Goal: Information Seeking & Learning: Learn about a topic

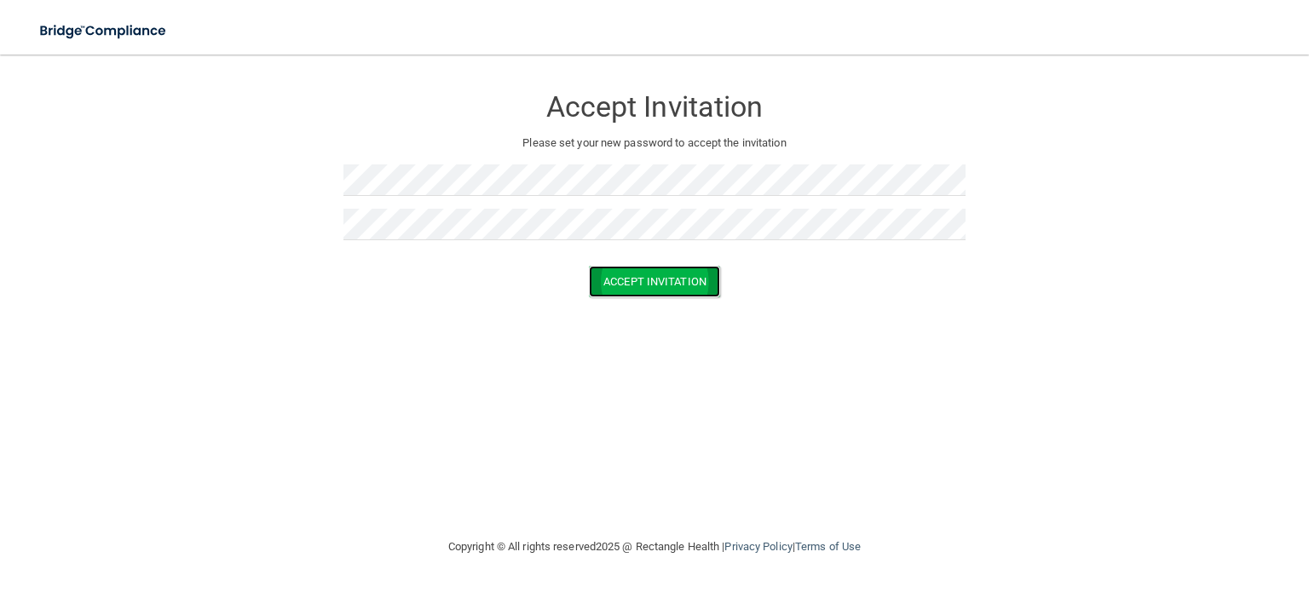
click at [680, 288] on button "Accept Invitation" at bounding box center [654, 282] width 131 height 32
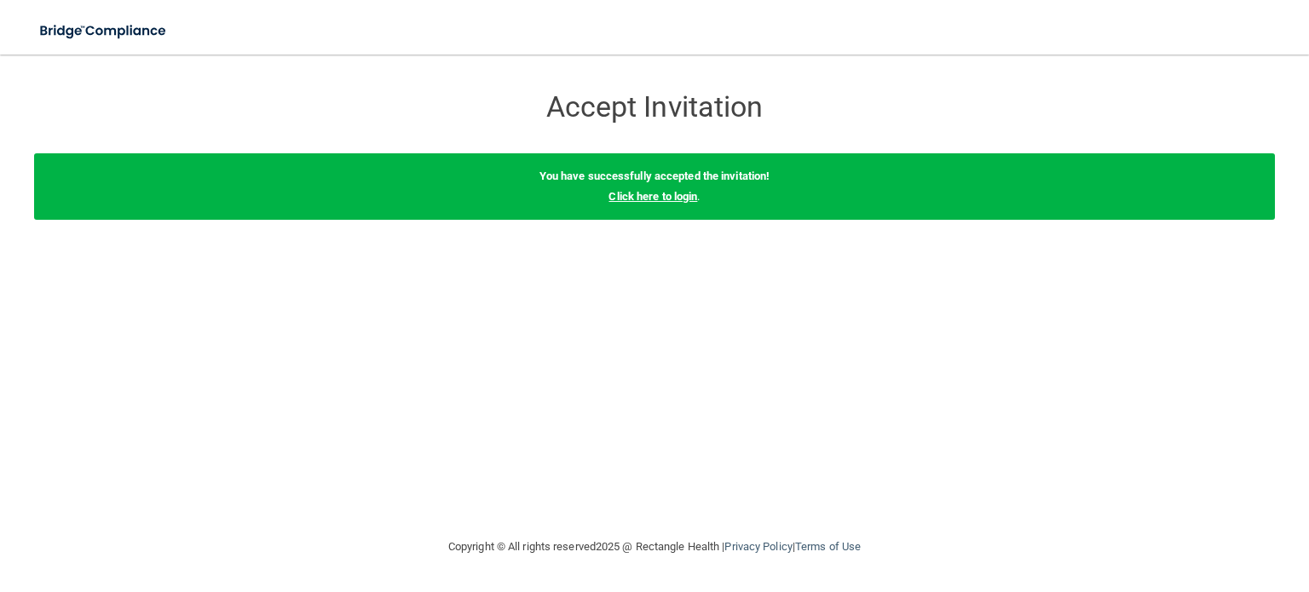
click at [682, 199] on link "Click here to login" at bounding box center [653, 196] width 89 height 13
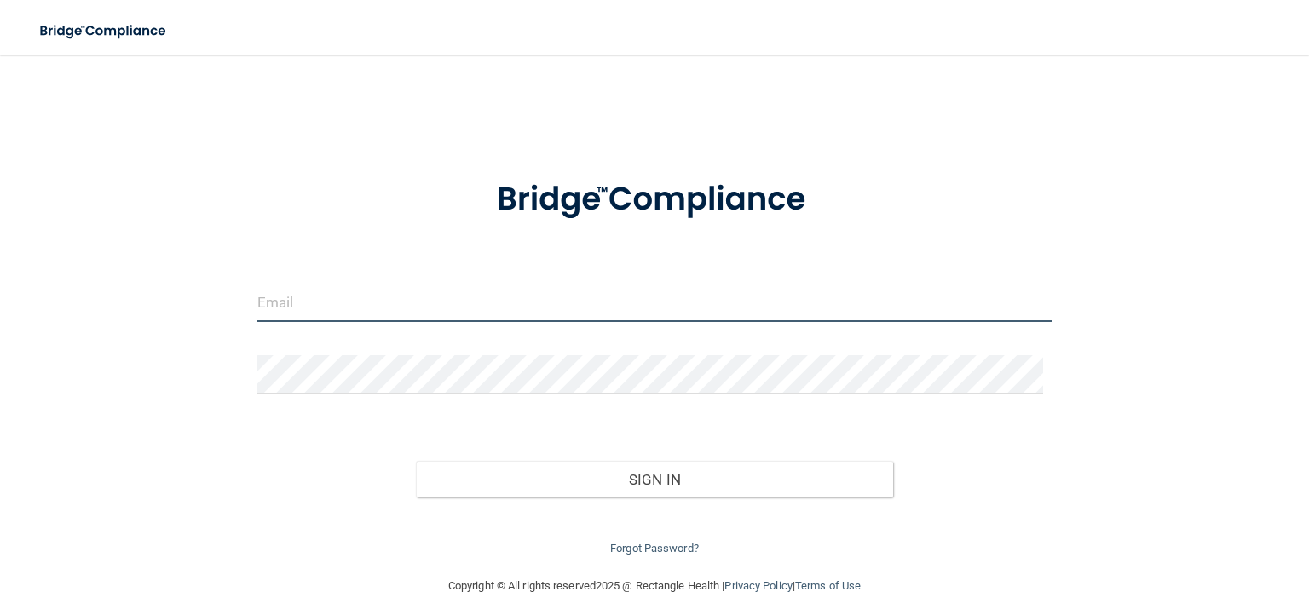
click at [470, 306] on input "email" at bounding box center [654, 303] width 794 height 38
type input "[PERSON_NAME][EMAIL_ADDRESS][DOMAIN_NAME]"
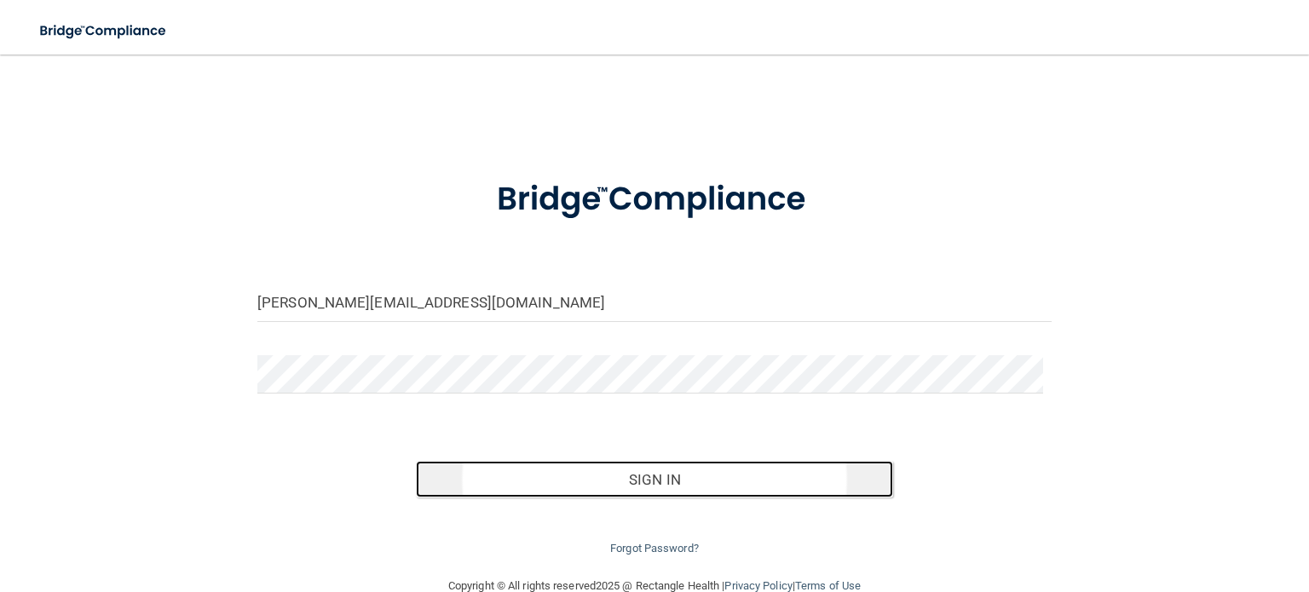
click at [658, 491] on button "Sign In" at bounding box center [654, 480] width 477 height 38
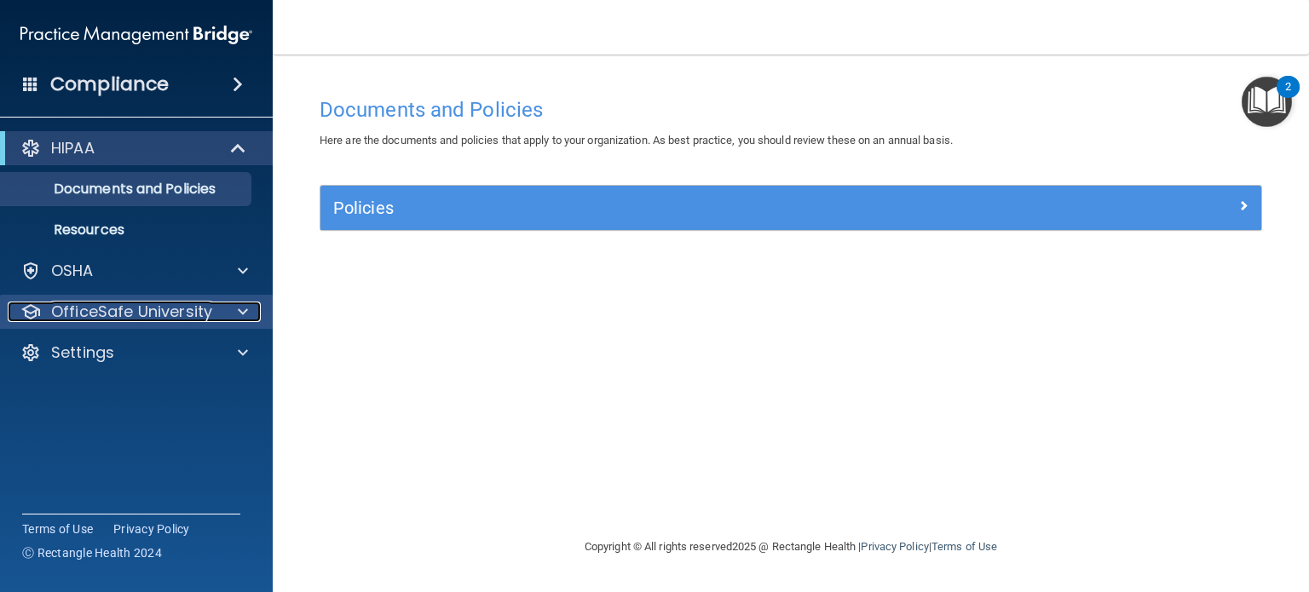
click at [239, 315] on span at bounding box center [243, 312] width 10 height 20
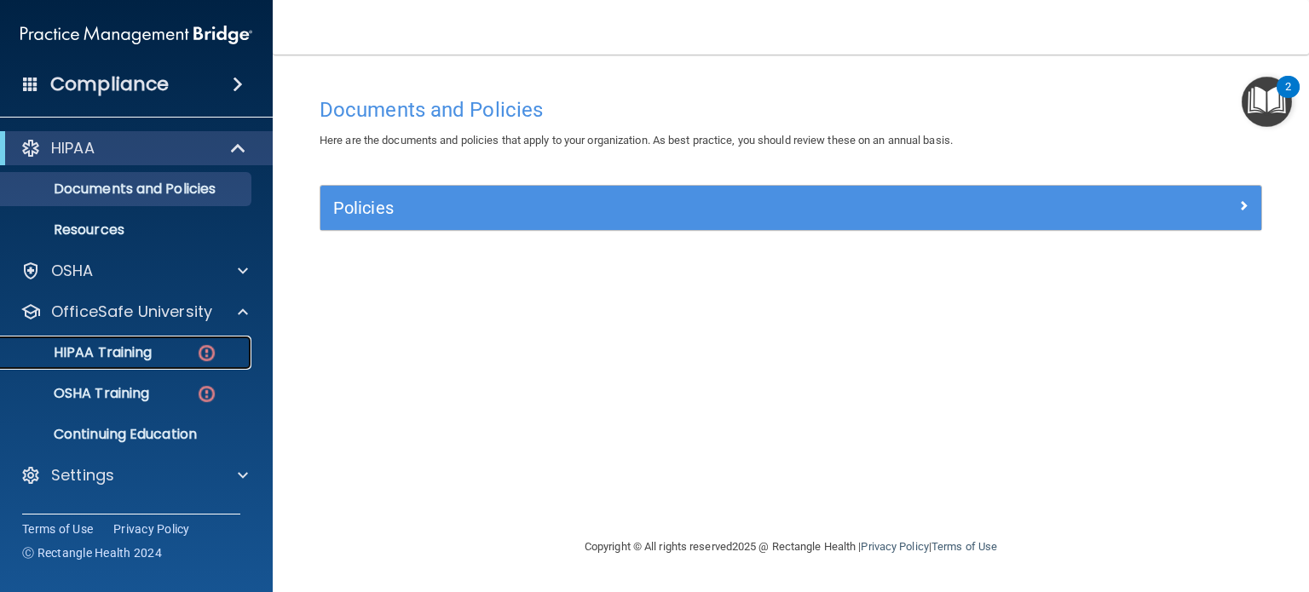
click at [85, 355] on p "HIPAA Training" at bounding box center [81, 352] width 141 height 17
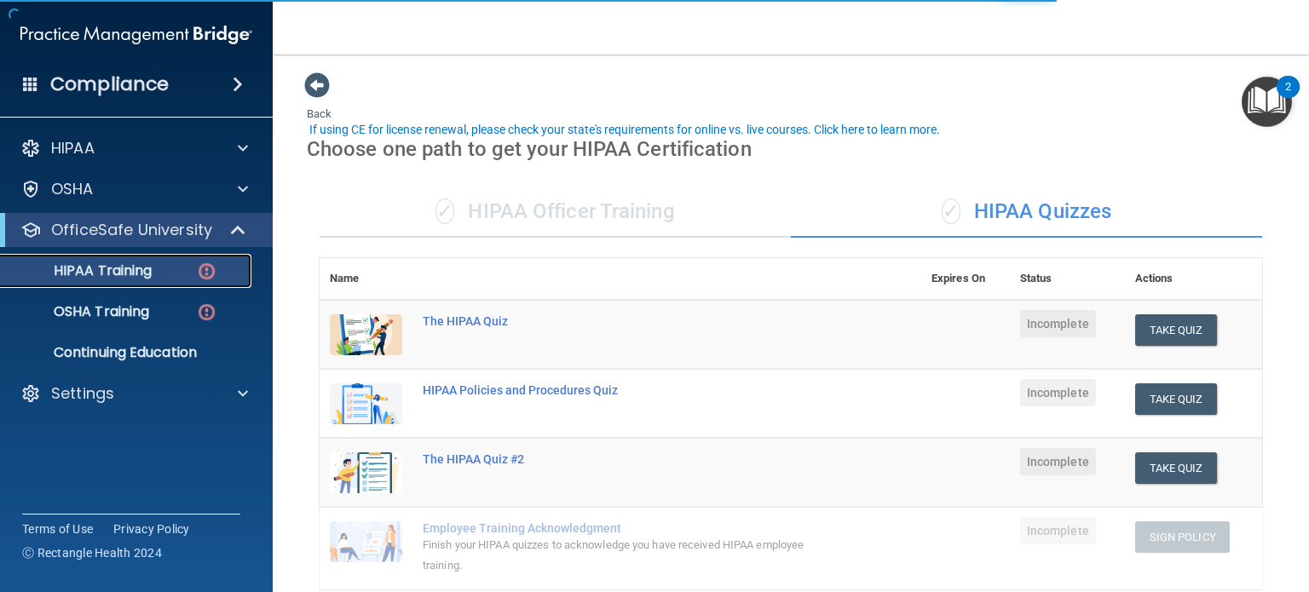
scroll to position [85, 0]
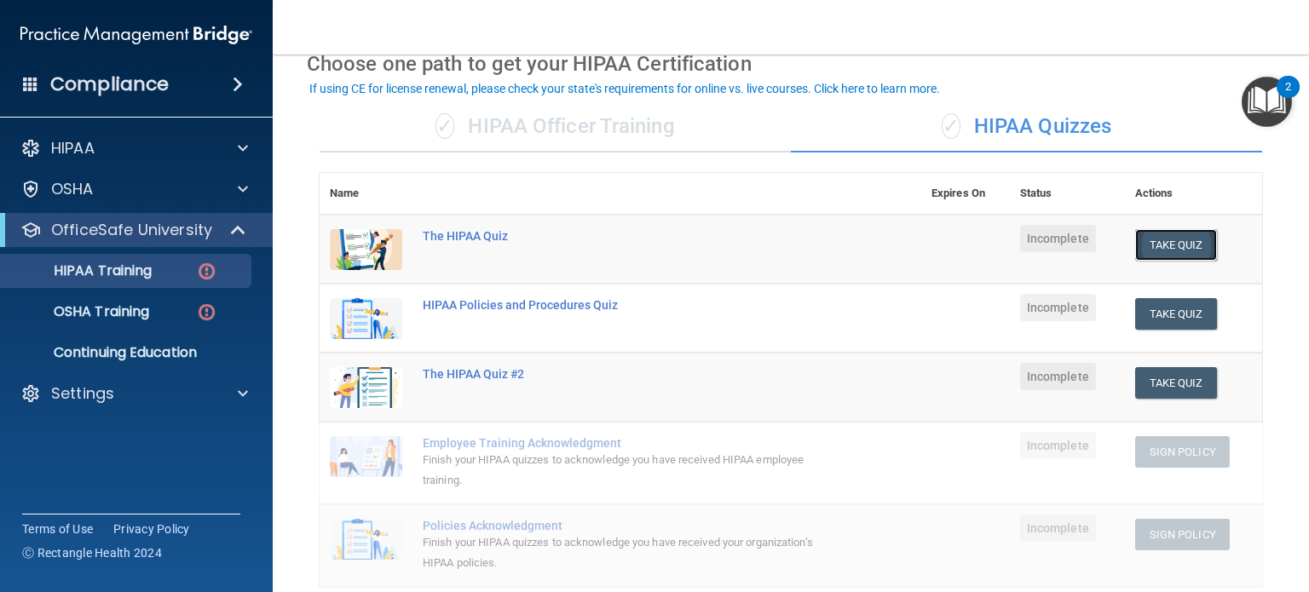
click at [1163, 246] on button "Take Quiz" at bounding box center [1176, 245] width 82 height 32
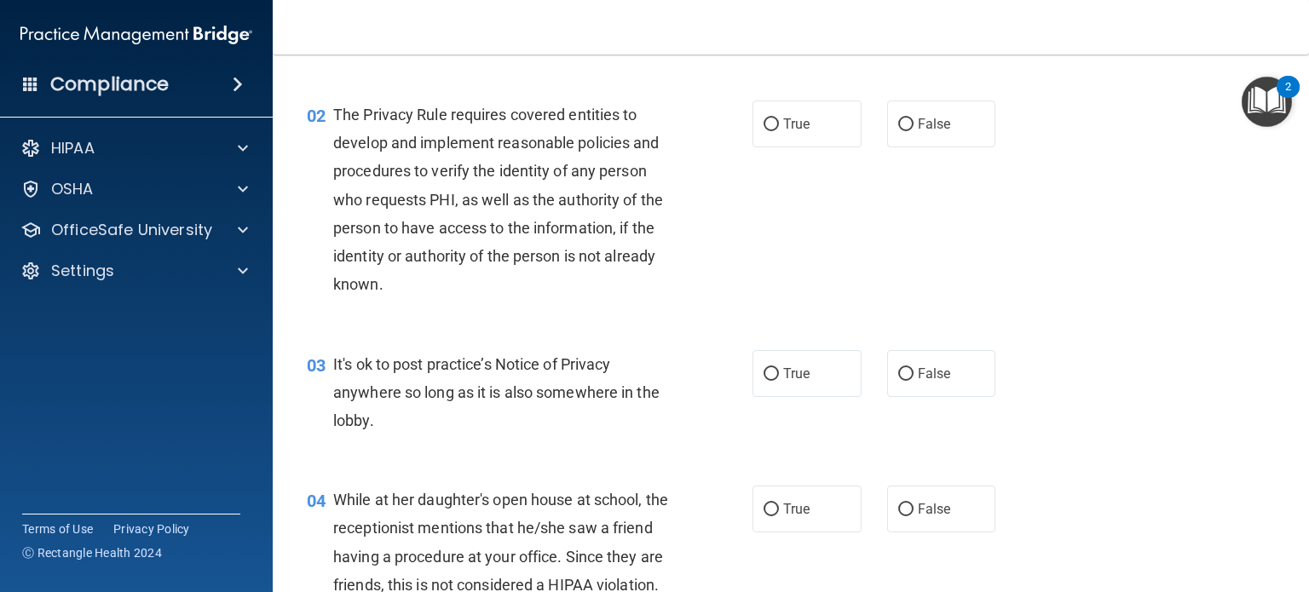
scroll to position [256, 0]
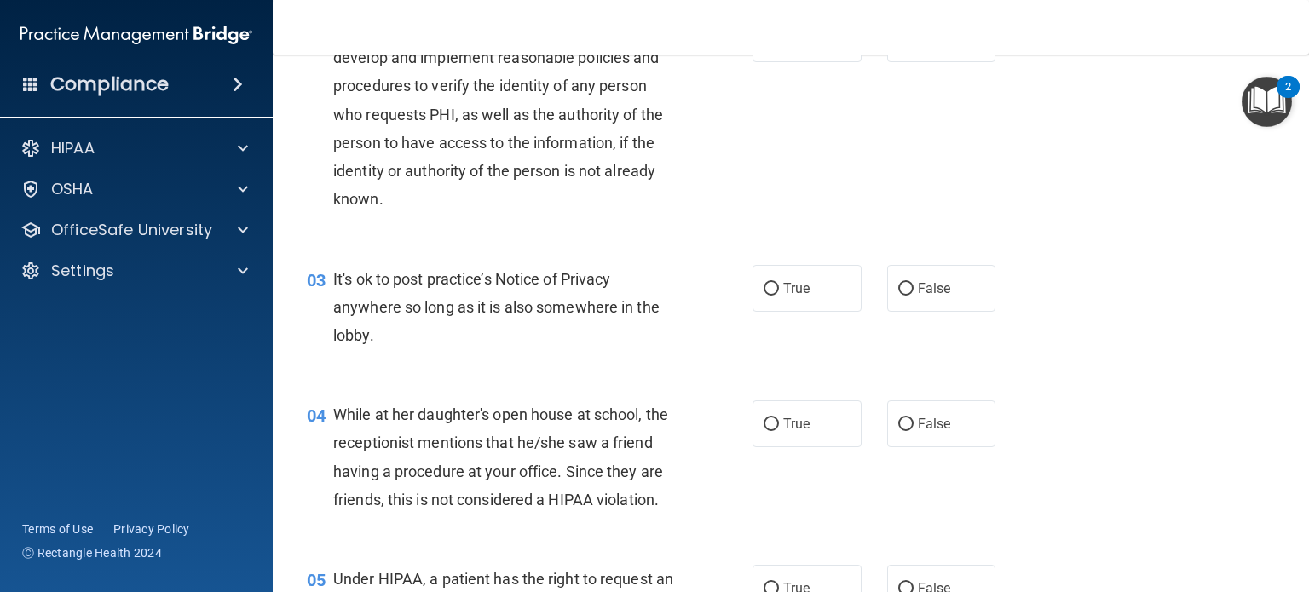
click at [909, 313] on div "03 It's ok to post practice’s Notice of Privacy anywhere so long as it is also …" at bounding box center [791, 312] width 994 height 136
click at [918, 292] on span "False" at bounding box center [934, 288] width 33 height 16
click at [912, 292] on input "False" at bounding box center [905, 289] width 15 height 13
radio input "true"
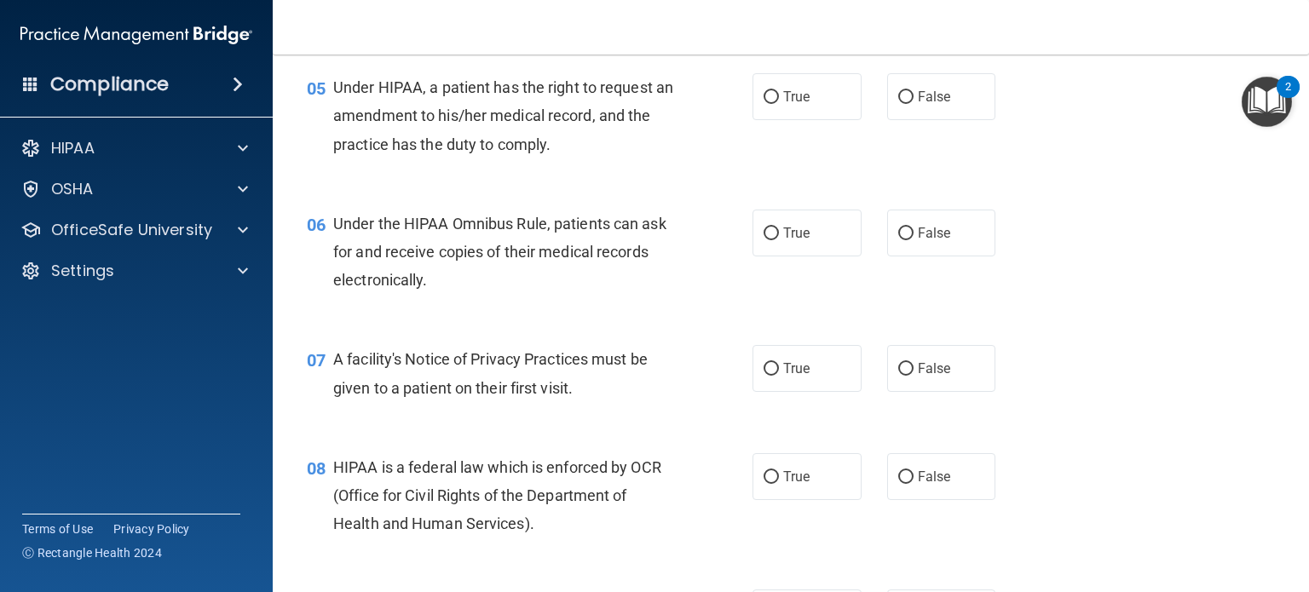
scroll to position [767, 0]
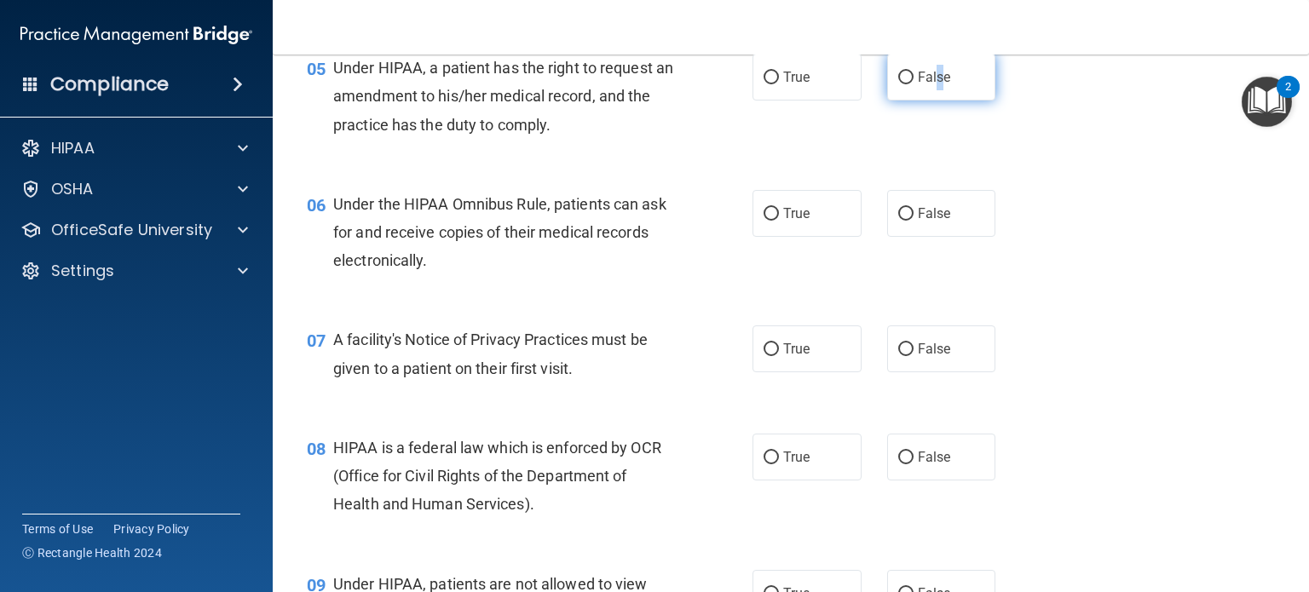
click at [932, 85] on span "False" at bounding box center [934, 77] width 33 height 16
click at [898, 84] on input "False" at bounding box center [905, 78] width 15 height 13
radio input "true"
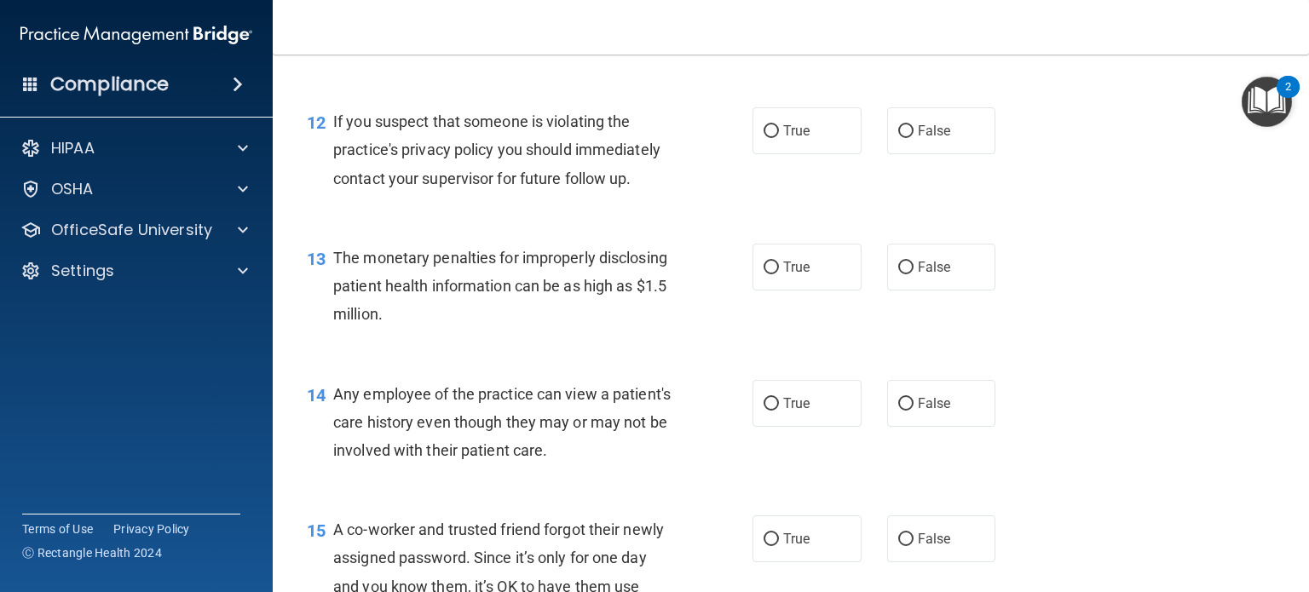
scroll to position [1620, 0]
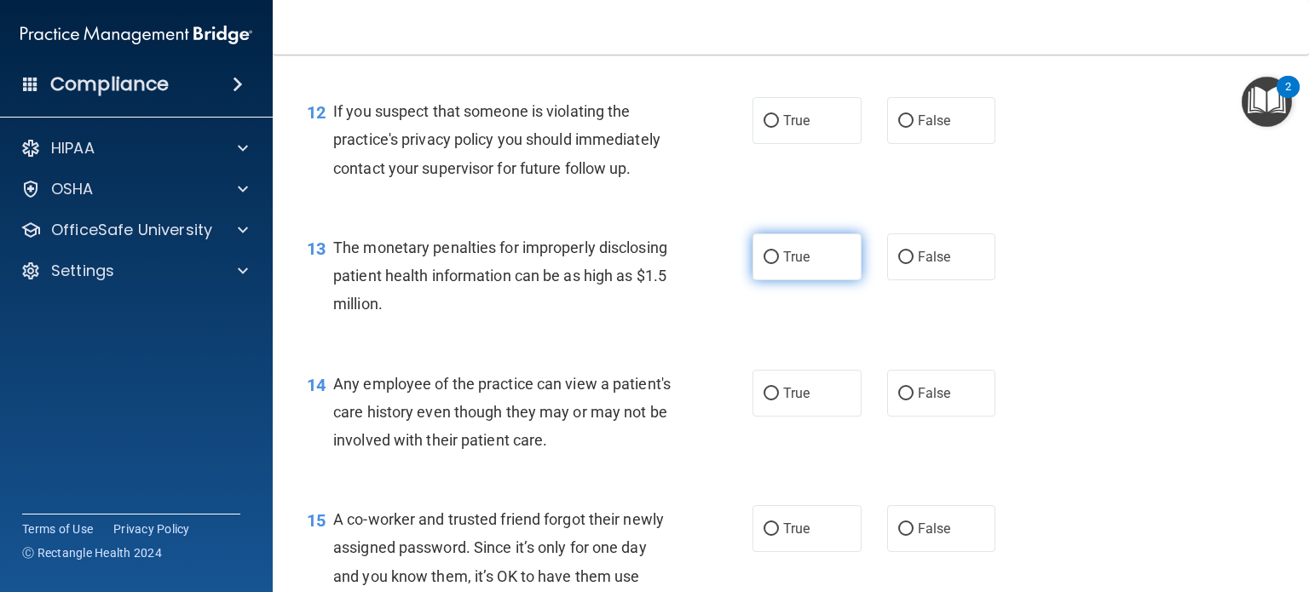
click at [800, 265] on span "True" at bounding box center [796, 257] width 26 height 16
click at [779, 264] on input "True" at bounding box center [771, 257] width 15 height 13
radio input "true"
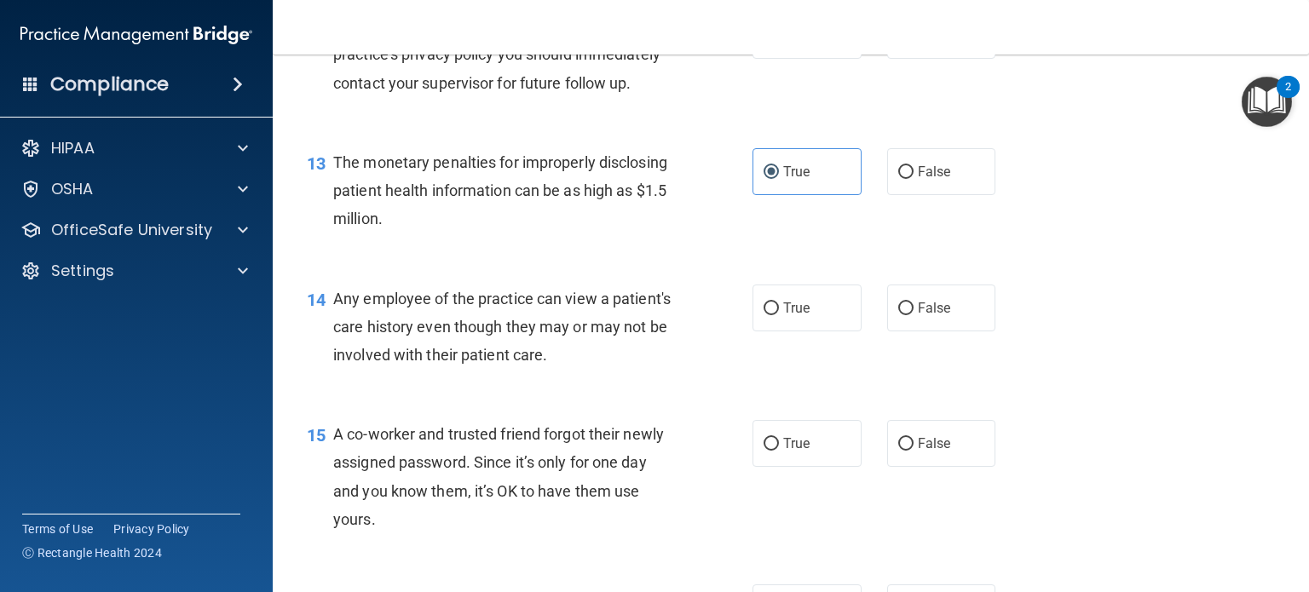
scroll to position [1790, 0]
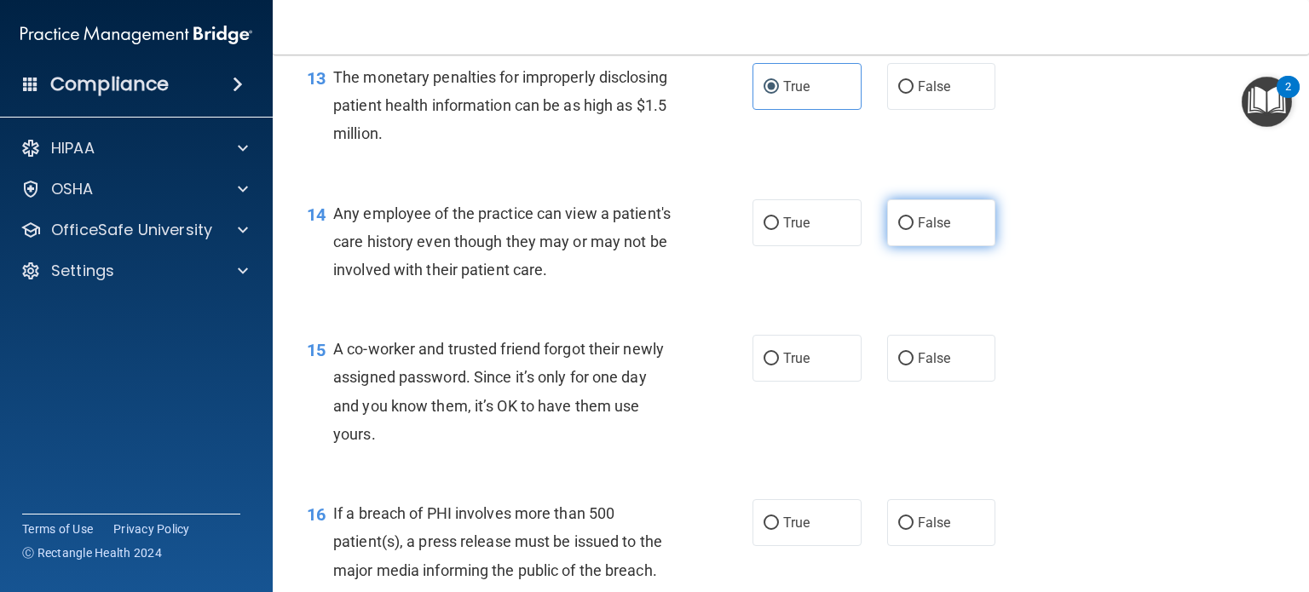
click at [939, 231] on span "False" at bounding box center [934, 223] width 33 height 16
click at [914, 230] on input "False" at bounding box center [905, 223] width 15 height 13
radio input "true"
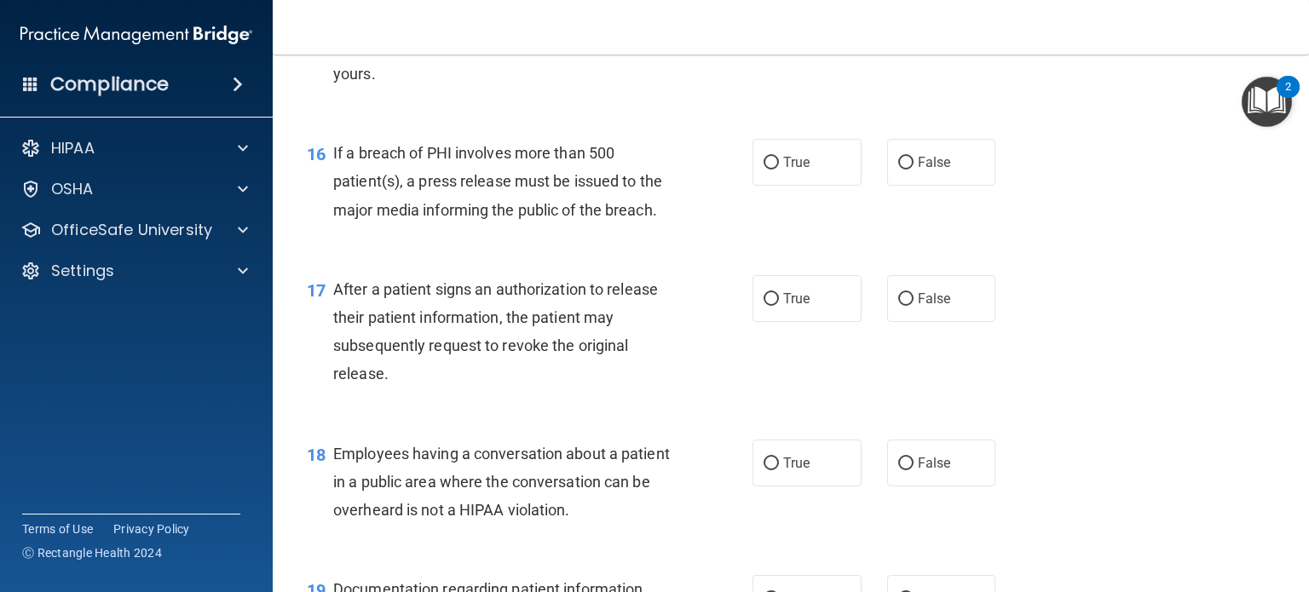
scroll to position [2131, 0]
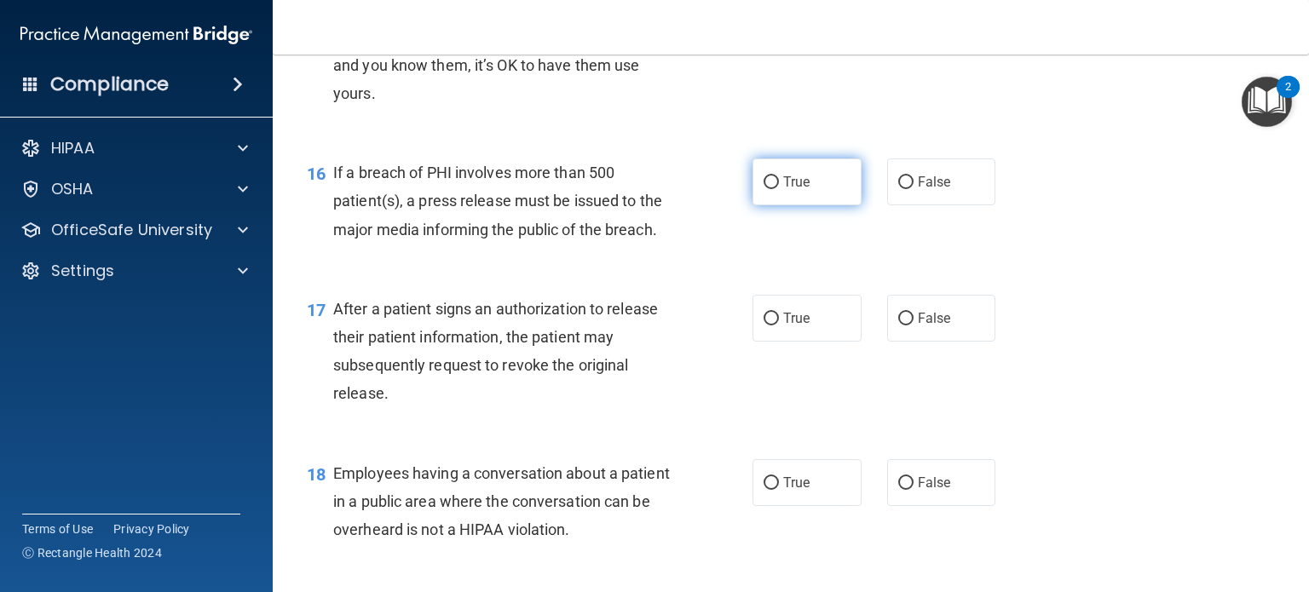
click at [817, 188] on label "True" at bounding box center [807, 182] width 109 height 47
click at [779, 188] on input "True" at bounding box center [771, 182] width 15 height 13
radio input "true"
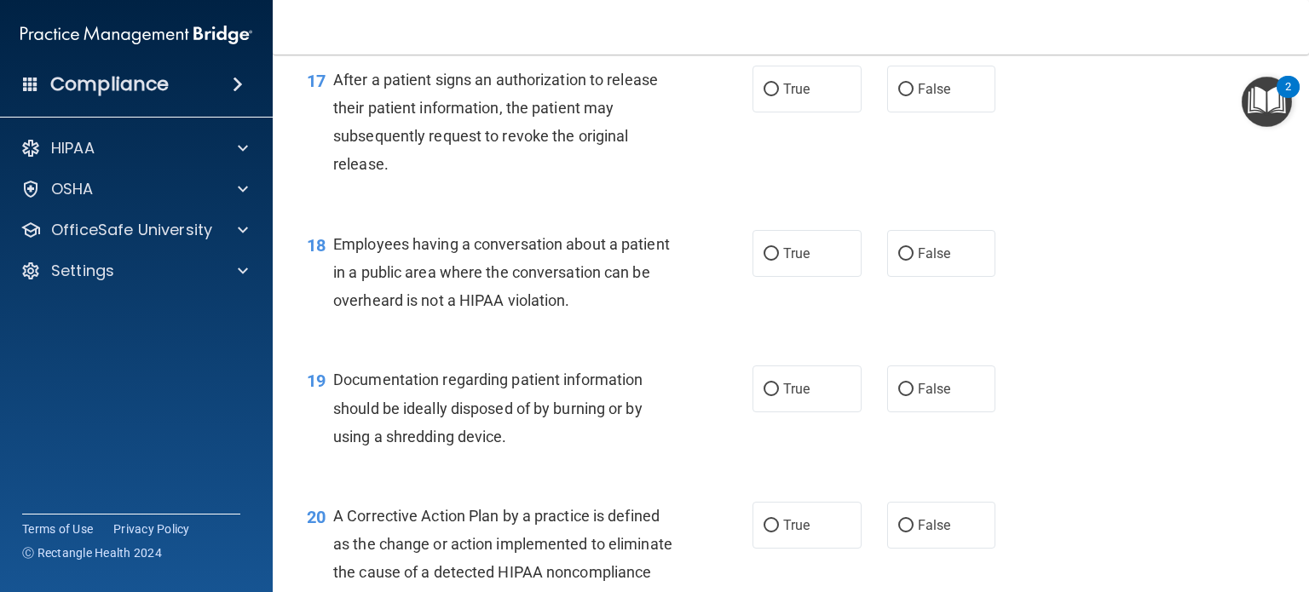
scroll to position [2387, 0]
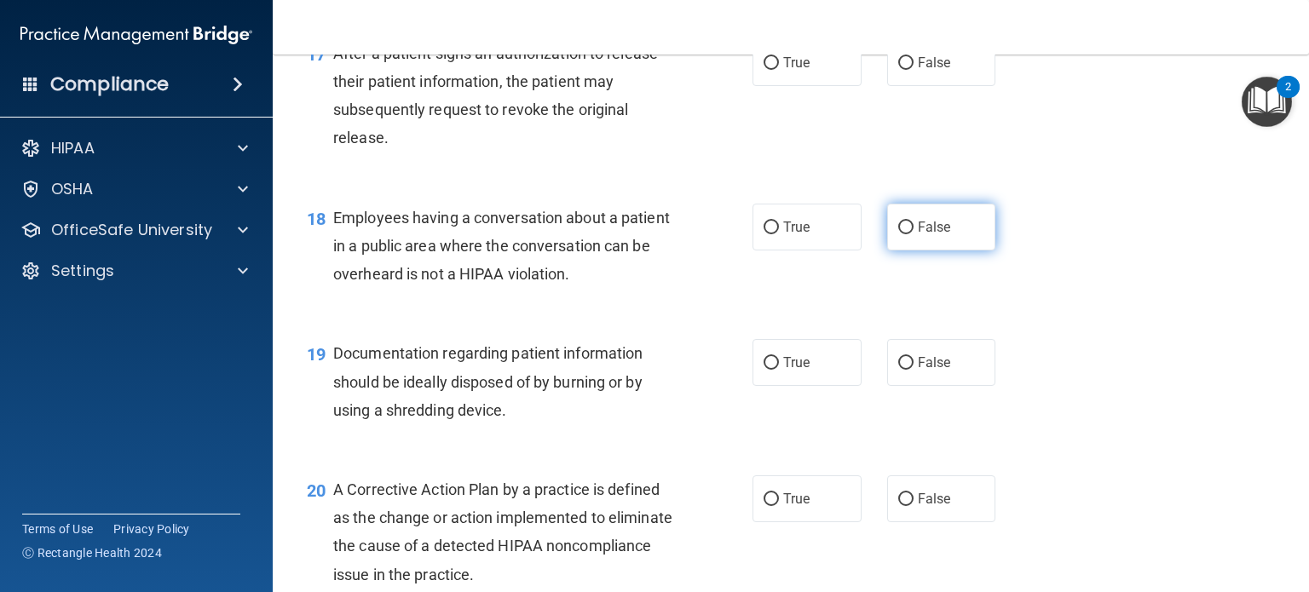
click at [898, 251] on label "False" at bounding box center [941, 227] width 109 height 47
click at [898, 234] on input "False" at bounding box center [905, 228] width 15 height 13
radio input "true"
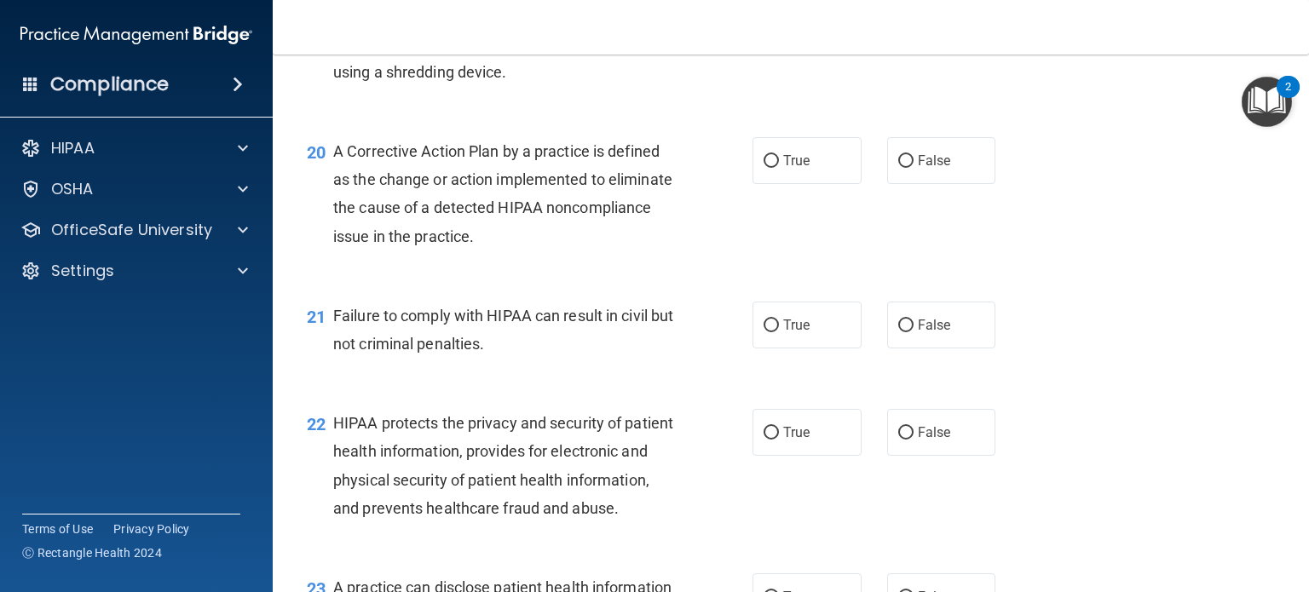
scroll to position [2728, 0]
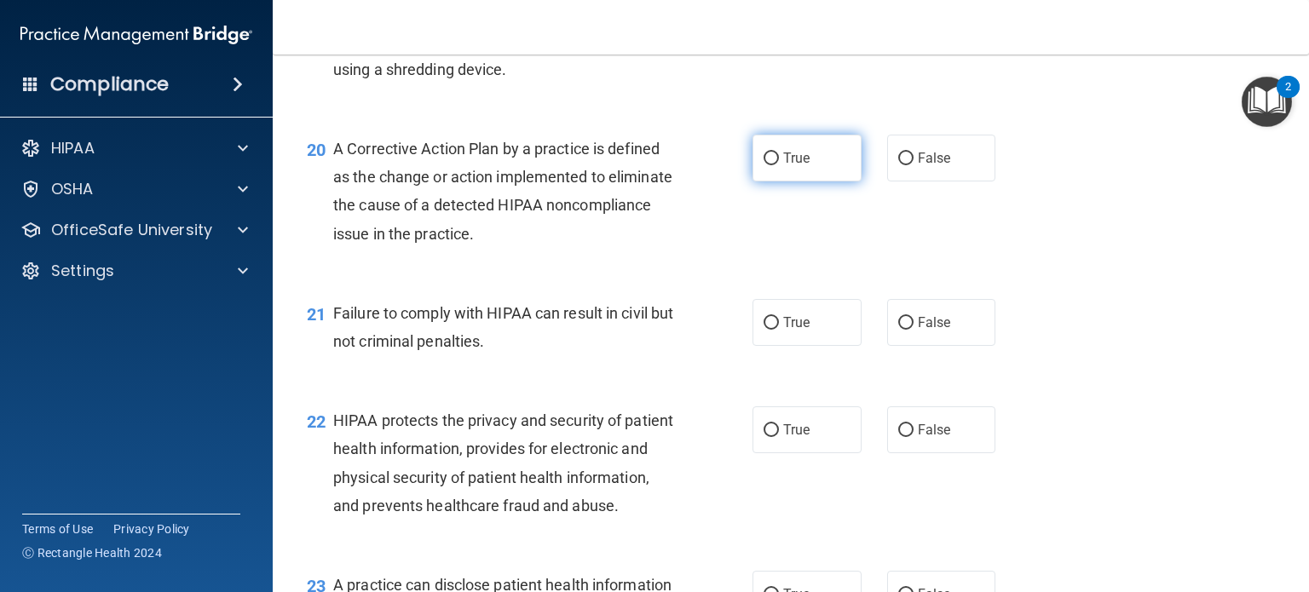
click at [808, 182] on label "True" at bounding box center [807, 158] width 109 height 47
click at [779, 165] on input "True" at bounding box center [771, 159] width 15 height 13
radio input "true"
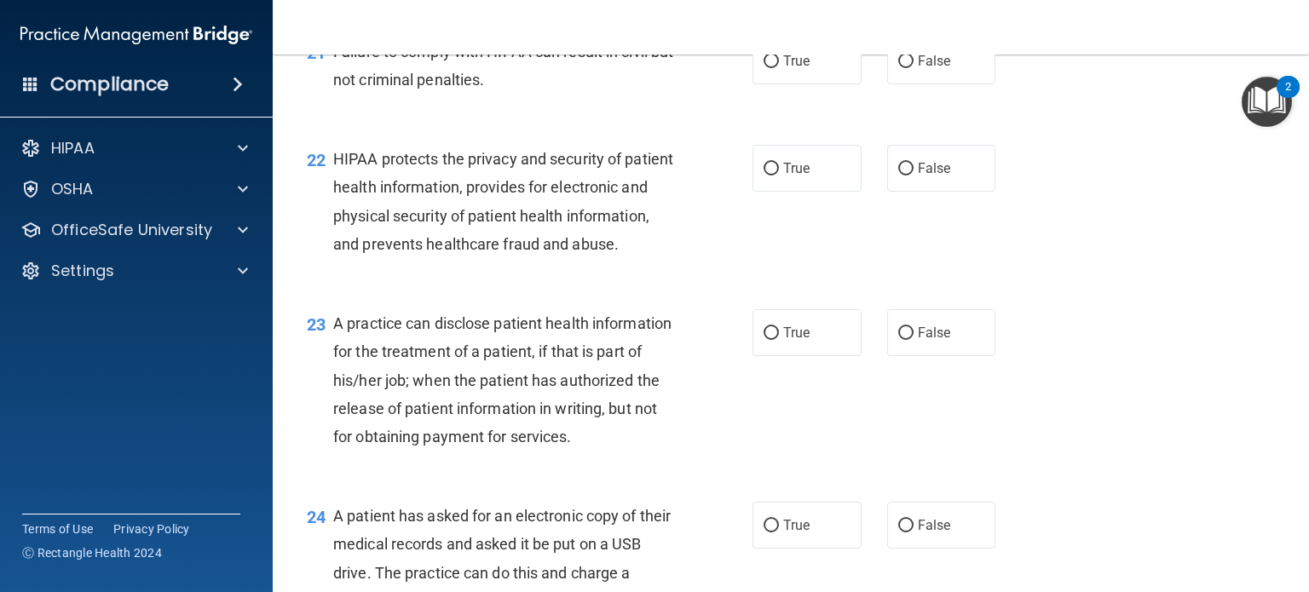
scroll to position [3069, 0]
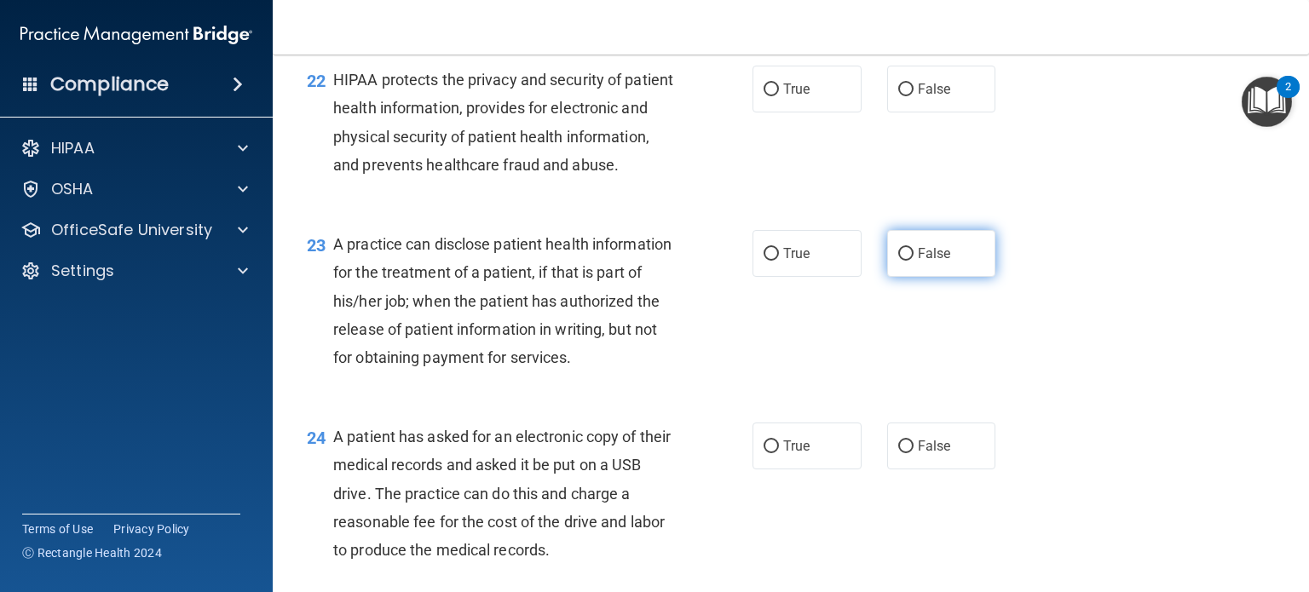
click at [894, 277] on label "False" at bounding box center [941, 253] width 109 height 47
click at [898, 261] on input "False" at bounding box center [905, 254] width 15 height 13
radio input "true"
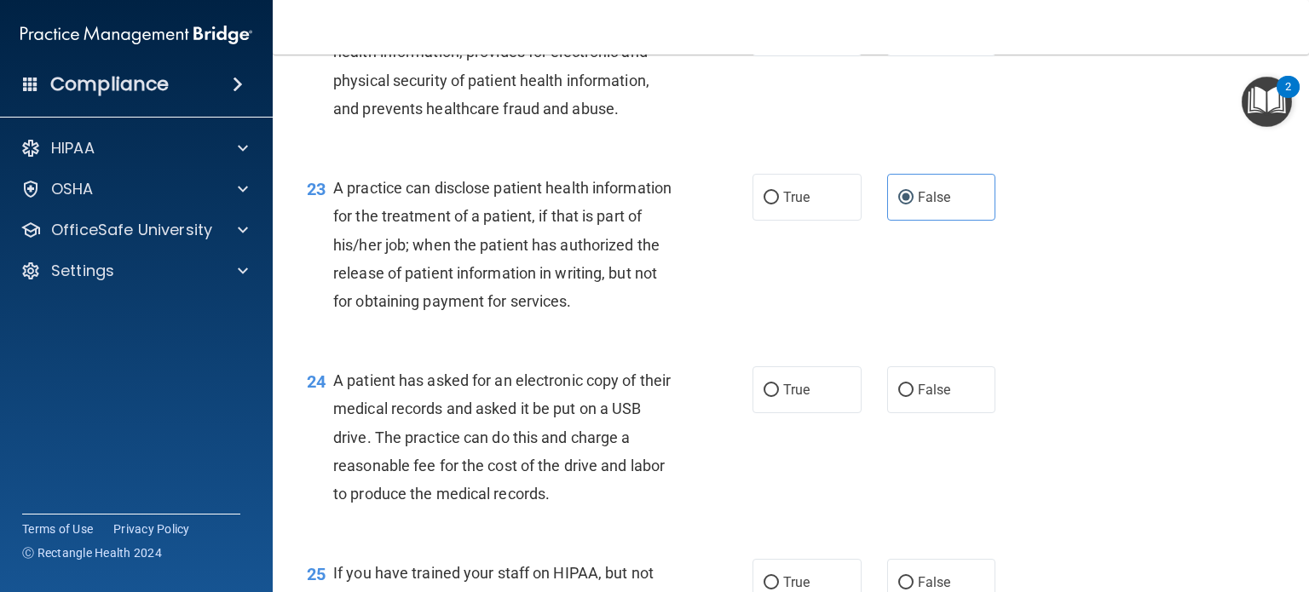
scroll to position [3154, 0]
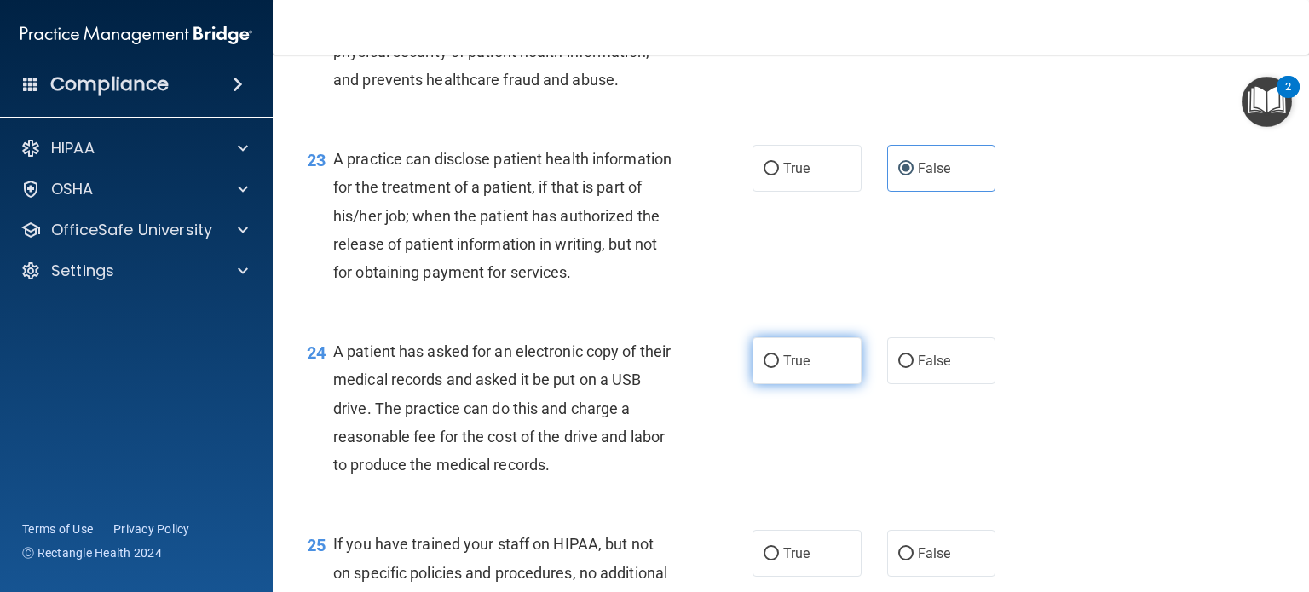
click at [807, 384] on label "True" at bounding box center [807, 361] width 109 height 47
click at [779, 368] on input "True" at bounding box center [771, 361] width 15 height 13
radio input "true"
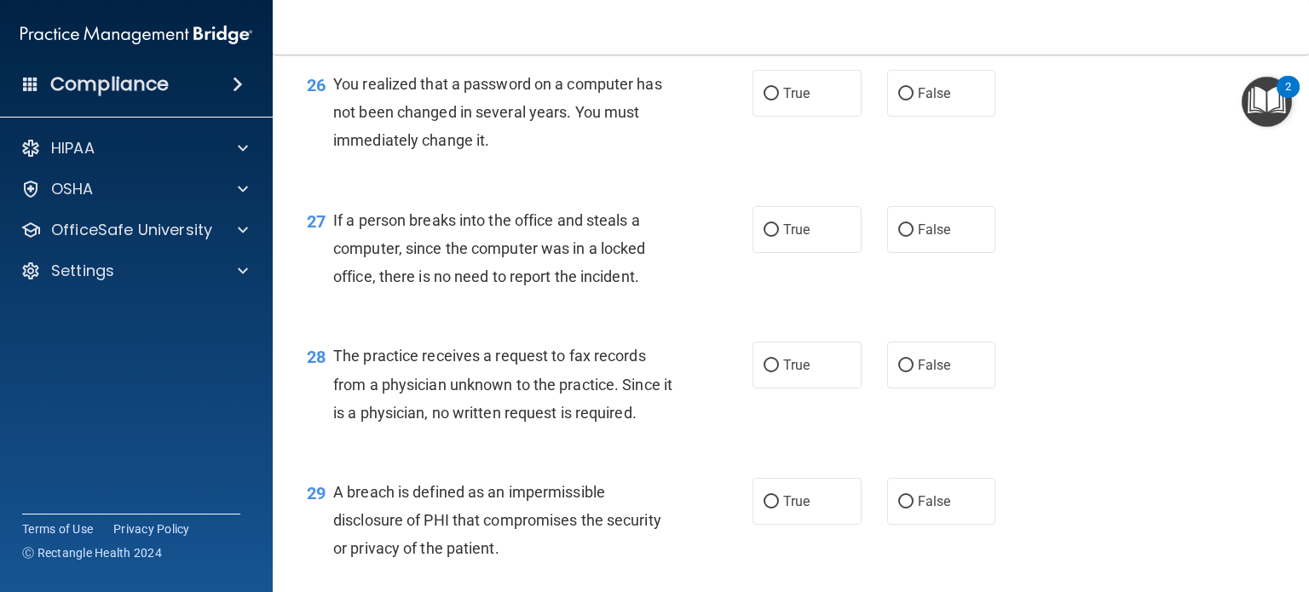
scroll to position [3836, 0]
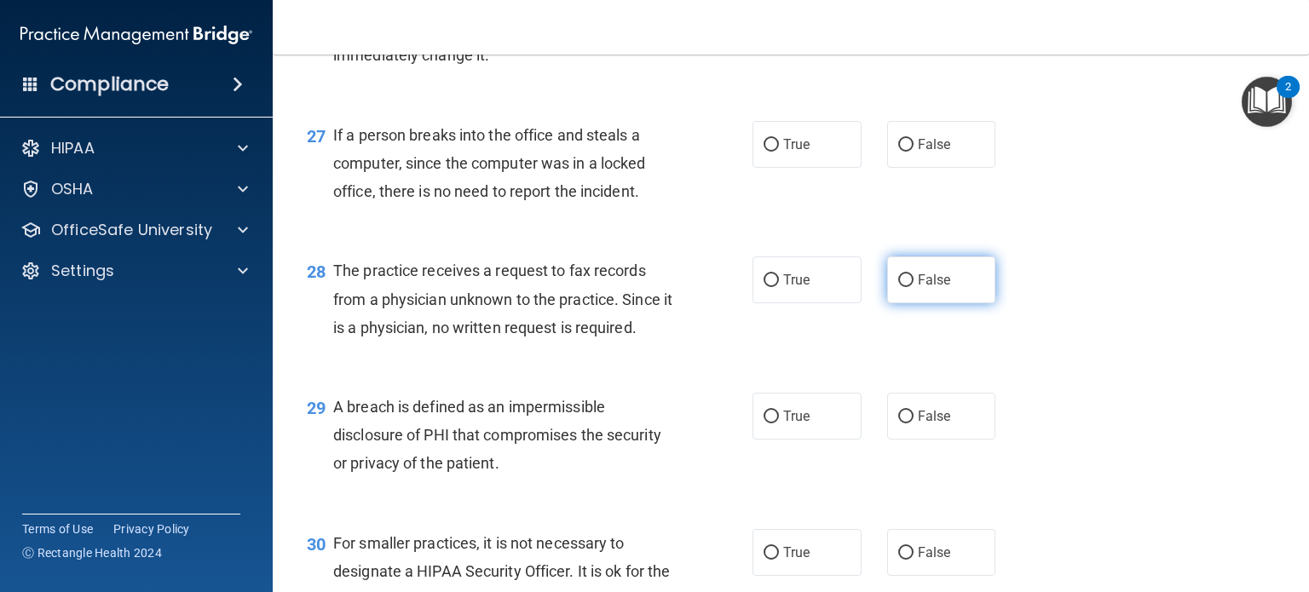
click at [933, 288] on span "False" at bounding box center [934, 280] width 33 height 16
click at [914, 287] on input "False" at bounding box center [905, 280] width 15 height 13
radio input "true"
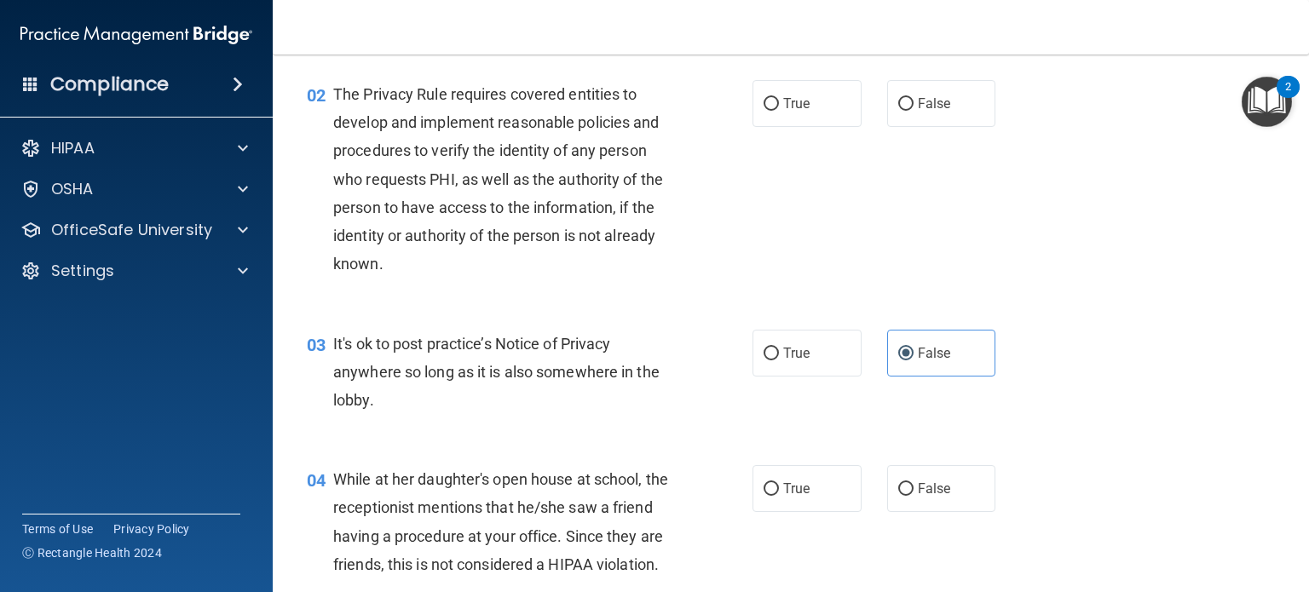
scroll to position [0, 0]
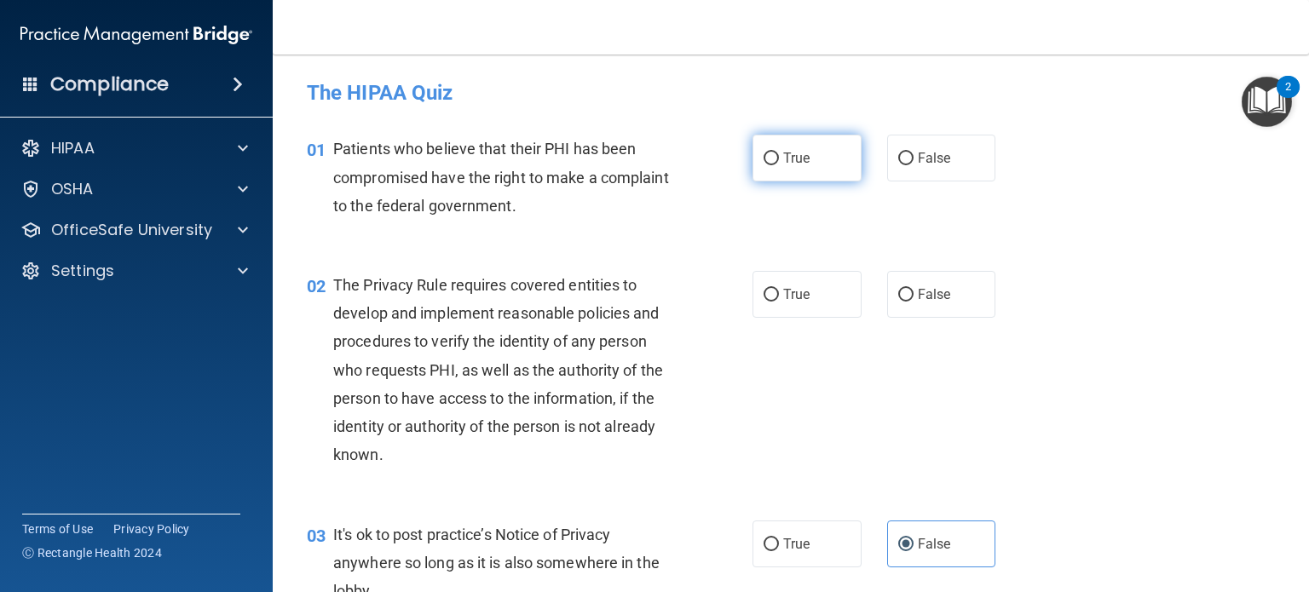
click at [834, 168] on label "True" at bounding box center [807, 158] width 109 height 47
click at [779, 165] on input "True" at bounding box center [771, 159] width 15 height 13
radio input "true"
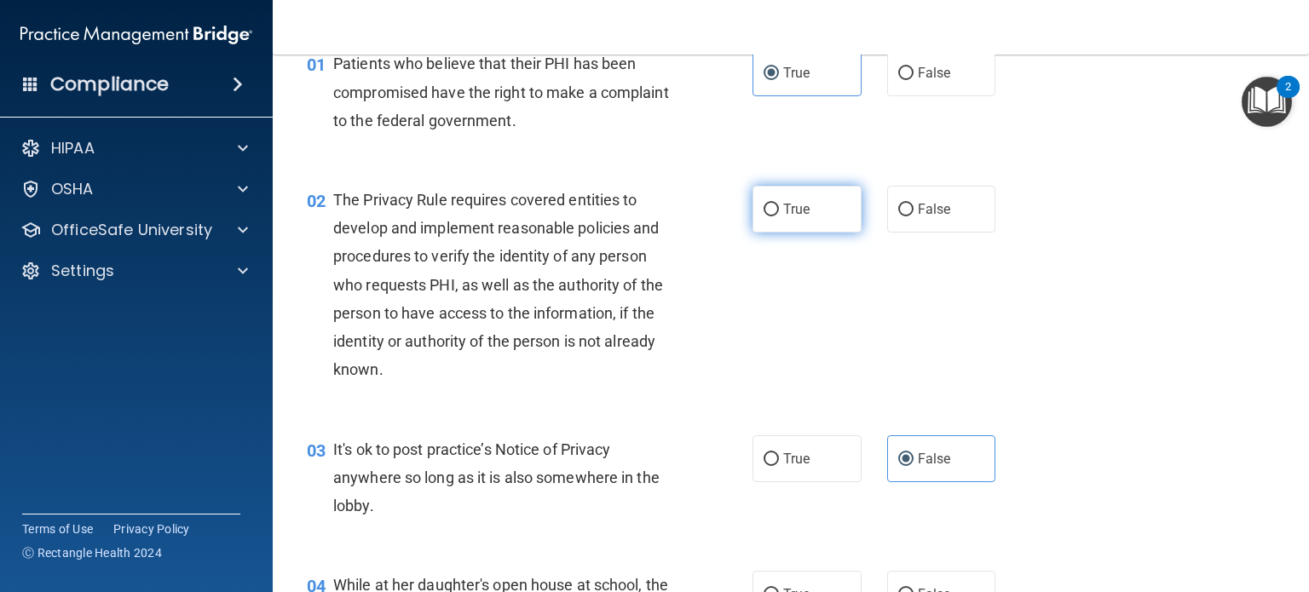
click at [783, 207] on span "True" at bounding box center [796, 209] width 26 height 16
click at [777, 207] on input "True" at bounding box center [771, 210] width 15 height 13
radio input "true"
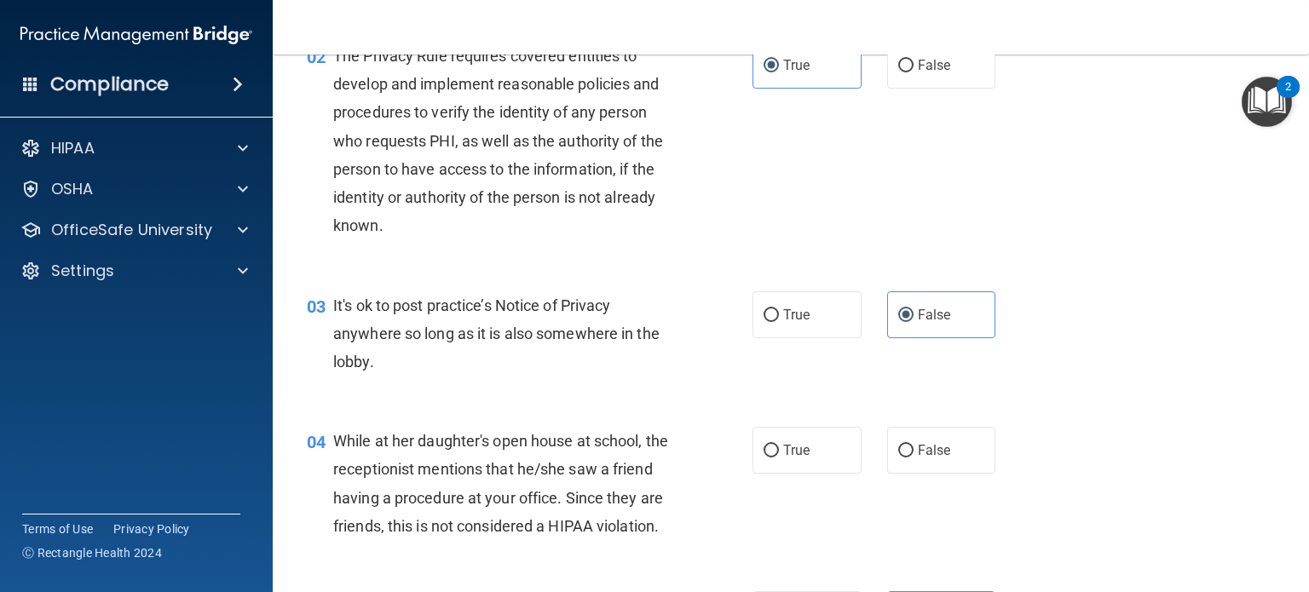
scroll to position [256, 0]
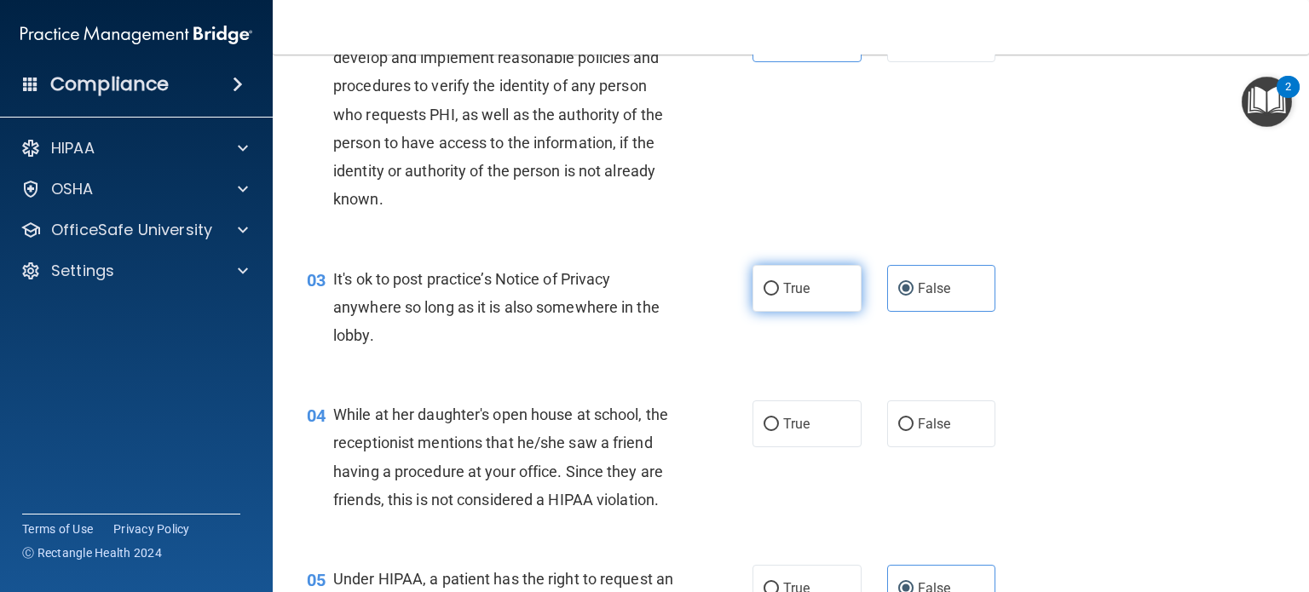
click at [769, 298] on label "True" at bounding box center [807, 288] width 109 height 47
click at [769, 296] on input "True" at bounding box center [771, 289] width 15 height 13
radio input "true"
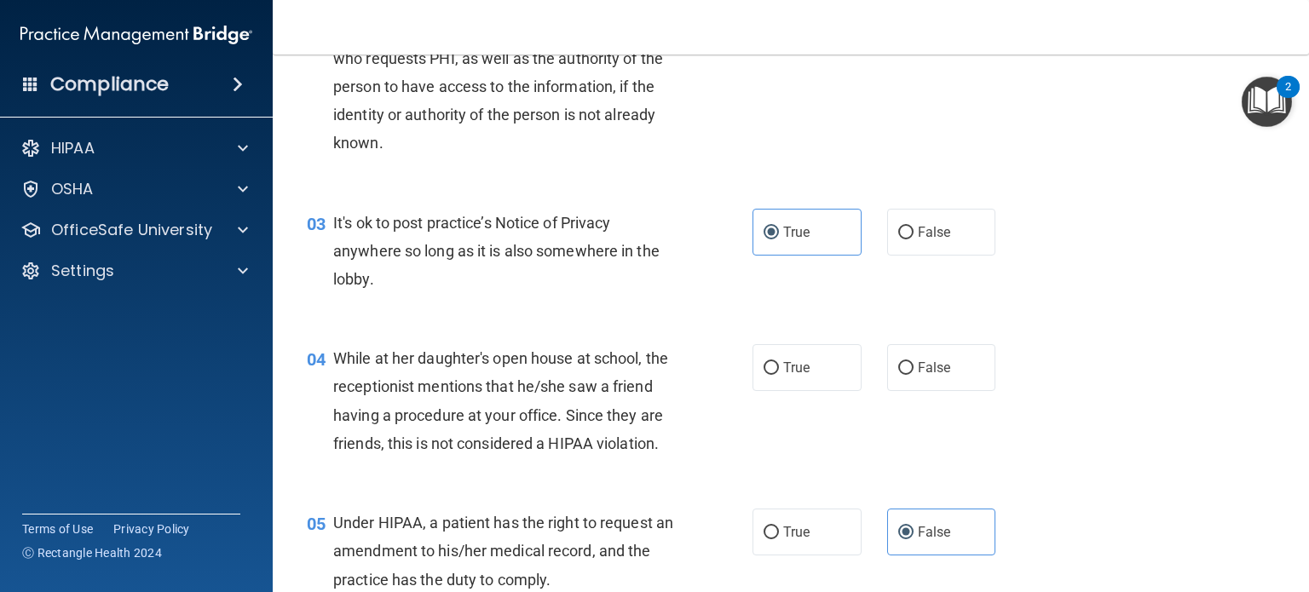
scroll to position [341, 0]
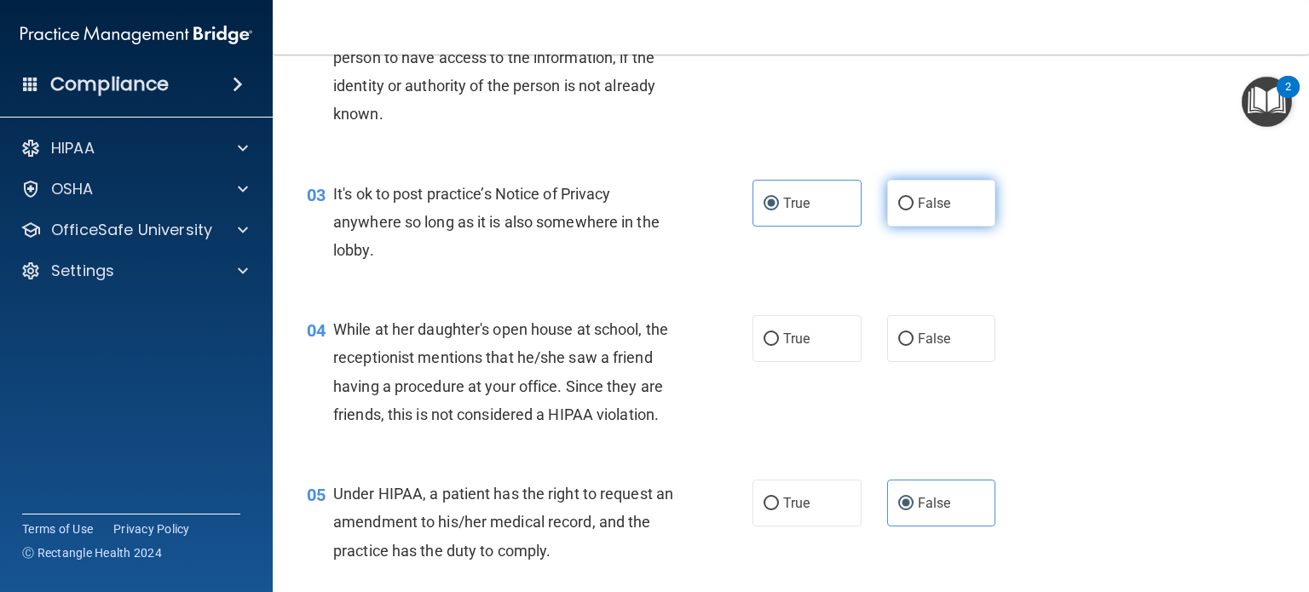
click at [918, 195] on span "False" at bounding box center [934, 203] width 33 height 16
click at [913, 198] on input "False" at bounding box center [905, 204] width 15 height 13
radio input "true"
radio input "false"
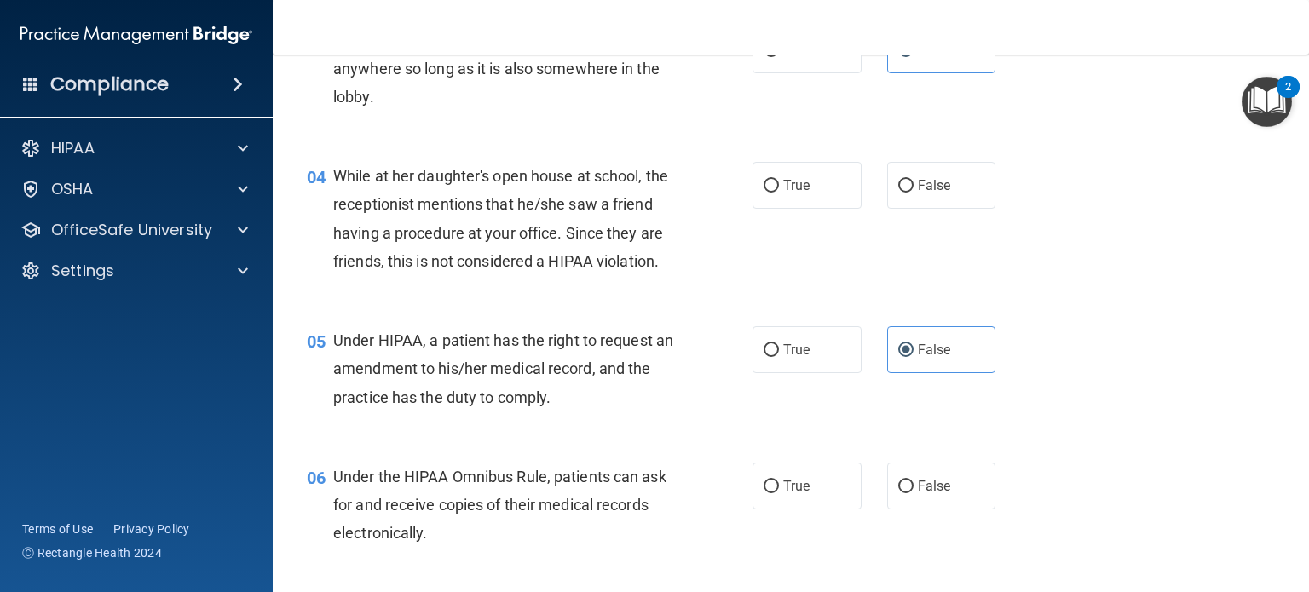
scroll to position [511, 0]
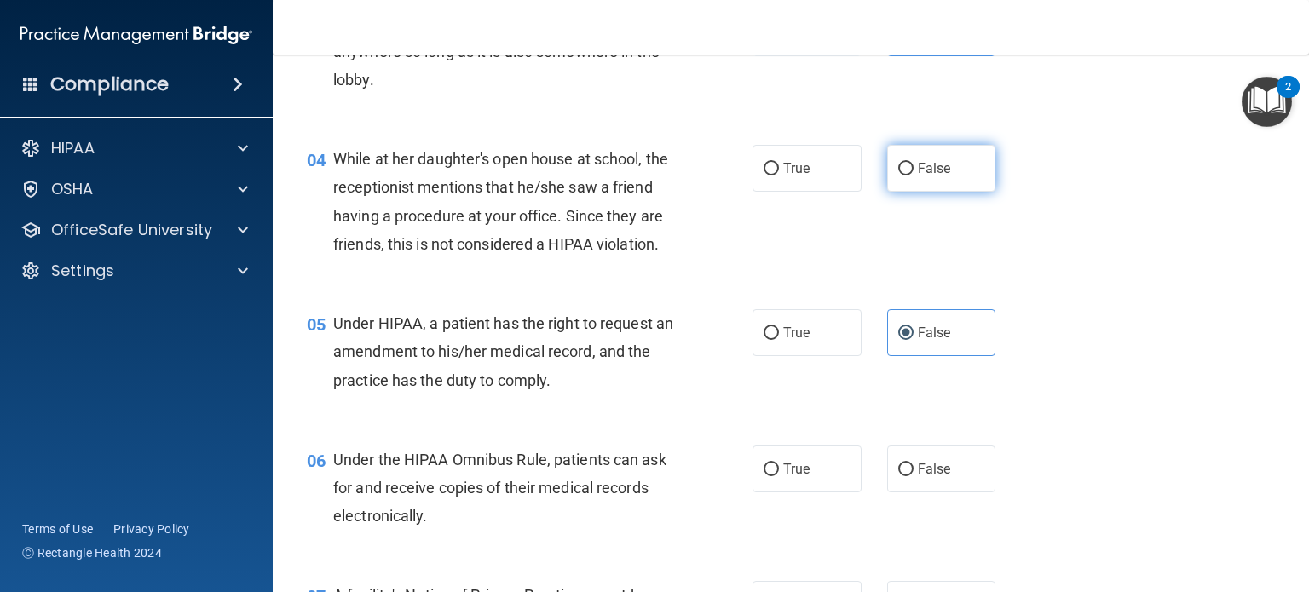
click at [936, 166] on span "False" at bounding box center [934, 168] width 33 height 16
click at [914, 166] on input "False" at bounding box center [905, 169] width 15 height 13
radio input "true"
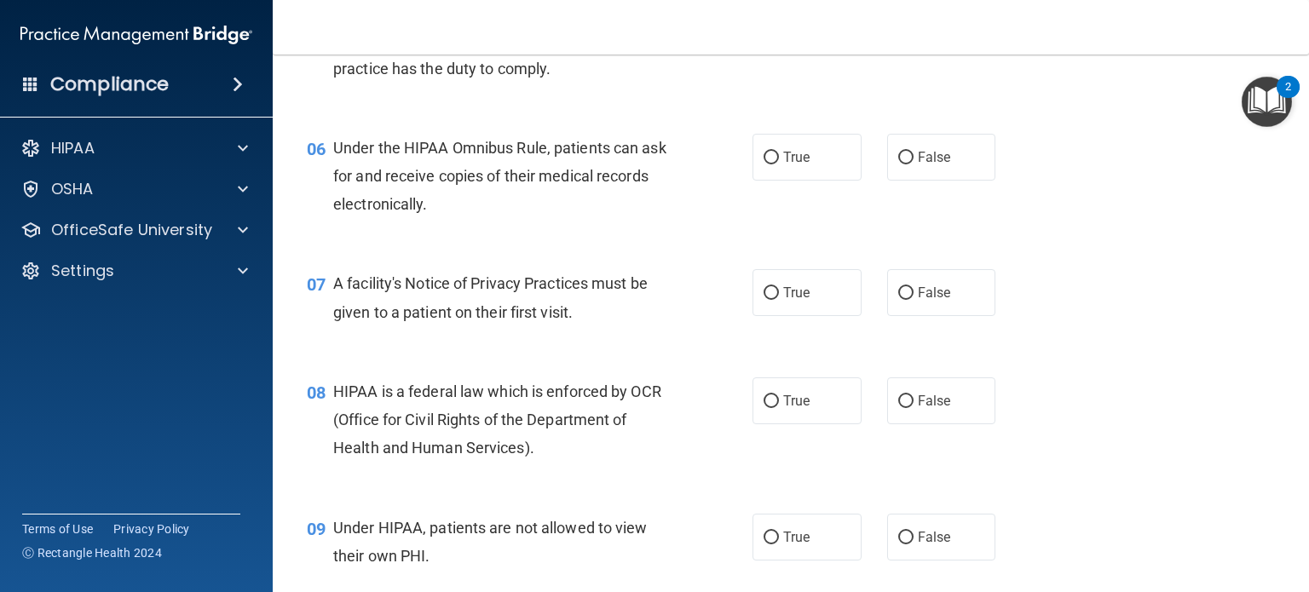
scroll to position [852, 0]
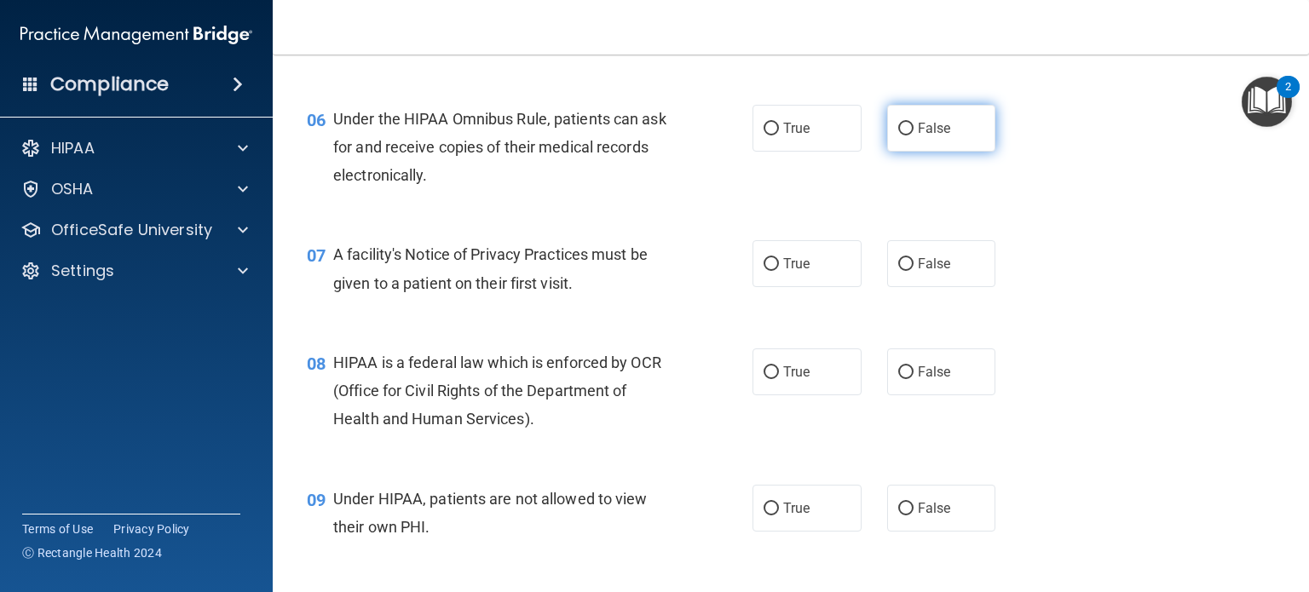
click at [895, 152] on label "False" at bounding box center [941, 128] width 109 height 47
click at [898, 136] on input "False" at bounding box center [905, 129] width 15 height 13
radio input "true"
click at [788, 136] on span "True" at bounding box center [796, 128] width 26 height 16
click at [779, 136] on input "True" at bounding box center [771, 129] width 15 height 13
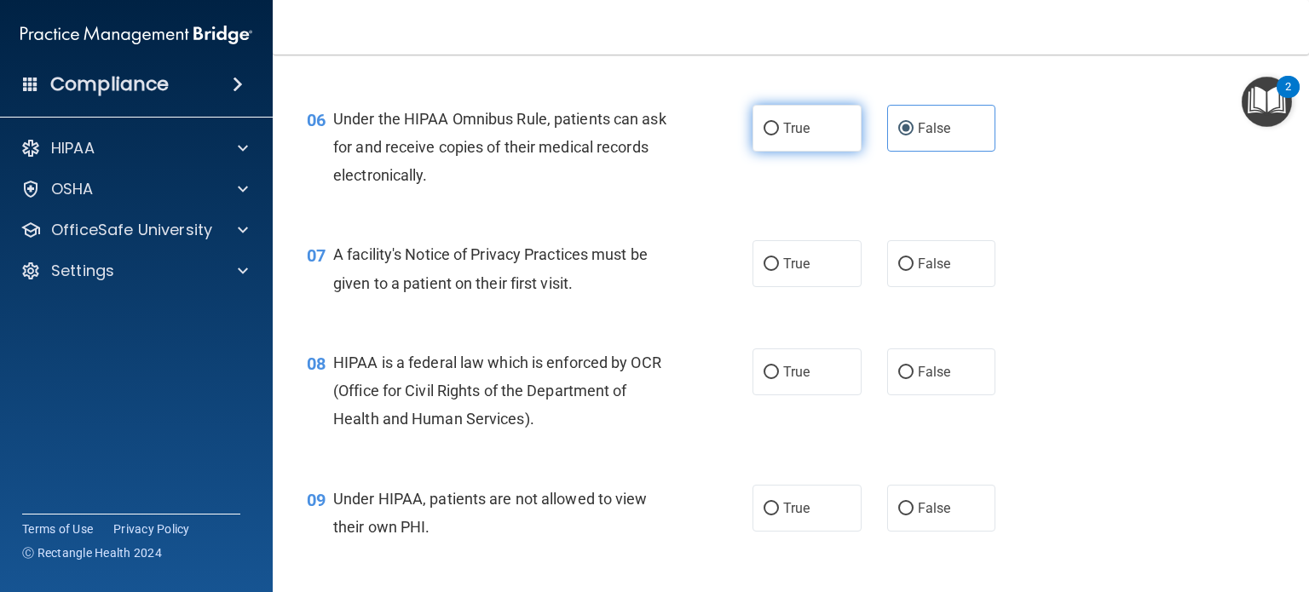
radio input "true"
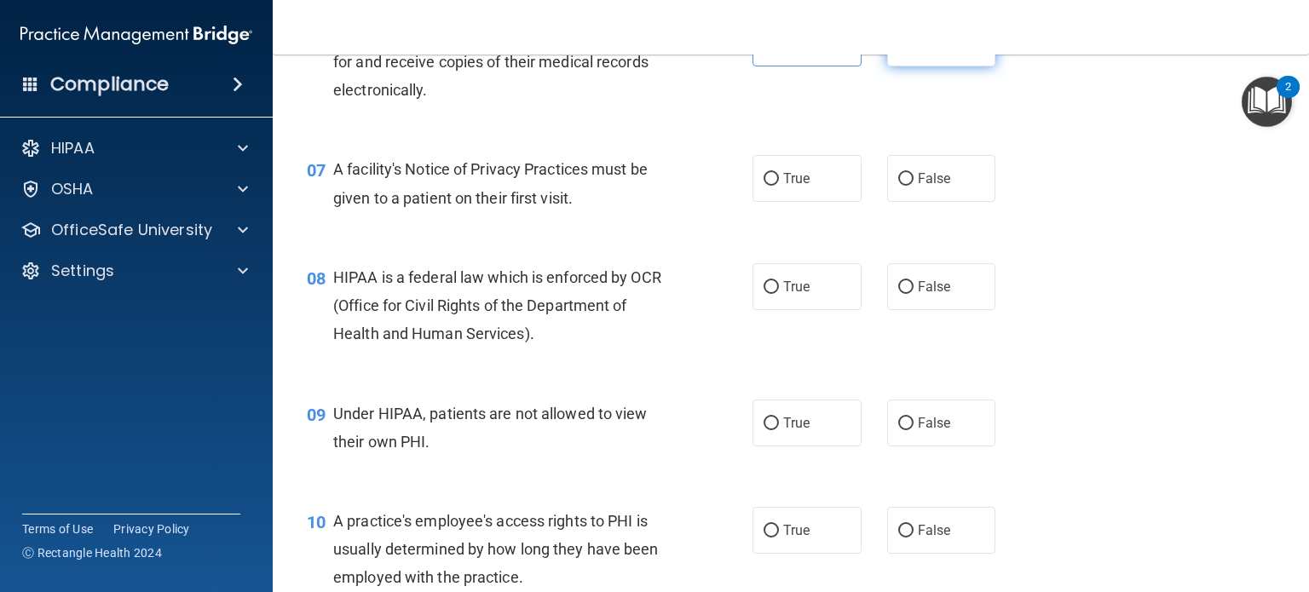
click at [943, 66] on label "False" at bounding box center [941, 43] width 109 height 47
click at [914, 50] on input "False" at bounding box center [905, 44] width 15 height 13
radio input "true"
radio input "false"
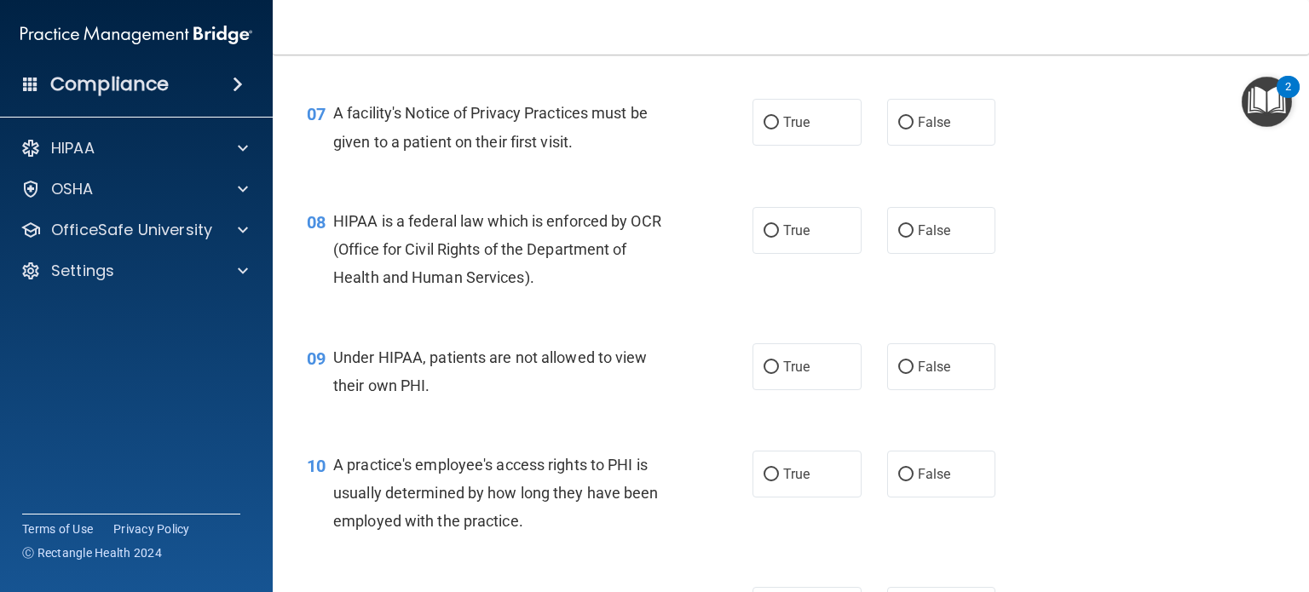
scroll to position [1023, 0]
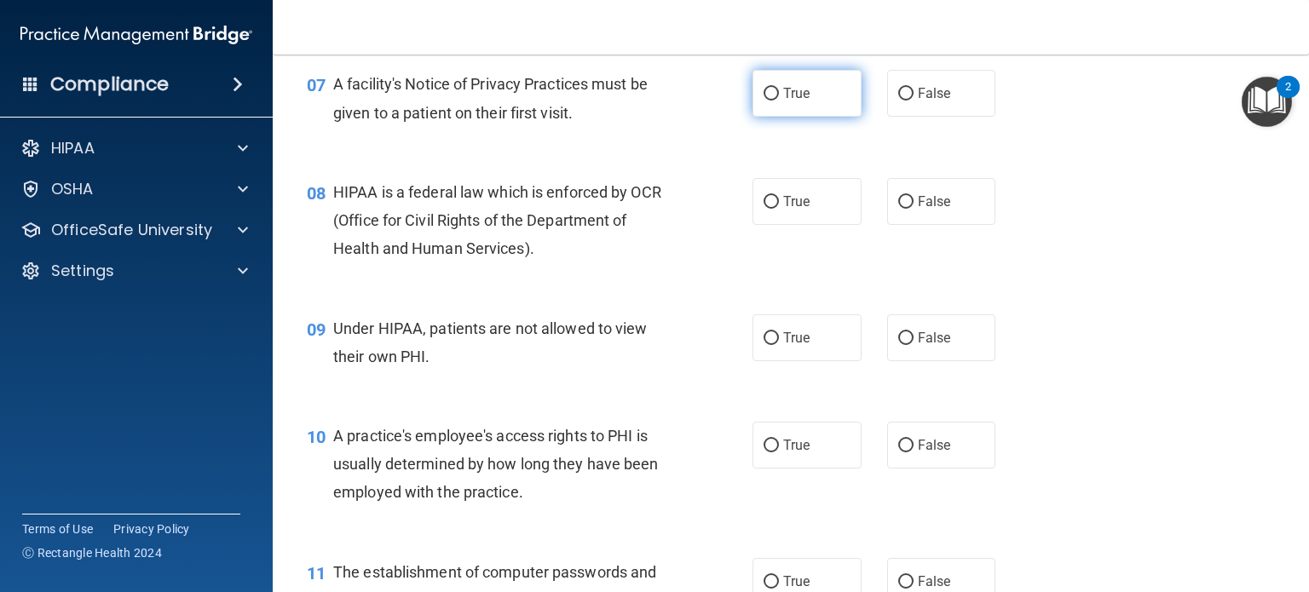
click at [808, 117] on label "True" at bounding box center [807, 93] width 109 height 47
click at [779, 101] on input "True" at bounding box center [771, 94] width 15 height 13
radio input "true"
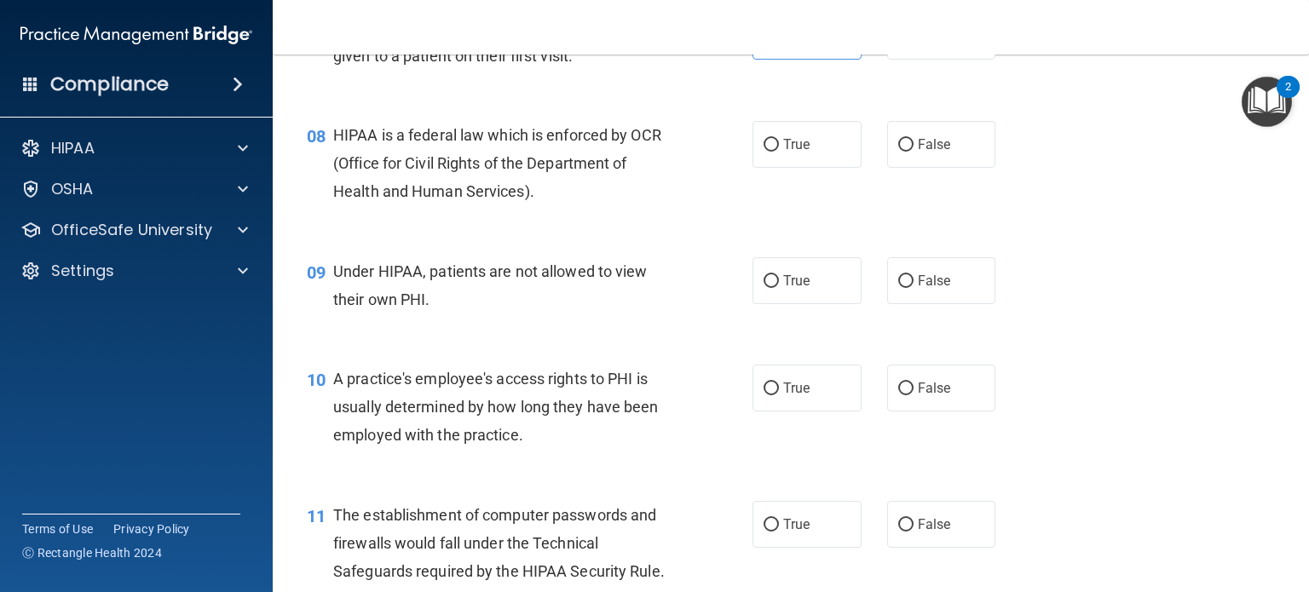
scroll to position [1108, 0]
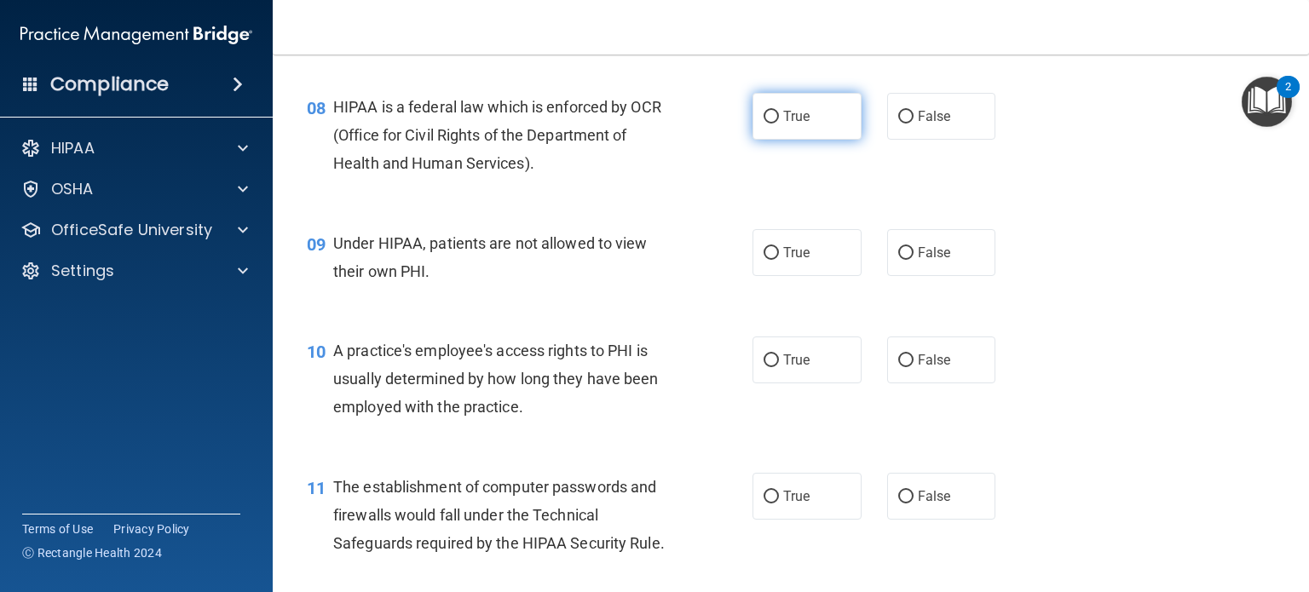
click at [777, 140] on label "True" at bounding box center [807, 116] width 109 height 47
click at [777, 124] on input "True" at bounding box center [771, 117] width 15 height 13
radio input "true"
click at [919, 140] on label "False" at bounding box center [941, 116] width 109 height 47
click at [914, 124] on input "False" at bounding box center [905, 117] width 15 height 13
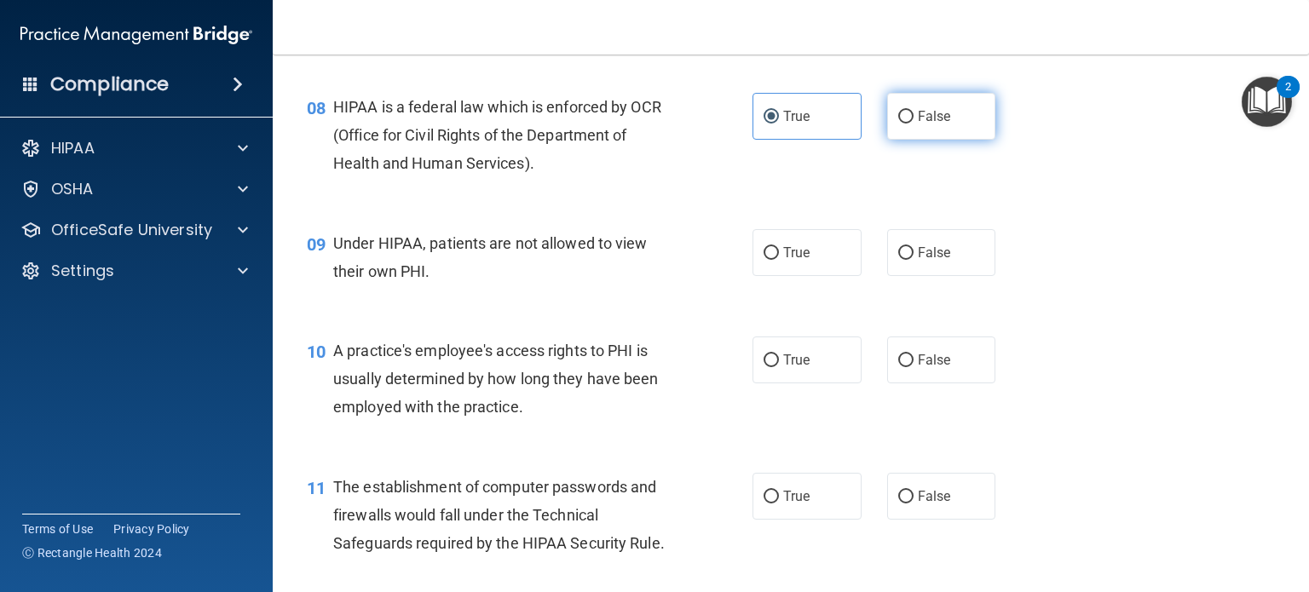
radio input "true"
radio input "false"
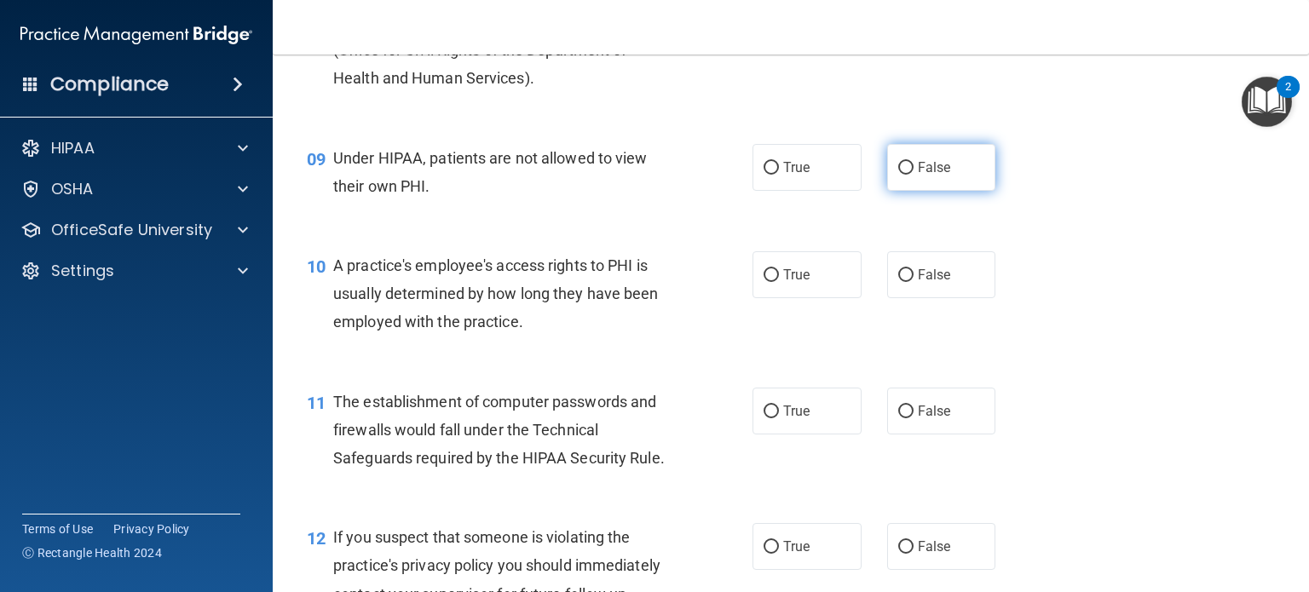
click at [954, 191] on label "False" at bounding box center [941, 167] width 109 height 47
click at [914, 175] on input "False" at bounding box center [905, 168] width 15 height 13
radio input "true"
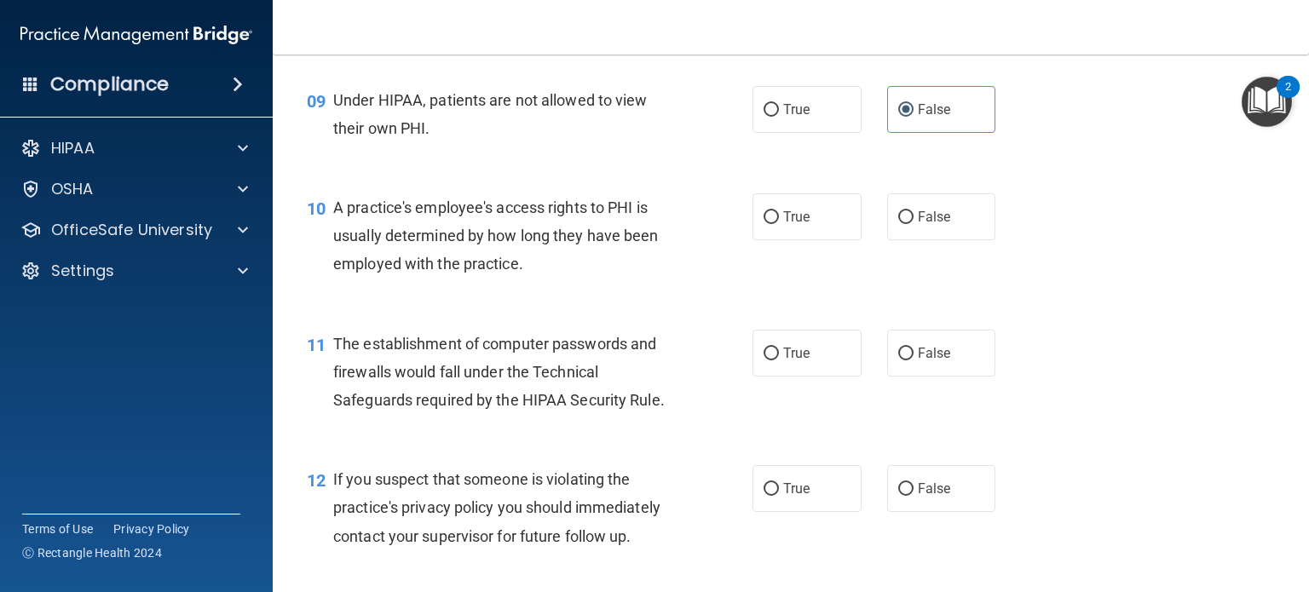
scroll to position [1279, 0]
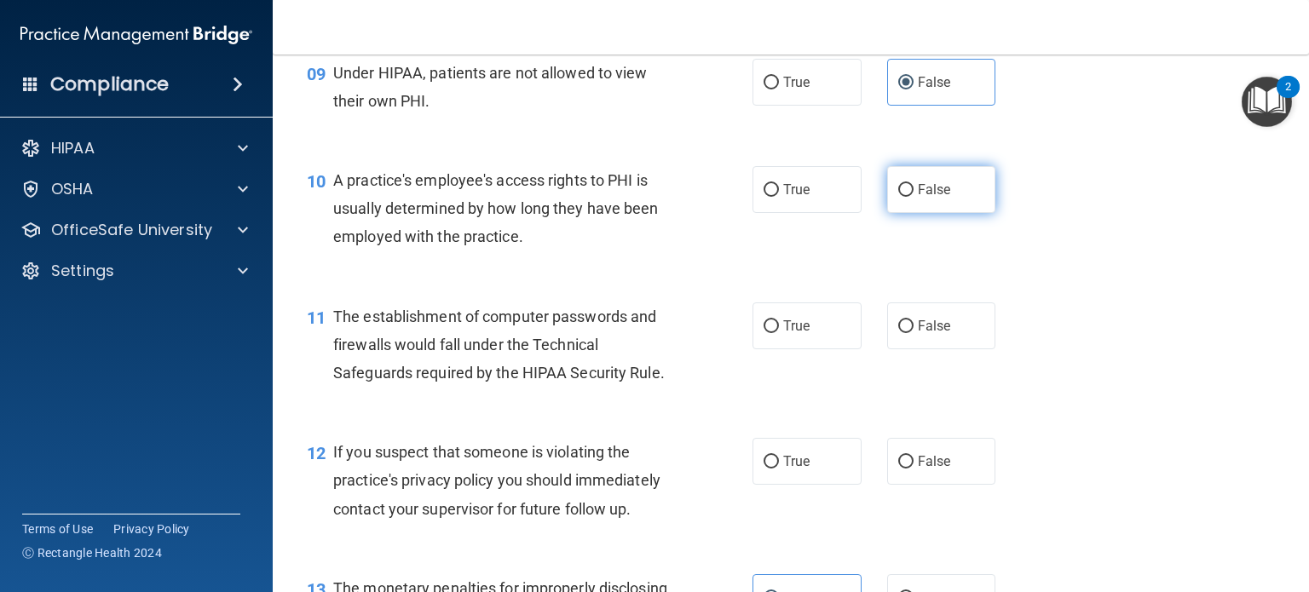
click at [928, 198] on span "False" at bounding box center [934, 190] width 33 height 16
click at [914, 197] on input "False" at bounding box center [905, 190] width 15 height 13
radio input "true"
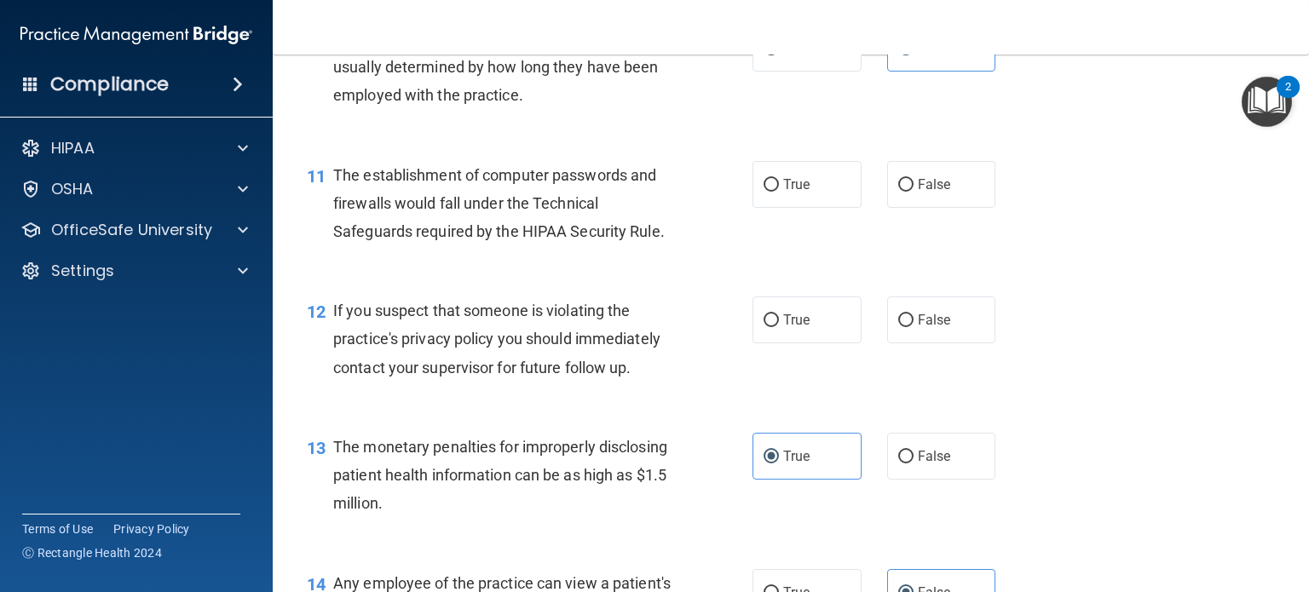
scroll to position [1449, 0]
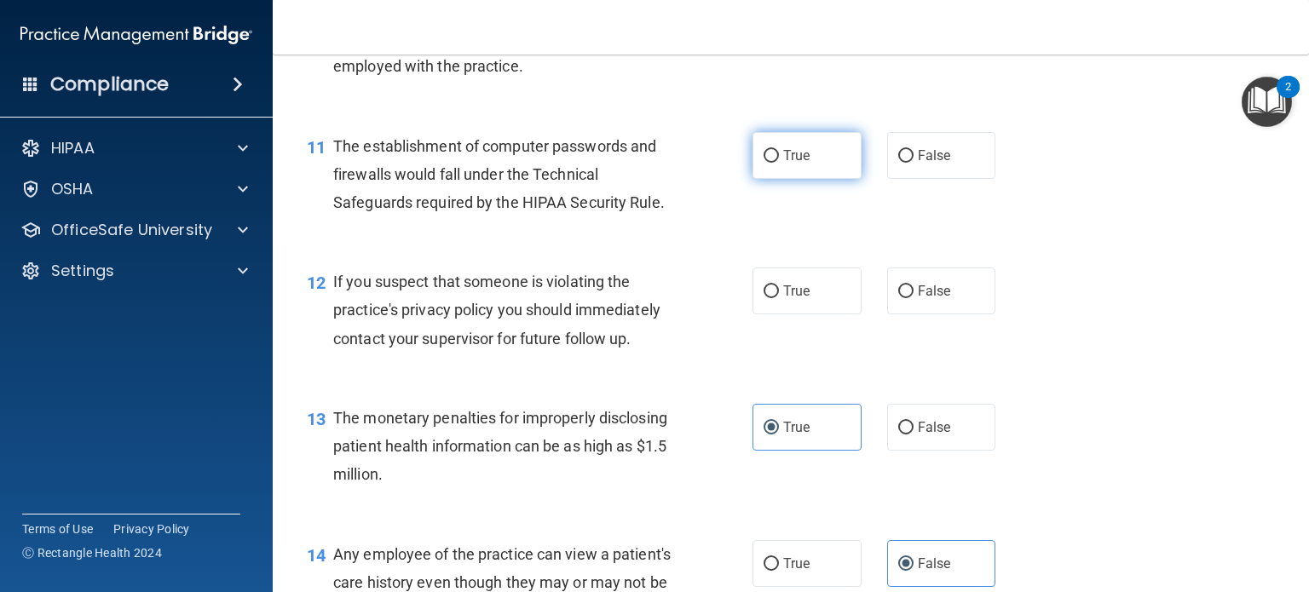
click at [800, 179] on label "True" at bounding box center [807, 155] width 109 height 47
click at [779, 163] on input "True" at bounding box center [771, 156] width 15 height 13
radio input "true"
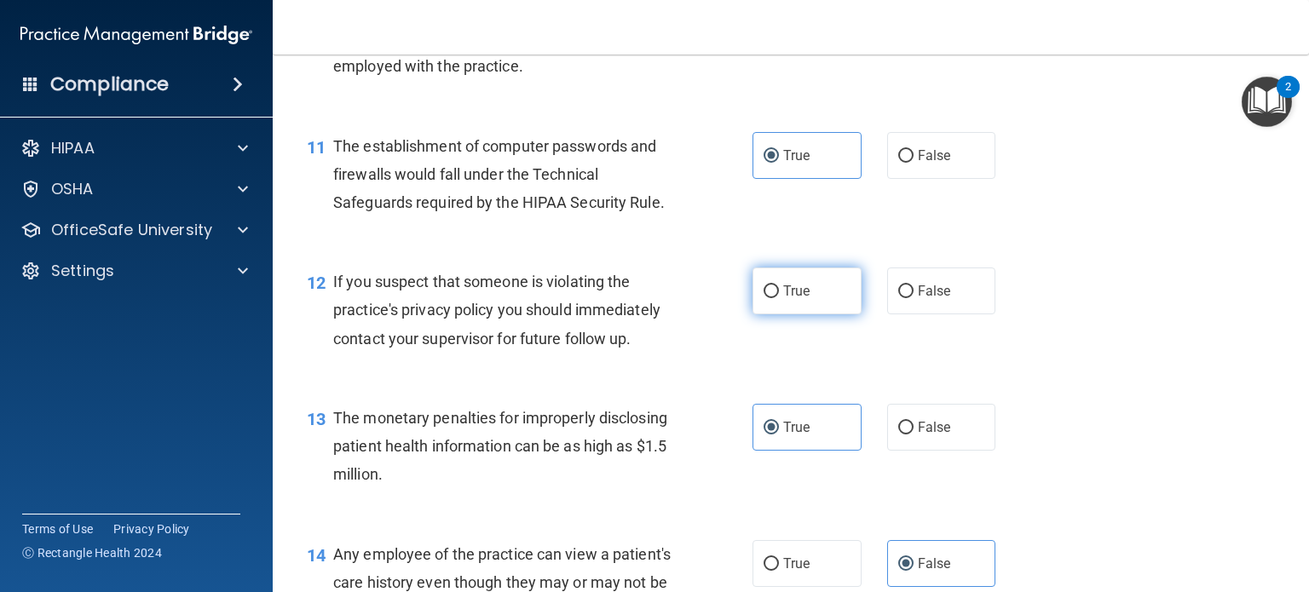
click at [759, 315] on label "True" at bounding box center [807, 291] width 109 height 47
click at [764, 298] on input "True" at bounding box center [771, 292] width 15 height 13
radio input "true"
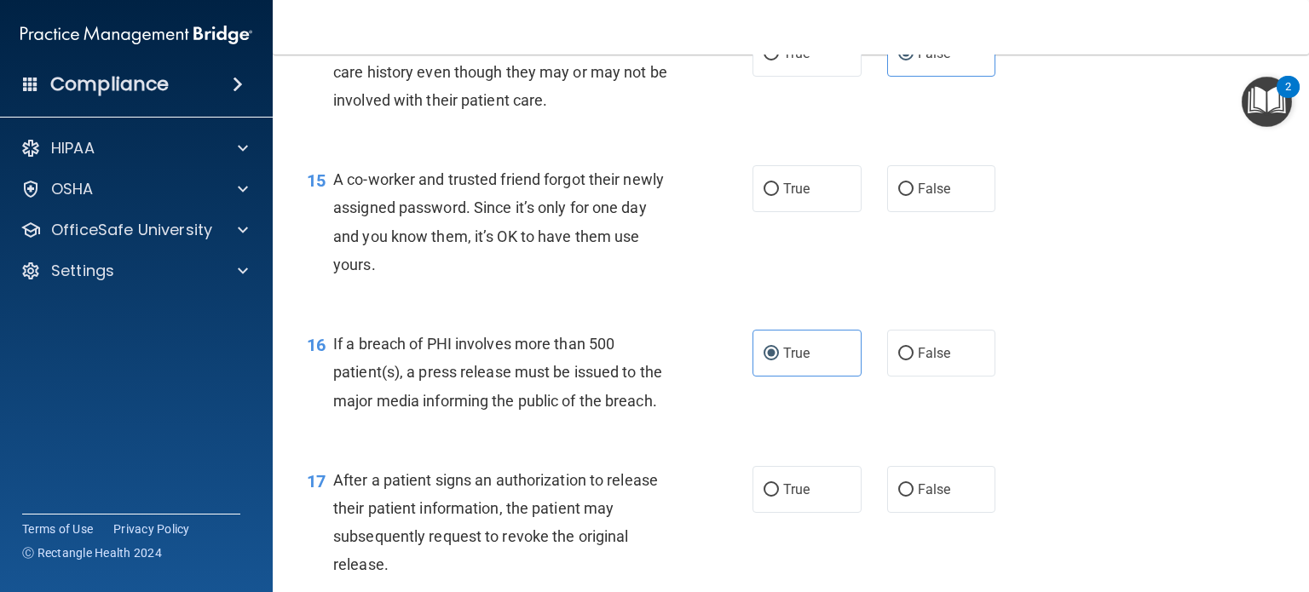
scroll to position [1961, 0]
click at [934, 196] on span "False" at bounding box center [934, 188] width 33 height 16
click at [914, 195] on input "False" at bounding box center [905, 188] width 15 height 13
radio input "true"
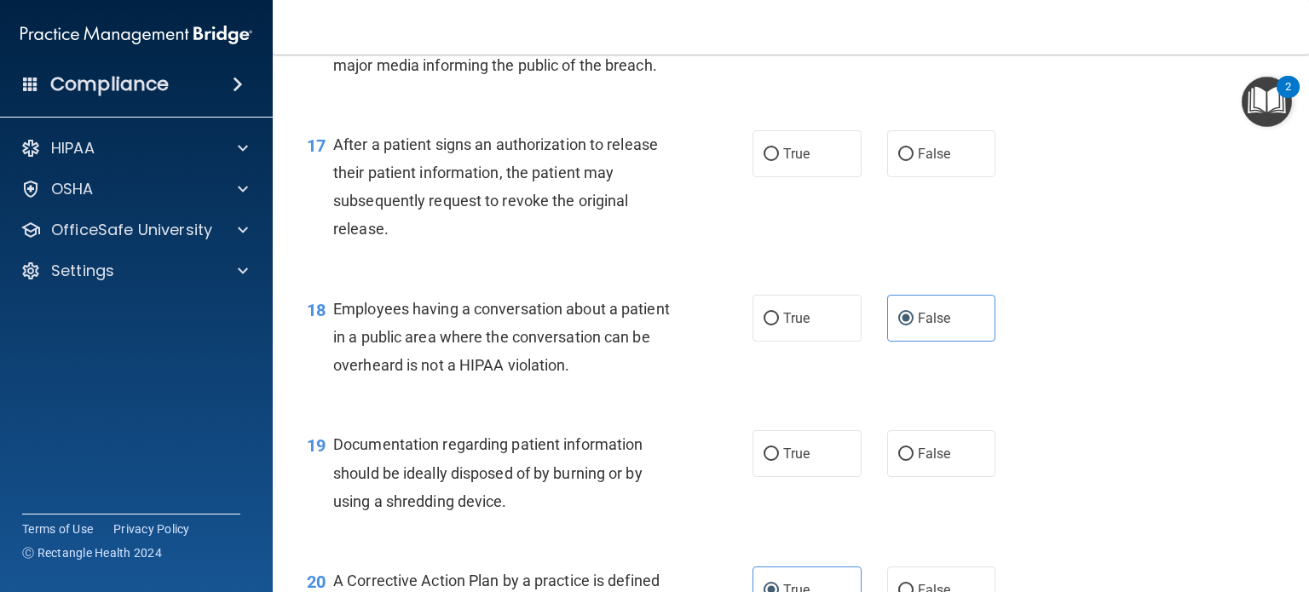
scroll to position [2302, 0]
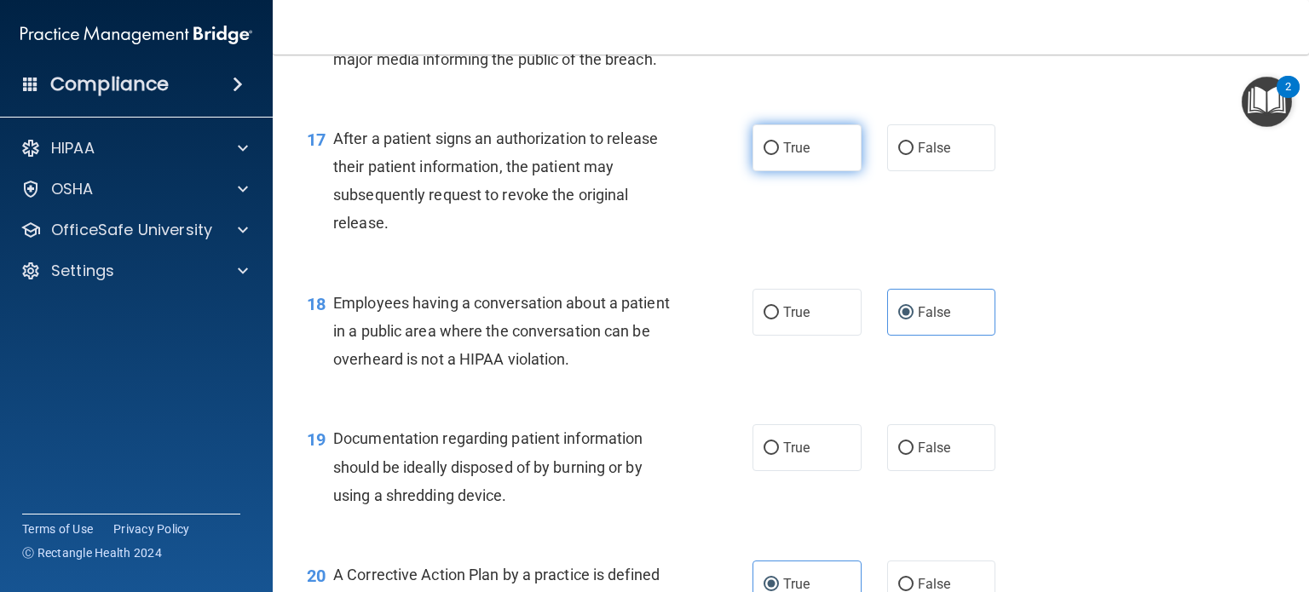
click at [761, 171] on label "True" at bounding box center [807, 147] width 109 height 47
click at [764, 155] on input "True" at bounding box center [771, 148] width 15 height 13
radio input "true"
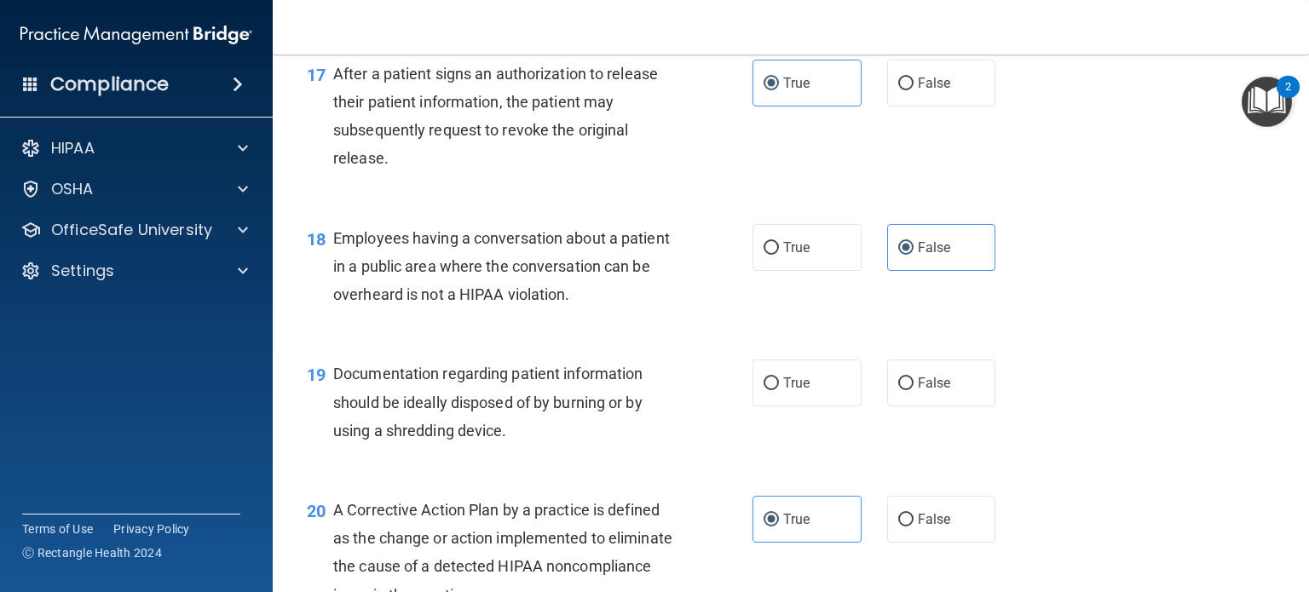
scroll to position [2557, 0]
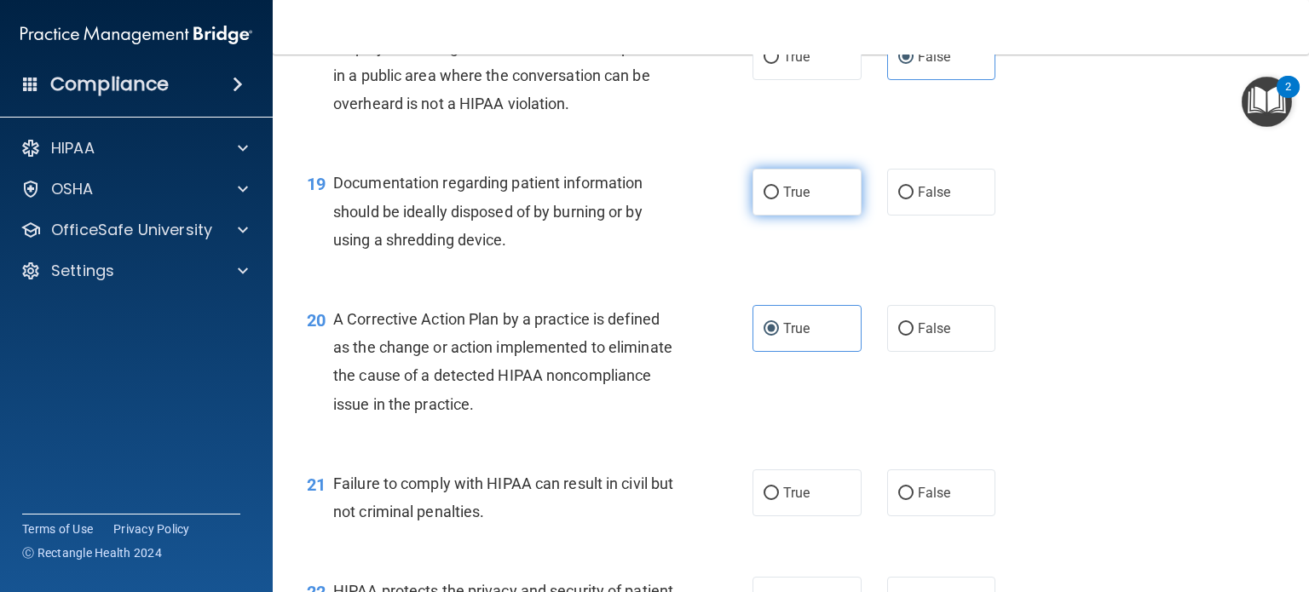
click at [801, 211] on label "True" at bounding box center [807, 192] width 109 height 47
click at [779, 199] on input "True" at bounding box center [771, 193] width 15 height 13
radio input "true"
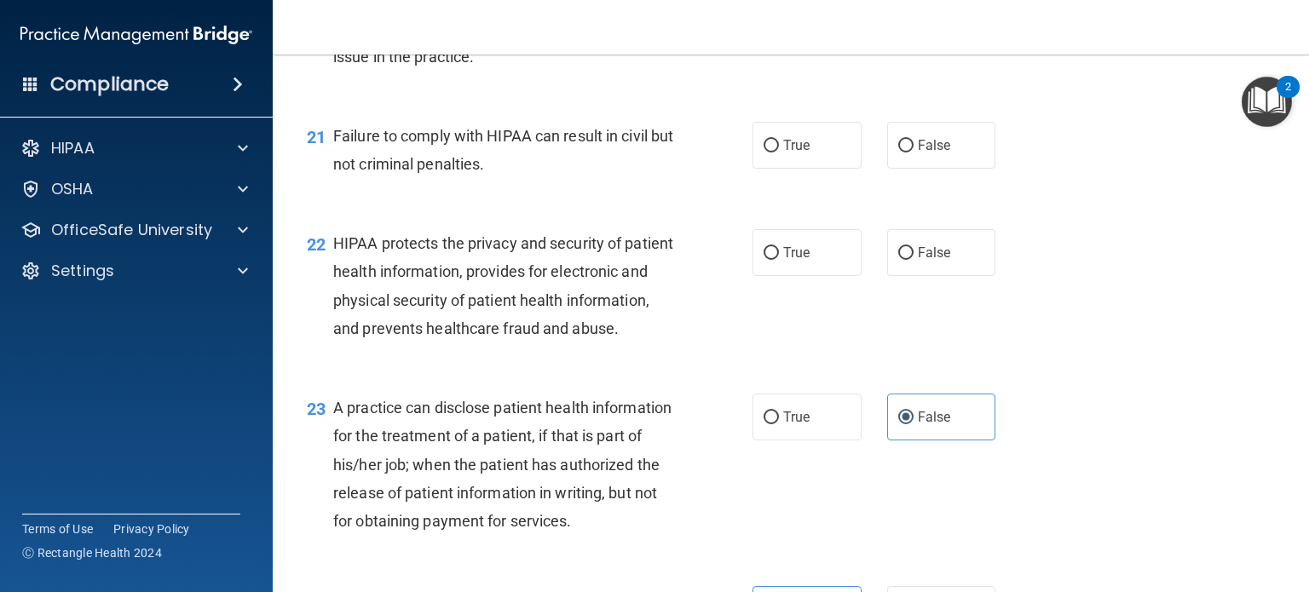
scroll to position [2984, 0]
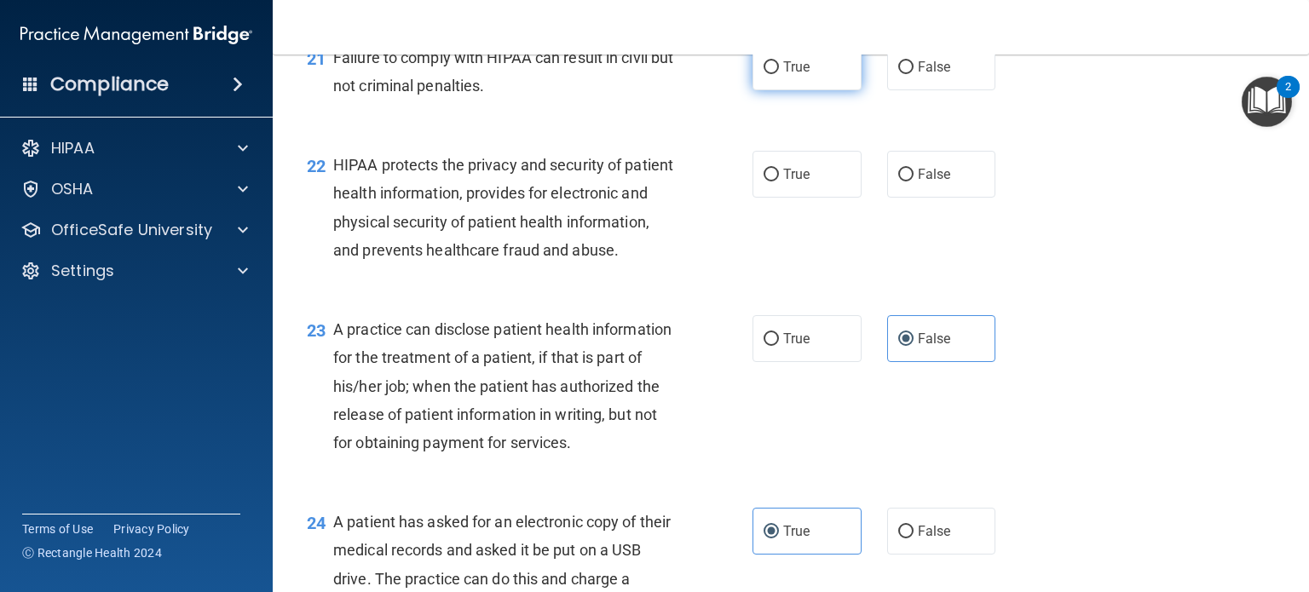
click at [809, 90] on label "True" at bounding box center [807, 66] width 109 height 47
click at [779, 74] on input "True" at bounding box center [771, 67] width 15 height 13
radio input "true"
click at [765, 198] on label "True" at bounding box center [807, 174] width 109 height 47
click at [765, 182] on input "True" at bounding box center [771, 175] width 15 height 13
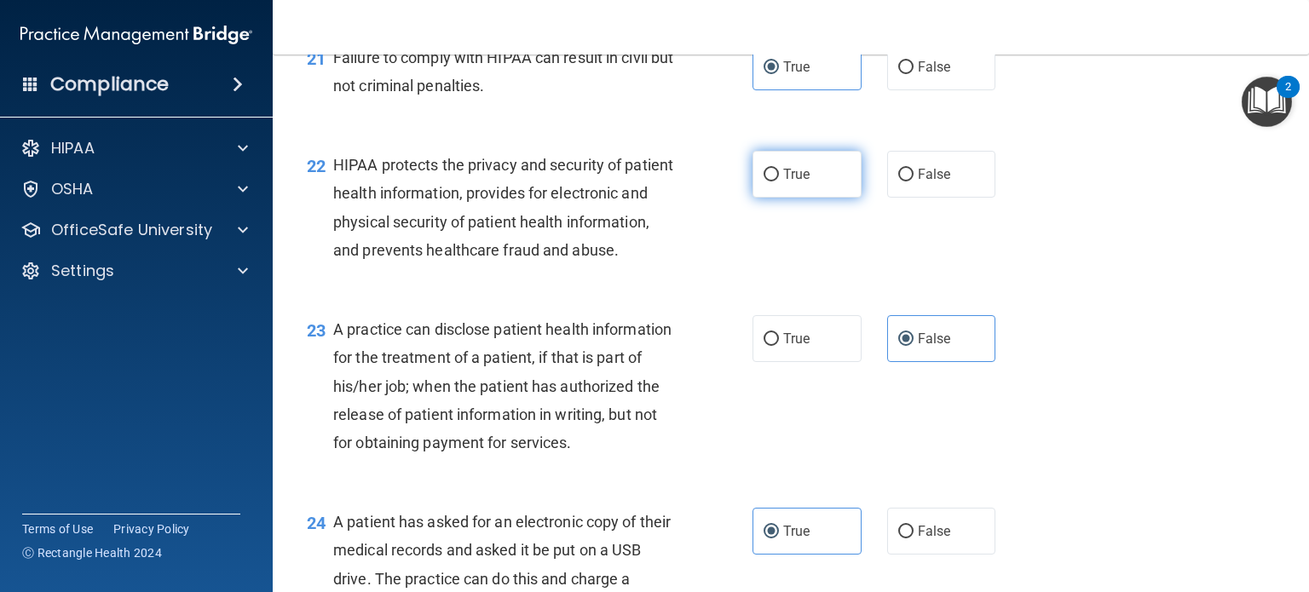
radio input "true"
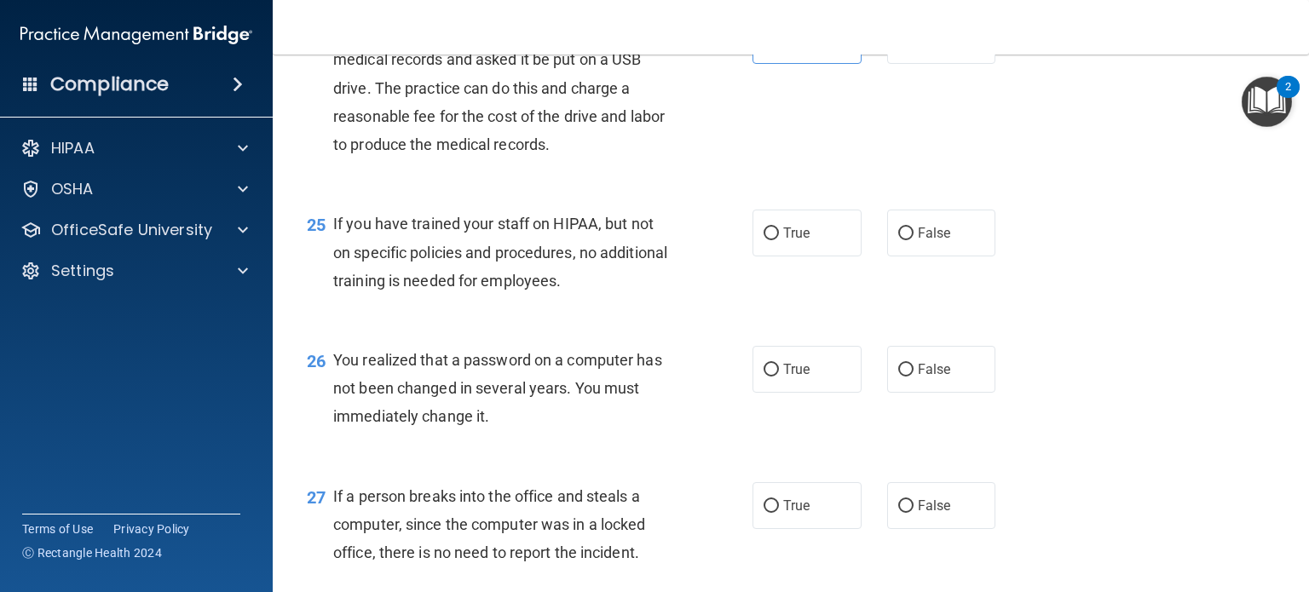
scroll to position [3495, 0]
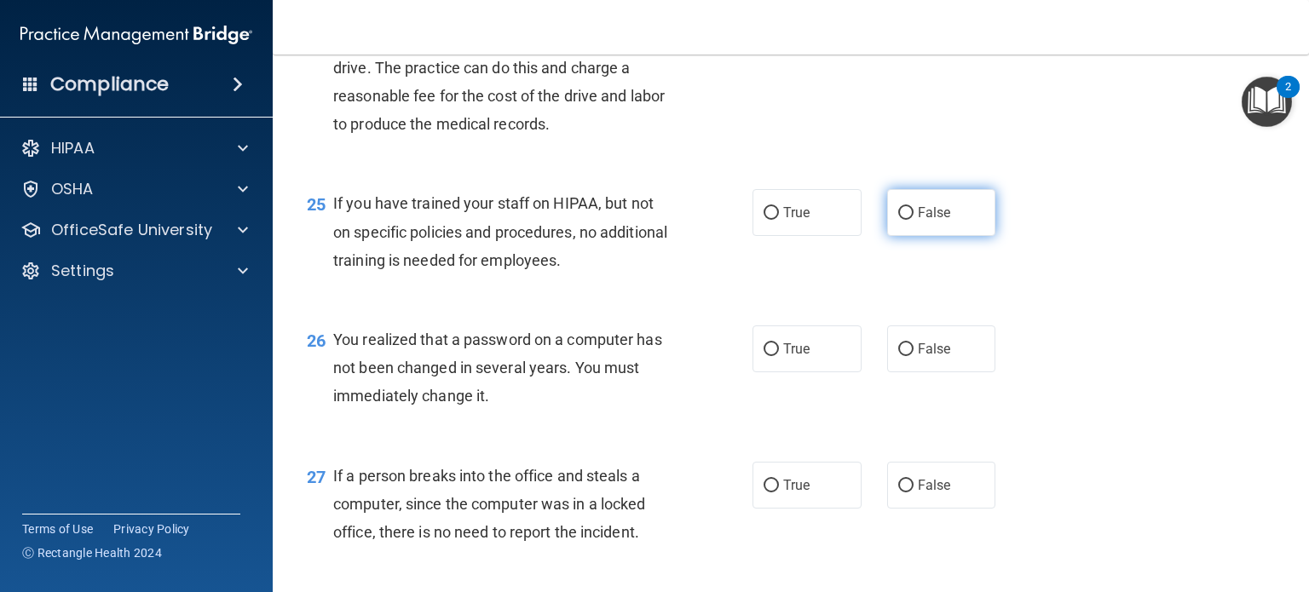
click at [973, 236] on label "False" at bounding box center [941, 212] width 109 height 47
click at [914, 220] on input "False" at bounding box center [905, 213] width 15 height 13
radio input "true"
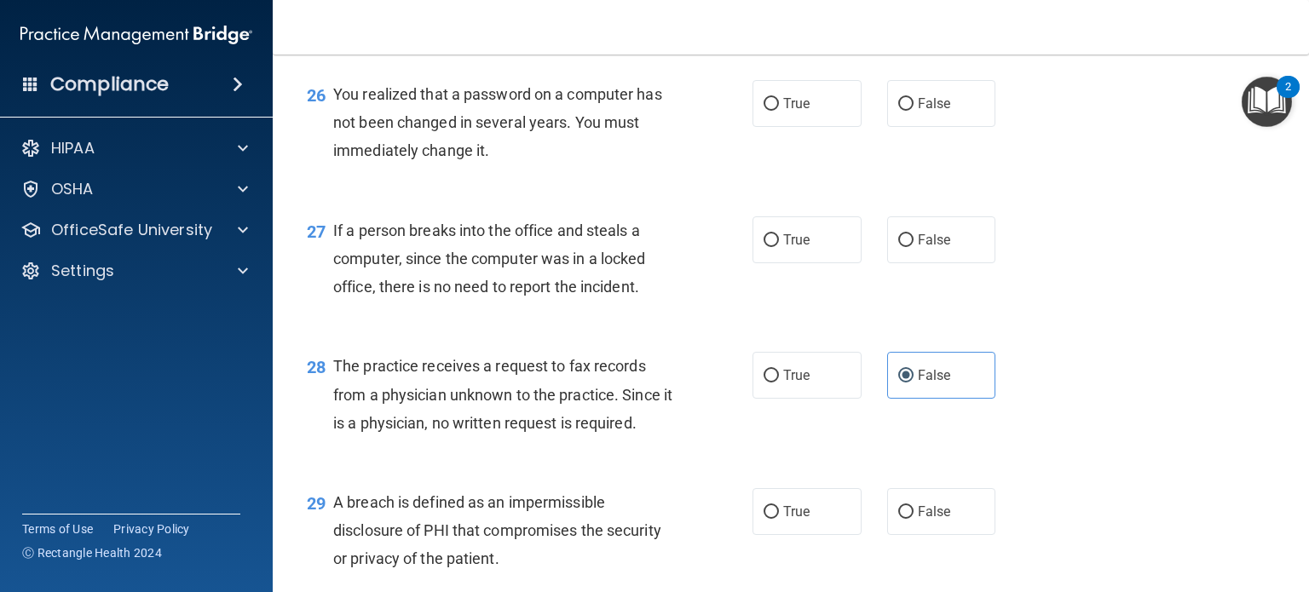
scroll to position [3751, 0]
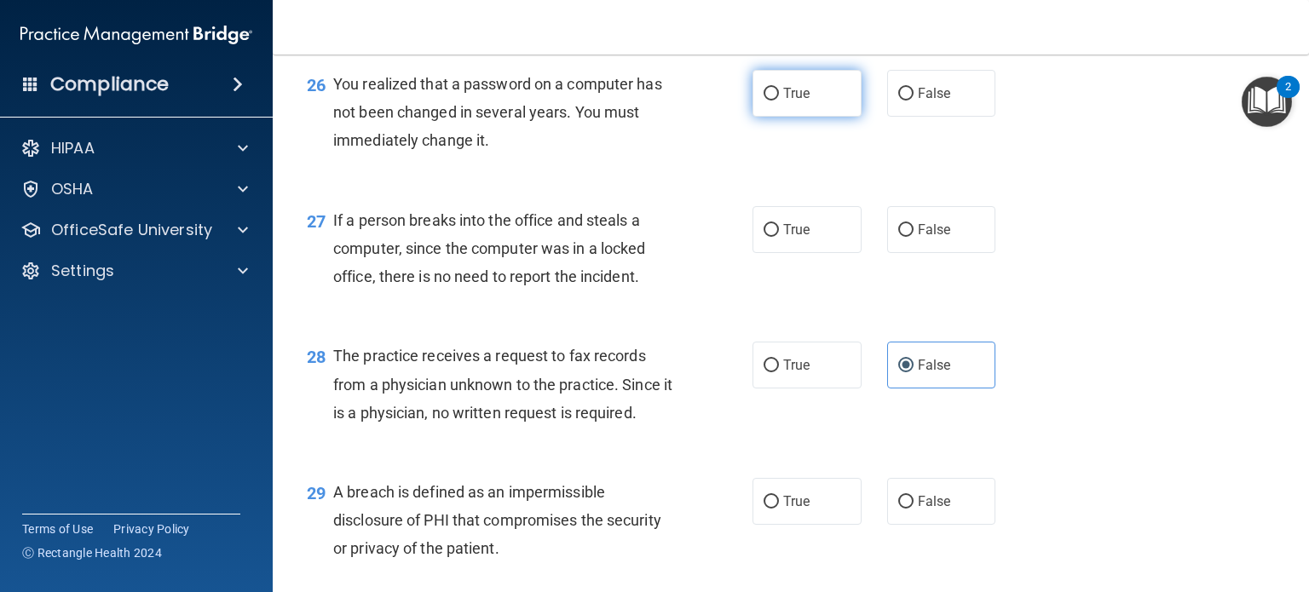
click at [797, 101] on span "True" at bounding box center [796, 93] width 26 height 16
click at [779, 101] on input "True" at bounding box center [771, 94] width 15 height 13
radio input "true"
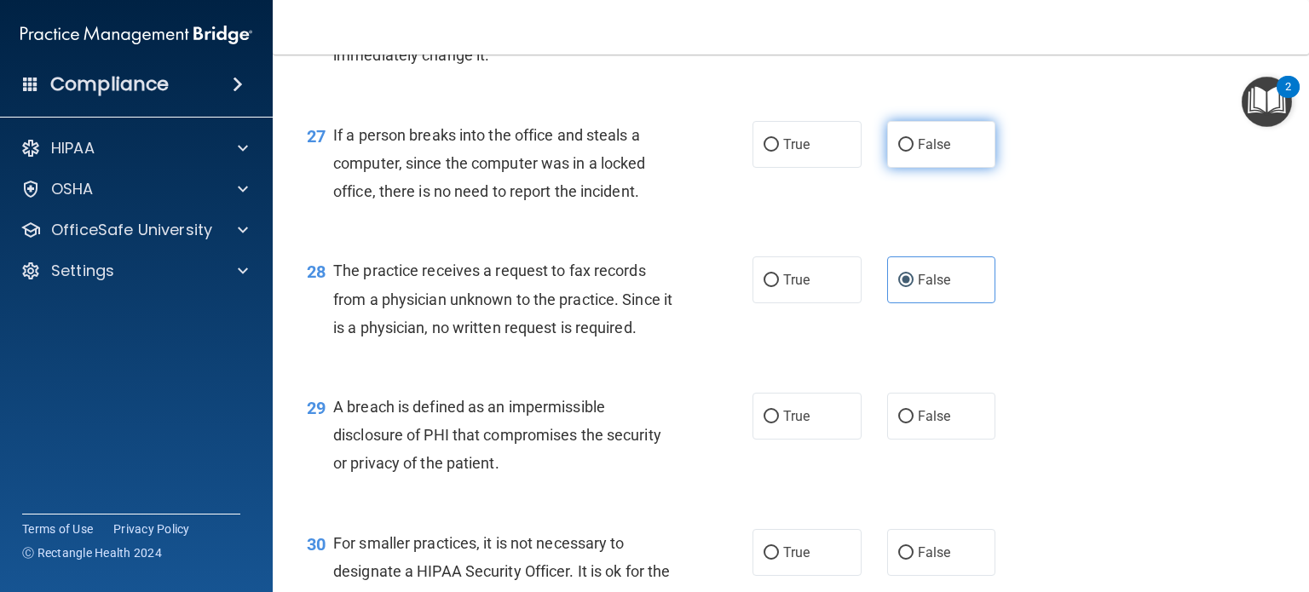
click at [904, 152] on input "False" at bounding box center [905, 145] width 15 height 13
radio input "true"
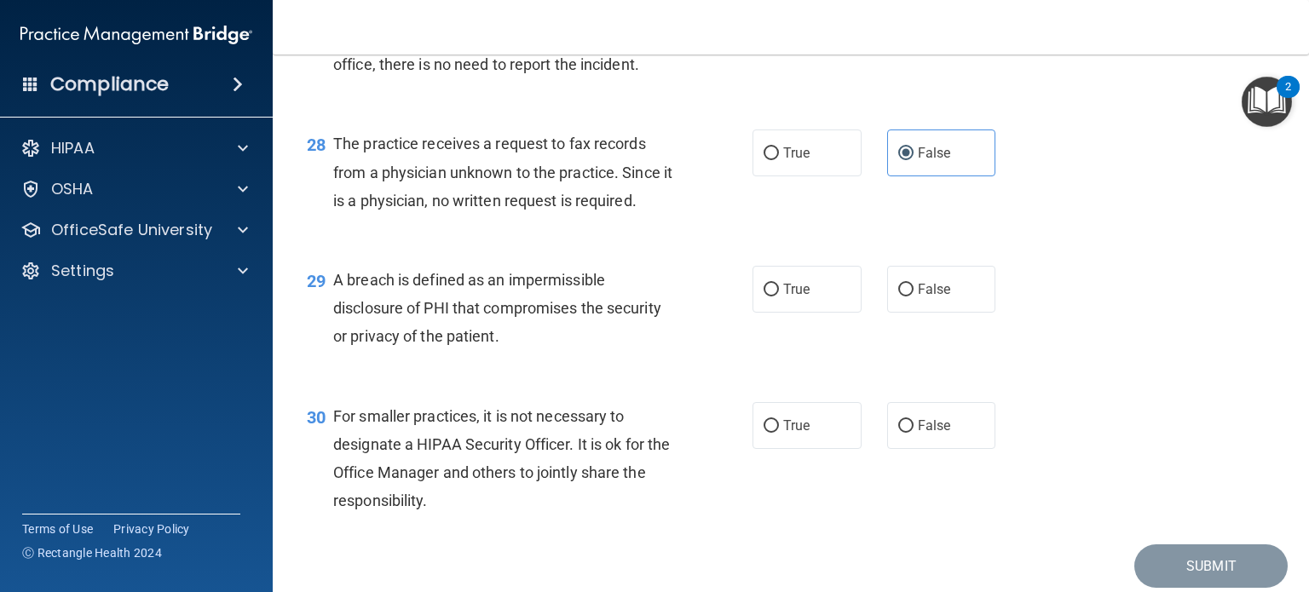
scroll to position [4092, 0]
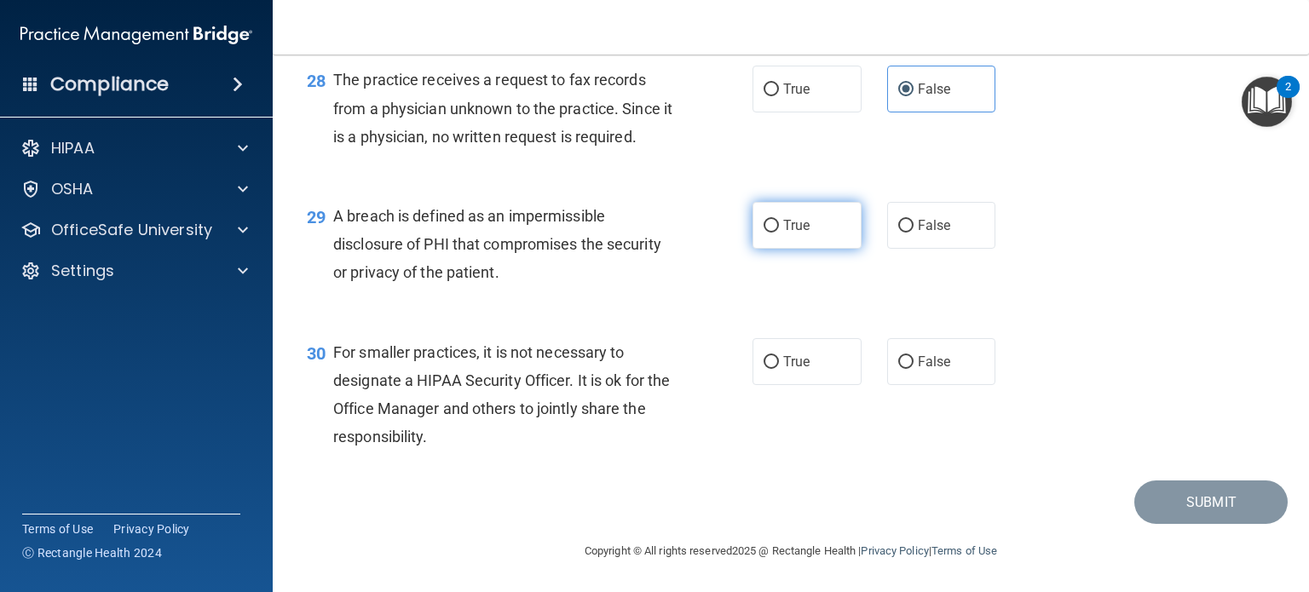
click at [835, 240] on label "True" at bounding box center [807, 225] width 109 height 47
click at [779, 233] on input "True" at bounding box center [771, 226] width 15 height 13
radio input "true"
click at [789, 378] on label "True" at bounding box center [807, 361] width 109 height 47
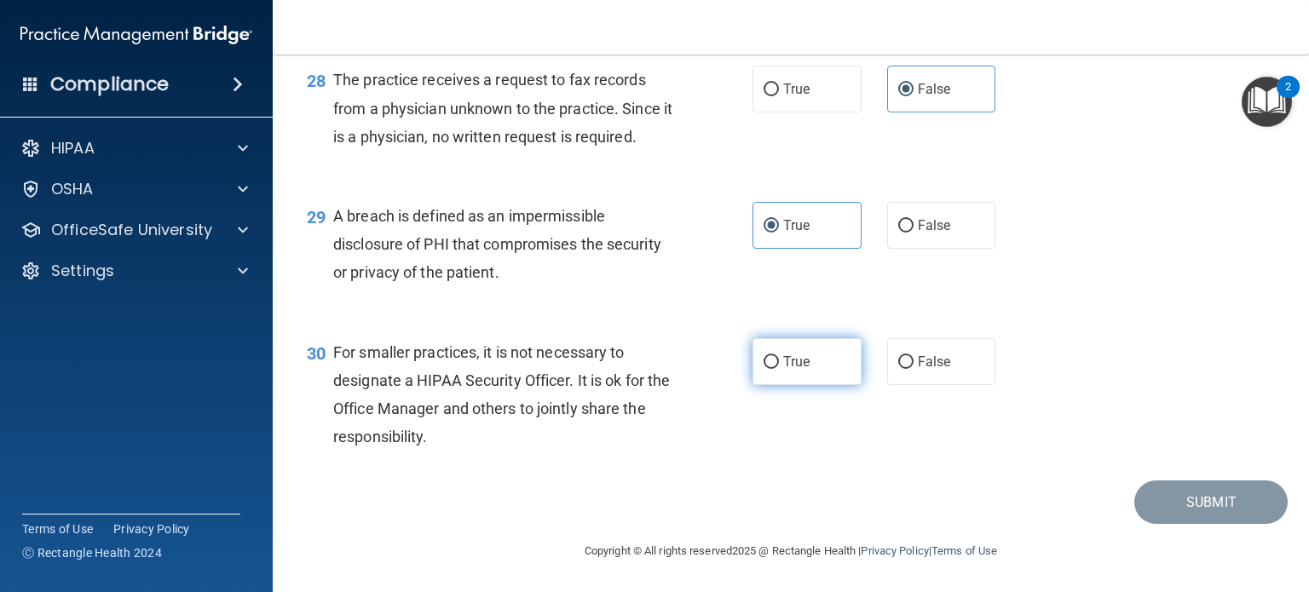
click at [779, 369] on input "True" at bounding box center [771, 362] width 15 height 13
radio input "true"
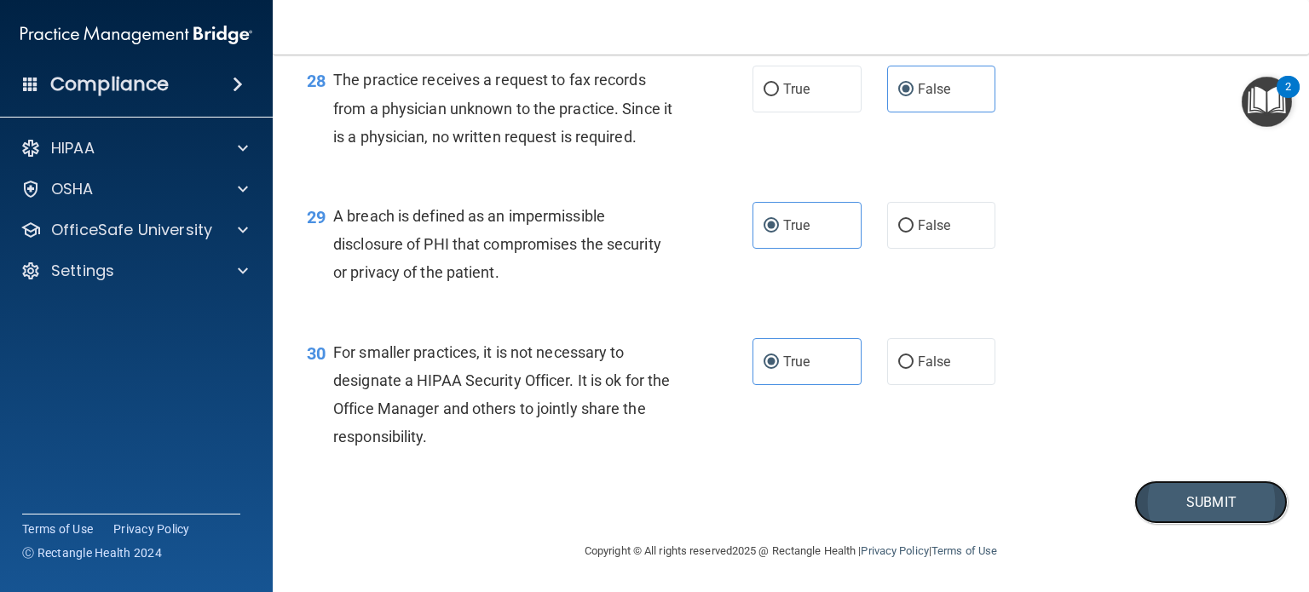
click at [1180, 507] on button "Submit" at bounding box center [1211, 502] width 153 height 43
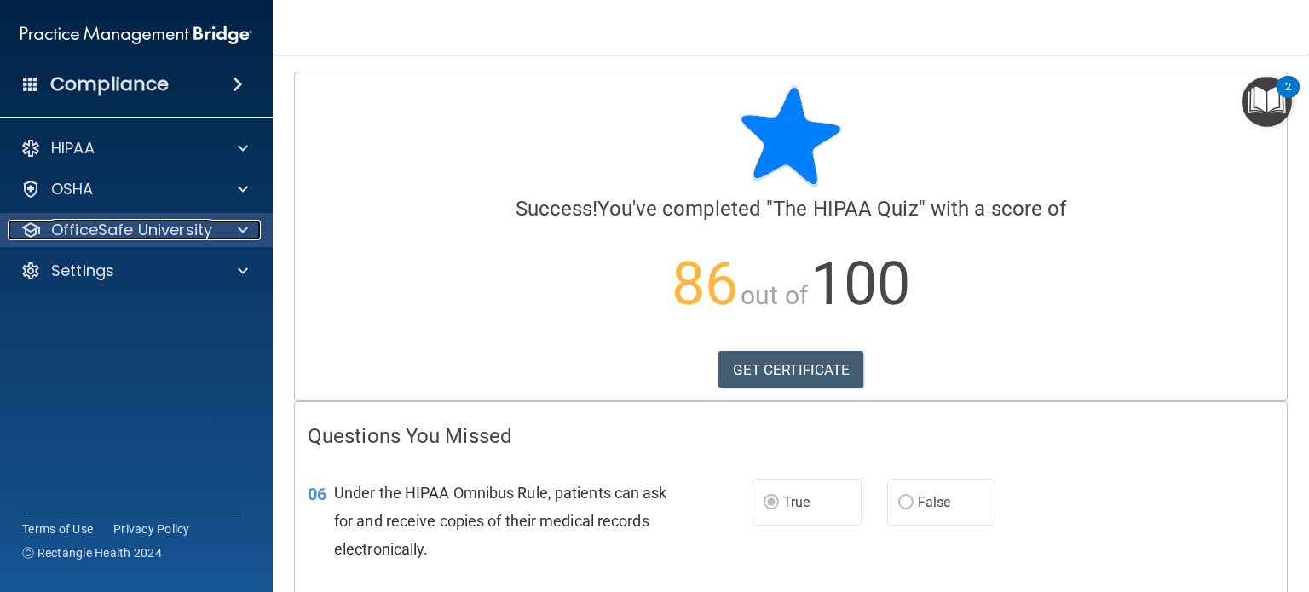
click at [239, 227] on span at bounding box center [243, 230] width 10 height 20
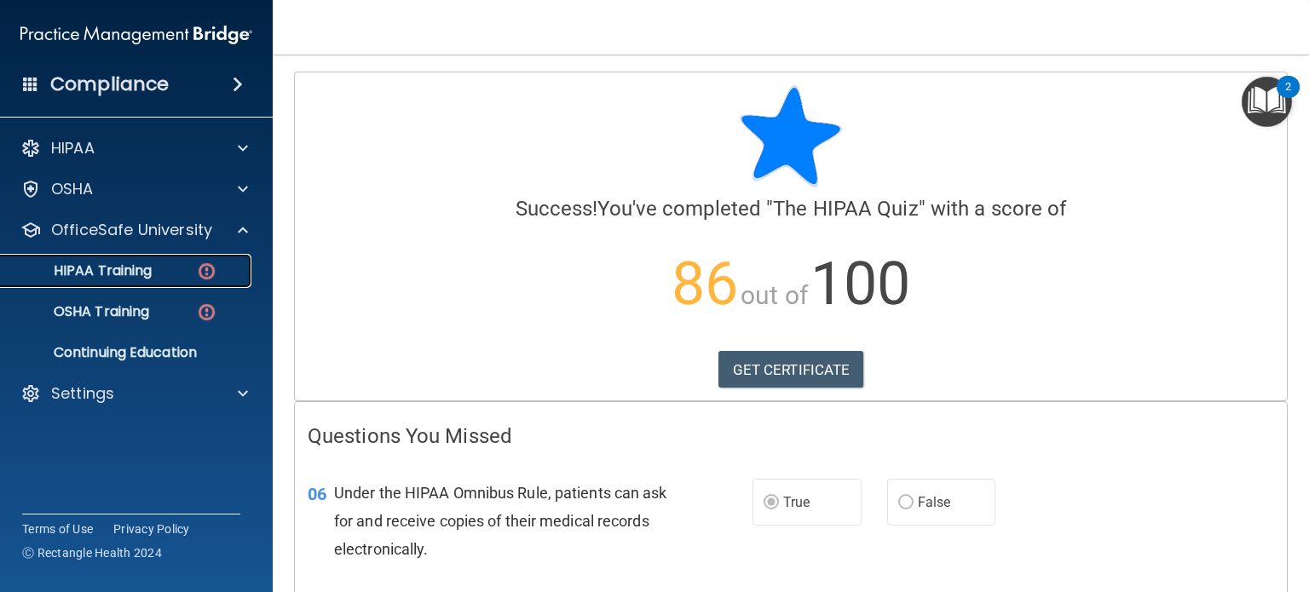
click at [136, 270] on p "HIPAA Training" at bounding box center [81, 271] width 141 height 17
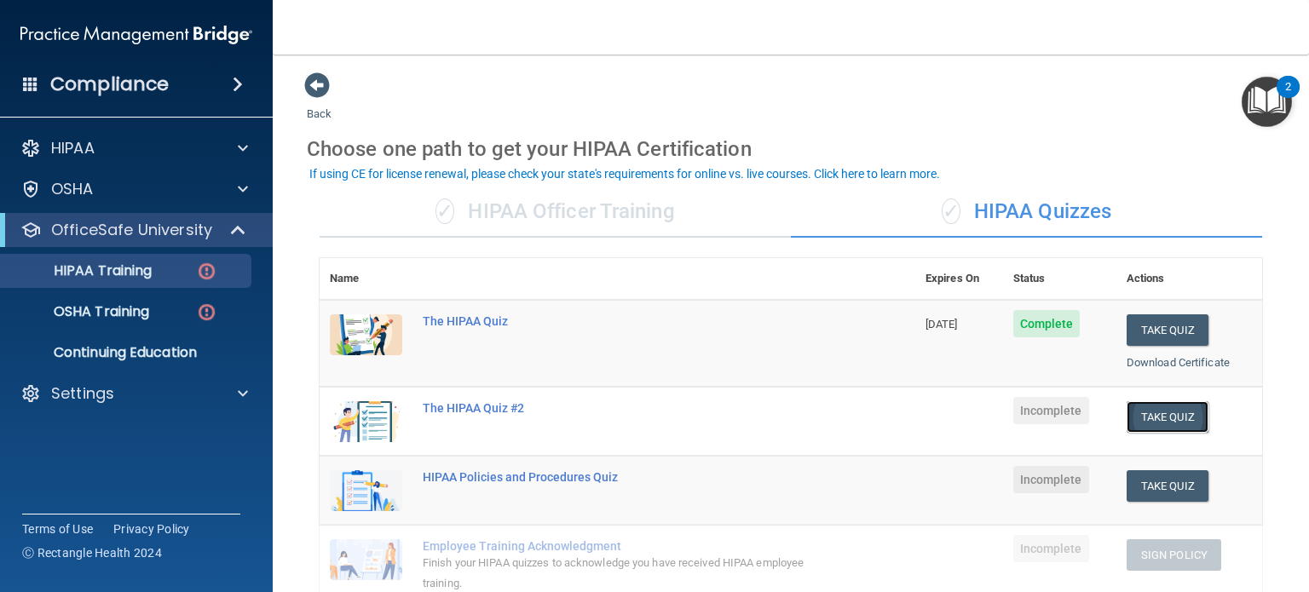
click at [1151, 416] on button "Take Quiz" at bounding box center [1168, 417] width 82 height 32
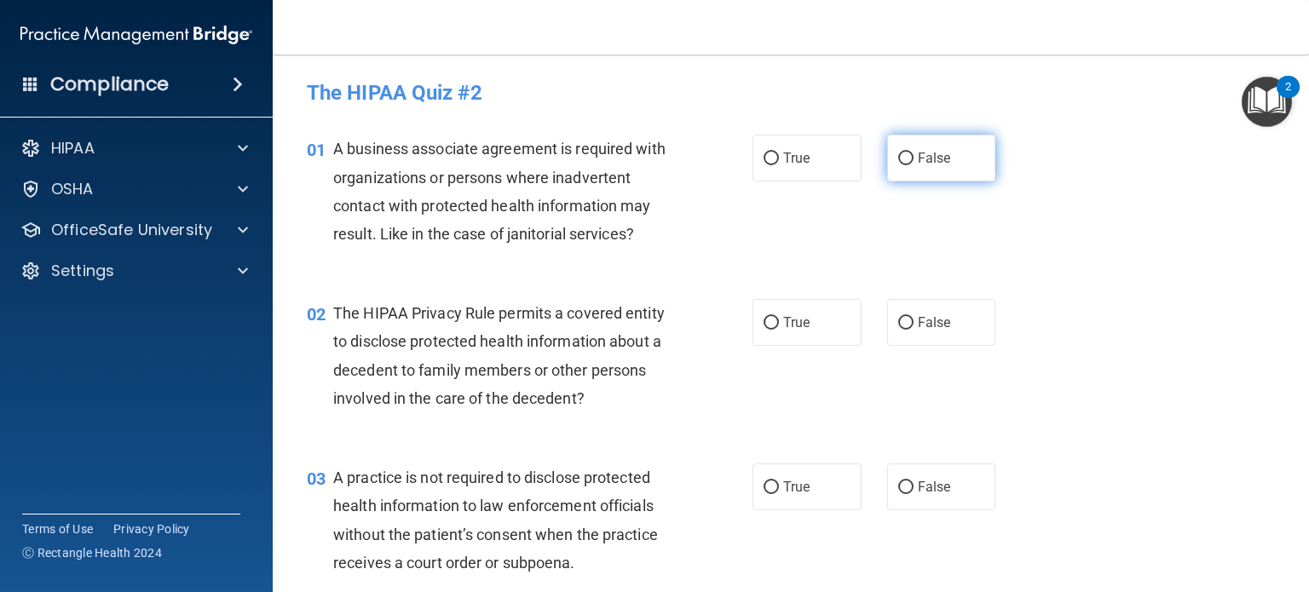
click at [934, 153] on span "False" at bounding box center [934, 158] width 33 height 16
click at [914, 153] on input "False" at bounding box center [905, 159] width 15 height 13
radio input "true"
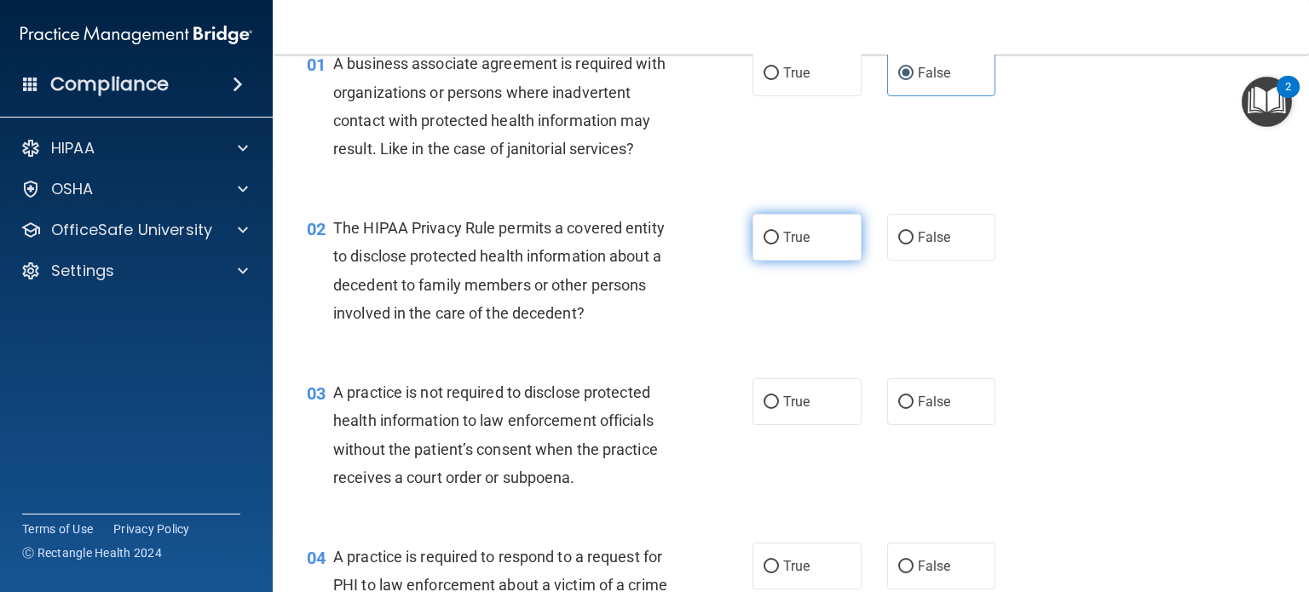
click at [807, 253] on label "True" at bounding box center [807, 237] width 109 height 47
click at [779, 245] on input "True" at bounding box center [771, 238] width 15 height 13
radio input "true"
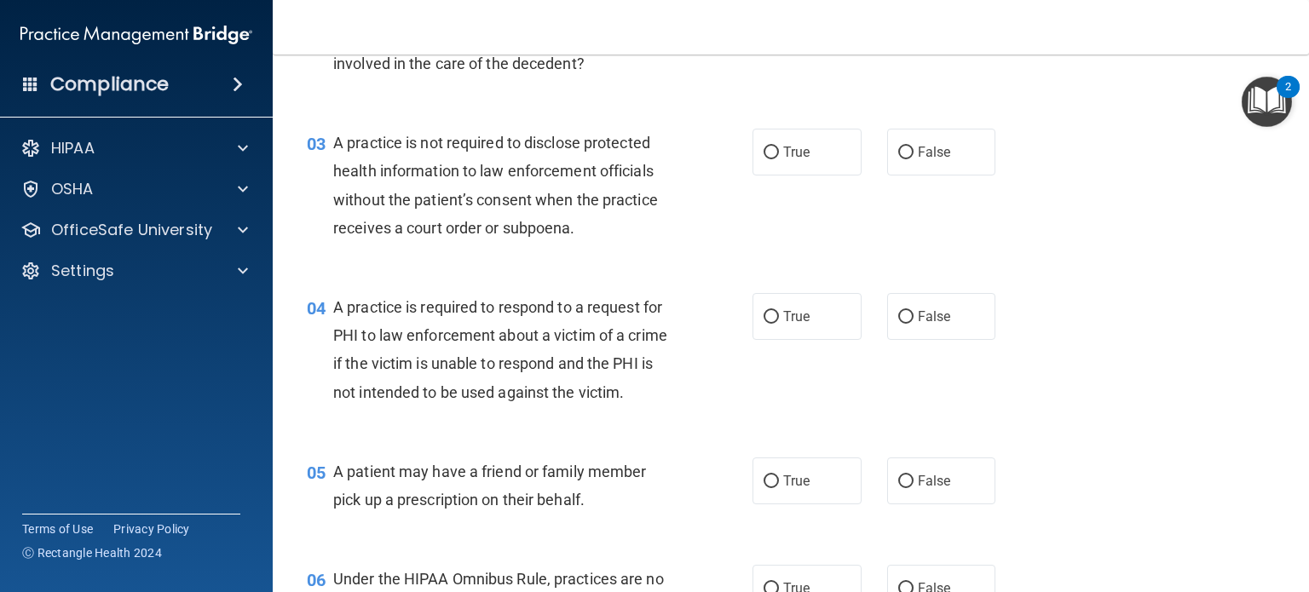
scroll to position [426, 0]
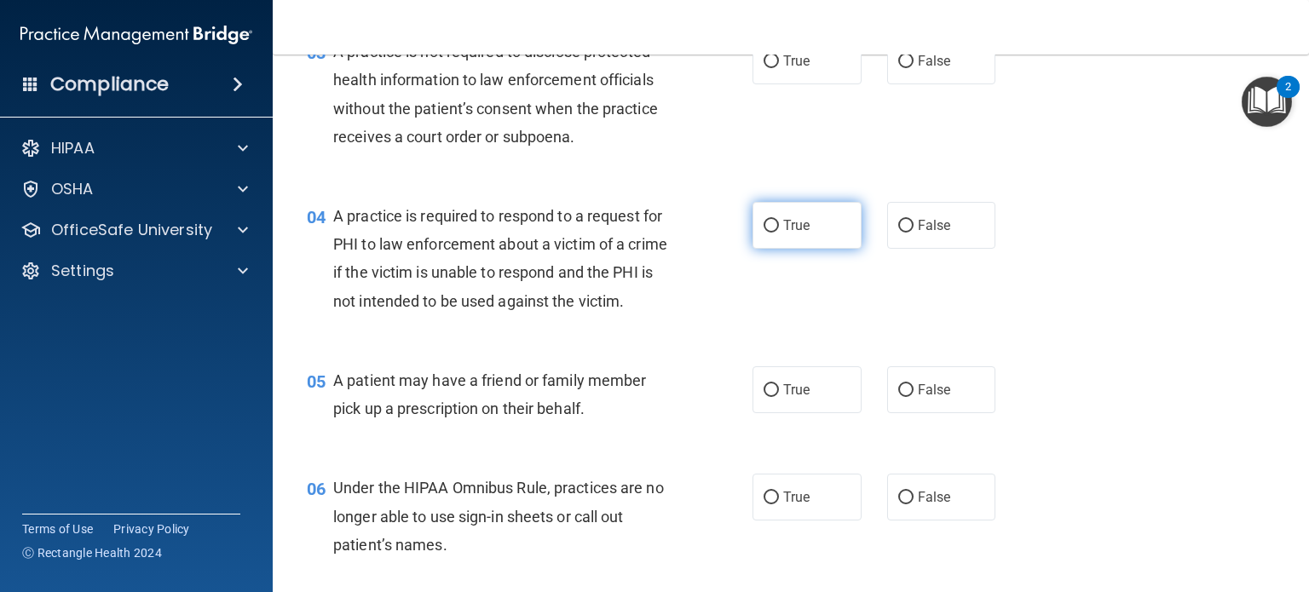
click at [767, 241] on label "True" at bounding box center [807, 225] width 109 height 47
click at [767, 233] on input "True" at bounding box center [771, 226] width 15 height 13
radio input "true"
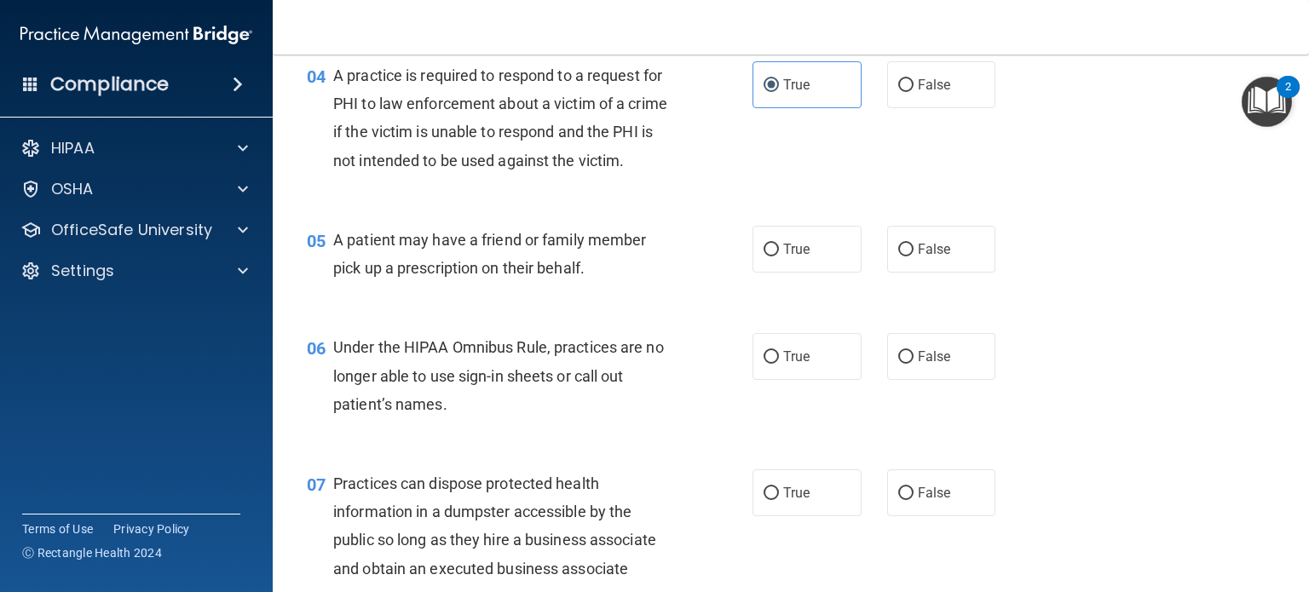
scroll to position [597, 0]
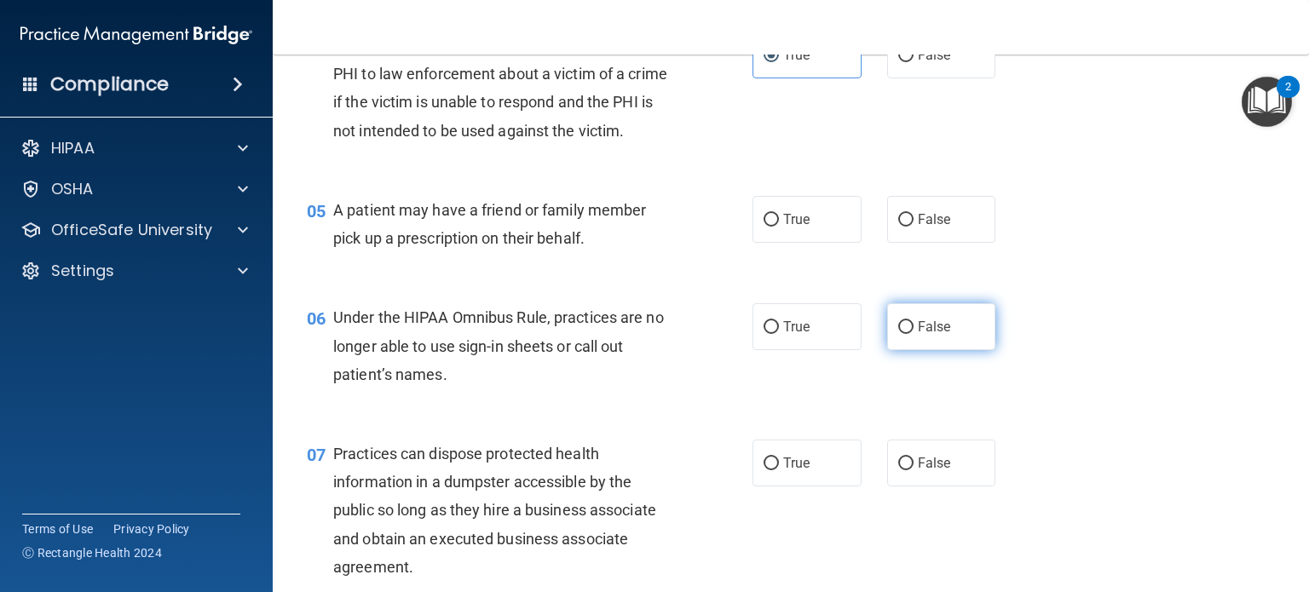
click at [933, 350] on label "False" at bounding box center [941, 326] width 109 height 47
click at [914, 334] on input "False" at bounding box center [905, 327] width 15 height 13
radio input "true"
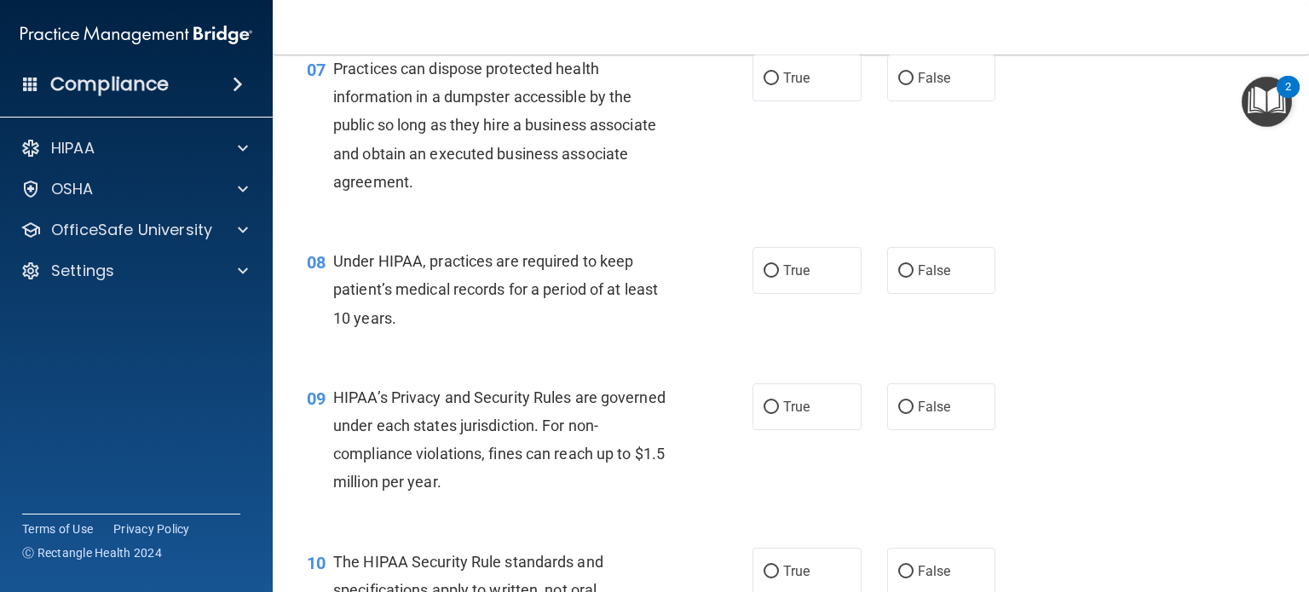
scroll to position [1023, 0]
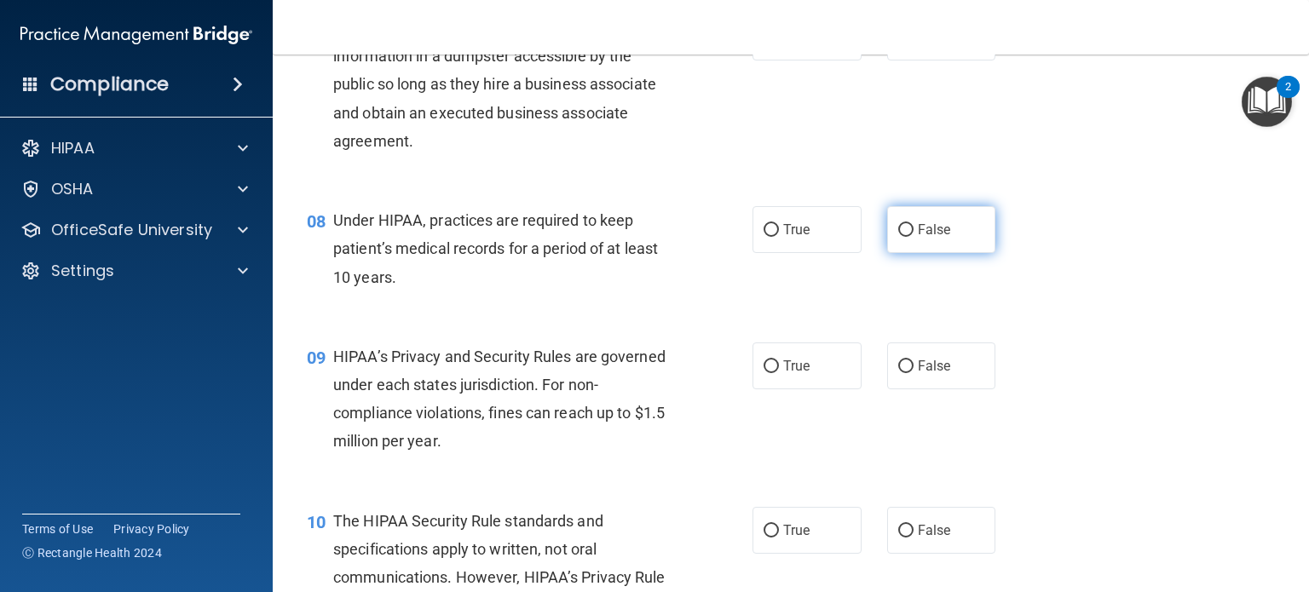
click at [903, 253] on label "False" at bounding box center [941, 229] width 109 height 47
click at [903, 237] on input "False" at bounding box center [905, 230] width 15 height 13
radio input "true"
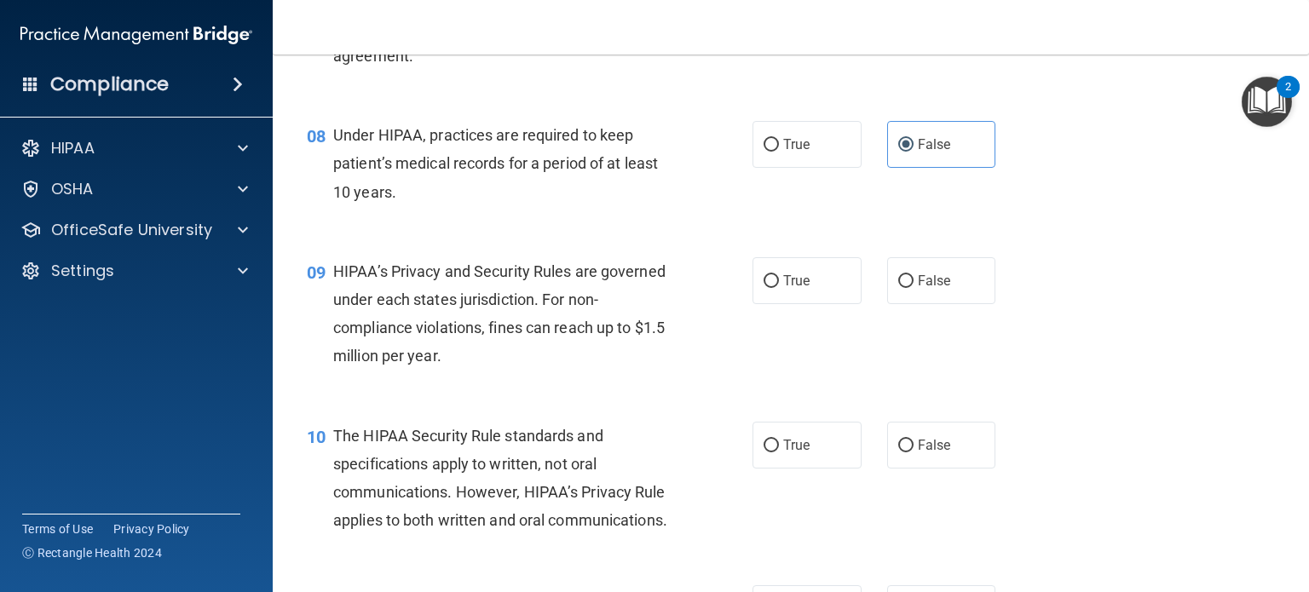
scroll to position [1193, 0]
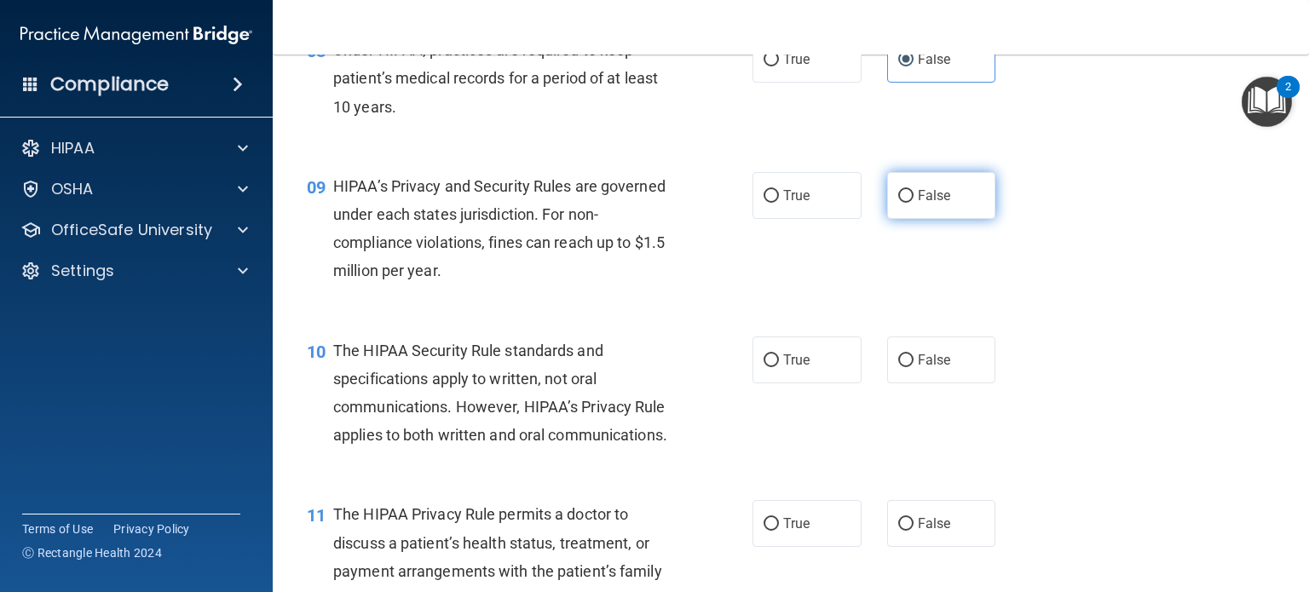
click at [921, 219] on label "False" at bounding box center [941, 195] width 109 height 47
click at [914, 203] on input "False" at bounding box center [905, 196] width 15 height 13
radio input "true"
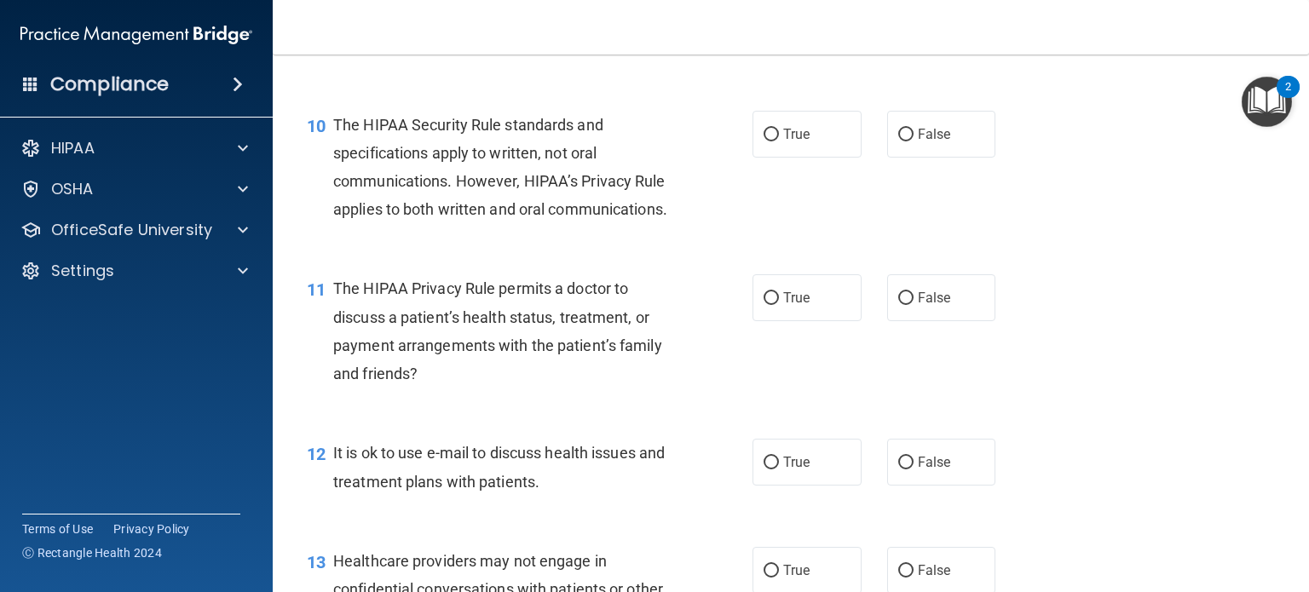
scroll to position [1449, 0]
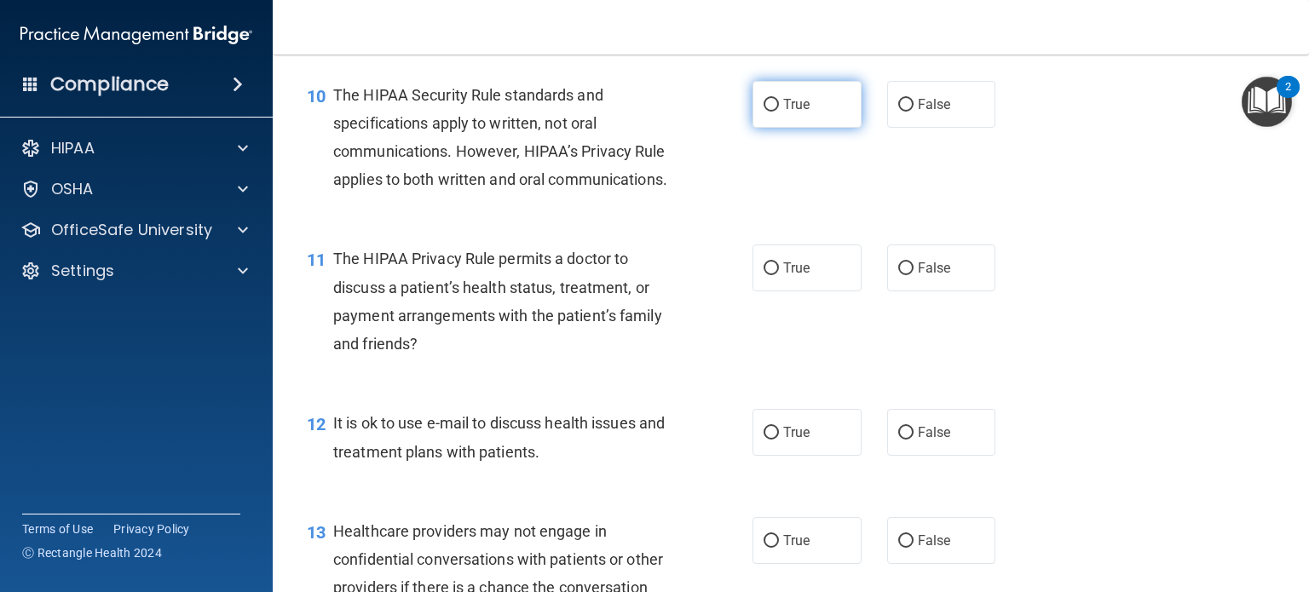
click at [835, 128] on label "True" at bounding box center [807, 104] width 109 height 47
click at [779, 112] on input "True" at bounding box center [771, 105] width 15 height 13
radio input "true"
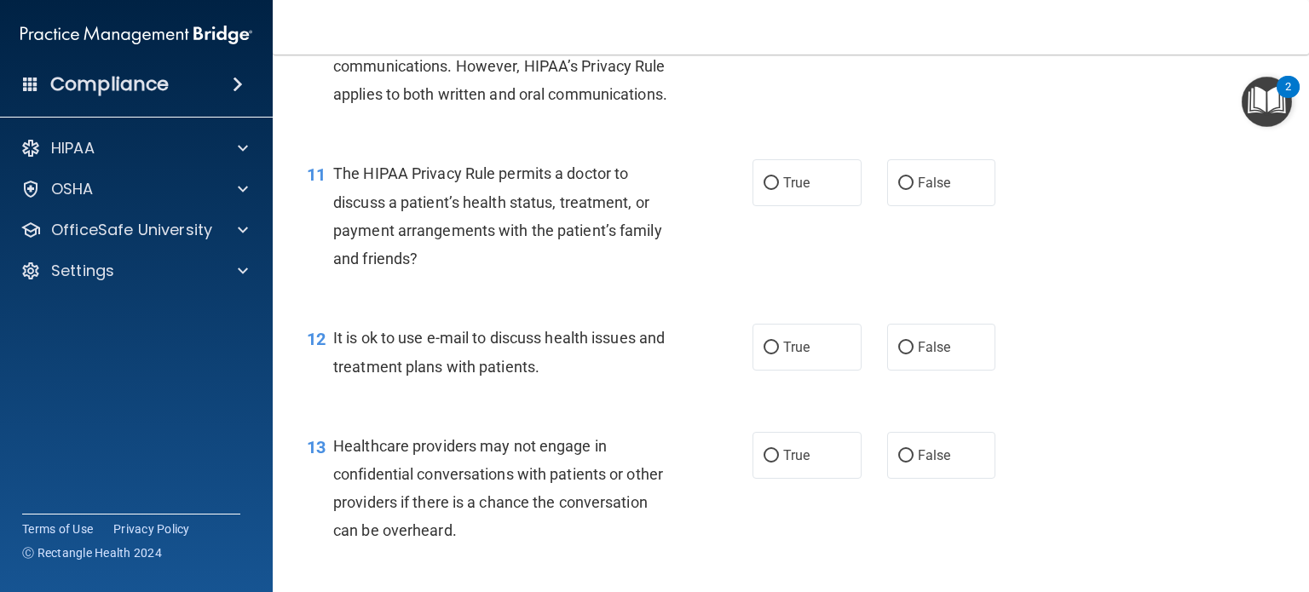
scroll to position [1620, 0]
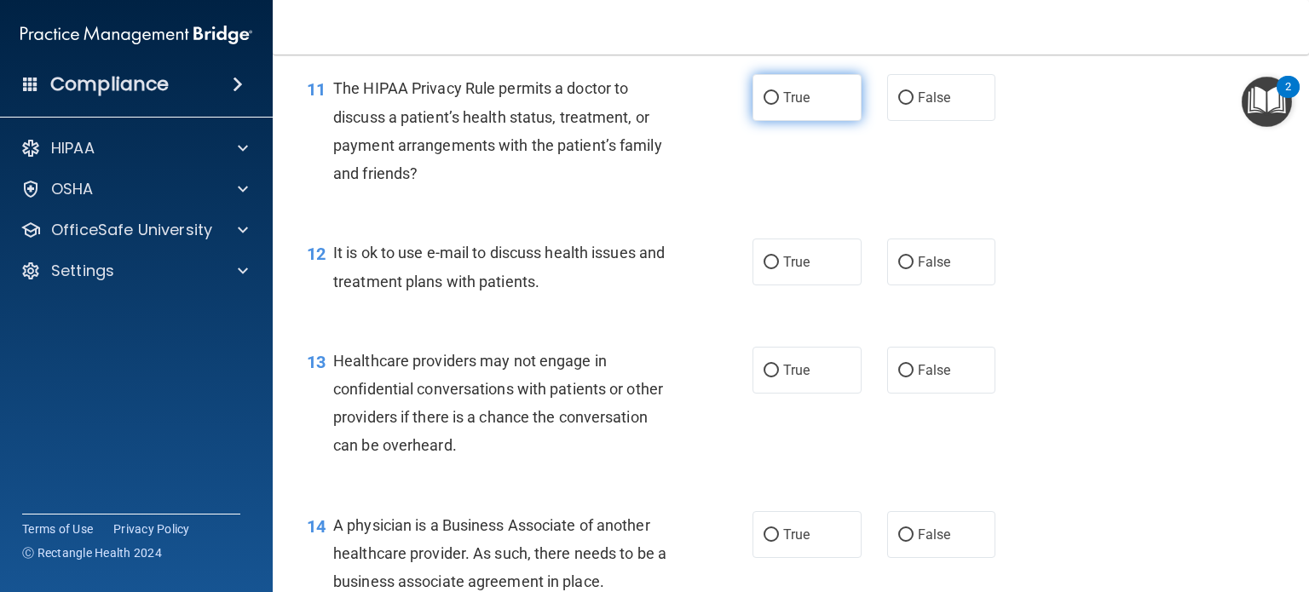
click at [817, 121] on label "True" at bounding box center [807, 97] width 109 height 47
click at [779, 105] on input "True" at bounding box center [771, 98] width 15 height 13
radio input "true"
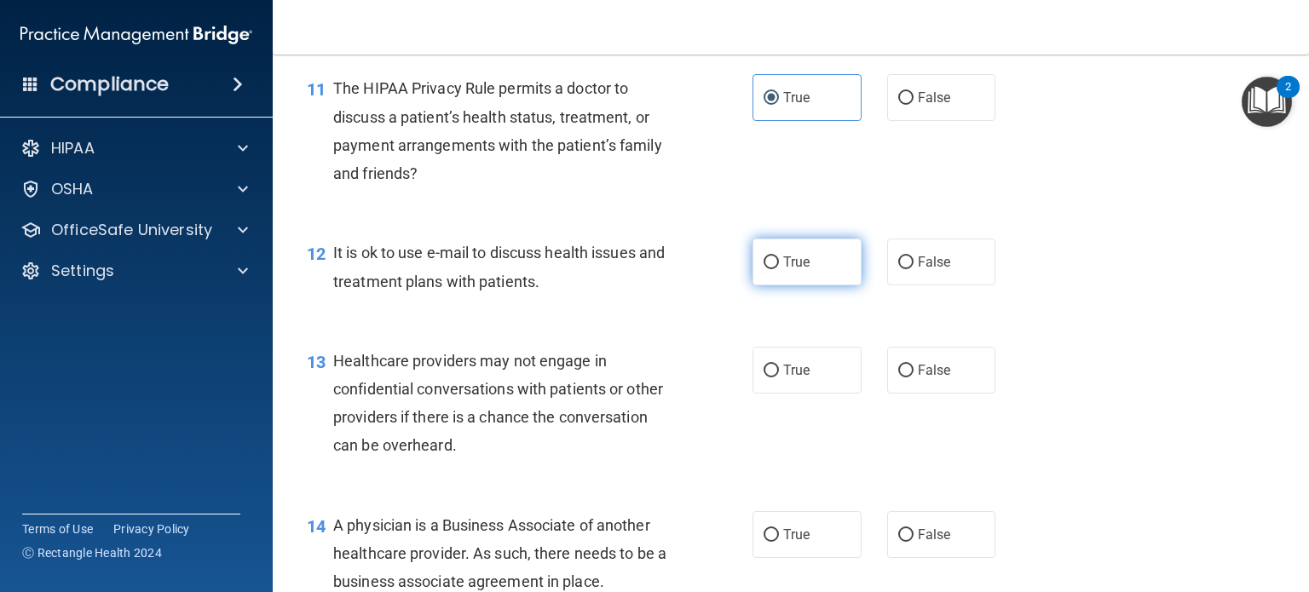
click at [789, 286] on label "True" at bounding box center [807, 262] width 109 height 47
click at [779, 269] on input "True" at bounding box center [771, 263] width 15 height 13
radio input "true"
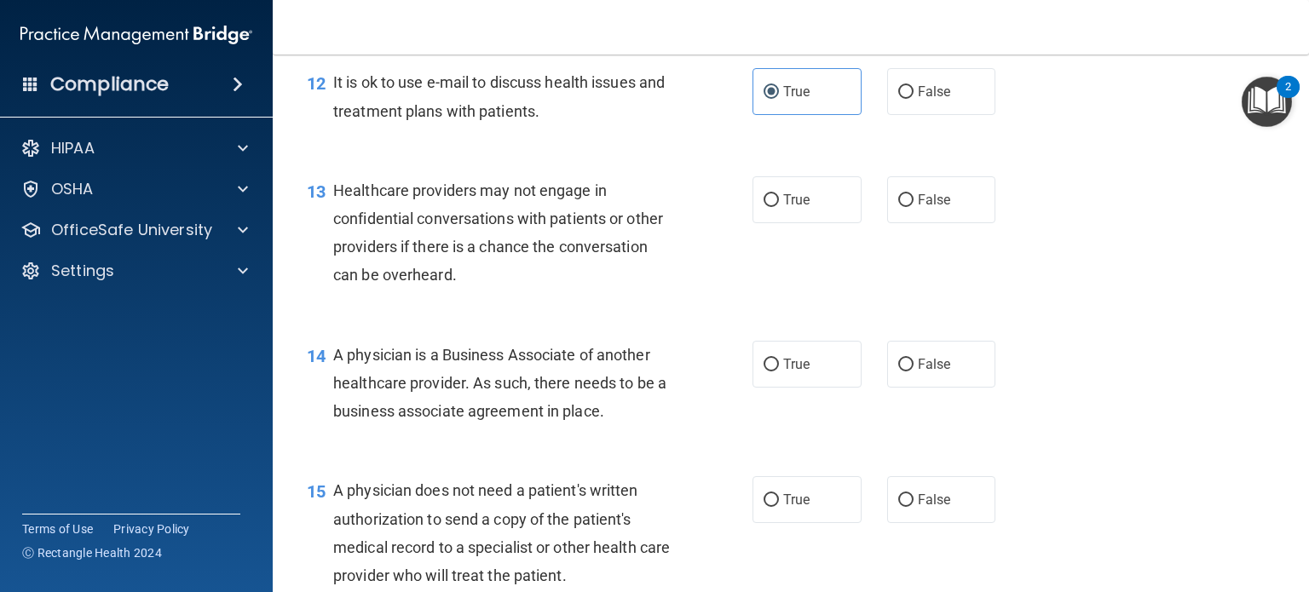
scroll to position [1875, 0]
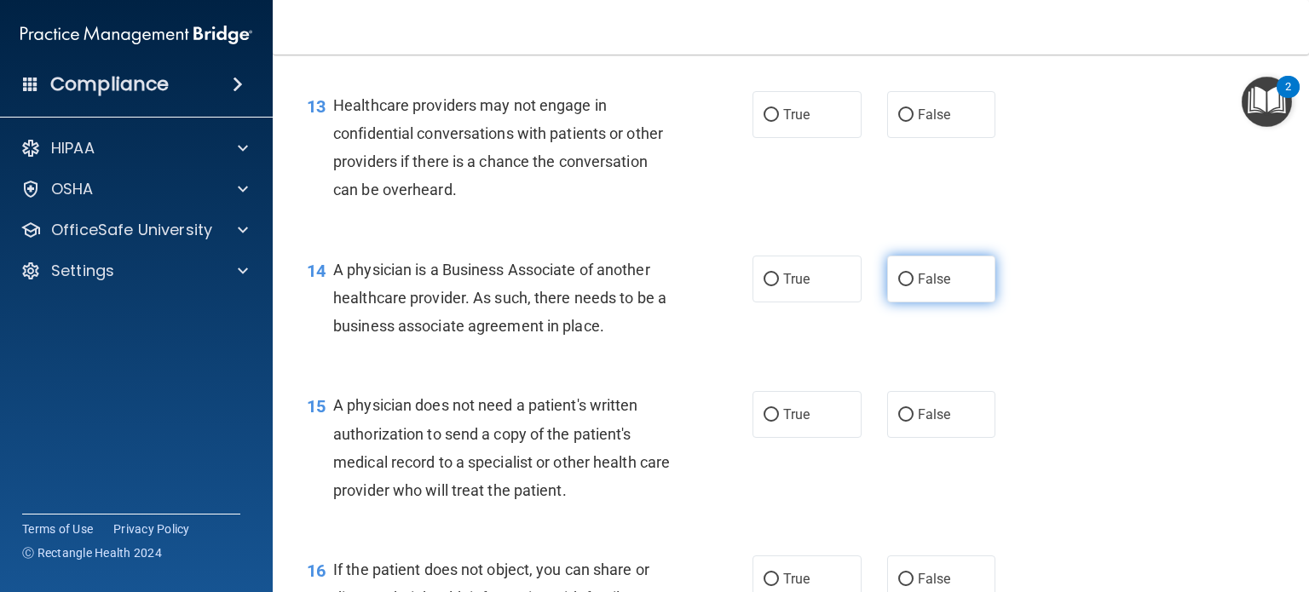
click at [930, 303] on label "False" at bounding box center [941, 279] width 109 height 47
click at [914, 286] on input "False" at bounding box center [905, 280] width 15 height 13
radio input "true"
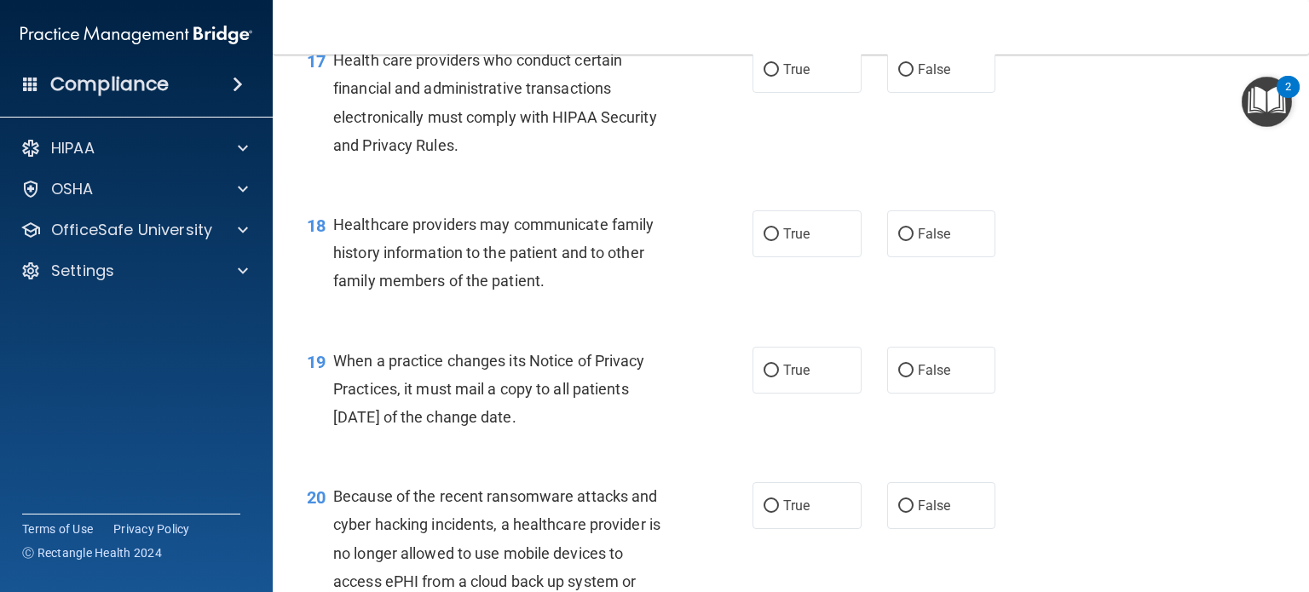
scroll to position [2557, 0]
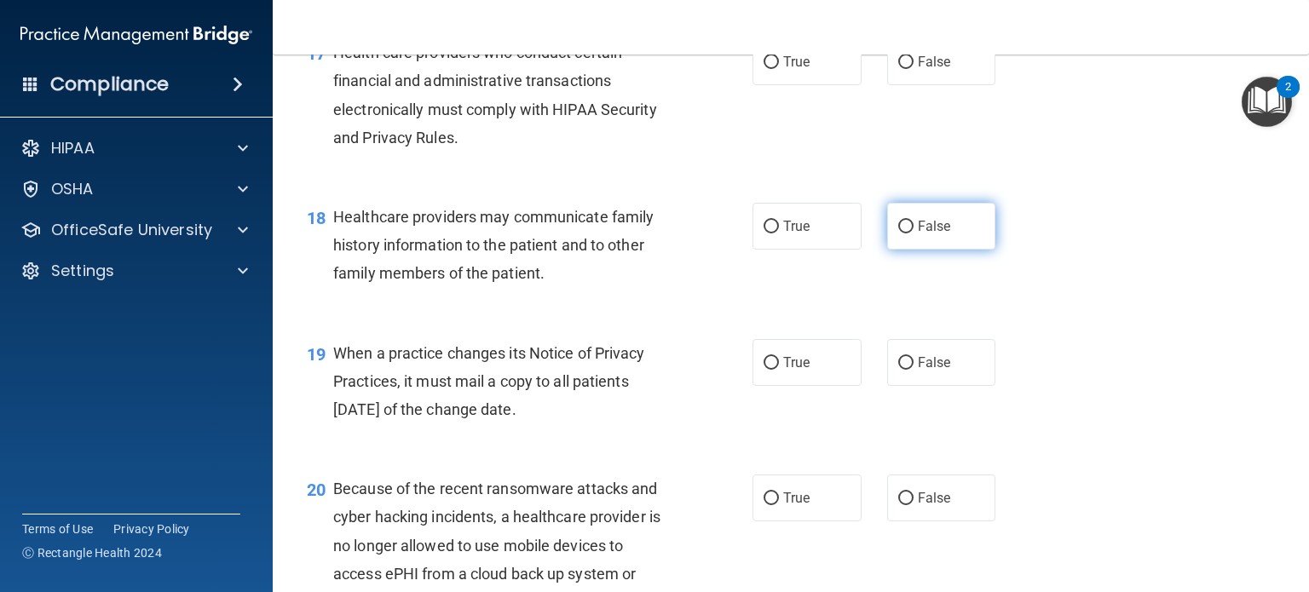
click at [891, 250] on label "False" at bounding box center [941, 226] width 109 height 47
click at [898, 234] on input "False" at bounding box center [905, 227] width 15 height 13
radio input "true"
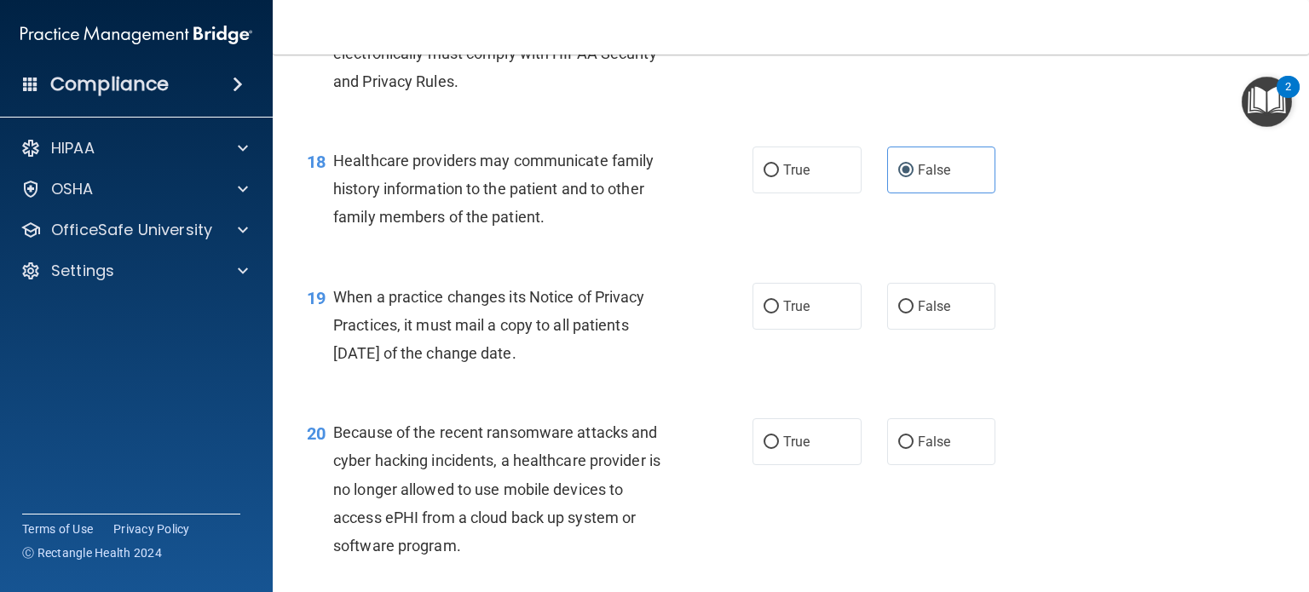
scroll to position [2643, 0]
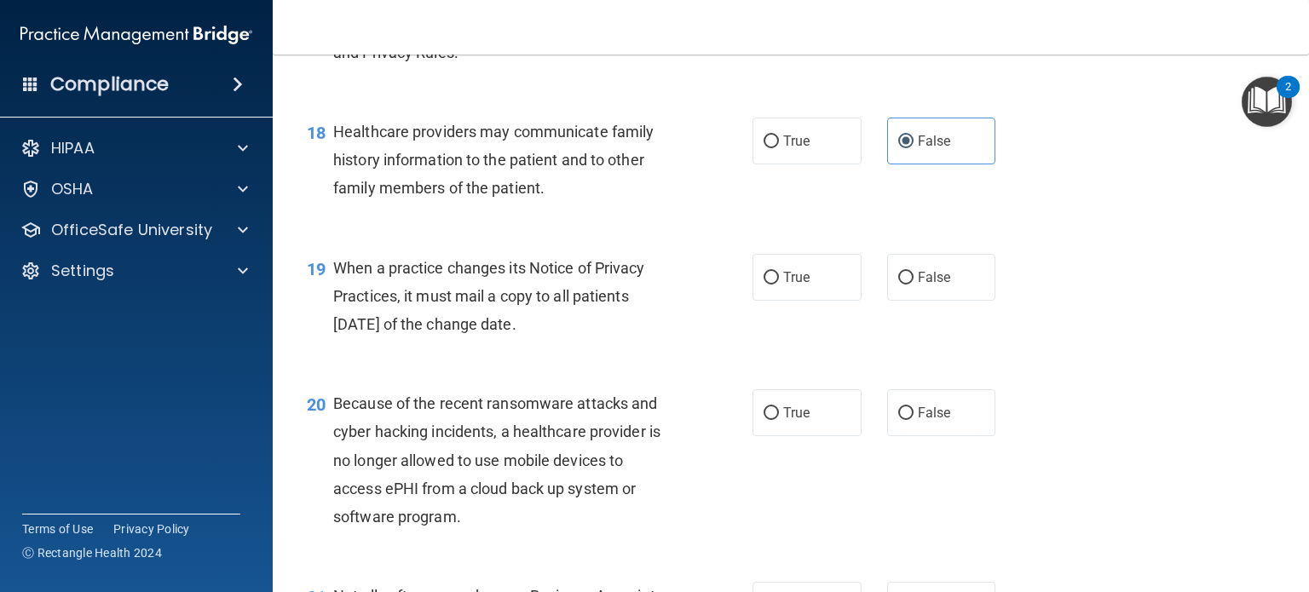
click at [945, 361] on div "19 When a practice changes its Notice of Privacy Practices, it must mail a copy…" at bounding box center [791, 301] width 994 height 136
click at [942, 301] on label "False" at bounding box center [941, 277] width 109 height 47
click at [914, 285] on input "False" at bounding box center [905, 278] width 15 height 13
radio input "true"
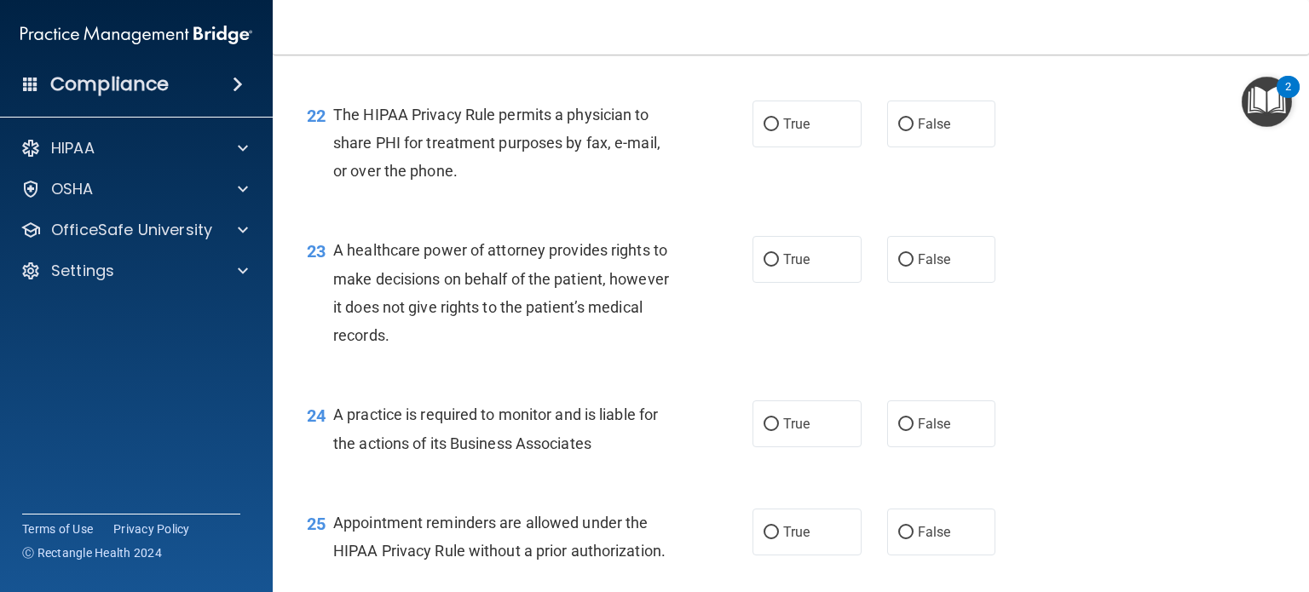
scroll to position [3239, 0]
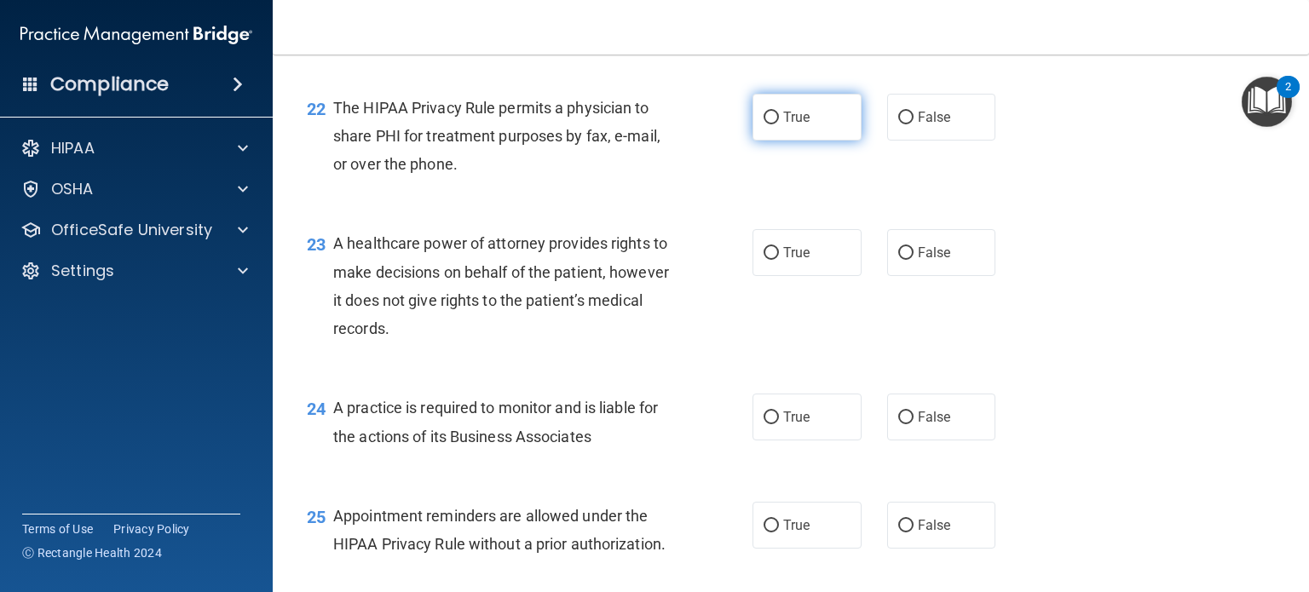
click at [773, 141] on label "True" at bounding box center [807, 117] width 109 height 47
click at [773, 124] on input "True" at bounding box center [771, 118] width 15 height 13
radio input "true"
click at [961, 276] on label "False" at bounding box center [941, 252] width 109 height 47
click at [914, 260] on input "False" at bounding box center [905, 253] width 15 height 13
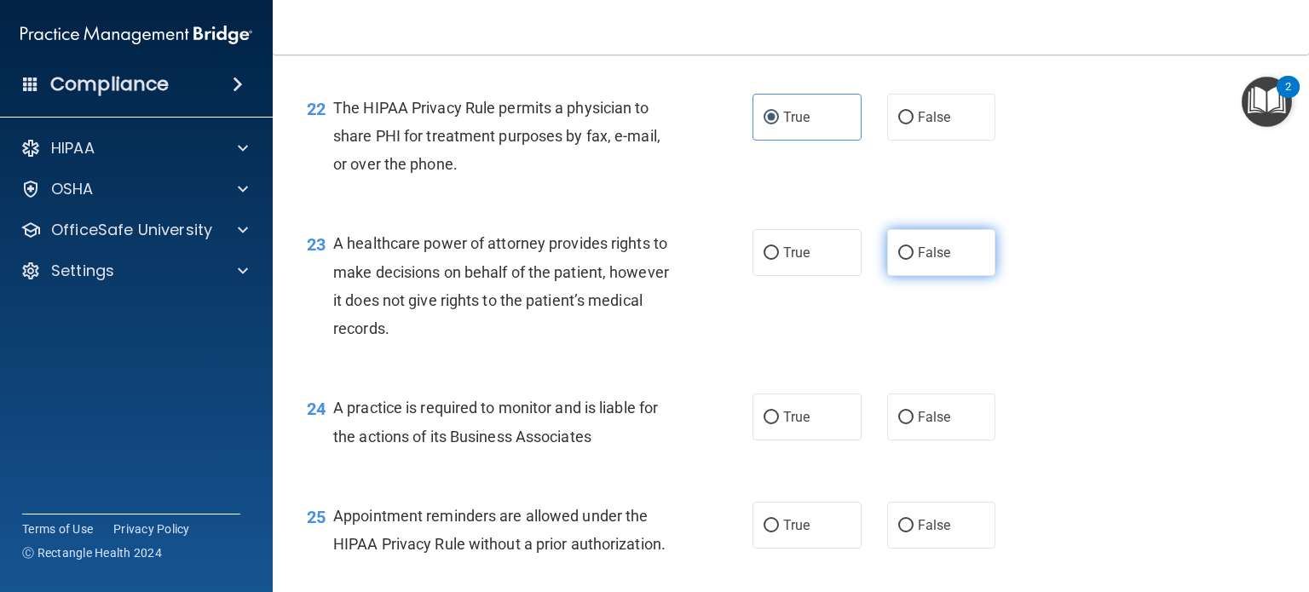
radio input "true"
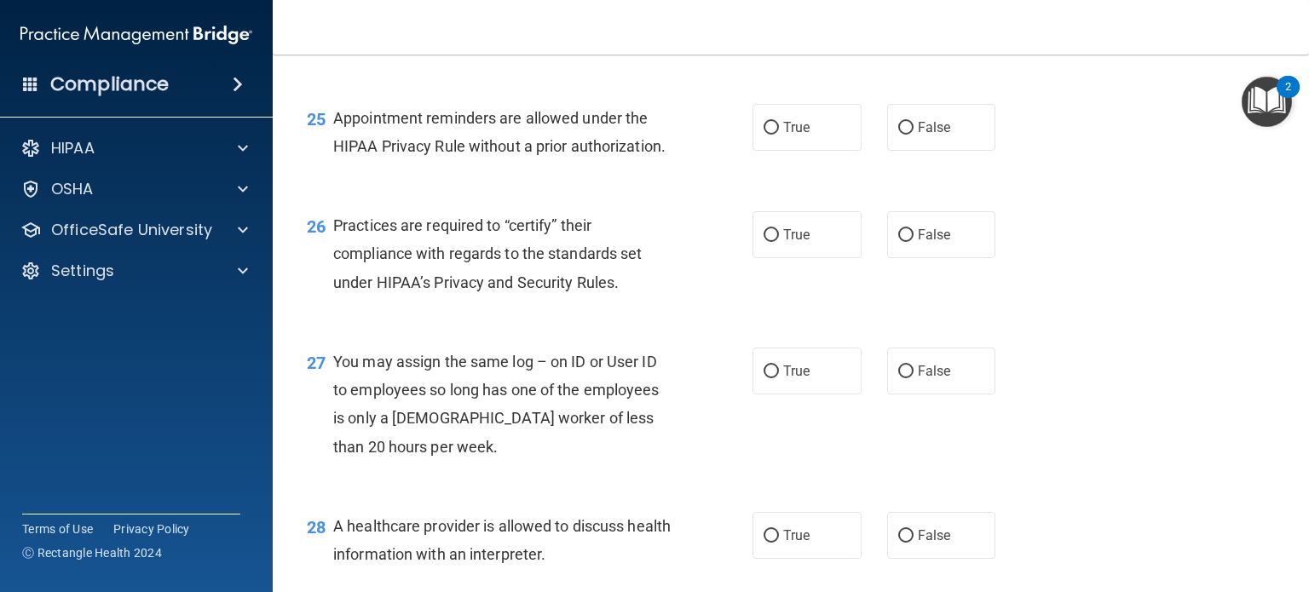
scroll to position [3665, 0]
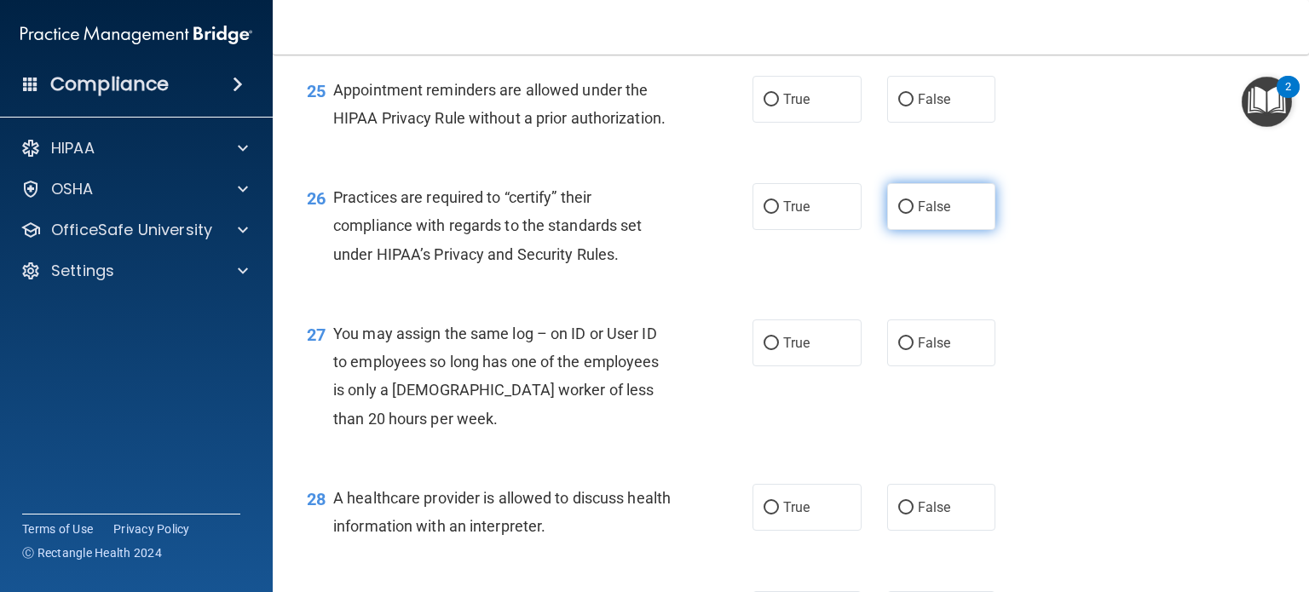
click at [922, 230] on label "False" at bounding box center [941, 206] width 109 height 47
click at [914, 214] on input "False" at bounding box center [905, 207] width 15 height 13
radio input "true"
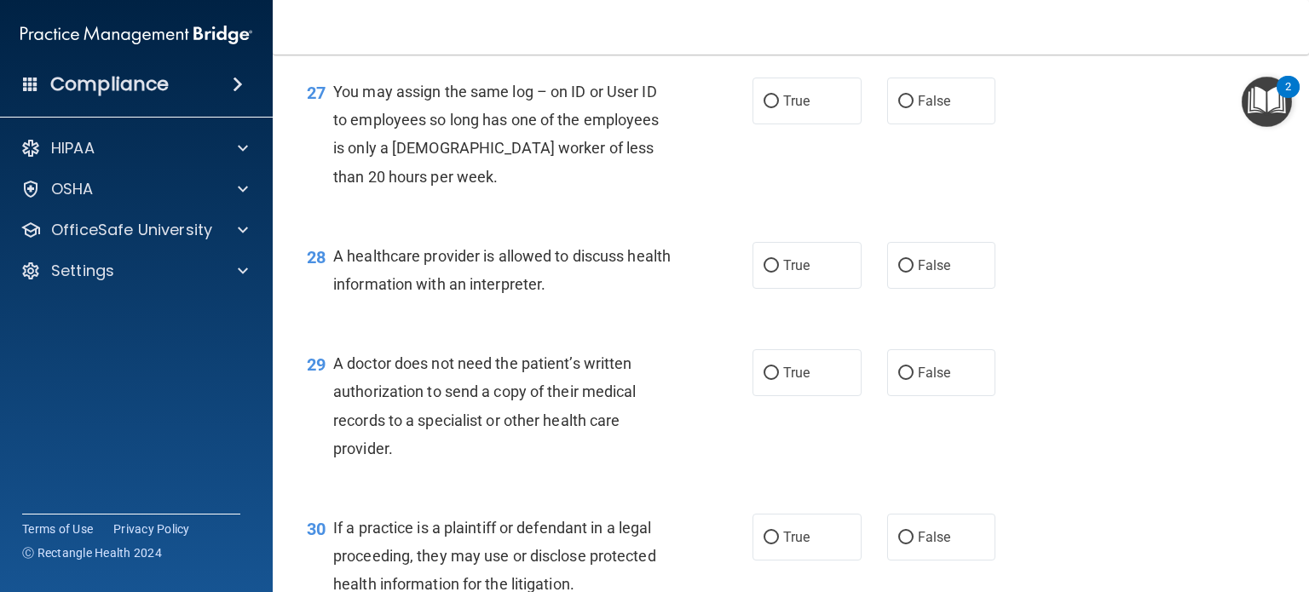
scroll to position [3921, 0]
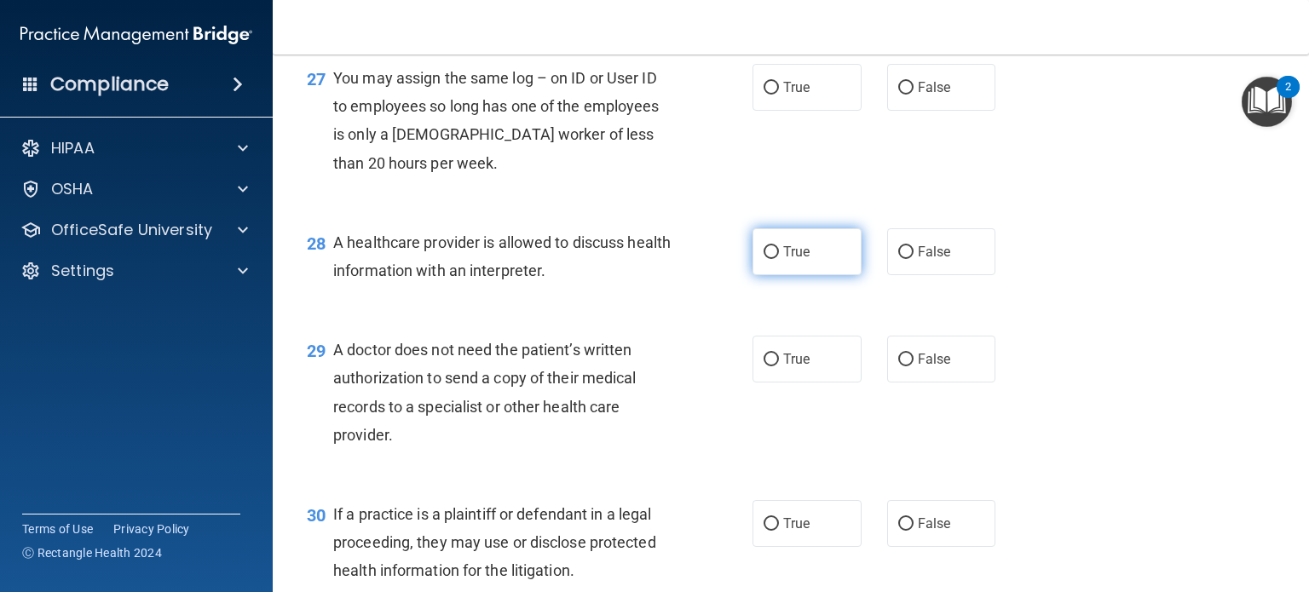
click at [817, 275] on label "True" at bounding box center [807, 251] width 109 height 47
click at [779, 259] on input "True" at bounding box center [771, 252] width 15 height 13
radio input "true"
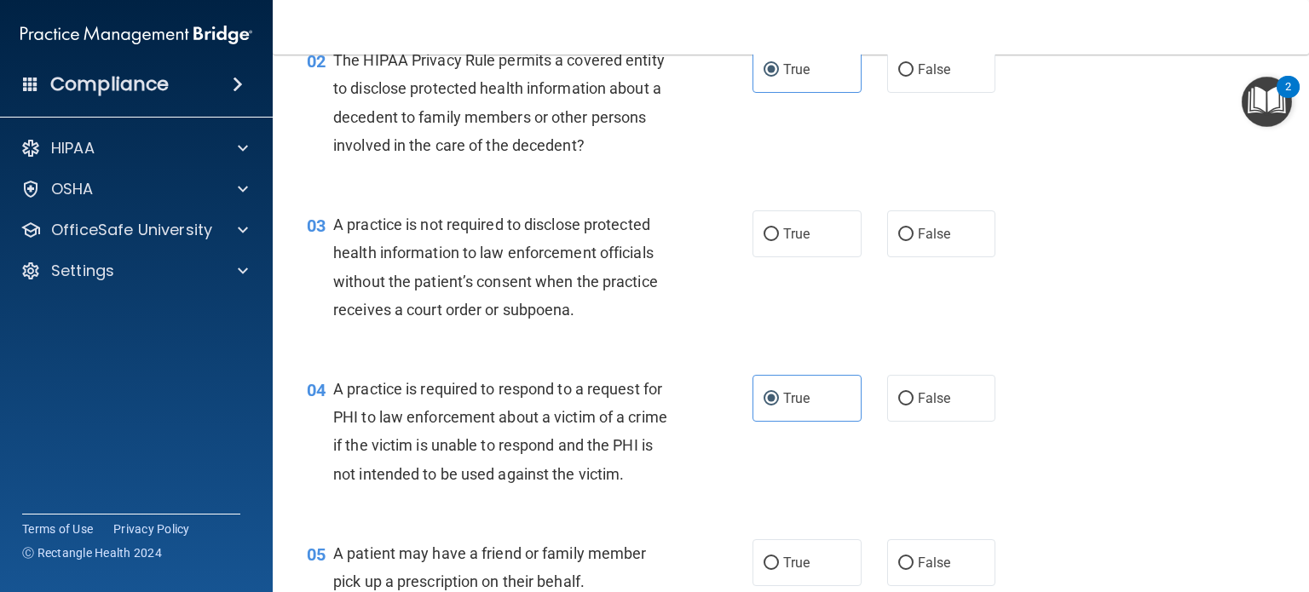
scroll to position [256, 0]
click at [918, 236] on span "False" at bounding box center [934, 231] width 33 height 16
click at [914, 236] on input "False" at bounding box center [905, 232] width 15 height 13
radio input "true"
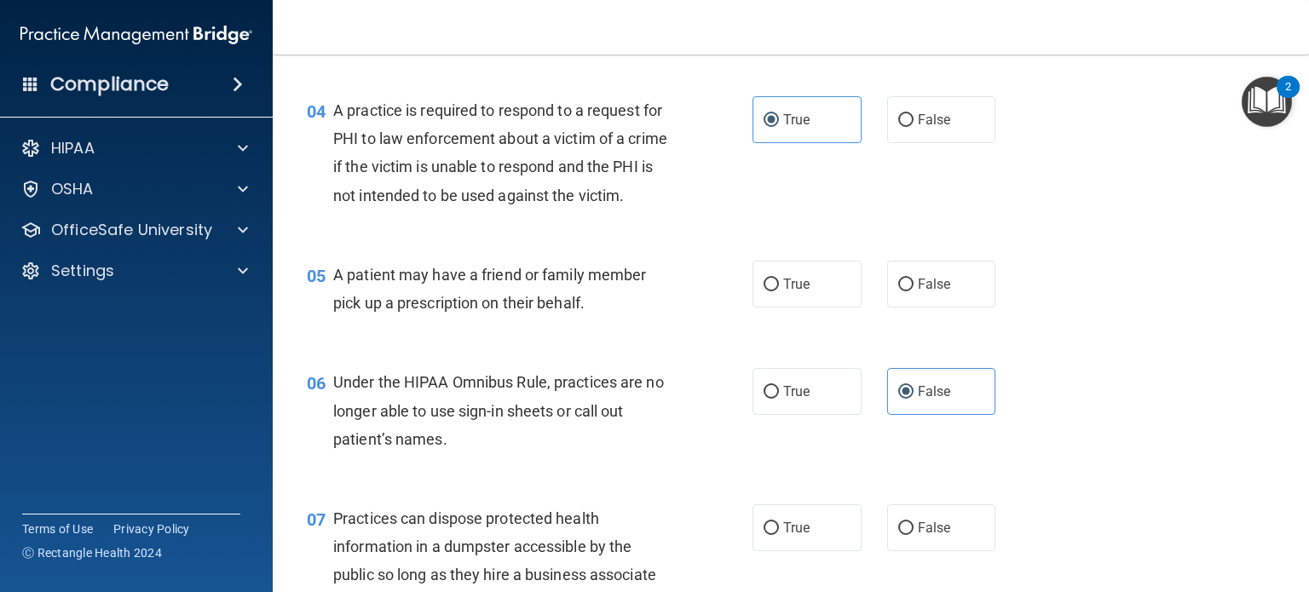
scroll to position [597, 0]
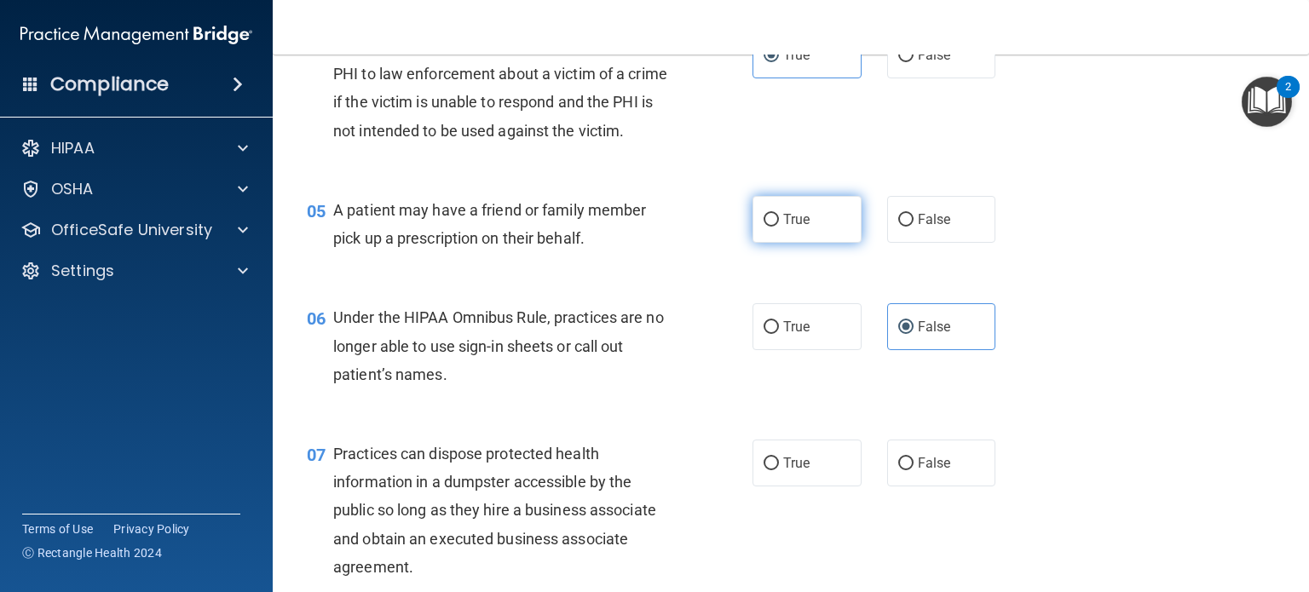
click at [771, 243] on label "True" at bounding box center [807, 219] width 109 height 47
click at [771, 227] on input "True" at bounding box center [771, 220] width 15 height 13
radio input "true"
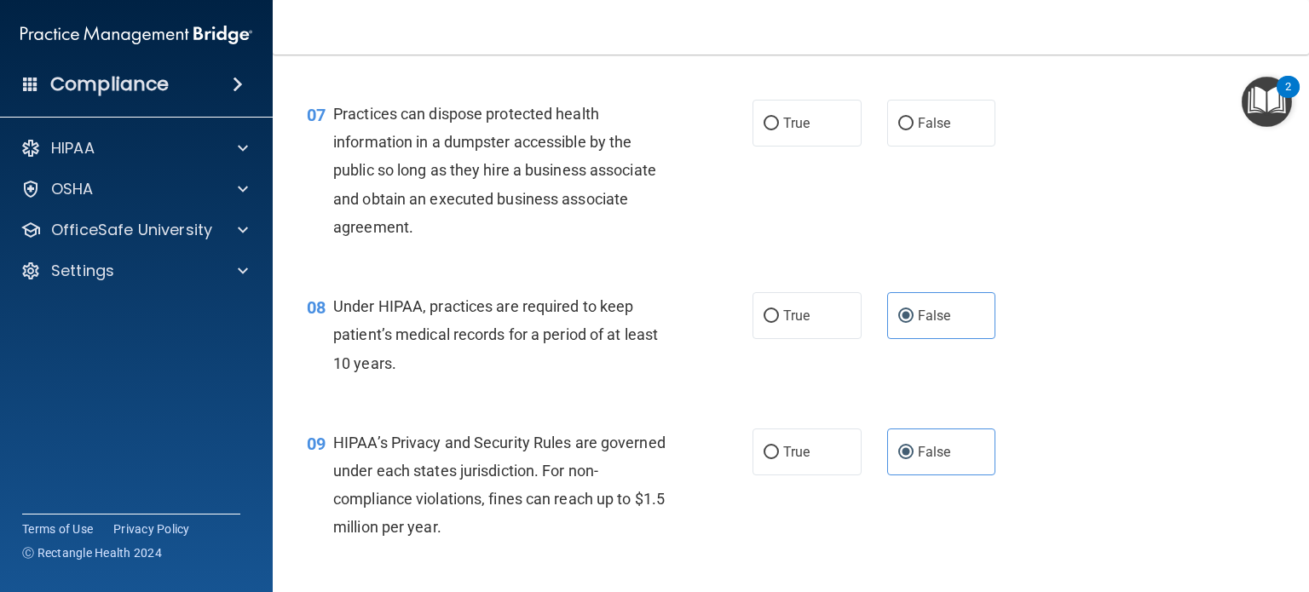
scroll to position [938, 0]
click at [931, 146] on label "False" at bounding box center [941, 122] width 109 height 47
click at [914, 130] on input "False" at bounding box center [905, 123] width 15 height 13
radio input "true"
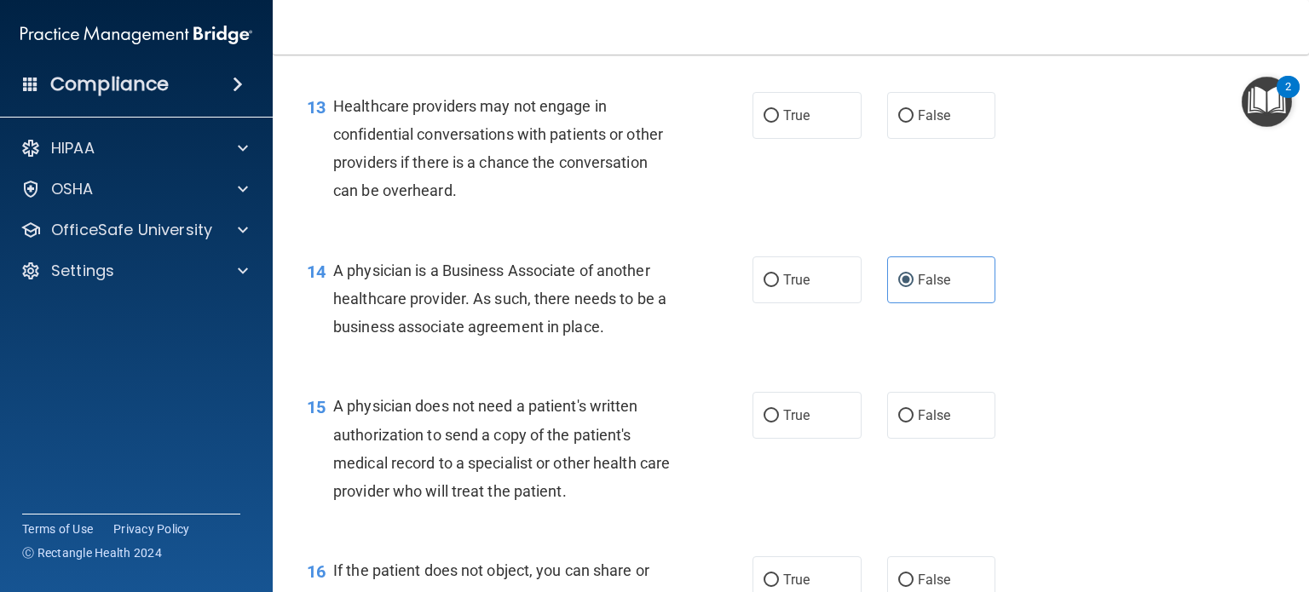
scroll to position [1875, 0]
click at [890, 138] on label "False" at bounding box center [941, 114] width 109 height 47
click at [898, 122] on input "False" at bounding box center [905, 115] width 15 height 13
radio input "true"
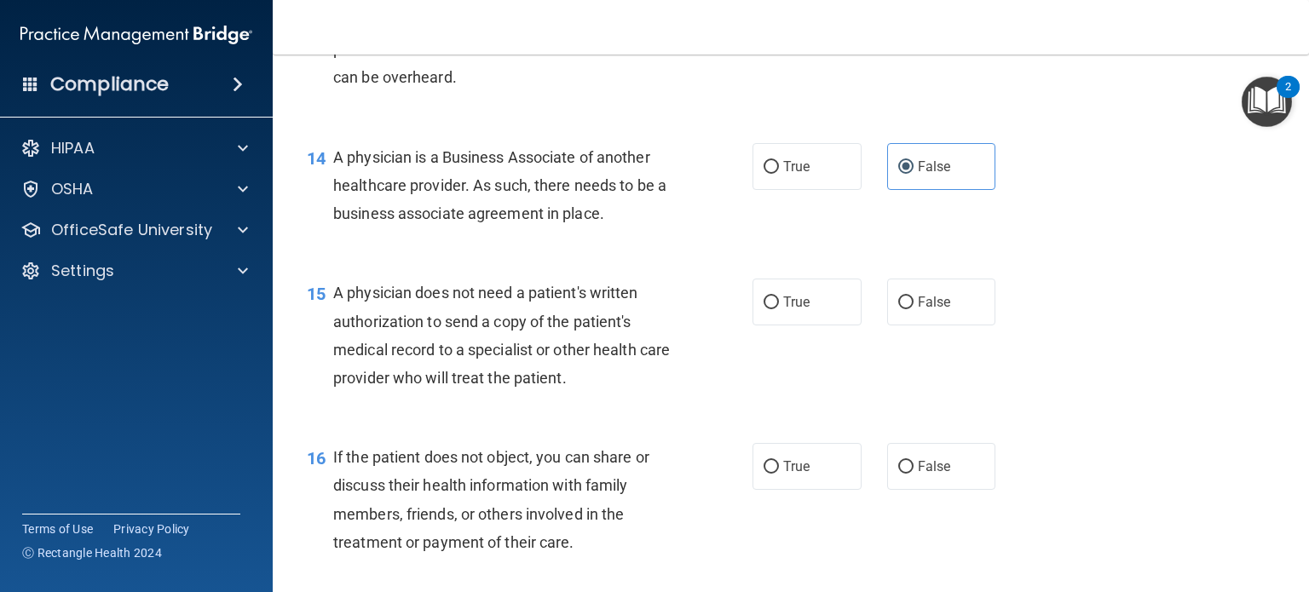
scroll to position [1961, 0]
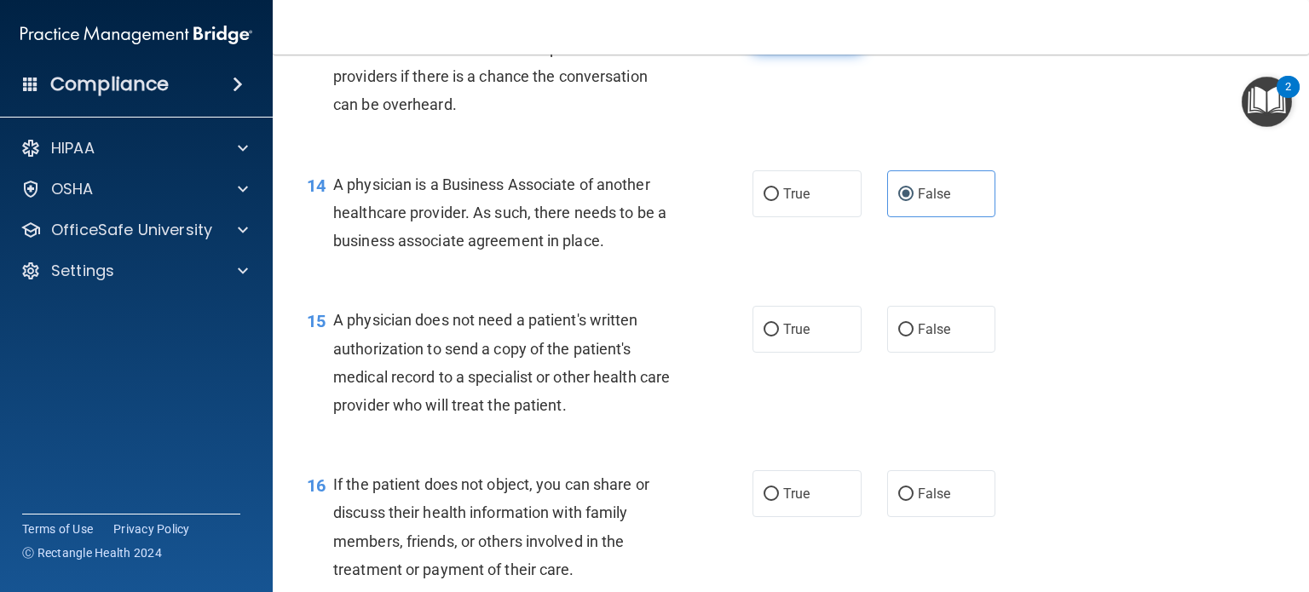
click at [829, 53] on label "True" at bounding box center [807, 29] width 109 height 47
click at [779, 37] on input "True" at bounding box center [771, 30] width 15 height 13
radio input "true"
radio input "false"
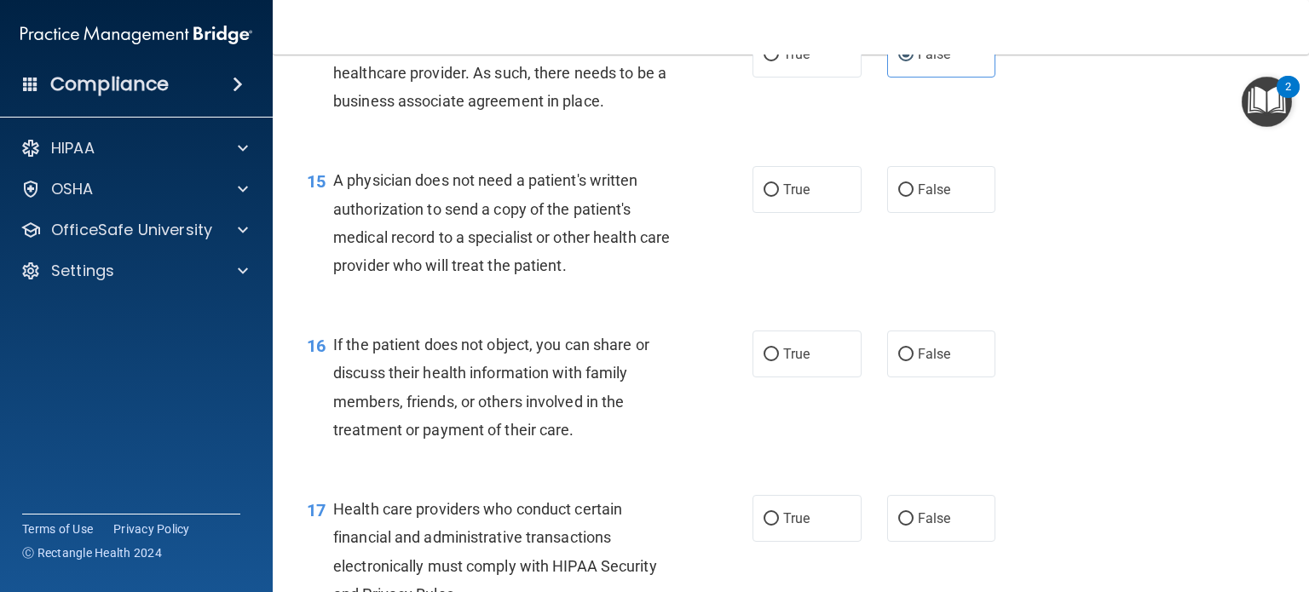
scroll to position [2131, 0]
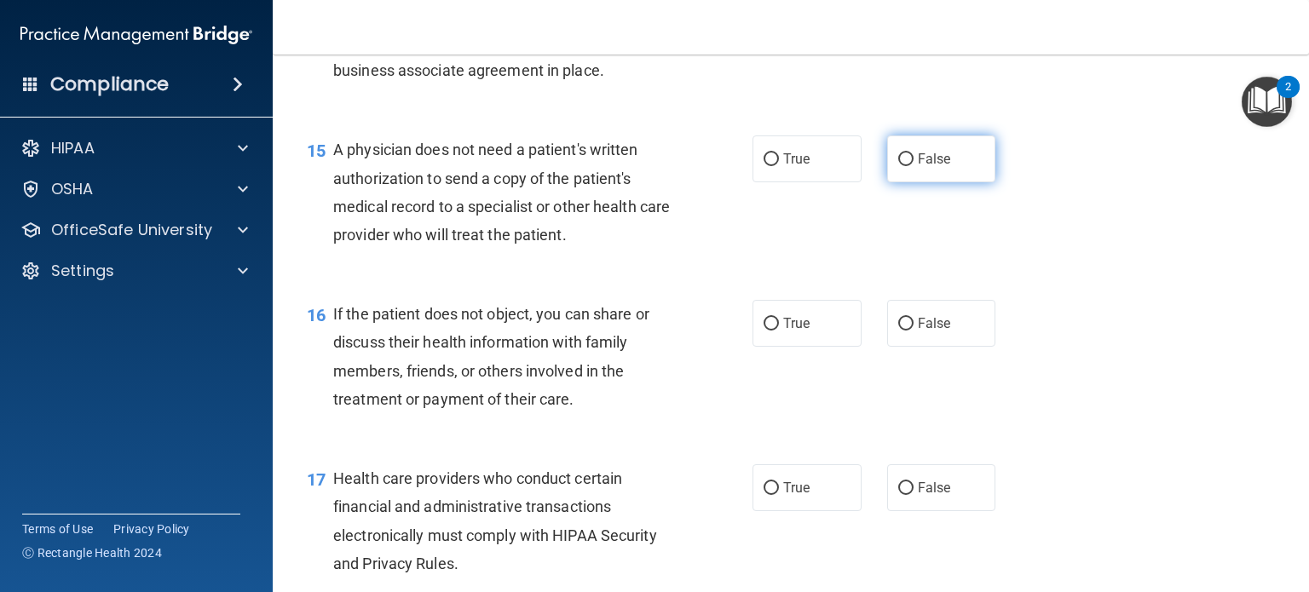
click at [910, 182] on label "False" at bounding box center [941, 159] width 109 height 47
click at [910, 166] on input "False" at bounding box center [905, 159] width 15 height 13
radio input "true"
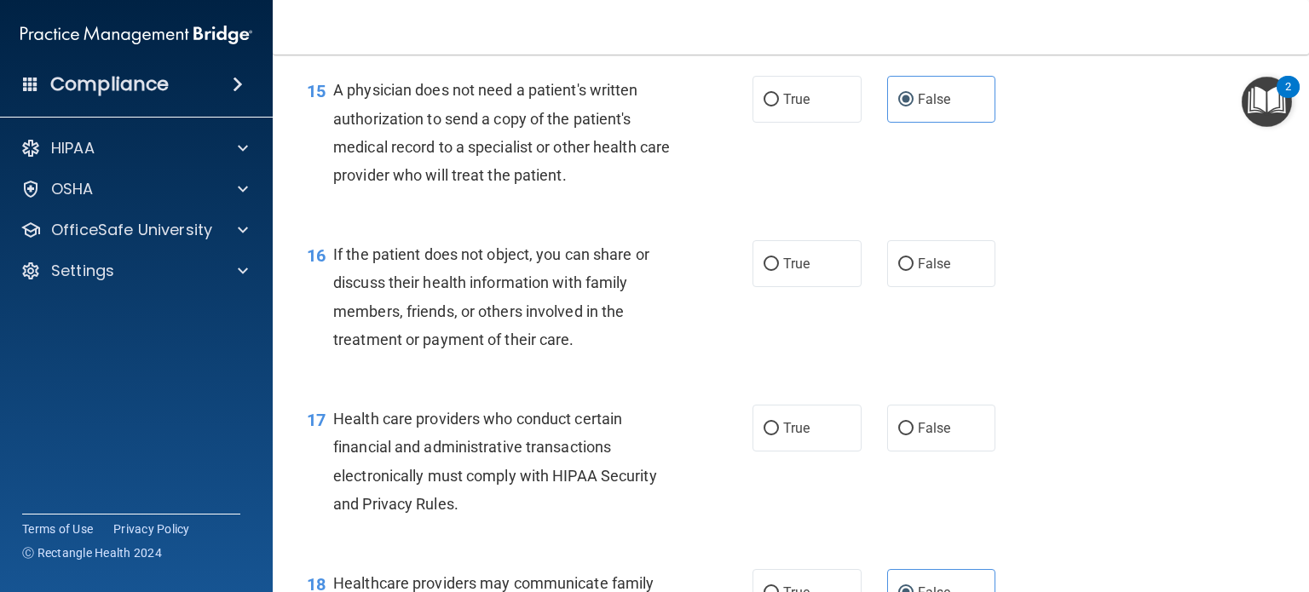
scroll to position [2216, 0]
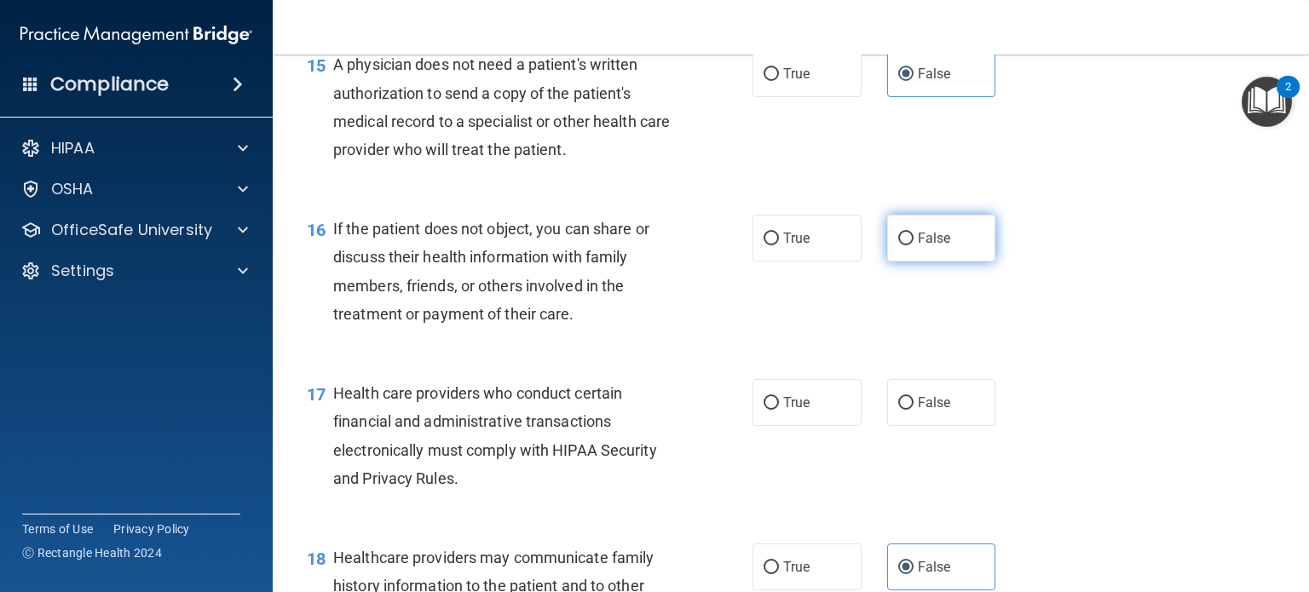
click at [910, 262] on label "False" at bounding box center [941, 238] width 109 height 47
click at [910, 246] on input "False" at bounding box center [905, 239] width 15 height 13
radio input "true"
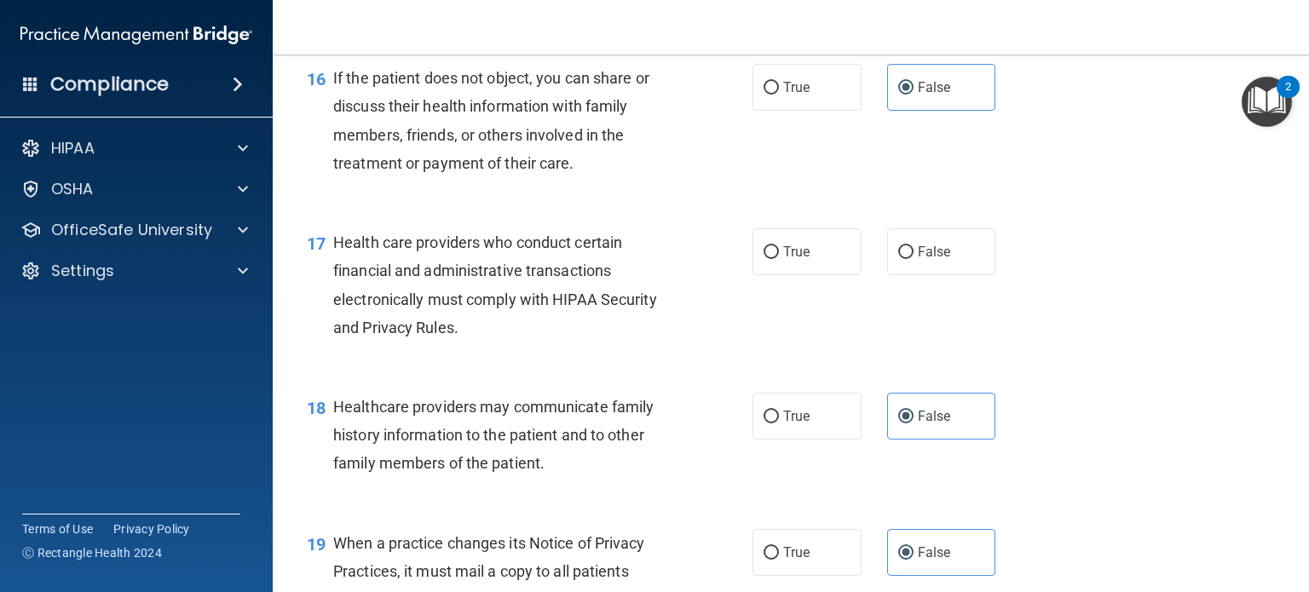
scroll to position [2387, 0]
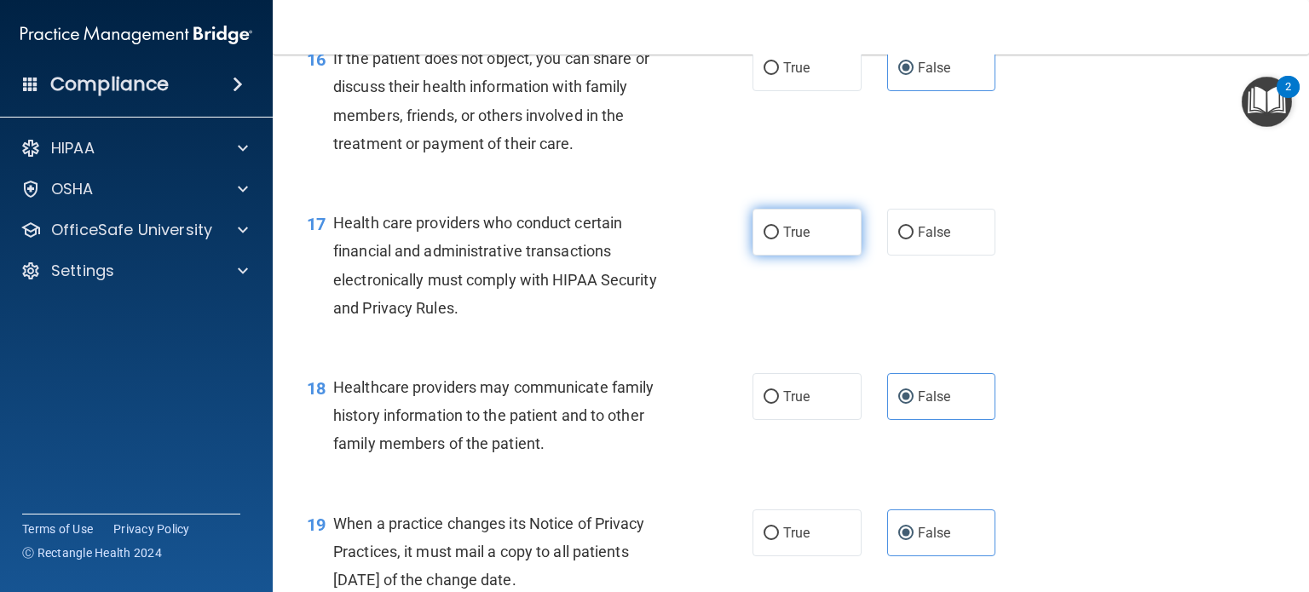
click at [764, 256] on label "True" at bounding box center [807, 232] width 109 height 47
click at [764, 240] on input "True" at bounding box center [771, 233] width 15 height 13
radio input "true"
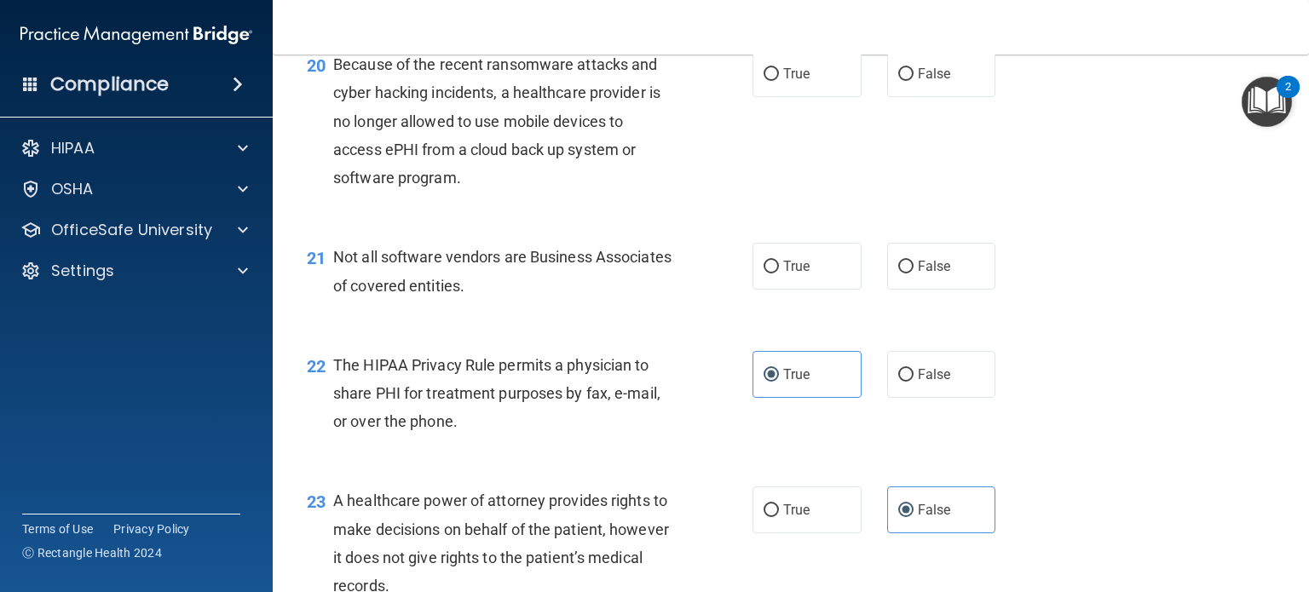
scroll to position [2984, 0]
click at [796, 95] on label "True" at bounding box center [807, 72] width 109 height 47
click at [779, 79] on input "True" at bounding box center [771, 72] width 15 height 13
radio input "true"
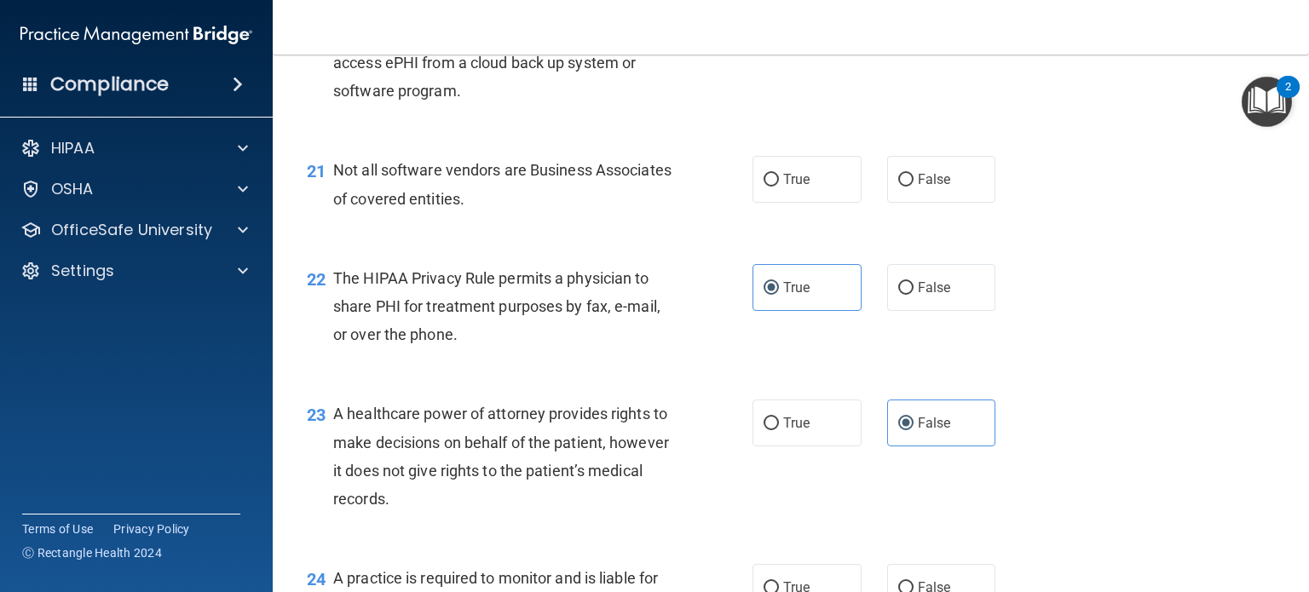
scroll to position [3154, 0]
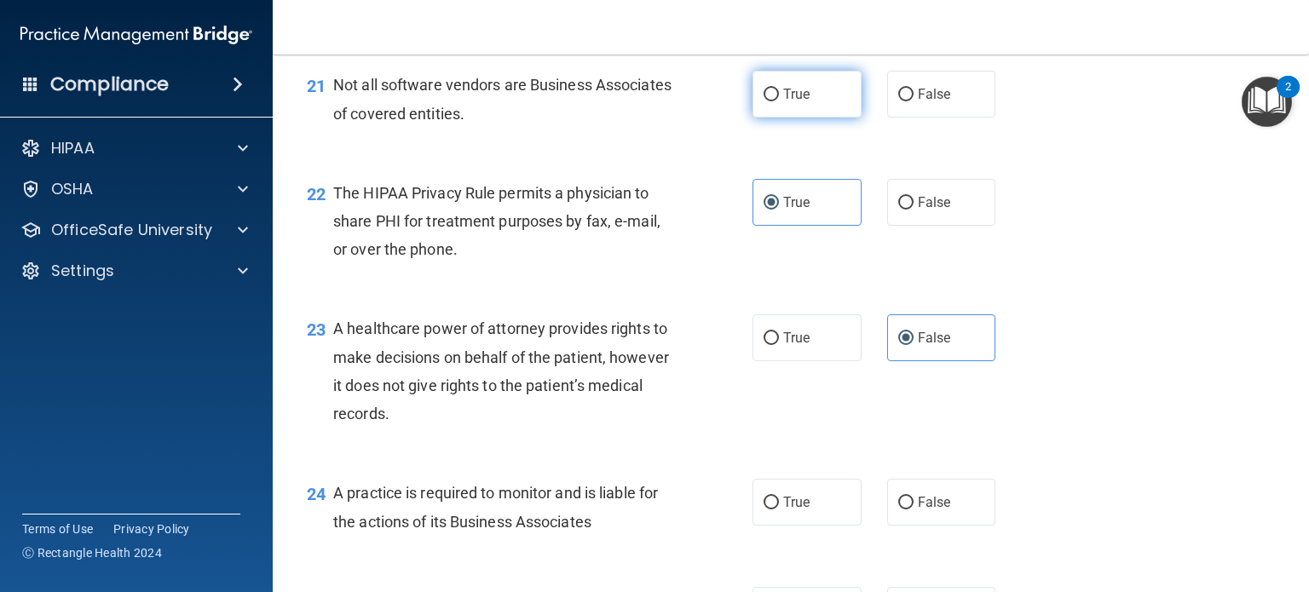
click at [787, 102] on span "True" at bounding box center [796, 94] width 26 height 16
click at [779, 101] on input "True" at bounding box center [771, 95] width 15 height 13
radio input "true"
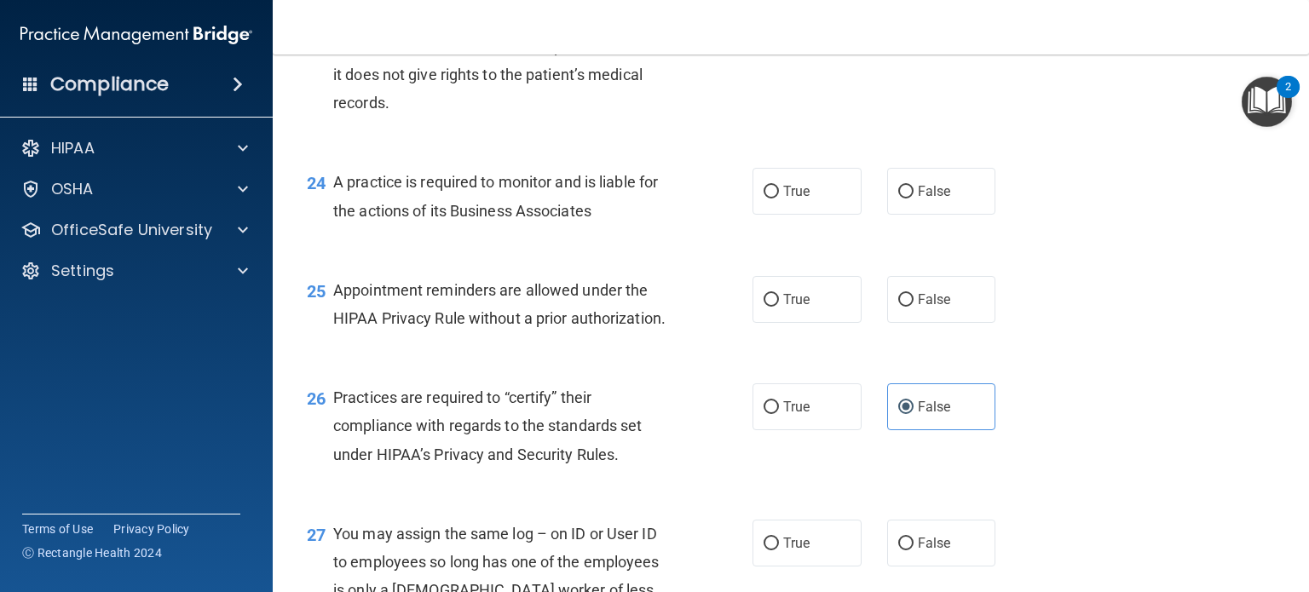
scroll to position [3495, 0]
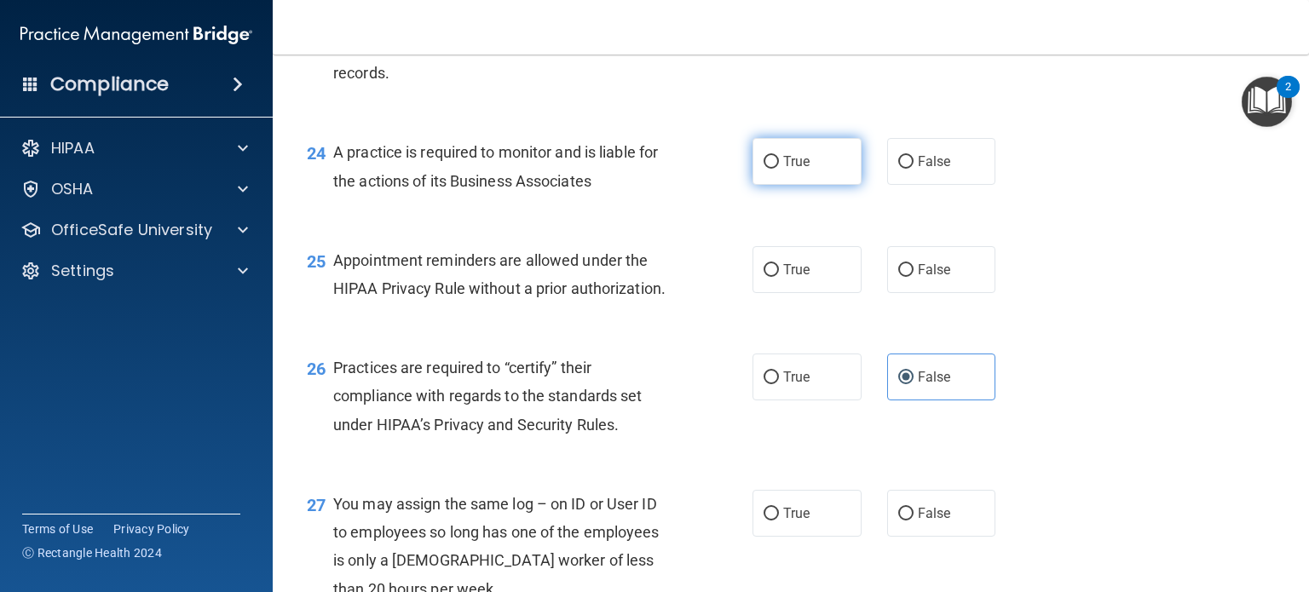
click at [789, 170] on span "True" at bounding box center [796, 161] width 26 height 16
click at [779, 169] on input "True" at bounding box center [771, 162] width 15 height 13
radio input "true"
click at [808, 293] on label "True" at bounding box center [807, 269] width 109 height 47
click at [779, 277] on input "True" at bounding box center [771, 270] width 15 height 13
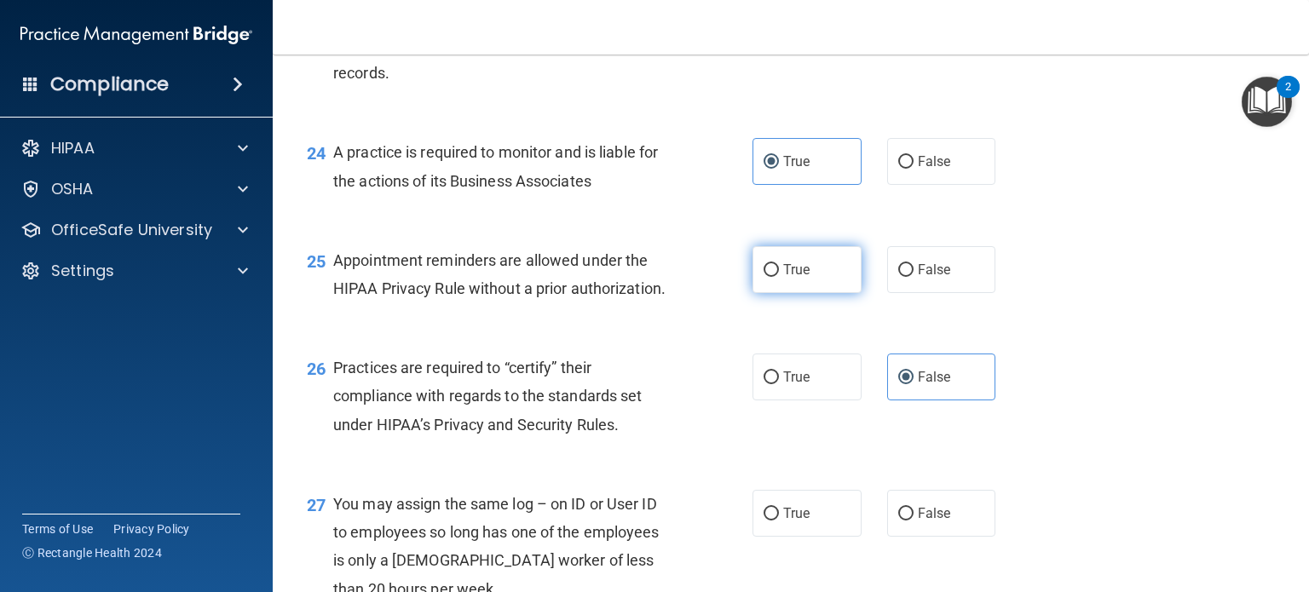
radio input "true"
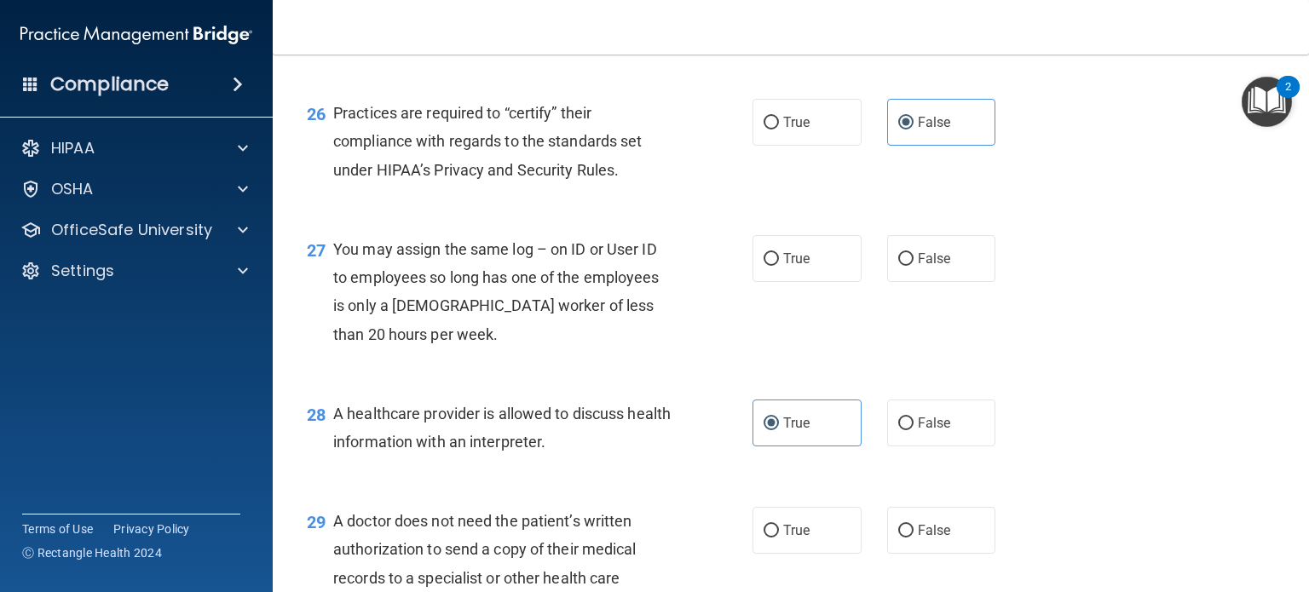
scroll to position [3751, 0]
click at [904, 265] on input "False" at bounding box center [905, 258] width 15 height 13
radio input "true"
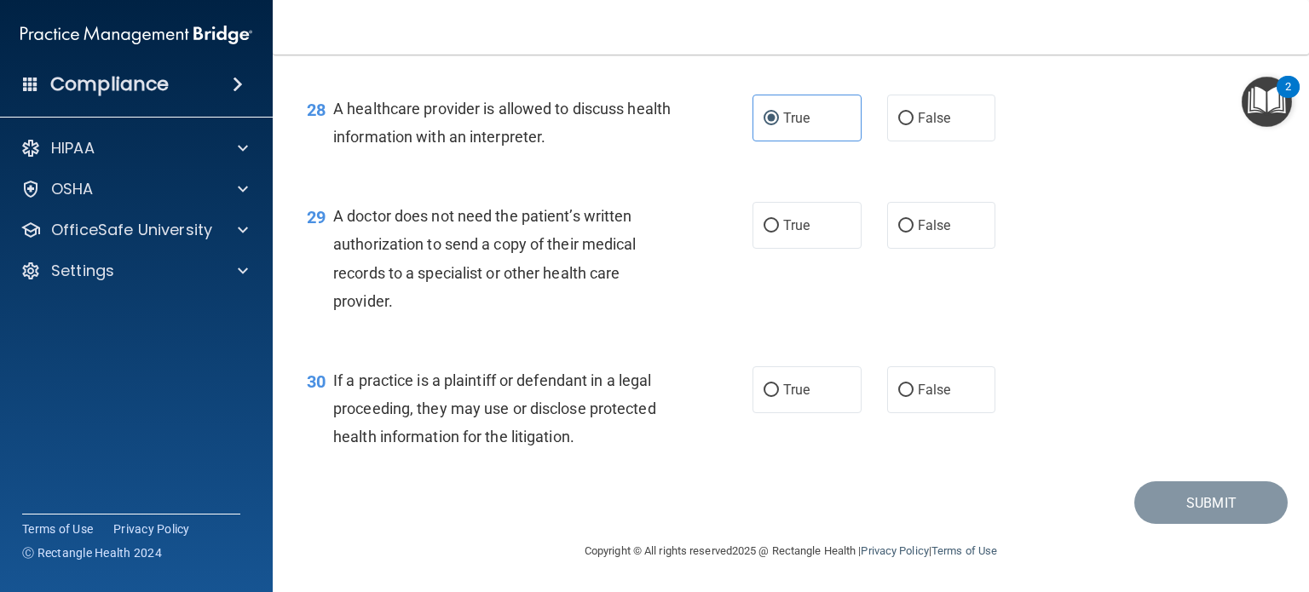
scroll to position [4092, 0]
click at [904, 249] on label "False" at bounding box center [941, 225] width 109 height 47
click at [904, 233] on input "False" at bounding box center [905, 226] width 15 height 13
radio input "true"
click at [955, 413] on label "False" at bounding box center [941, 390] width 109 height 47
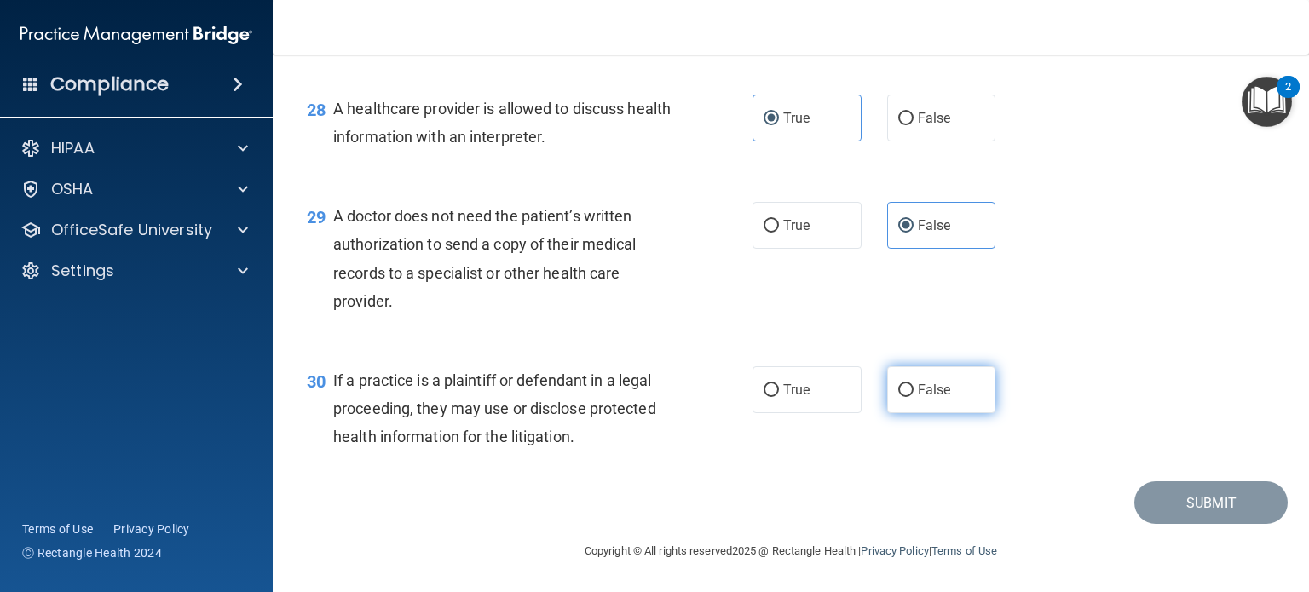
click at [914, 397] on input "False" at bounding box center [905, 390] width 15 height 13
radio input "true"
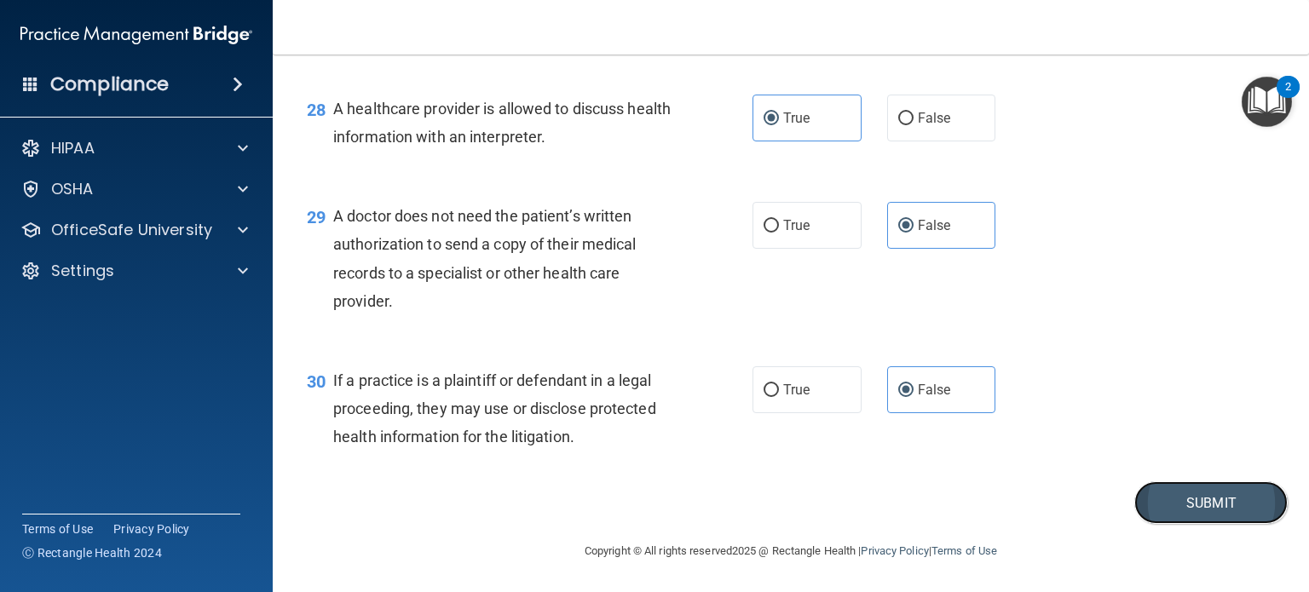
click at [1186, 525] on button "Submit" at bounding box center [1211, 503] width 153 height 43
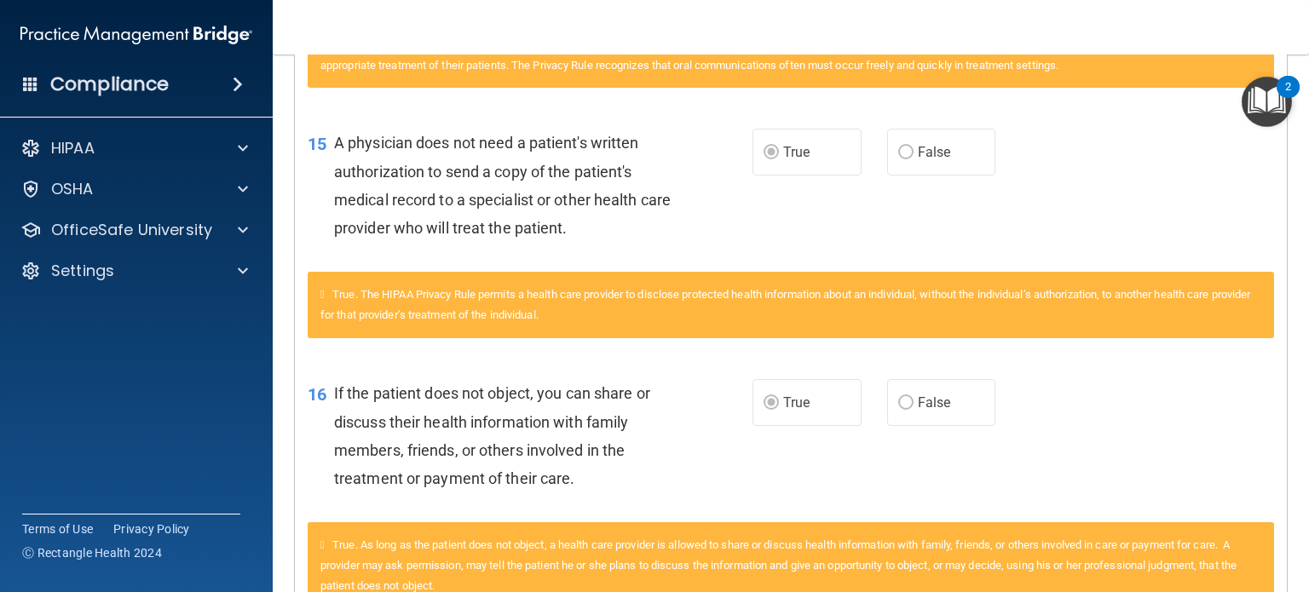
scroll to position [682, 0]
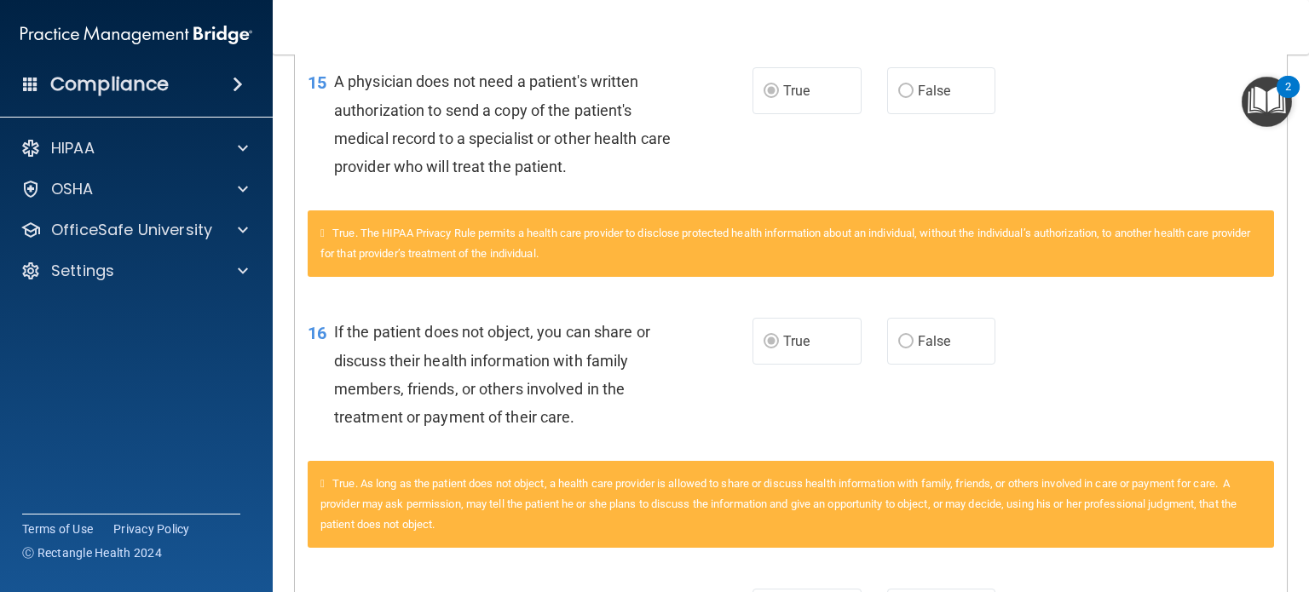
click at [921, 343] on span "False" at bounding box center [934, 341] width 33 height 16
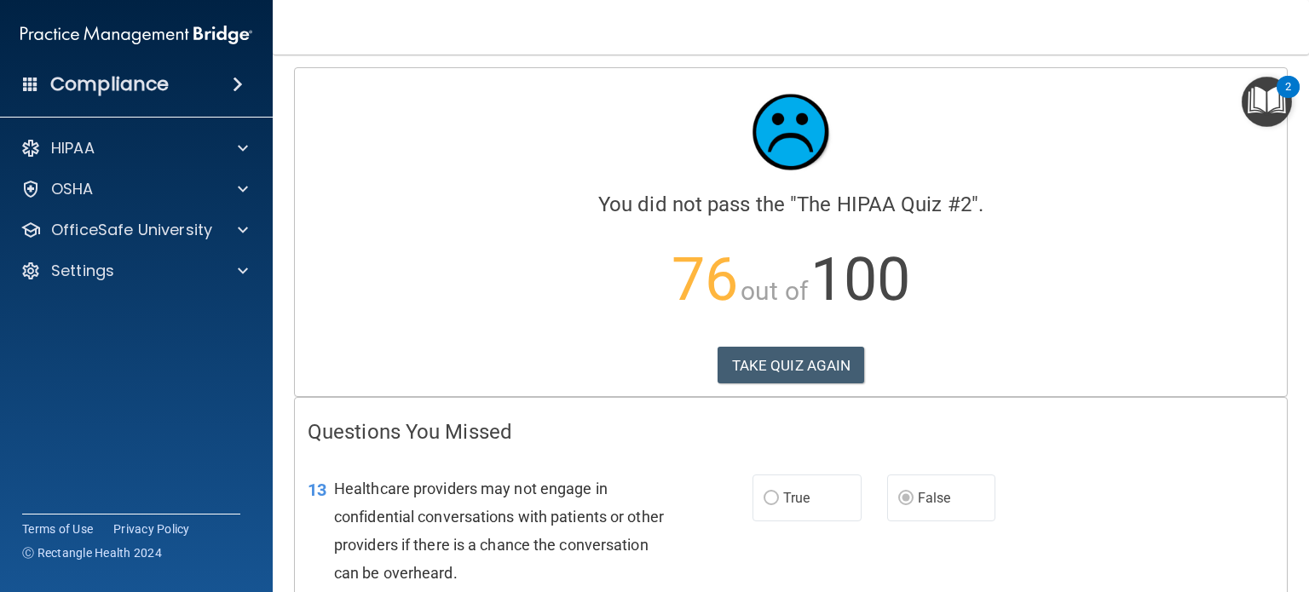
scroll to position [0, 0]
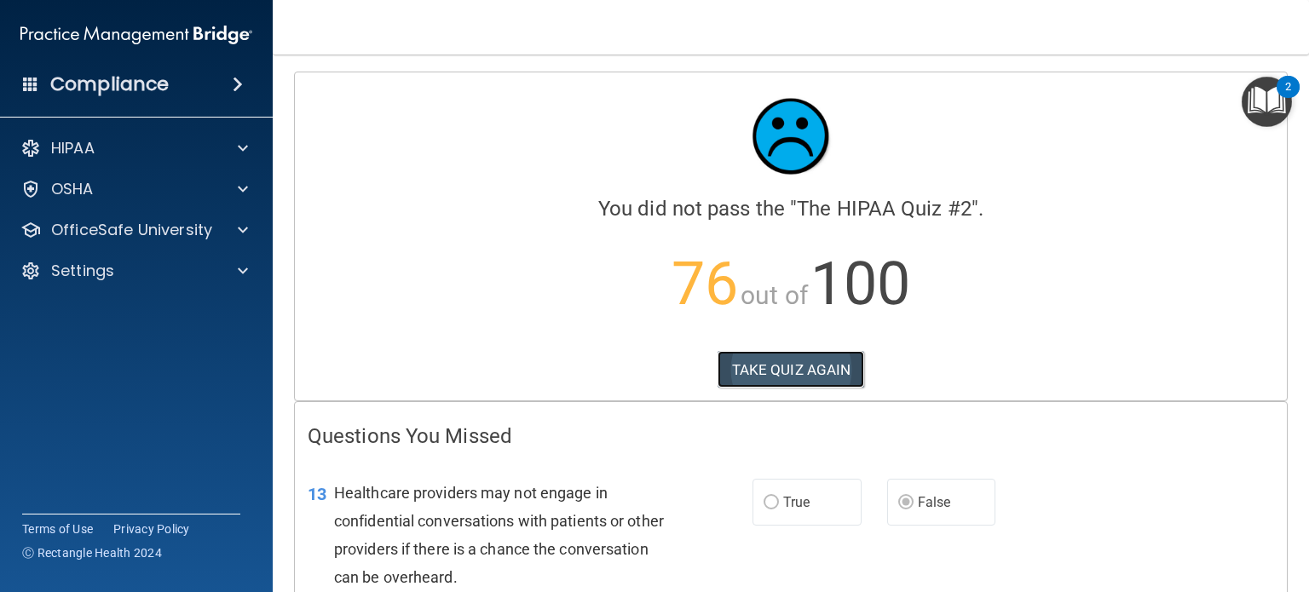
click at [825, 371] on button "TAKE QUIZ AGAIN" at bounding box center [791, 370] width 147 height 38
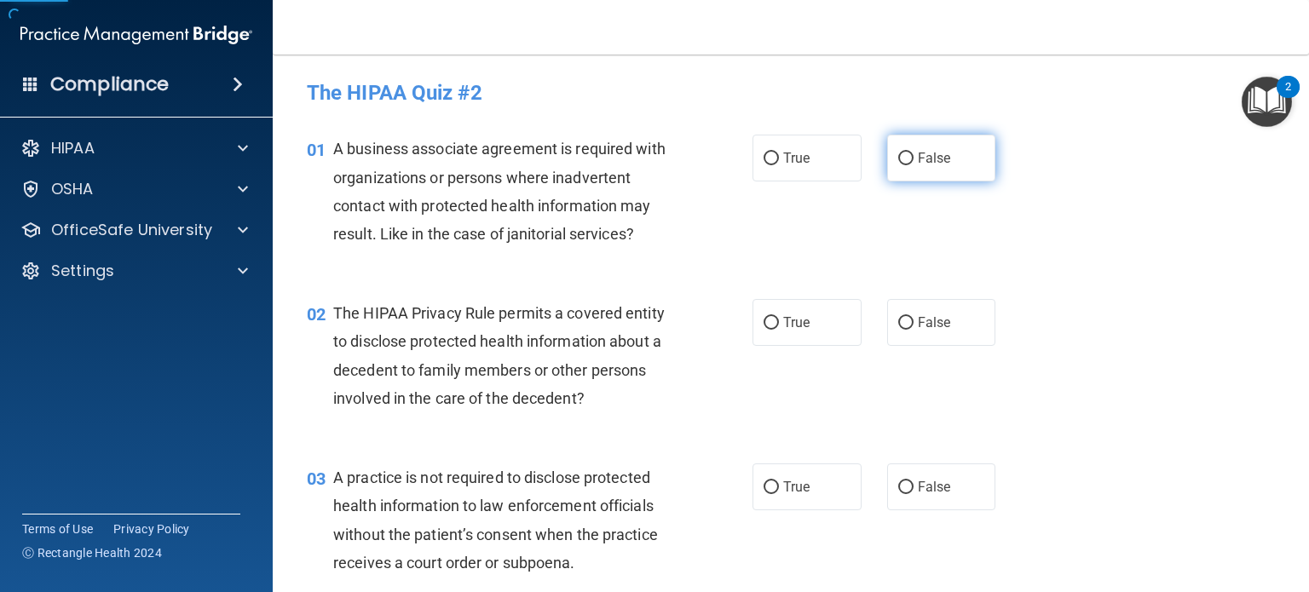
click at [918, 164] on span "False" at bounding box center [934, 158] width 33 height 16
click at [910, 164] on input "False" at bounding box center [905, 159] width 15 height 13
radio input "true"
click at [797, 320] on span "True" at bounding box center [796, 323] width 26 height 16
click at [779, 320] on input "True" at bounding box center [771, 323] width 15 height 13
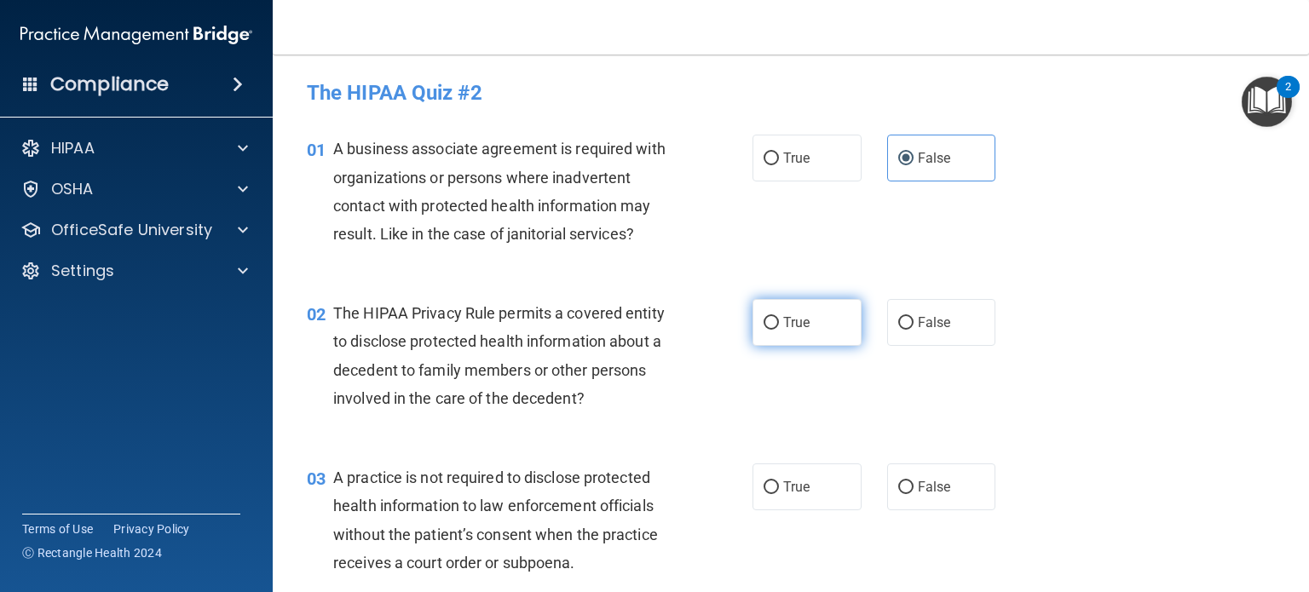
radio input "true"
click at [939, 466] on label "False" at bounding box center [941, 487] width 109 height 47
click at [914, 482] on input "False" at bounding box center [905, 488] width 15 height 13
radio input "true"
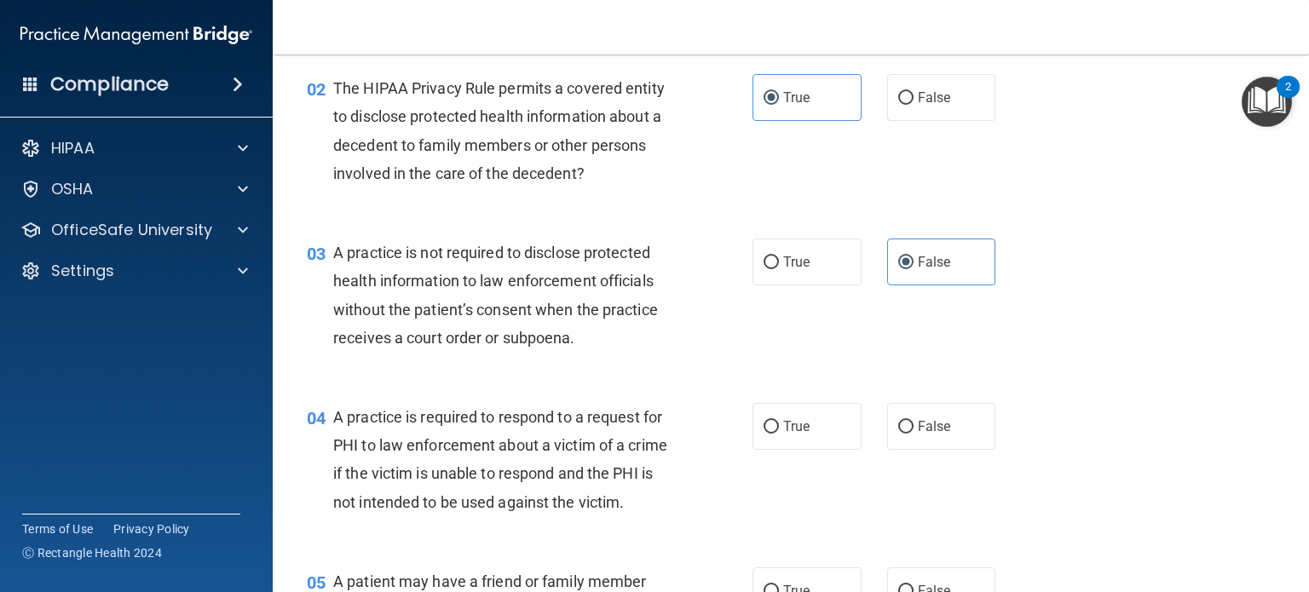
scroll to position [426, 0]
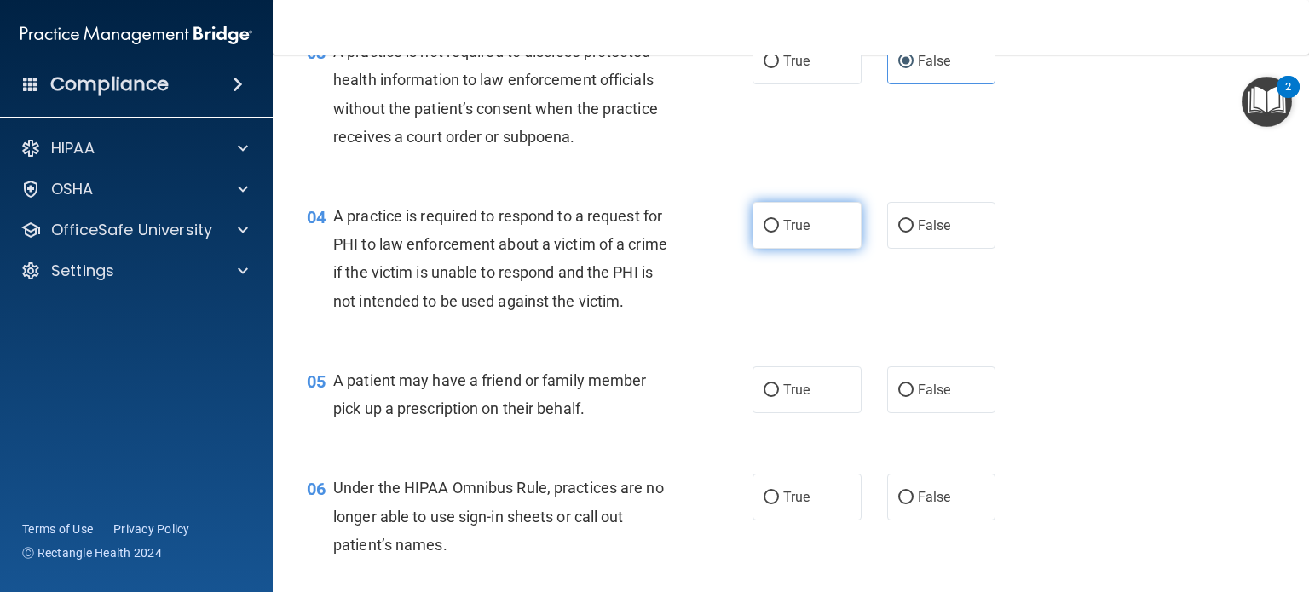
click at [805, 220] on label "True" at bounding box center [807, 225] width 109 height 47
click at [779, 220] on input "True" at bounding box center [771, 226] width 15 height 13
radio input "true"
click at [817, 413] on label "True" at bounding box center [807, 390] width 109 height 47
click at [779, 397] on input "True" at bounding box center [771, 390] width 15 height 13
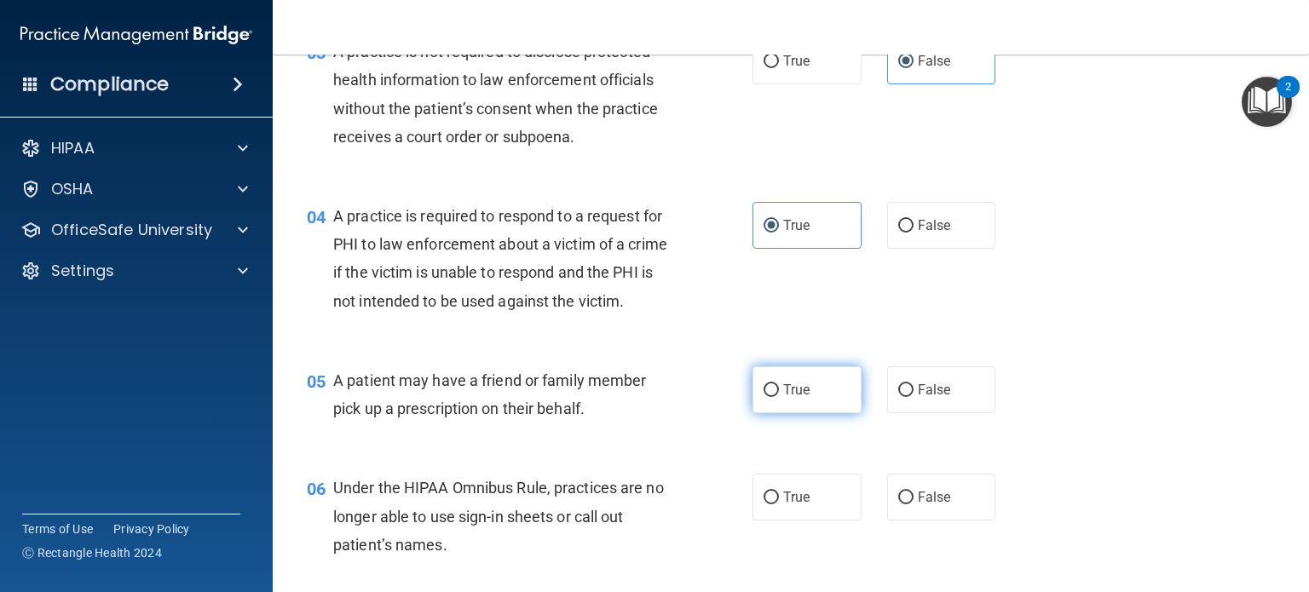
radio input "true"
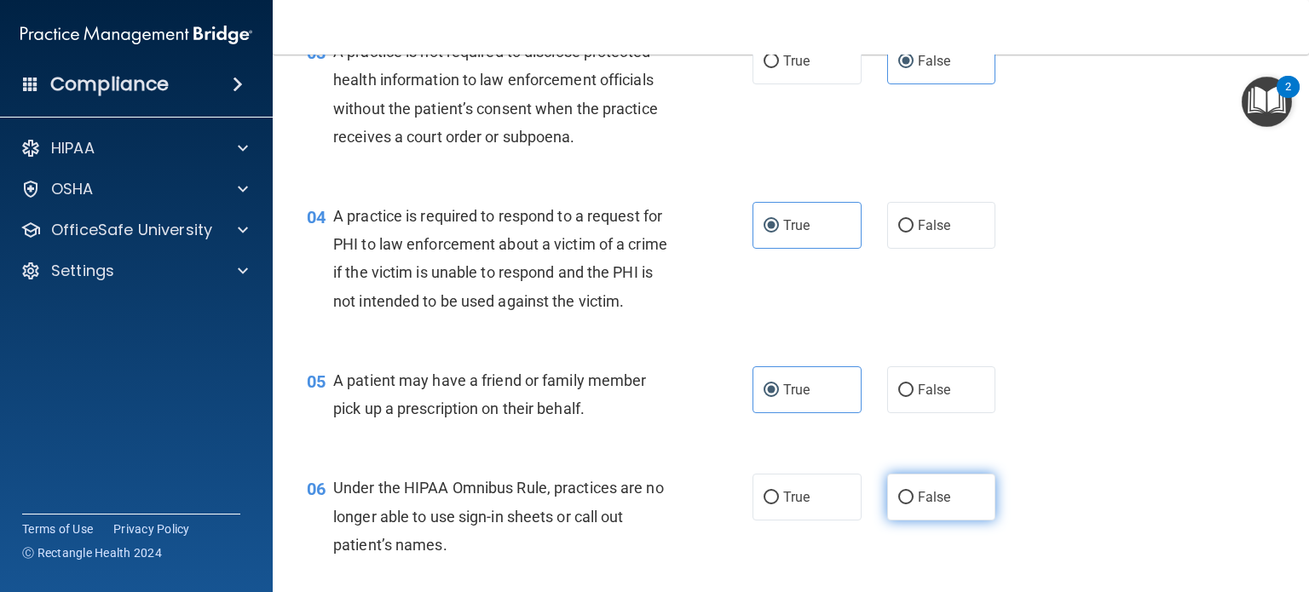
click at [922, 510] on label "False" at bounding box center [941, 497] width 109 height 47
click at [914, 505] on input "False" at bounding box center [905, 498] width 15 height 13
radio input "true"
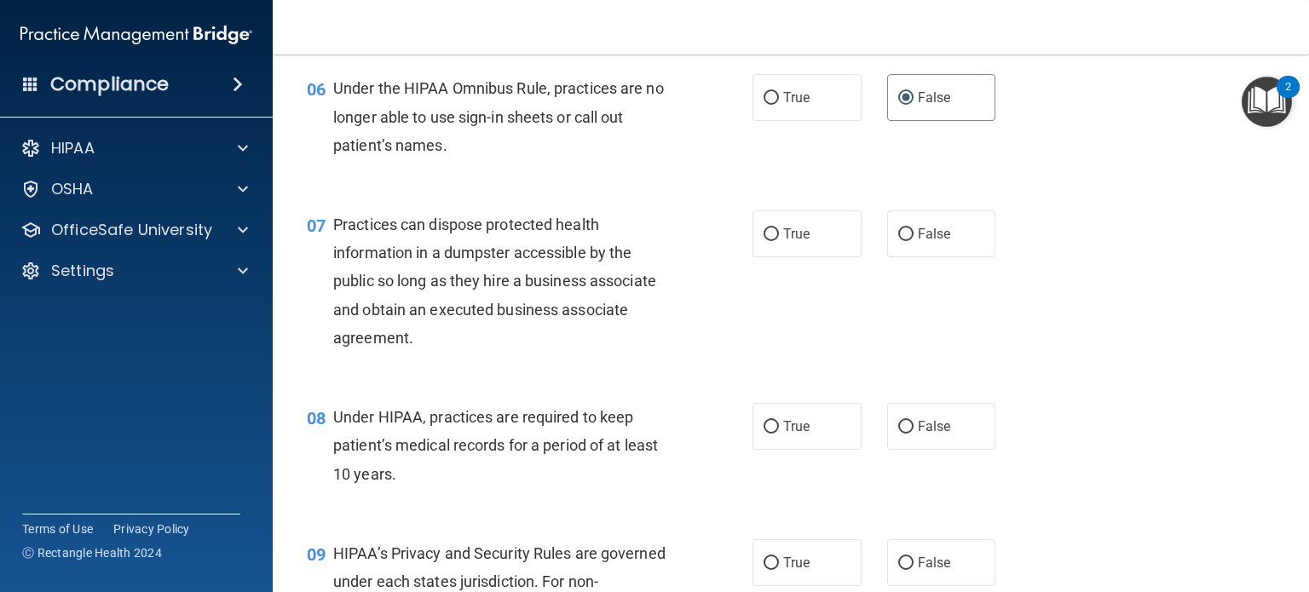
scroll to position [852, 0]
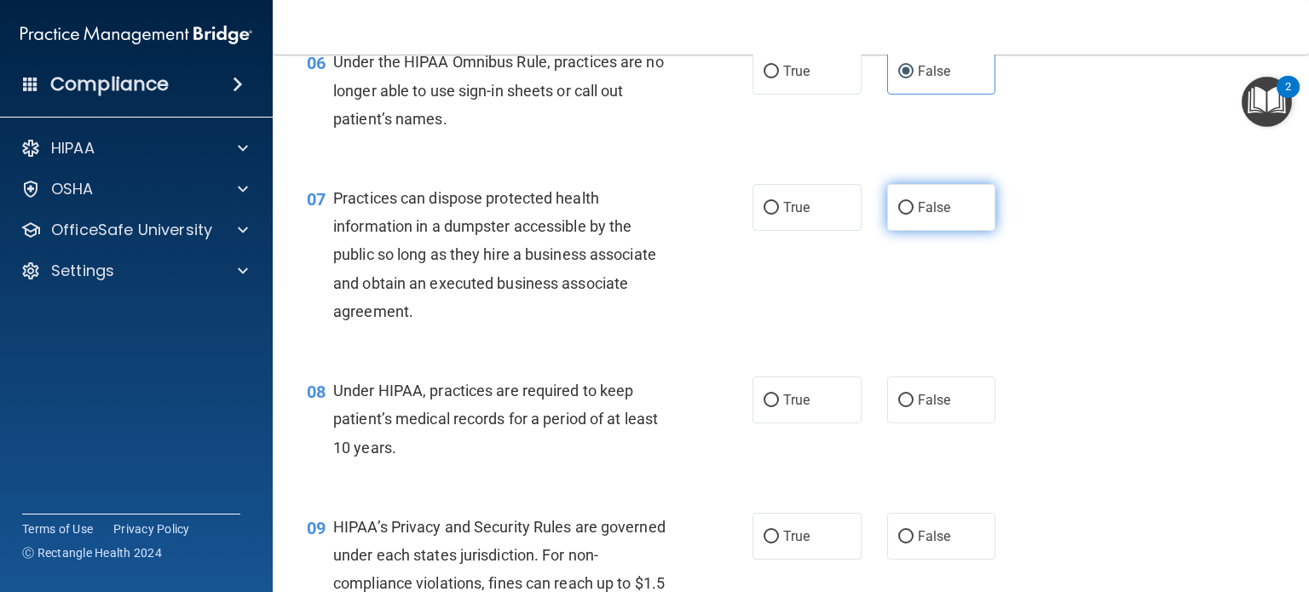
click at [924, 216] on span "False" at bounding box center [934, 207] width 33 height 16
click at [914, 215] on input "False" at bounding box center [905, 208] width 15 height 13
radio input "true"
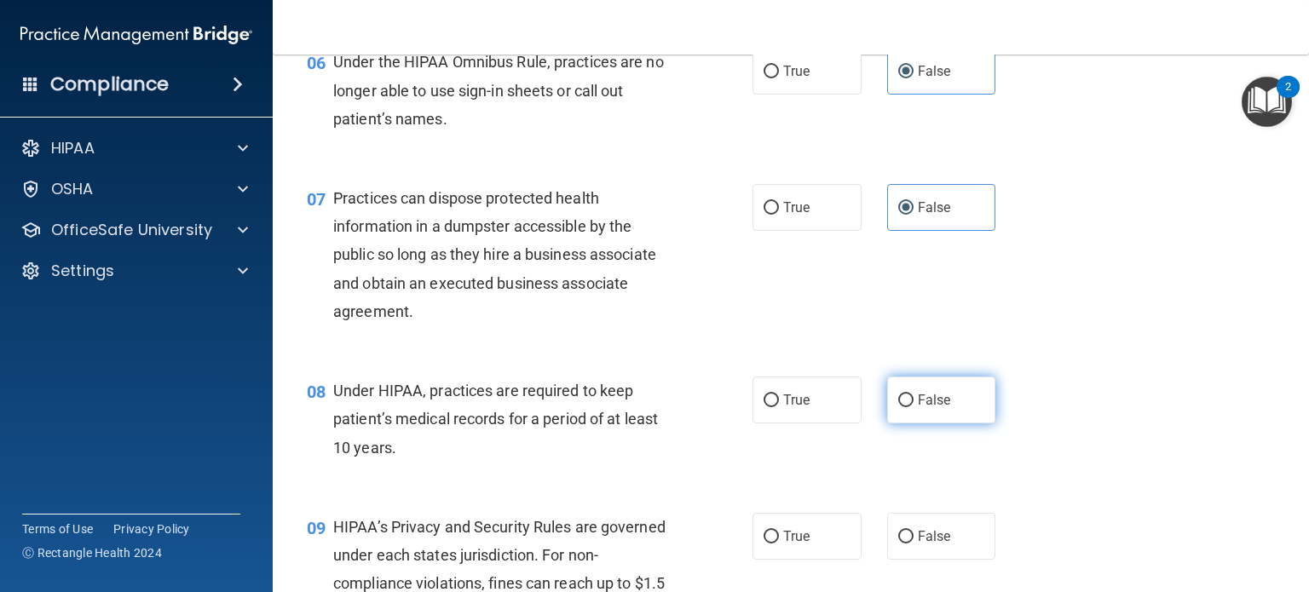
click at [925, 408] on span "False" at bounding box center [934, 400] width 33 height 16
click at [914, 407] on input "False" at bounding box center [905, 401] width 15 height 13
radio input "true"
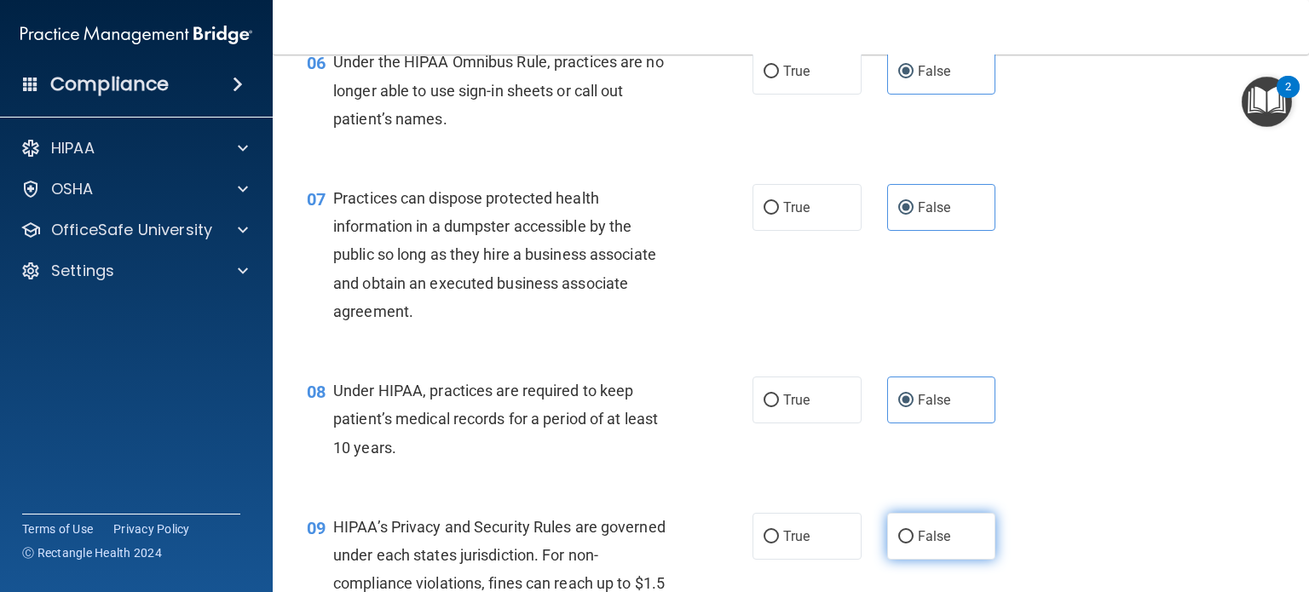
click at [928, 545] on span "False" at bounding box center [934, 537] width 33 height 16
click at [914, 544] on input "False" at bounding box center [905, 537] width 15 height 13
radio input "true"
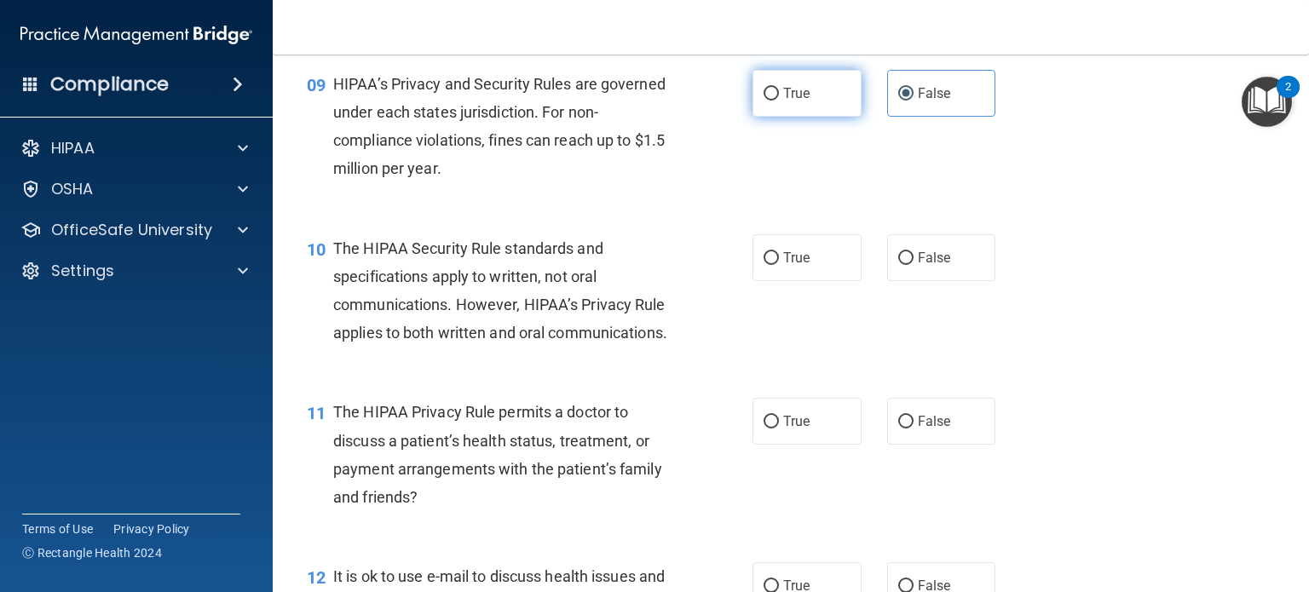
scroll to position [1279, 0]
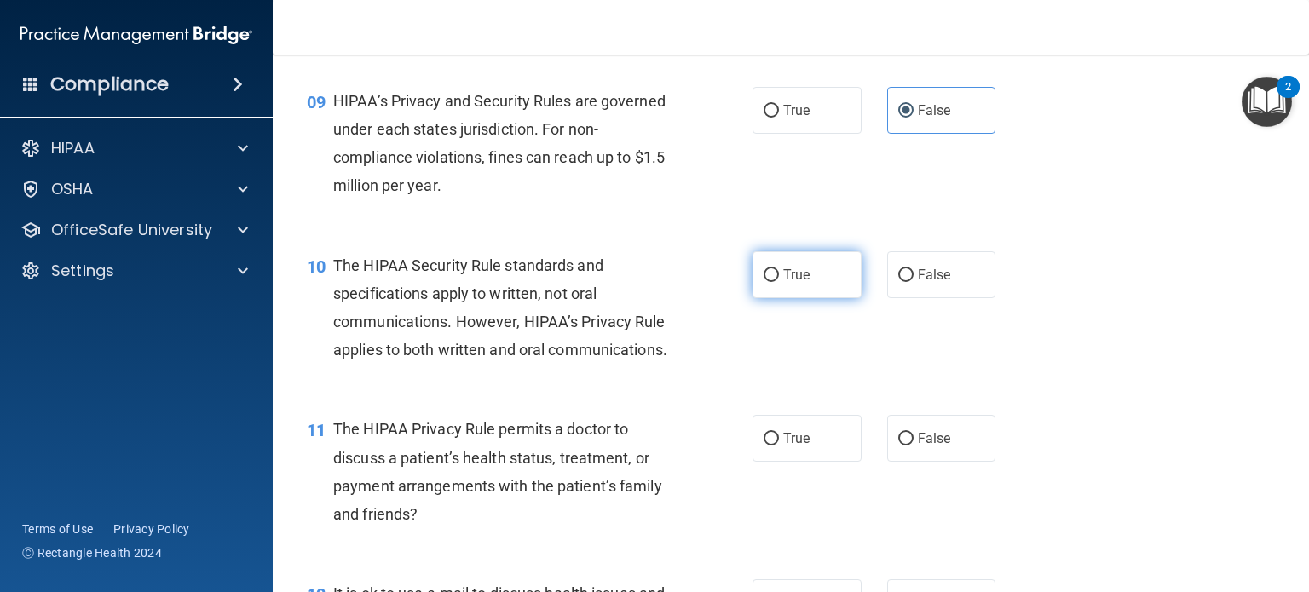
click at [822, 298] on label "True" at bounding box center [807, 274] width 109 height 47
click at [779, 282] on input "True" at bounding box center [771, 275] width 15 height 13
radio input "true"
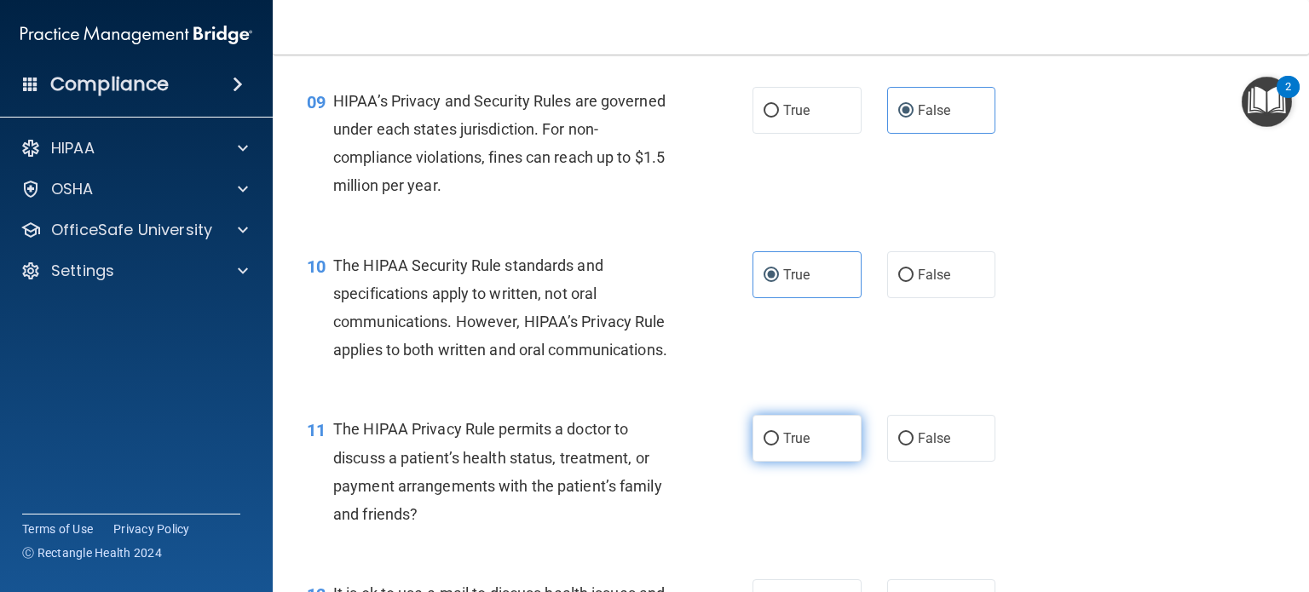
click at [818, 462] on label "True" at bounding box center [807, 438] width 109 height 47
click at [779, 446] on input "True" at bounding box center [771, 439] width 15 height 13
radio input "true"
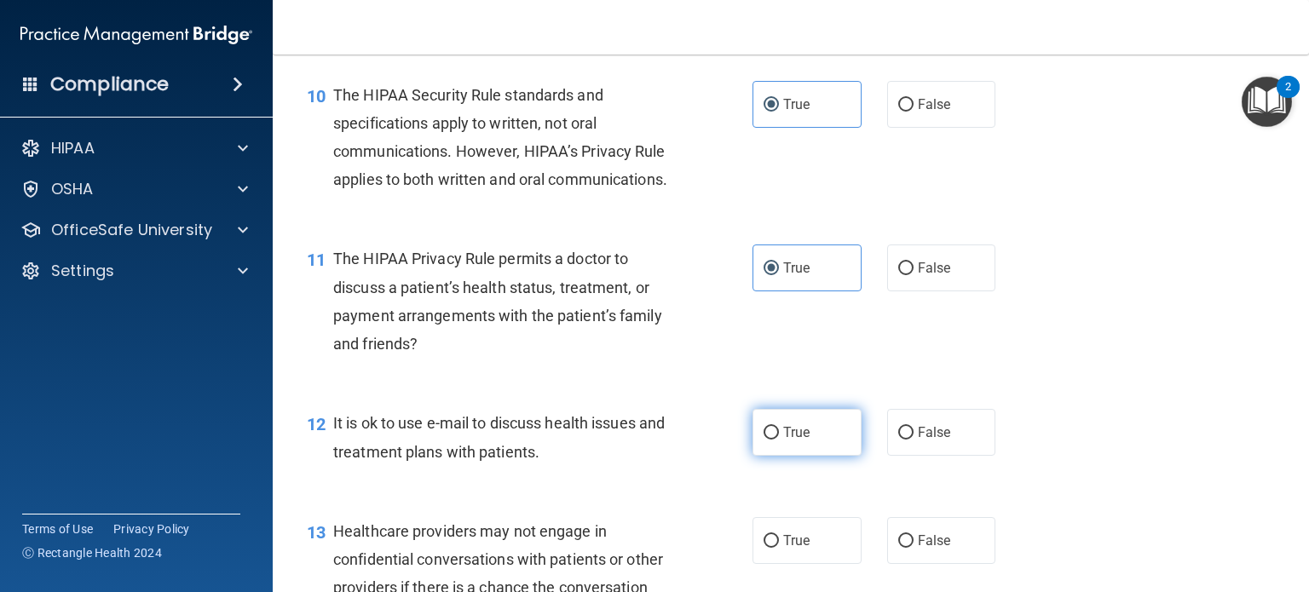
click at [797, 441] on span "True" at bounding box center [796, 433] width 26 height 16
click at [779, 440] on input "True" at bounding box center [771, 433] width 15 height 13
radio input "true"
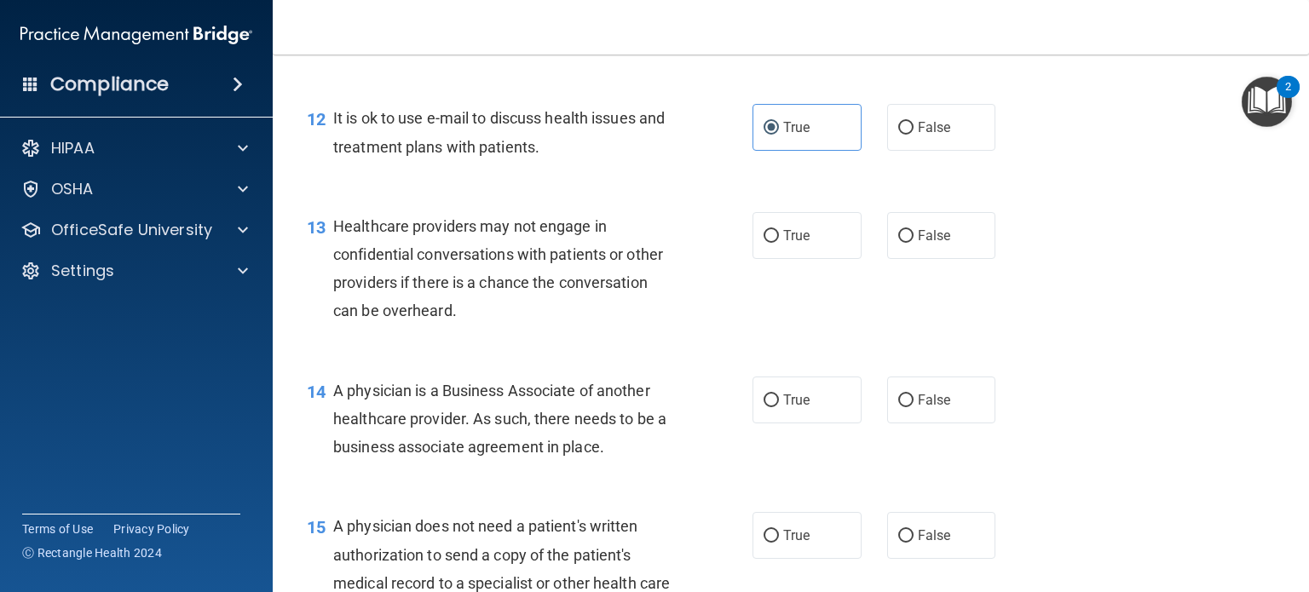
scroll to position [1790, 0]
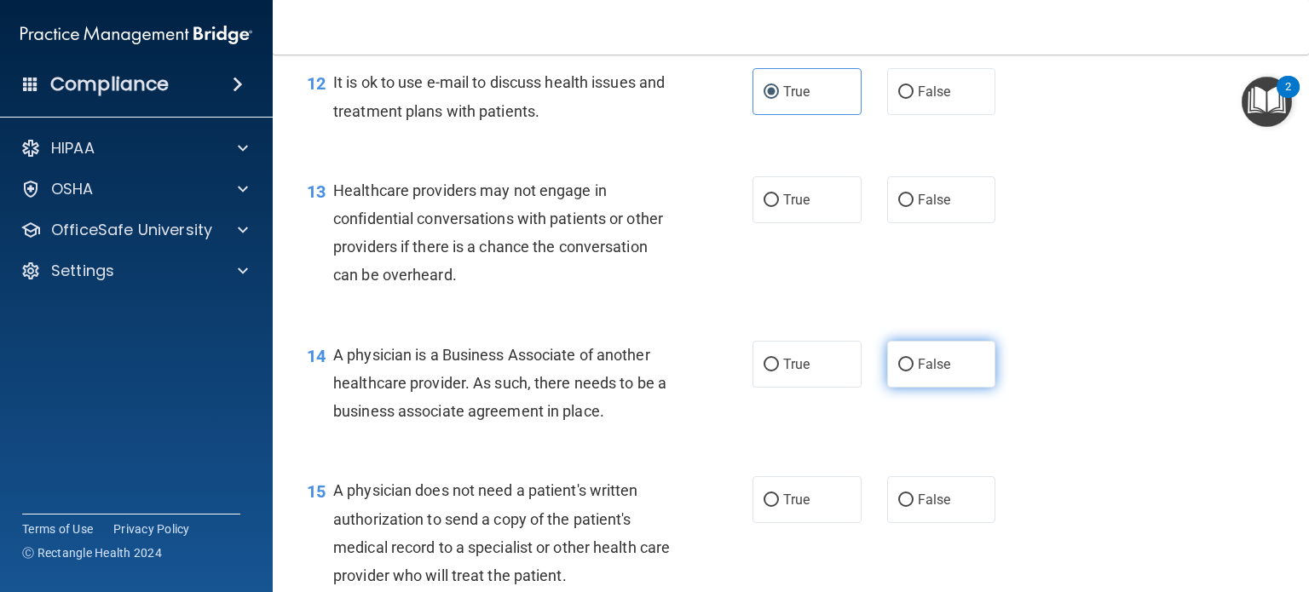
click at [983, 388] on label "False" at bounding box center [941, 364] width 109 height 47
click at [914, 372] on input "False" at bounding box center [905, 365] width 15 height 13
radio input "true"
click at [935, 280] on div "13 Healthcare providers may not engage in confidential conversations with patie…" at bounding box center [791, 237] width 994 height 165
click at [939, 223] on label "False" at bounding box center [941, 199] width 109 height 47
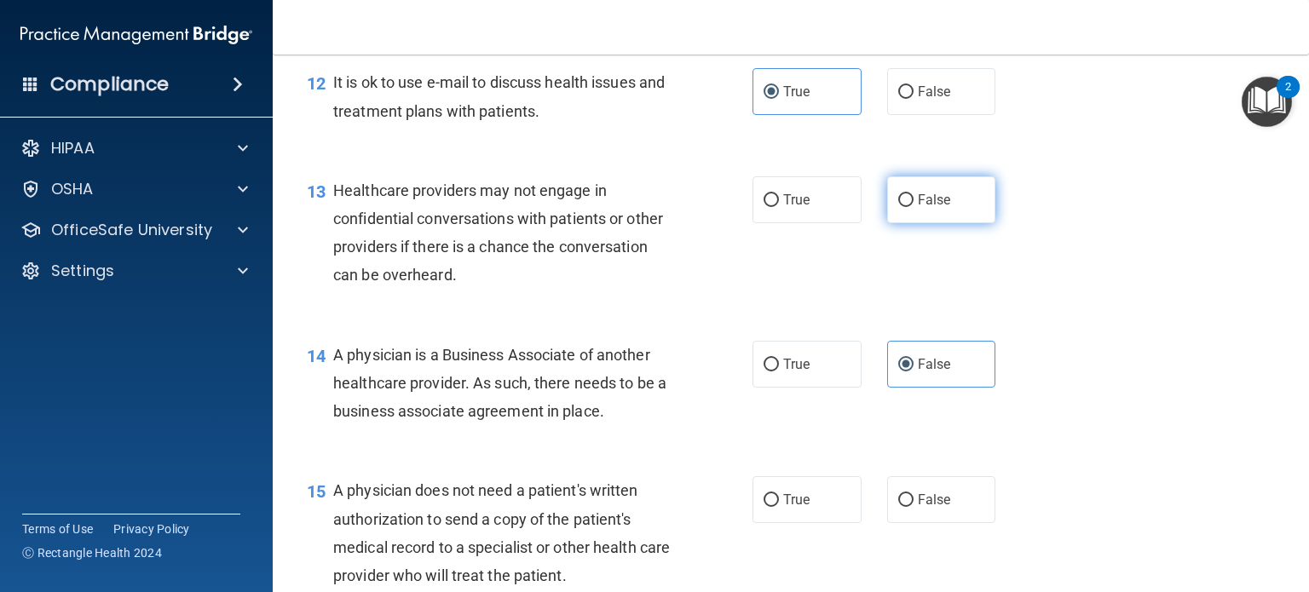
click at [914, 207] on input "False" at bounding box center [905, 200] width 15 height 13
radio input "true"
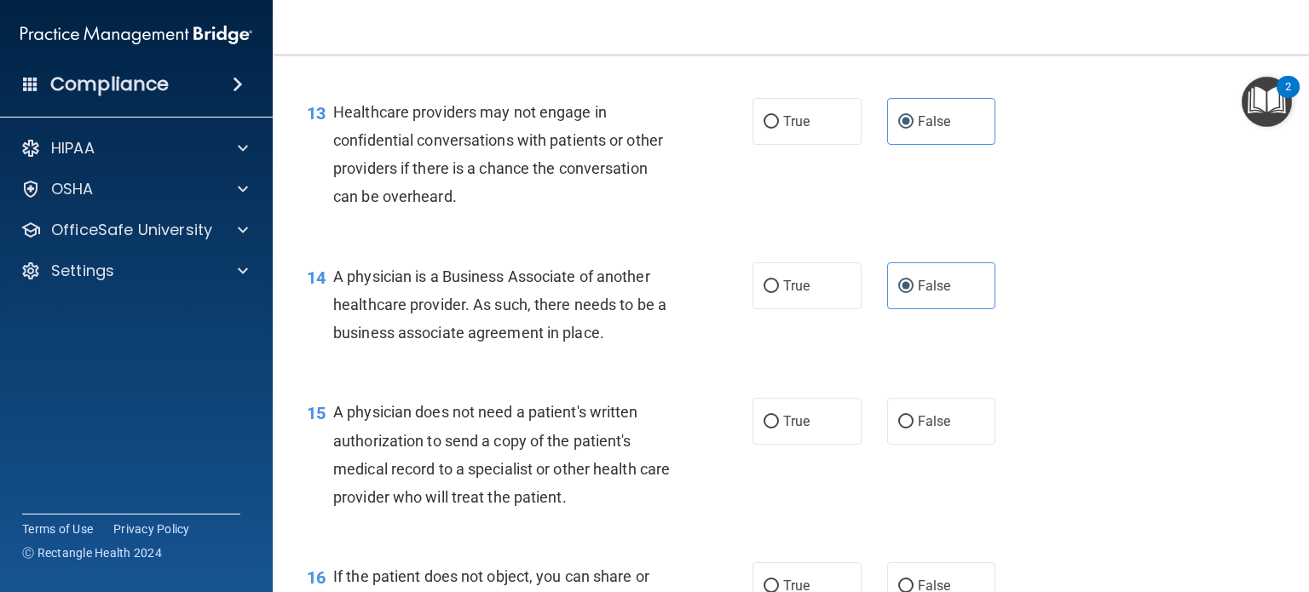
scroll to position [1961, 0]
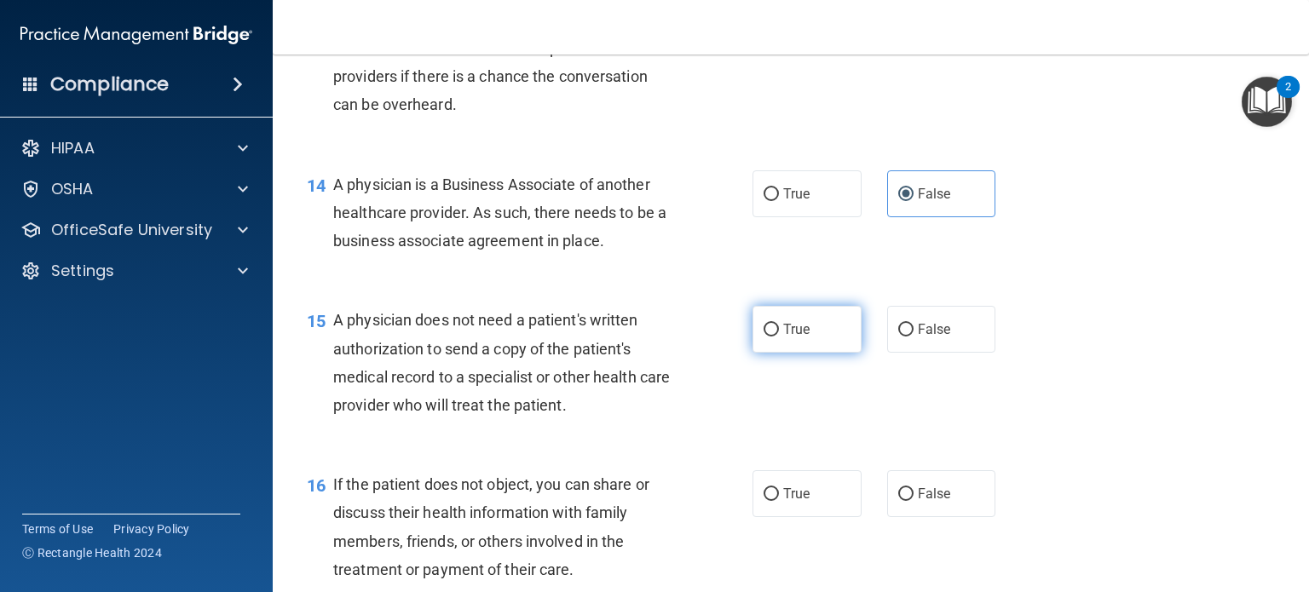
click at [808, 353] on label "True" at bounding box center [807, 329] width 109 height 47
click at [779, 337] on input "True" at bounding box center [771, 330] width 15 height 13
radio input "true"
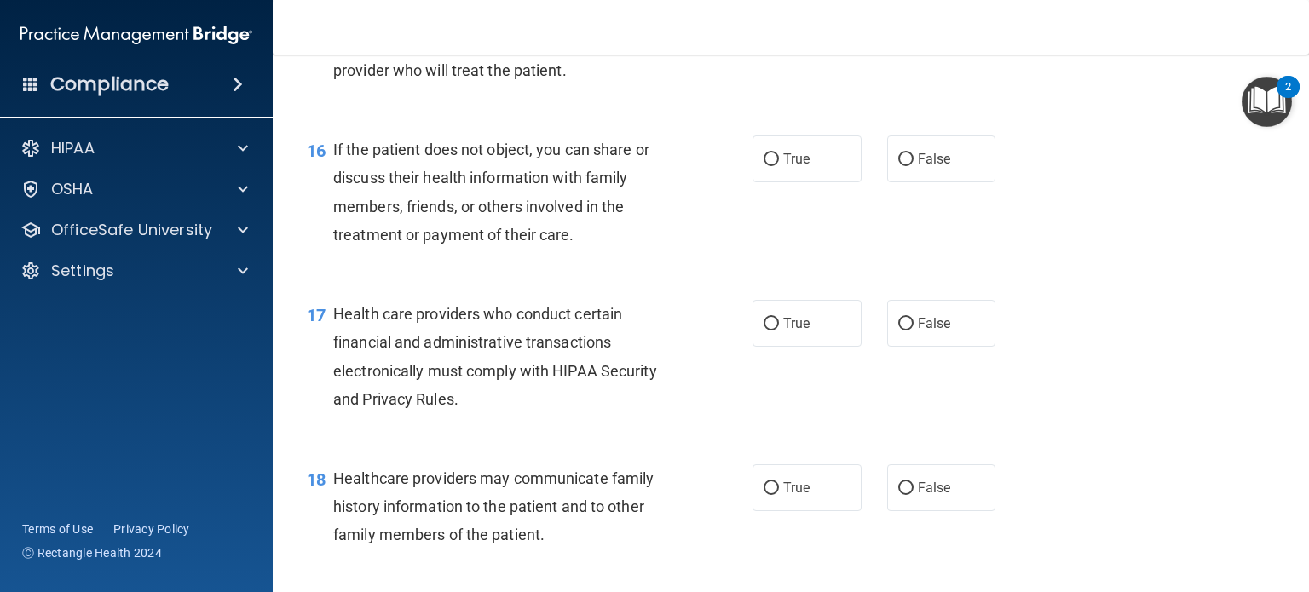
scroll to position [2302, 0]
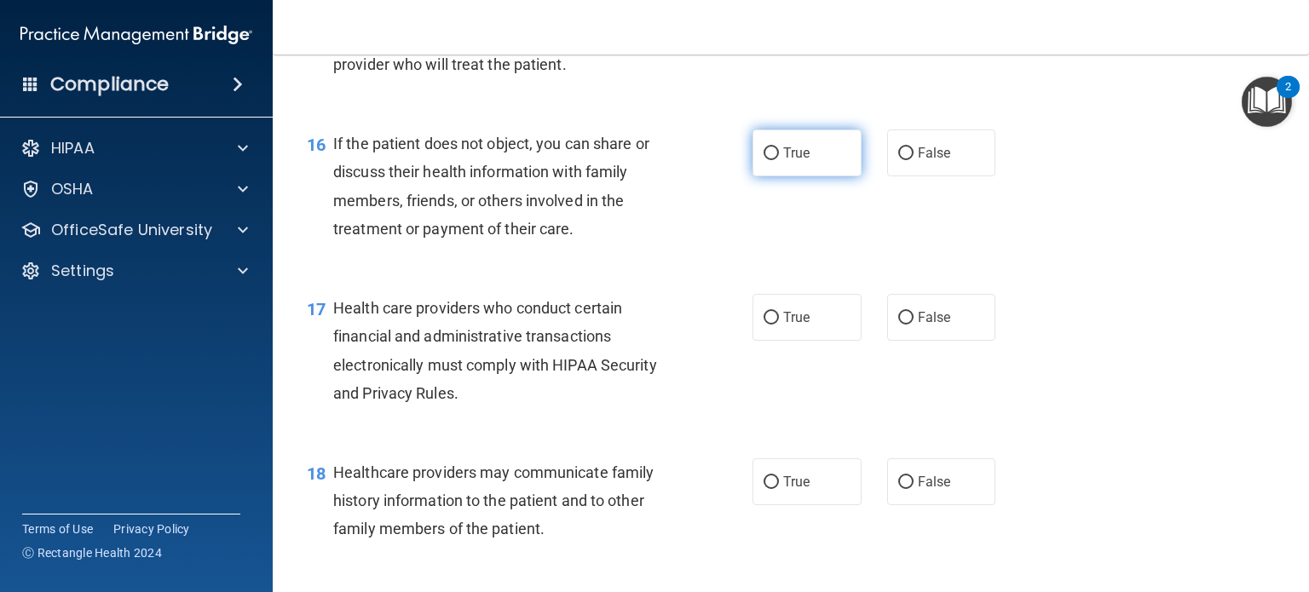
click at [795, 176] on label "True" at bounding box center [807, 153] width 109 height 47
click at [779, 160] on input "True" at bounding box center [771, 153] width 15 height 13
radio input "true"
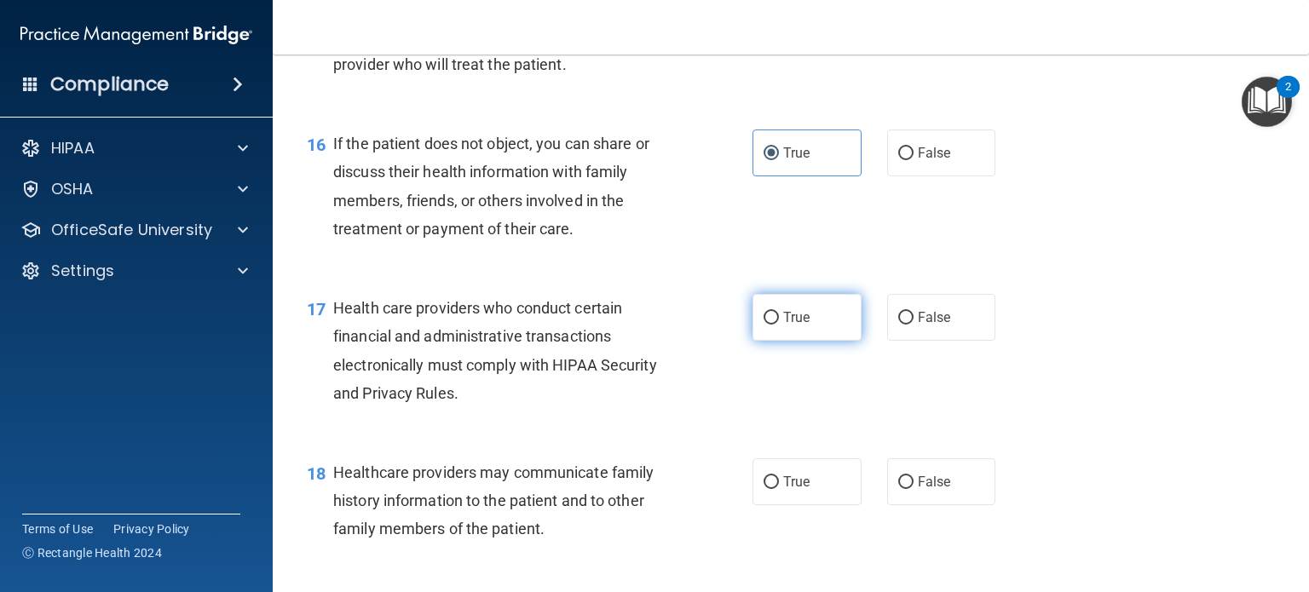
click at [797, 326] on span "True" at bounding box center [796, 317] width 26 height 16
click at [779, 325] on input "True" at bounding box center [771, 318] width 15 height 13
radio input "true"
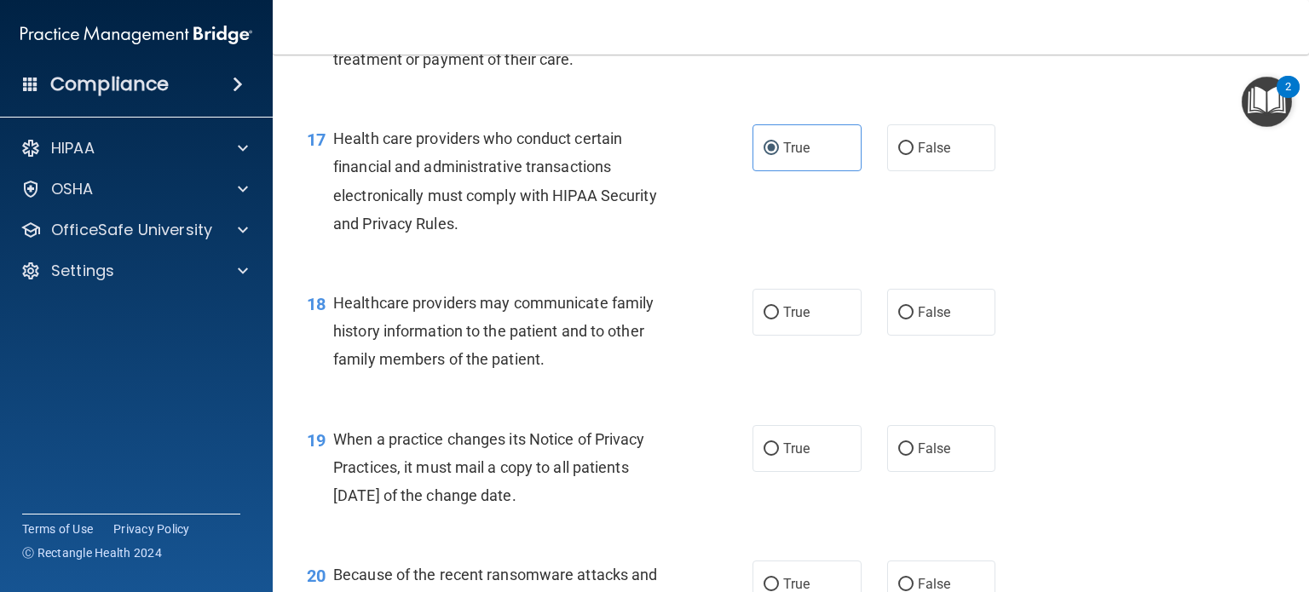
scroll to position [2472, 0]
click at [937, 320] on span "False" at bounding box center [934, 311] width 33 height 16
click at [914, 319] on input "False" at bounding box center [905, 312] width 15 height 13
radio input "true"
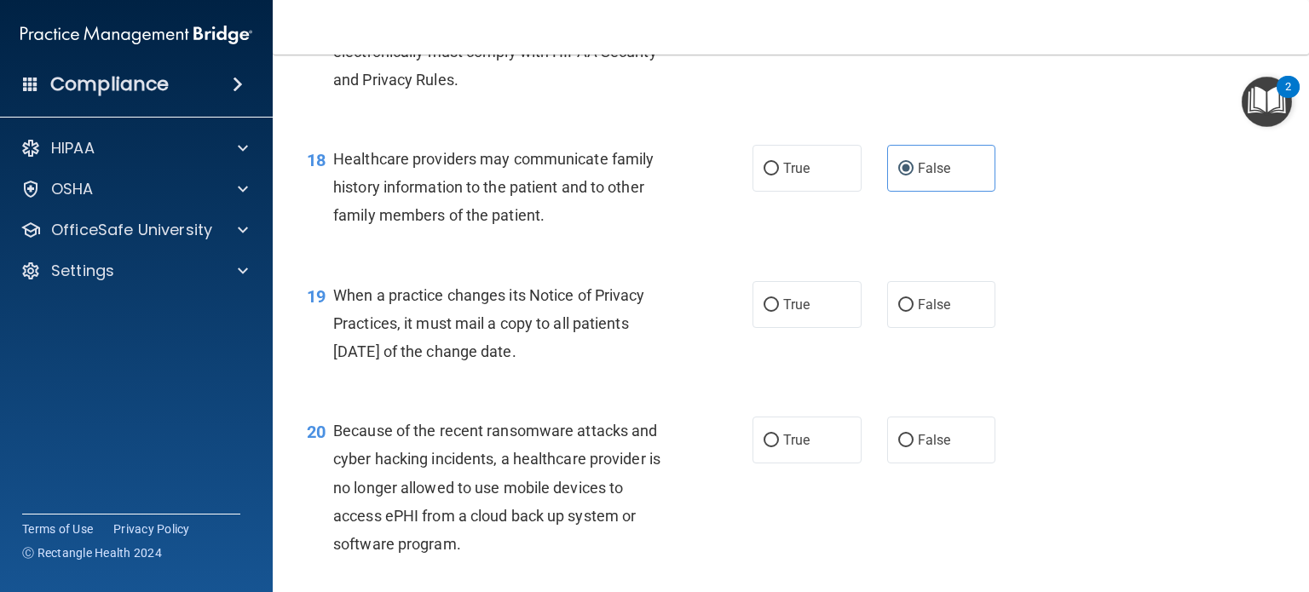
scroll to position [2643, 0]
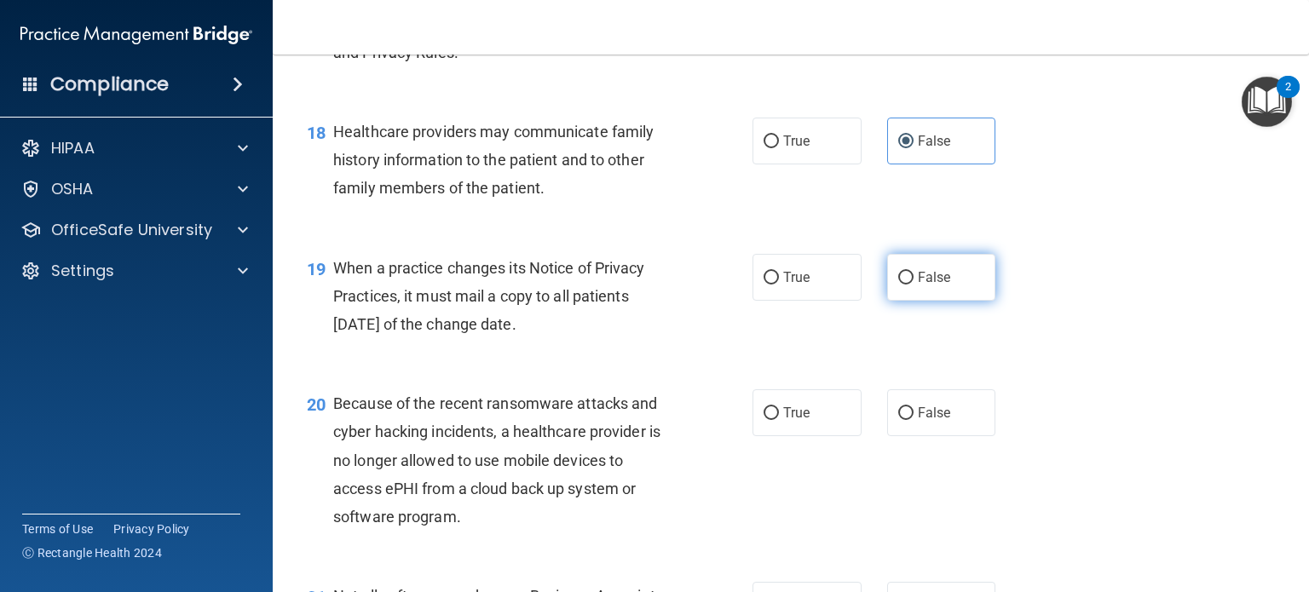
click at [956, 301] on label "False" at bounding box center [941, 277] width 109 height 47
click at [914, 285] on input "False" at bounding box center [905, 278] width 15 height 13
radio input "true"
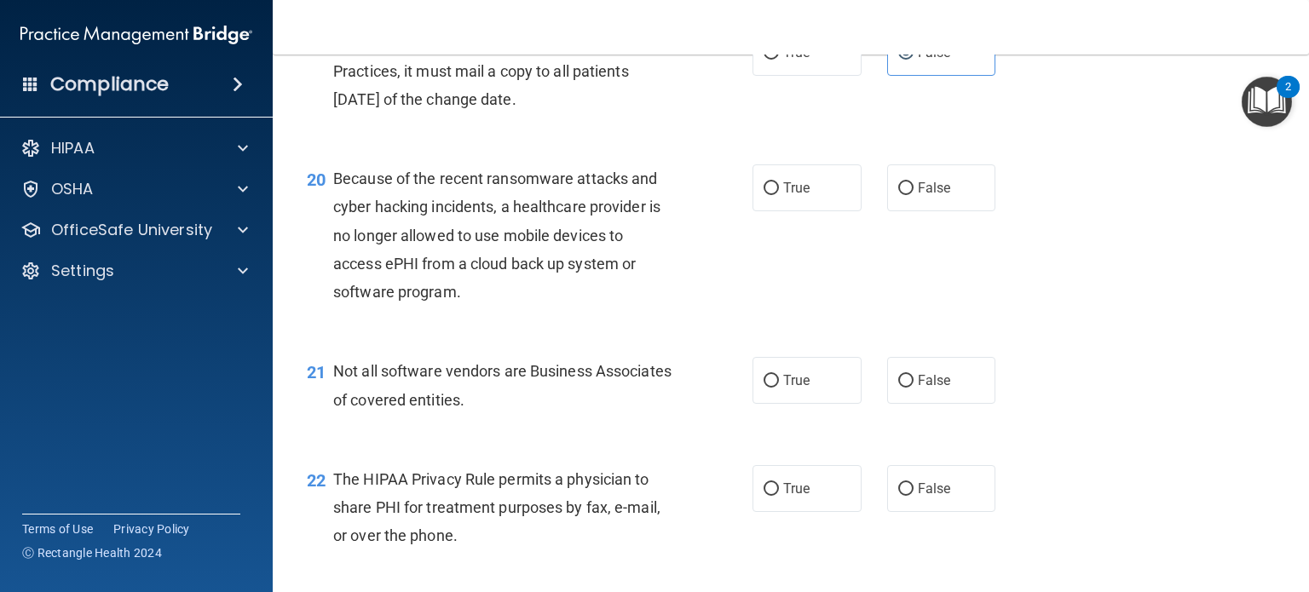
scroll to position [2898, 0]
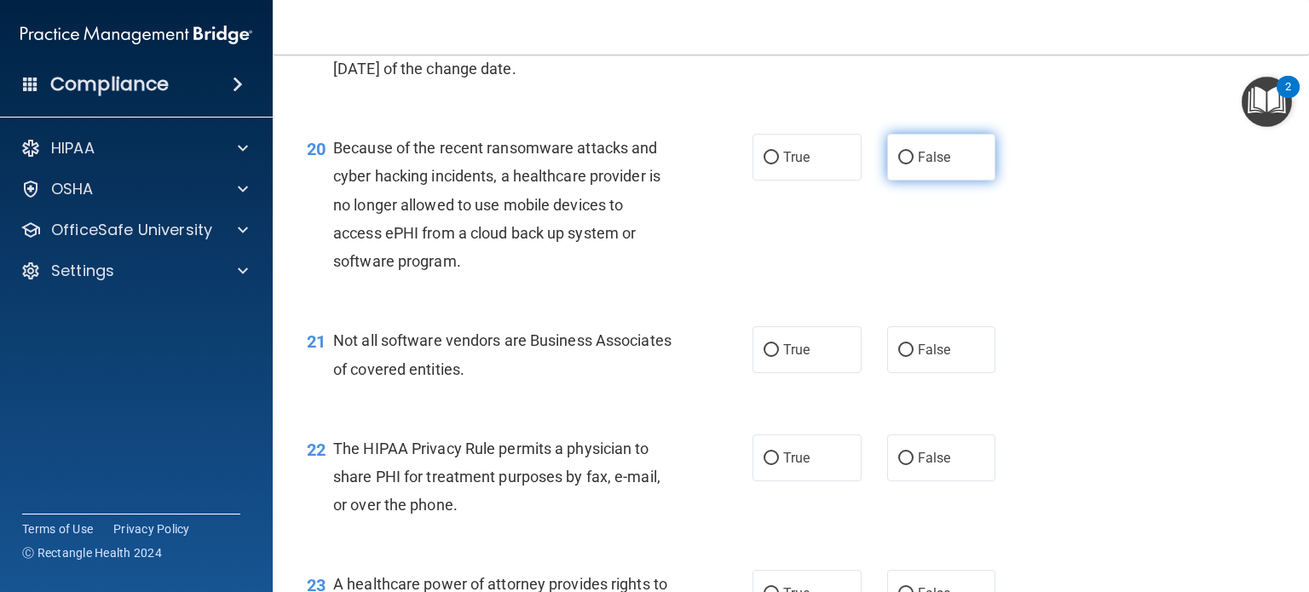
click at [939, 165] on span "False" at bounding box center [934, 157] width 33 height 16
click at [914, 165] on input "False" at bounding box center [905, 158] width 15 height 13
radio input "true"
click at [767, 465] on input "True" at bounding box center [771, 459] width 15 height 13
radio input "true"
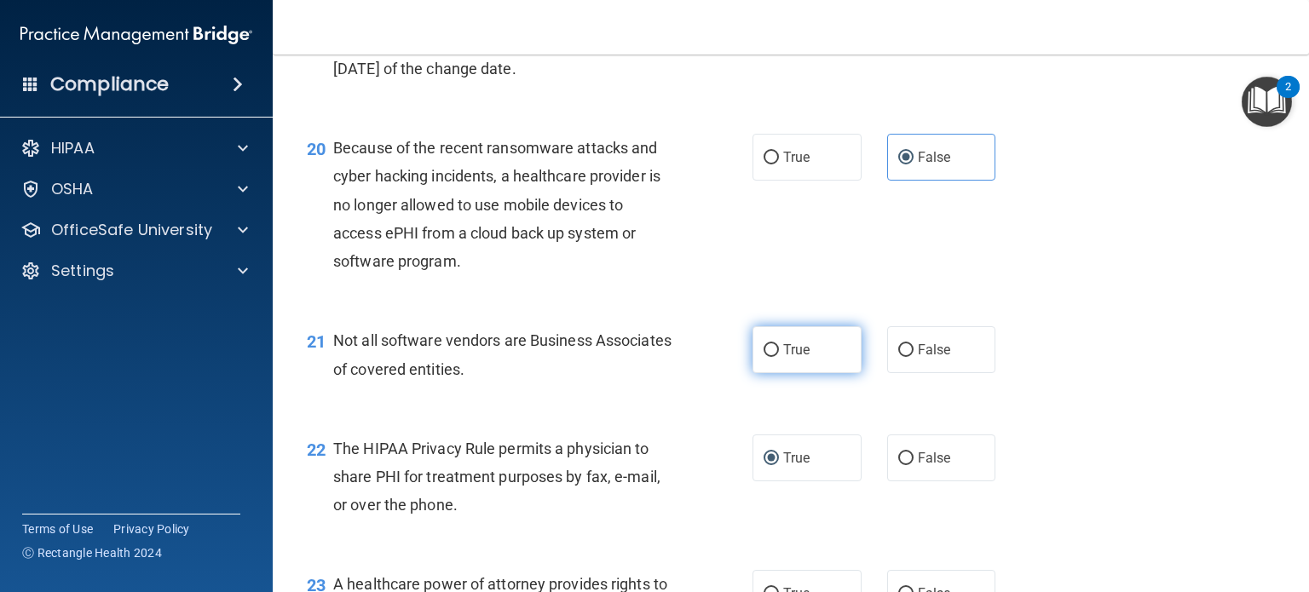
click at [788, 373] on label "True" at bounding box center [807, 349] width 109 height 47
click at [779, 357] on input "True" at bounding box center [771, 350] width 15 height 13
radio input "true"
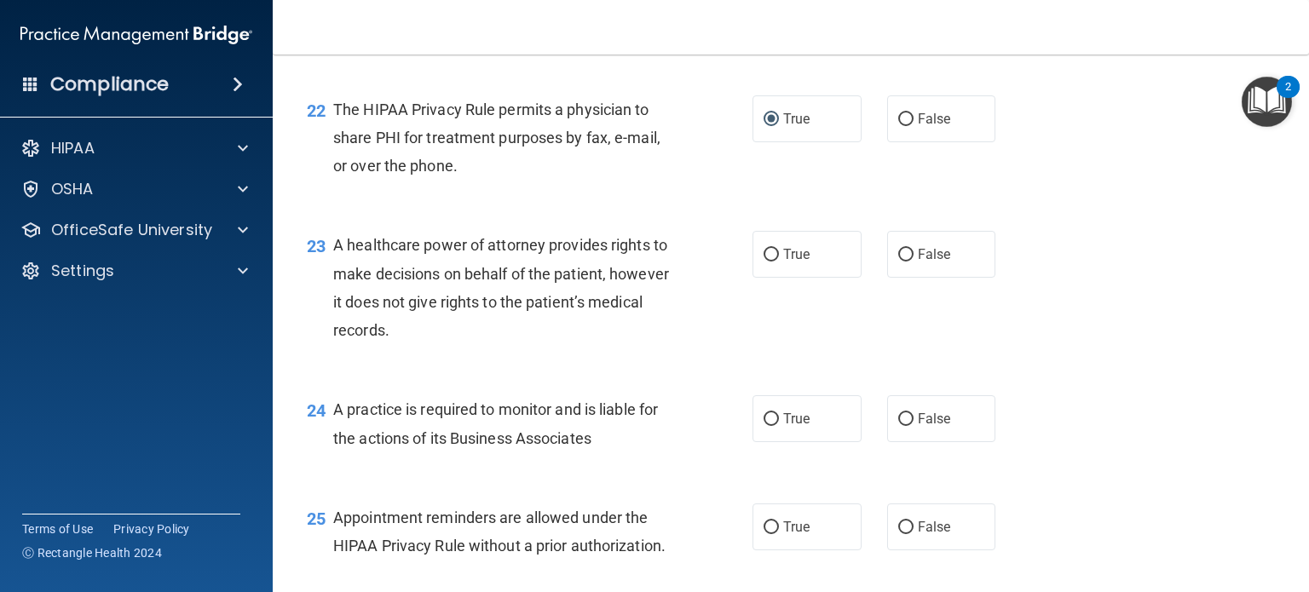
scroll to position [3239, 0]
click at [937, 261] on span "False" at bounding box center [934, 253] width 33 height 16
click at [914, 260] on input "False" at bounding box center [905, 253] width 15 height 13
radio input "true"
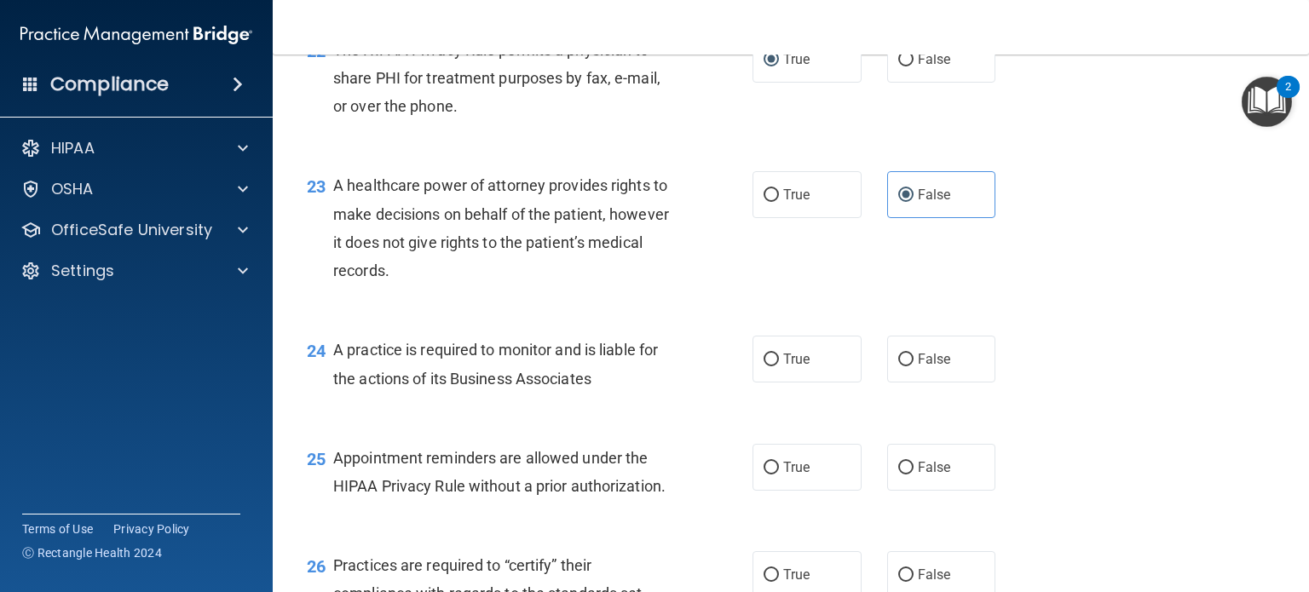
scroll to position [3324, 0]
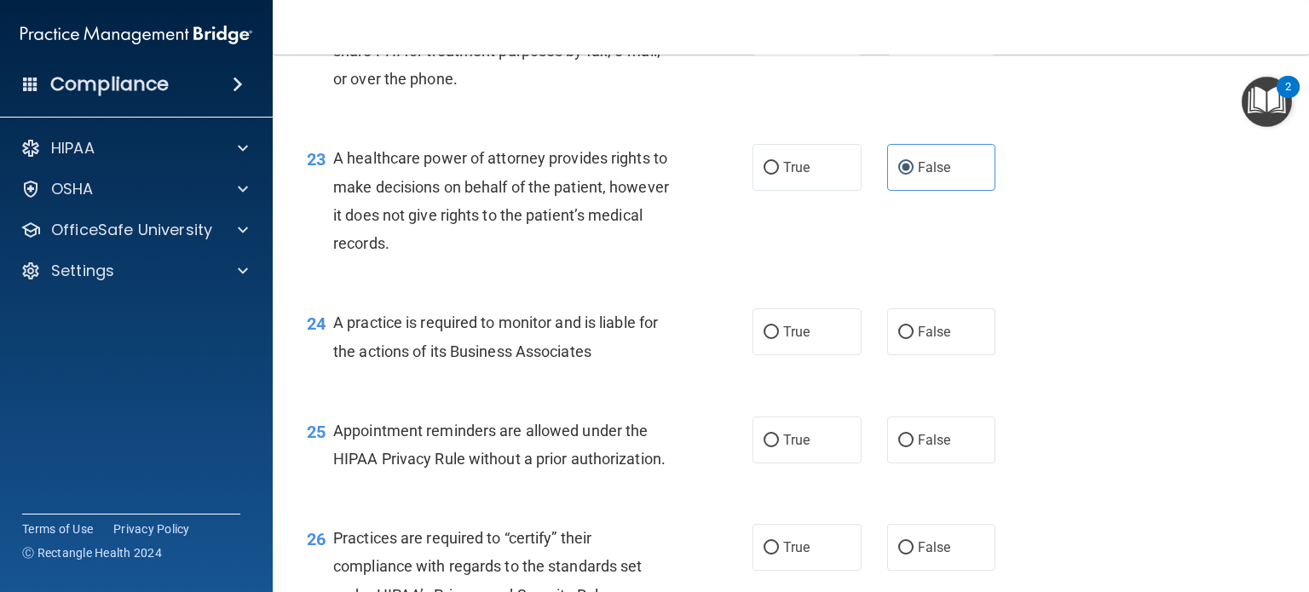
click at [878, 355] on div "True False" at bounding box center [884, 332] width 262 height 47
click at [918, 340] on span "False" at bounding box center [934, 332] width 33 height 16
click at [914, 339] on input "False" at bounding box center [905, 332] width 15 height 13
radio input "true"
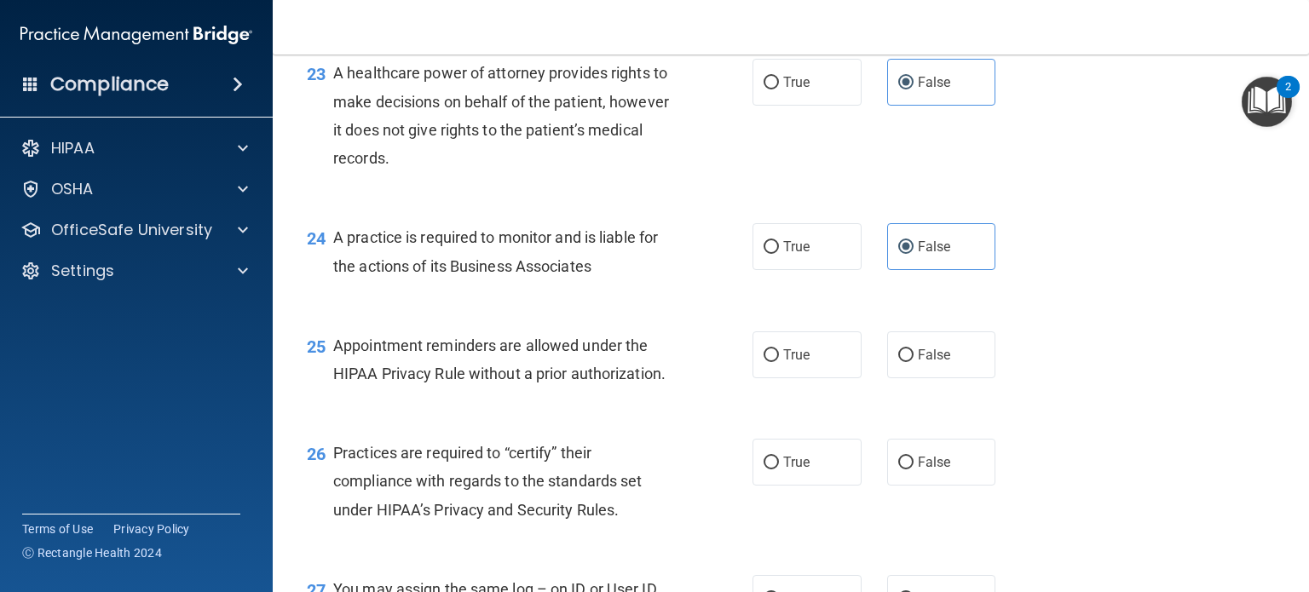
scroll to position [3495, 0]
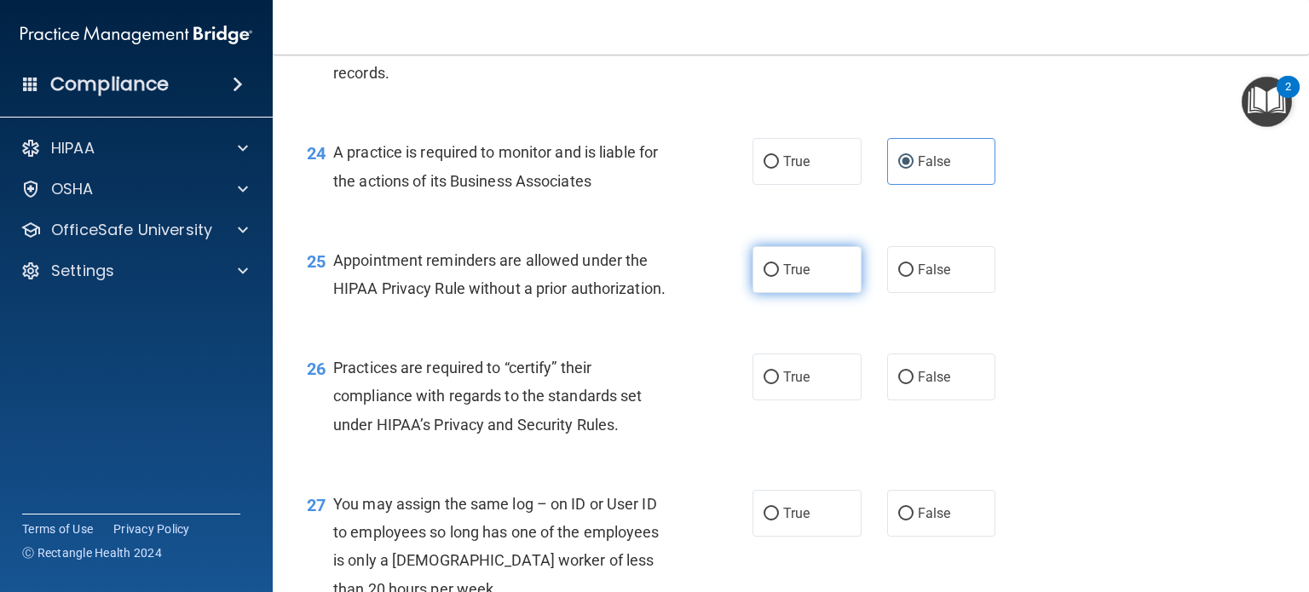
click at [804, 293] on label "True" at bounding box center [807, 269] width 109 height 47
click at [779, 277] on input "True" at bounding box center [771, 270] width 15 height 13
radio input "true"
click at [950, 401] on label "False" at bounding box center [941, 377] width 109 height 47
click at [914, 384] on input "False" at bounding box center [905, 378] width 15 height 13
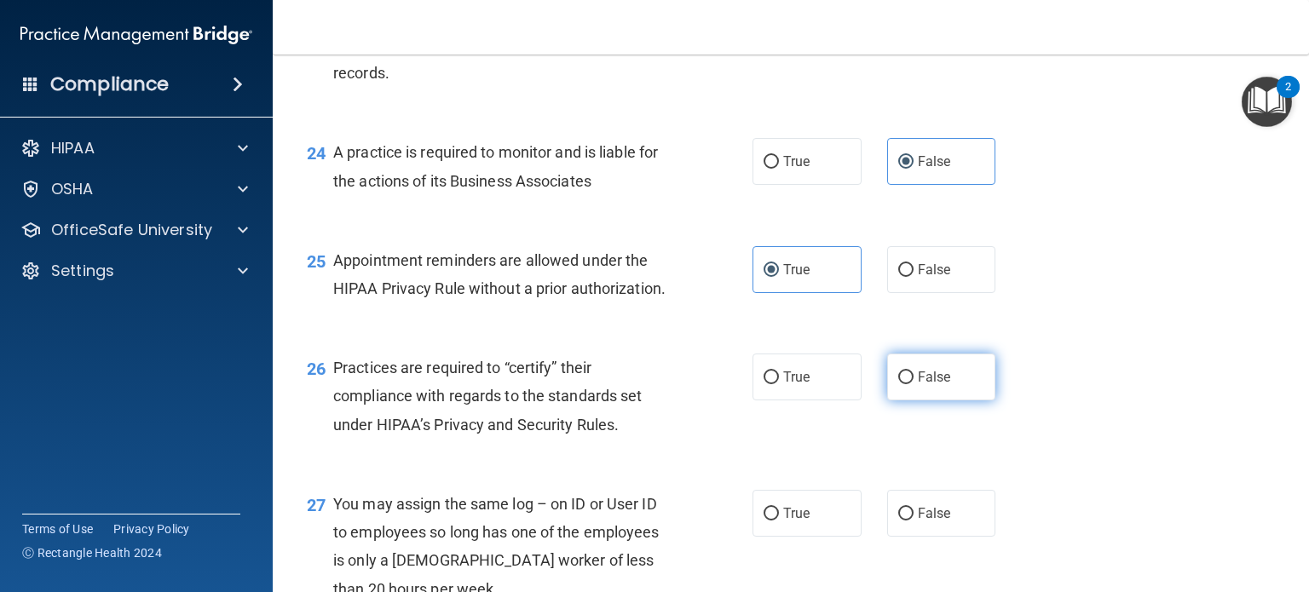
radio input "true"
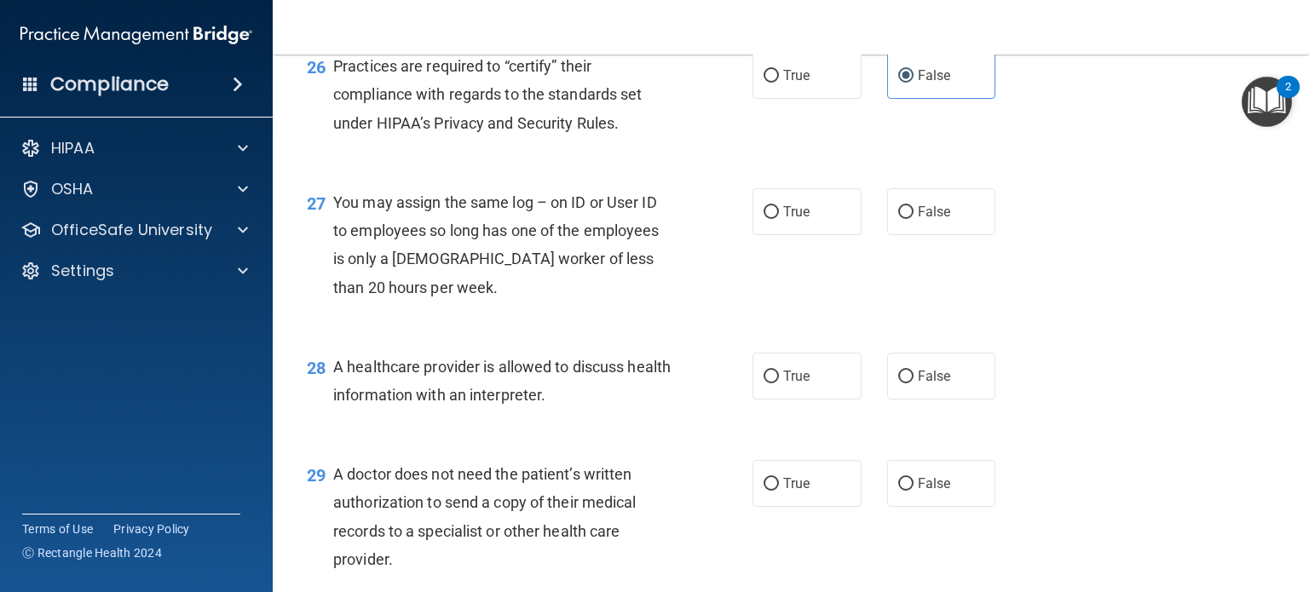
scroll to position [3836, 0]
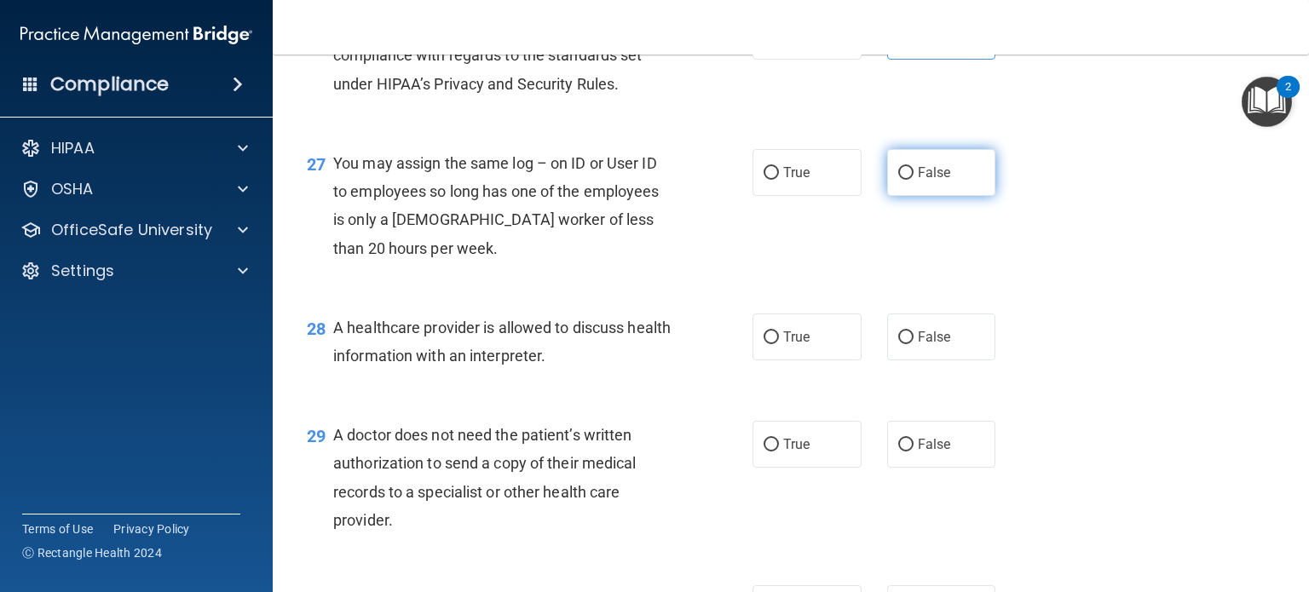
click at [933, 181] on span "False" at bounding box center [934, 173] width 33 height 16
click at [914, 180] on input "False" at bounding box center [905, 173] width 15 height 13
radio input "true"
click at [819, 361] on label "True" at bounding box center [807, 337] width 109 height 47
click at [779, 344] on input "True" at bounding box center [771, 338] width 15 height 13
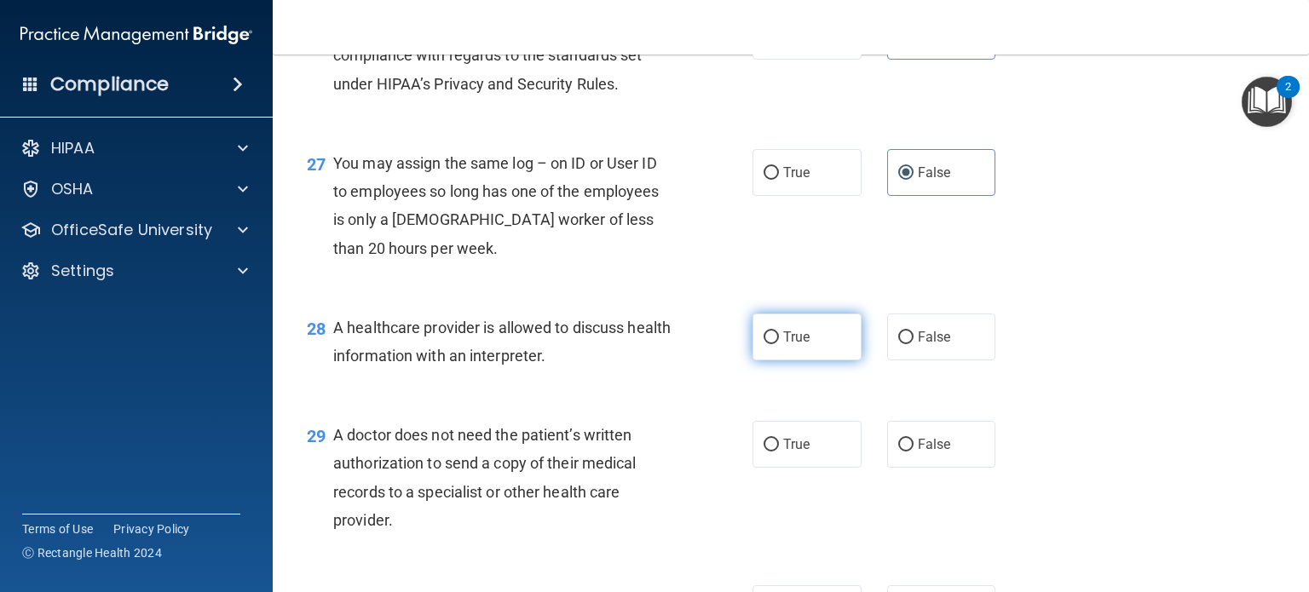
radio input "true"
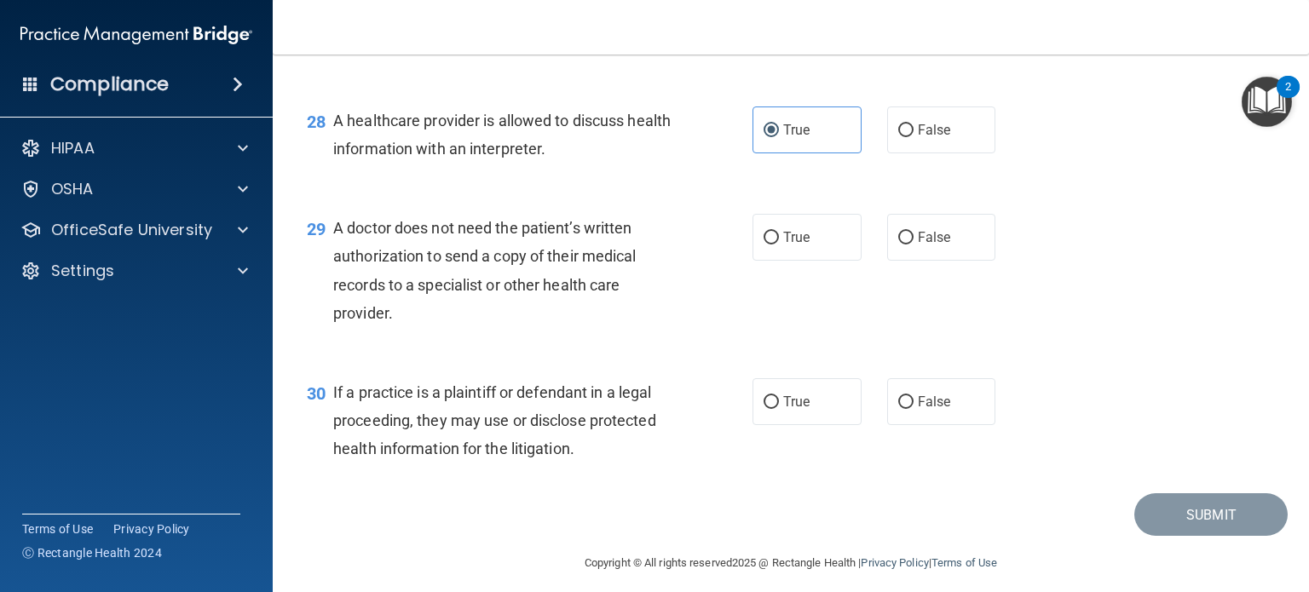
scroll to position [4092, 0]
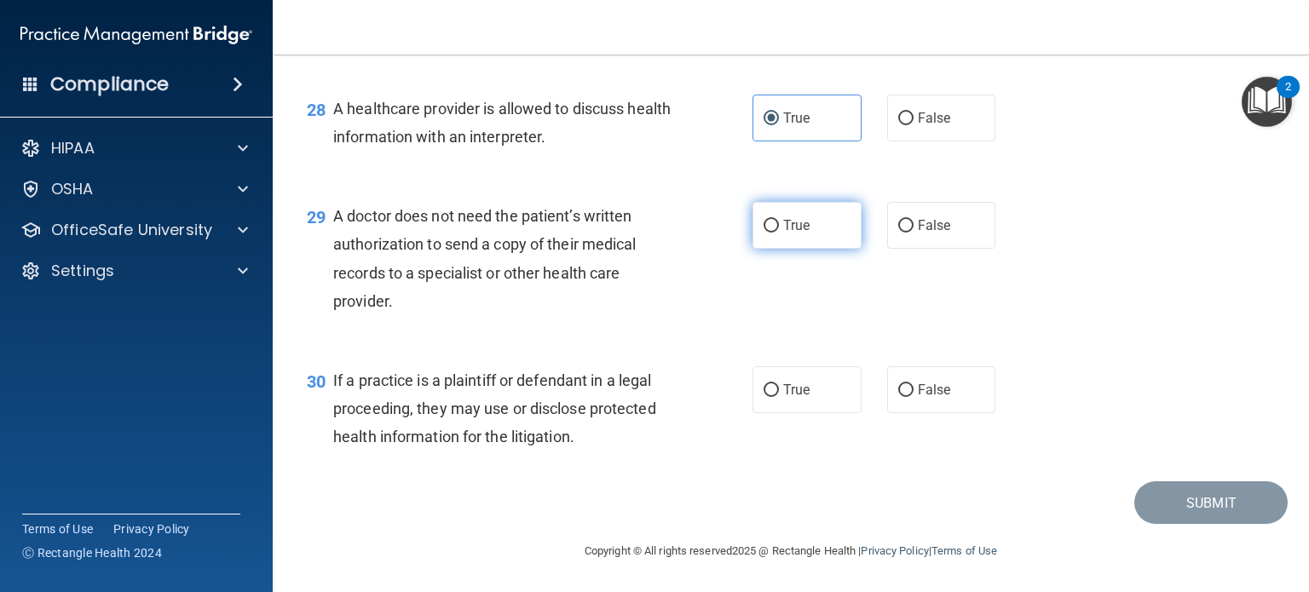
click at [823, 244] on label "True" at bounding box center [807, 225] width 109 height 47
click at [779, 233] on input "True" at bounding box center [771, 226] width 15 height 13
radio input "true"
click at [836, 412] on label "True" at bounding box center [807, 390] width 109 height 47
click at [779, 397] on input "True" at bounding box center [771, 390] width 15 height 13
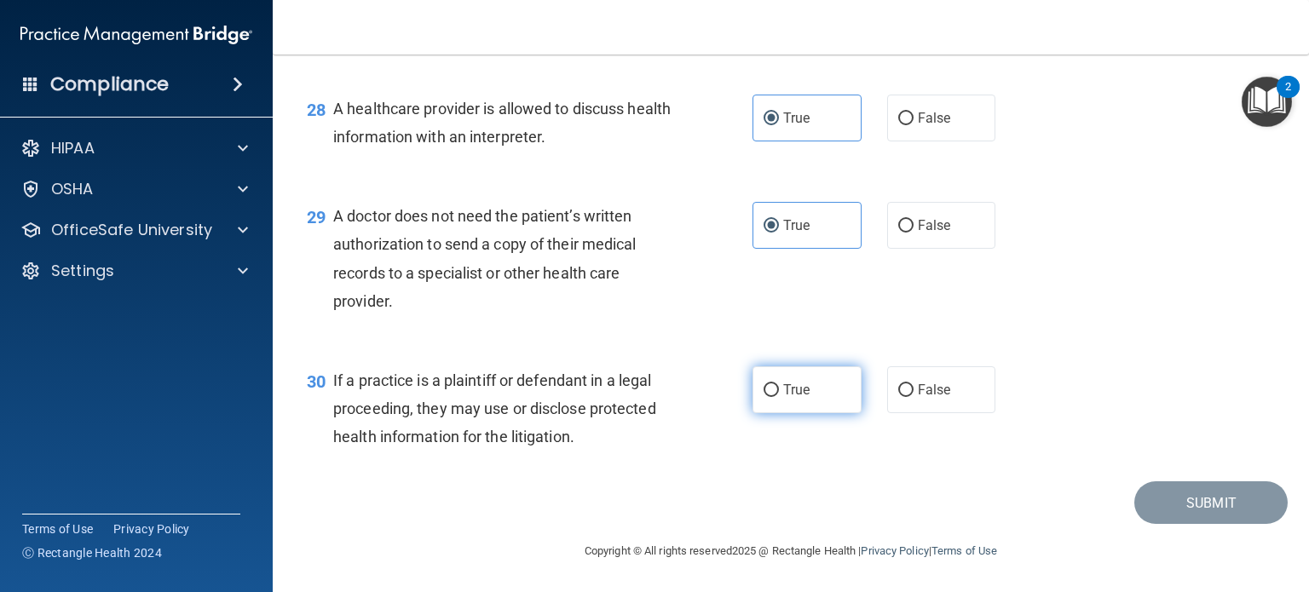
radio input "true"
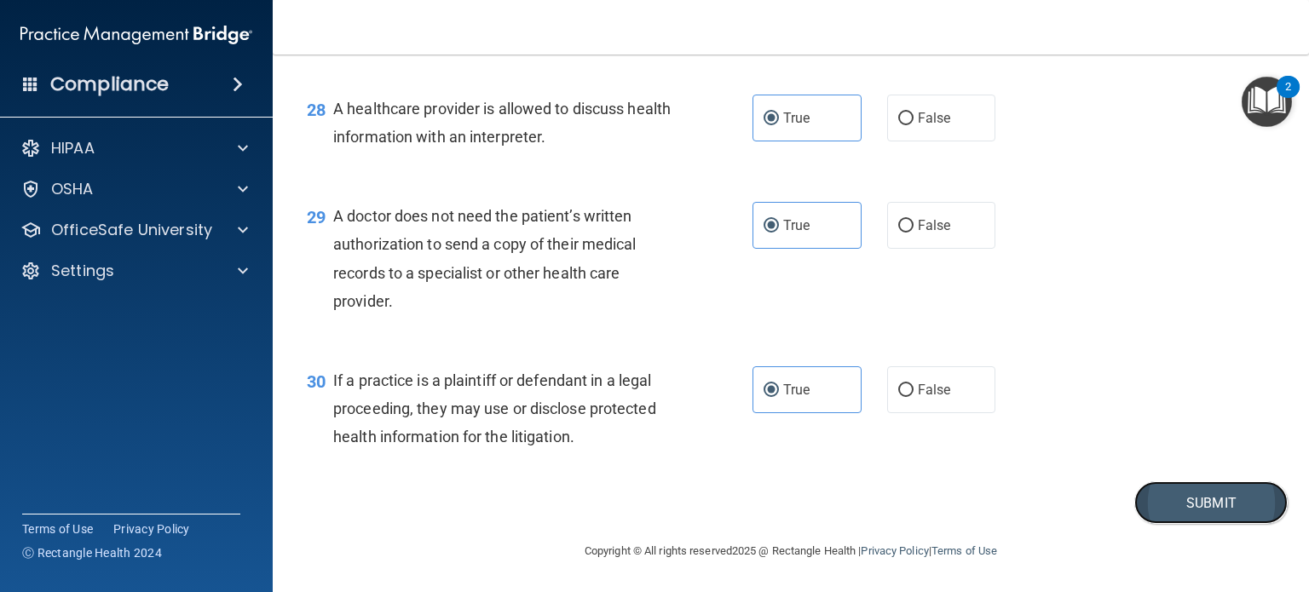
click at [1159, 525] on button "Submit" at bounding box center [1211, 503] width 153 height 43
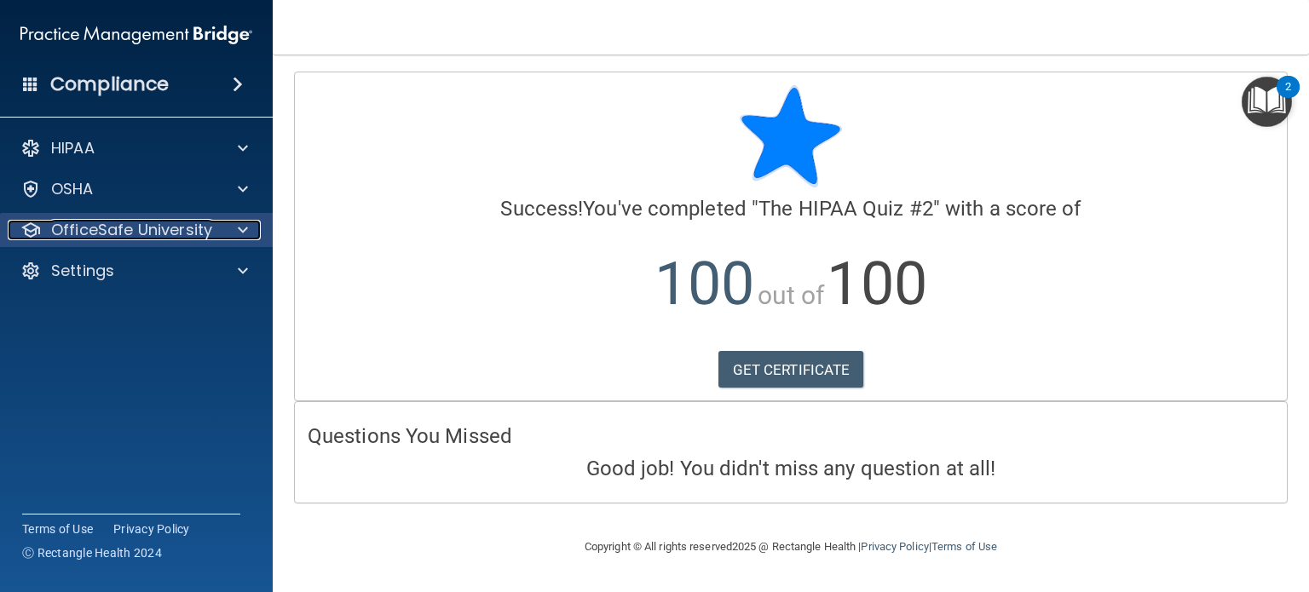
click at [246, 228] on span at bounding box center [243, 230] width 10 height 20
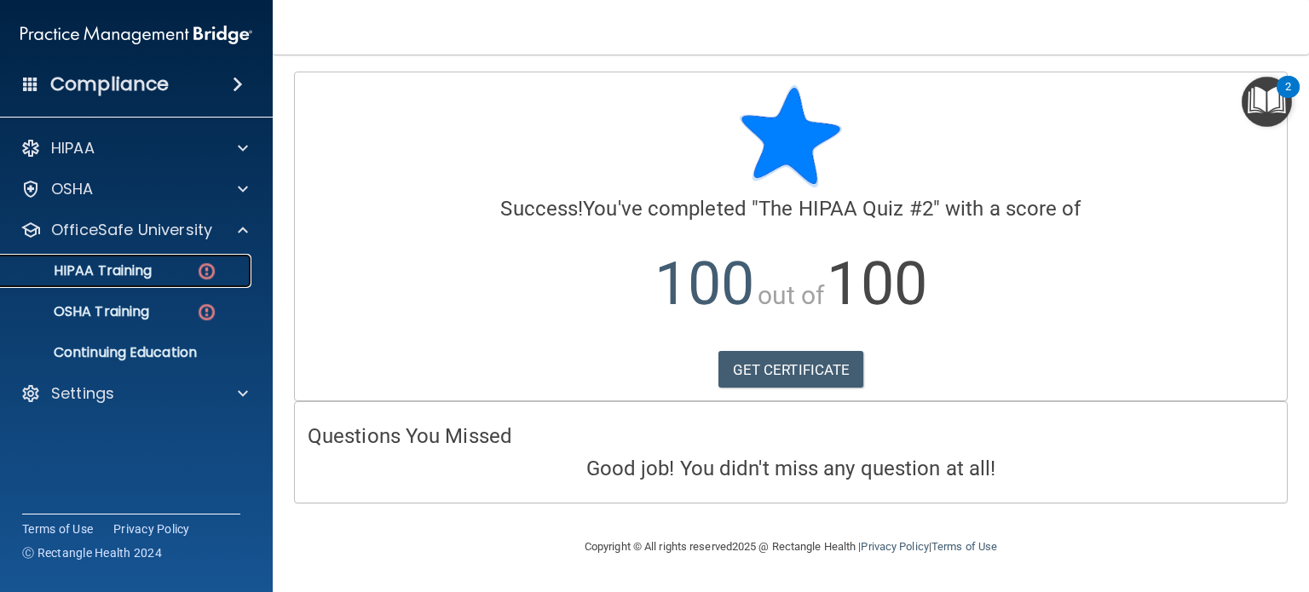
click at [118, 278] on p "HIPAA Training" at bounding box center [81, 271] width 141 height 17
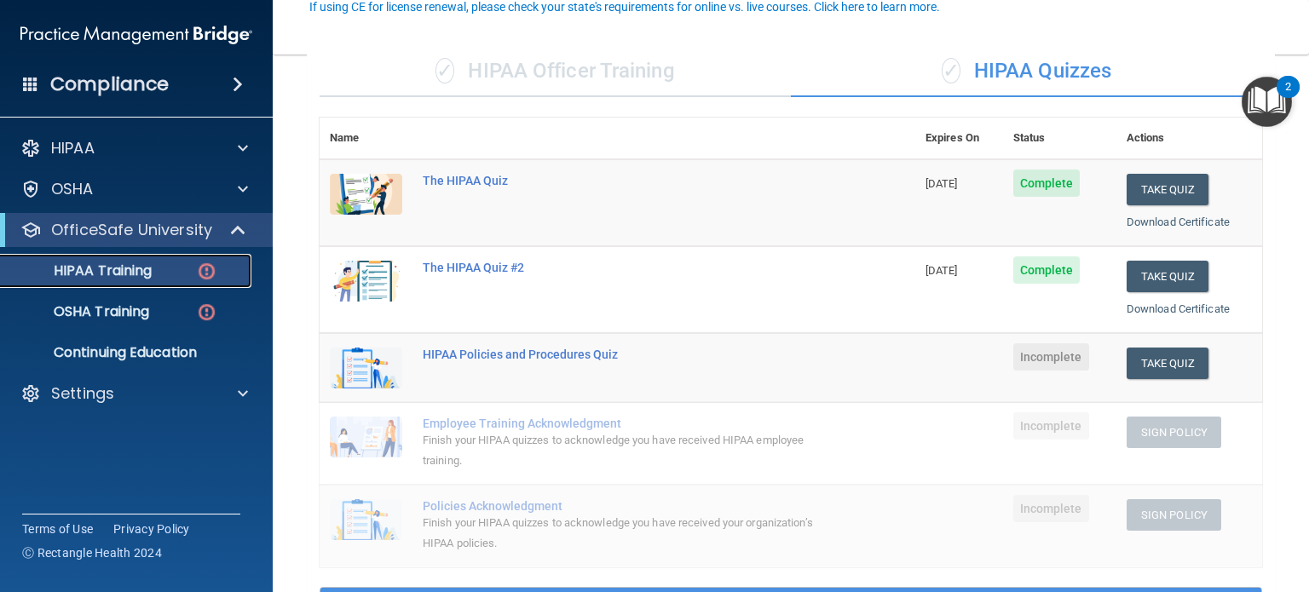
scroll to position [170, 0]
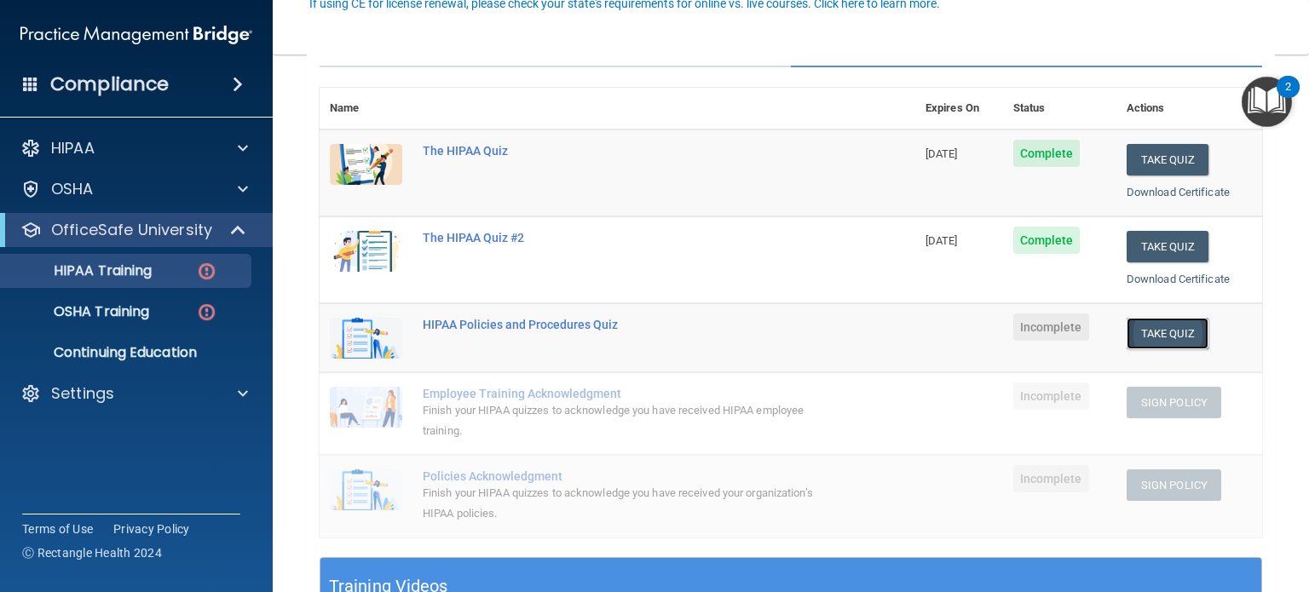
click at [1148, 333] on button "Take Quiz" at bounding box center [1168, 334] width 82 height 32
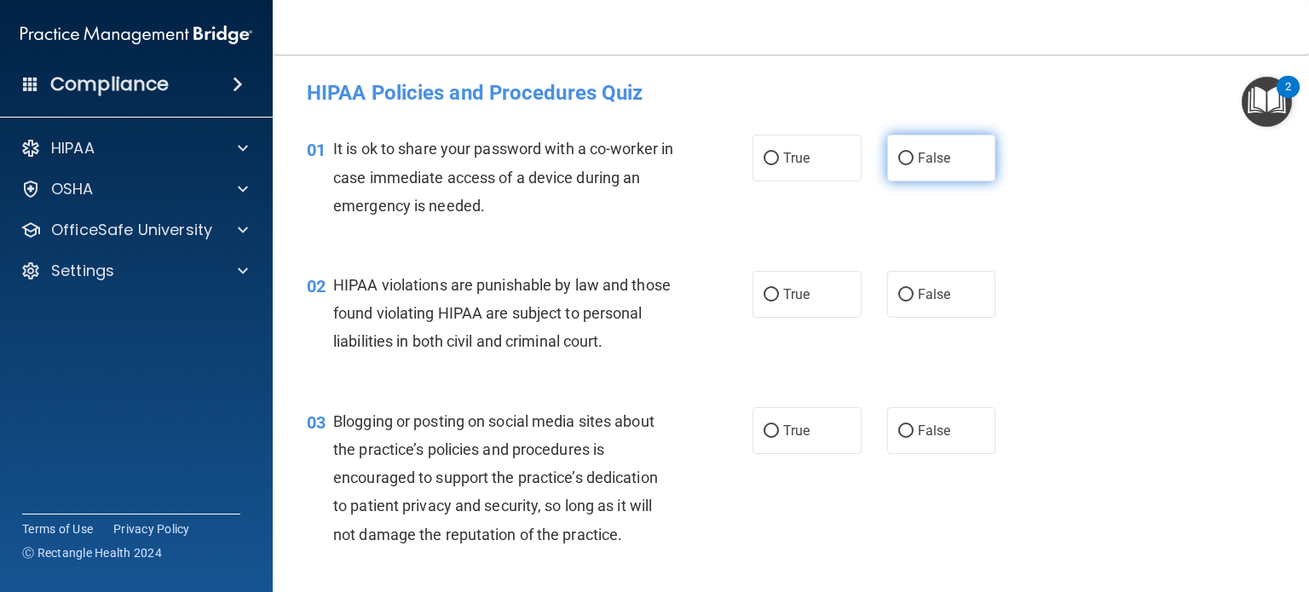
click at [926, 165] on span "False" at bounding box center [934, 158] width 33 height 16
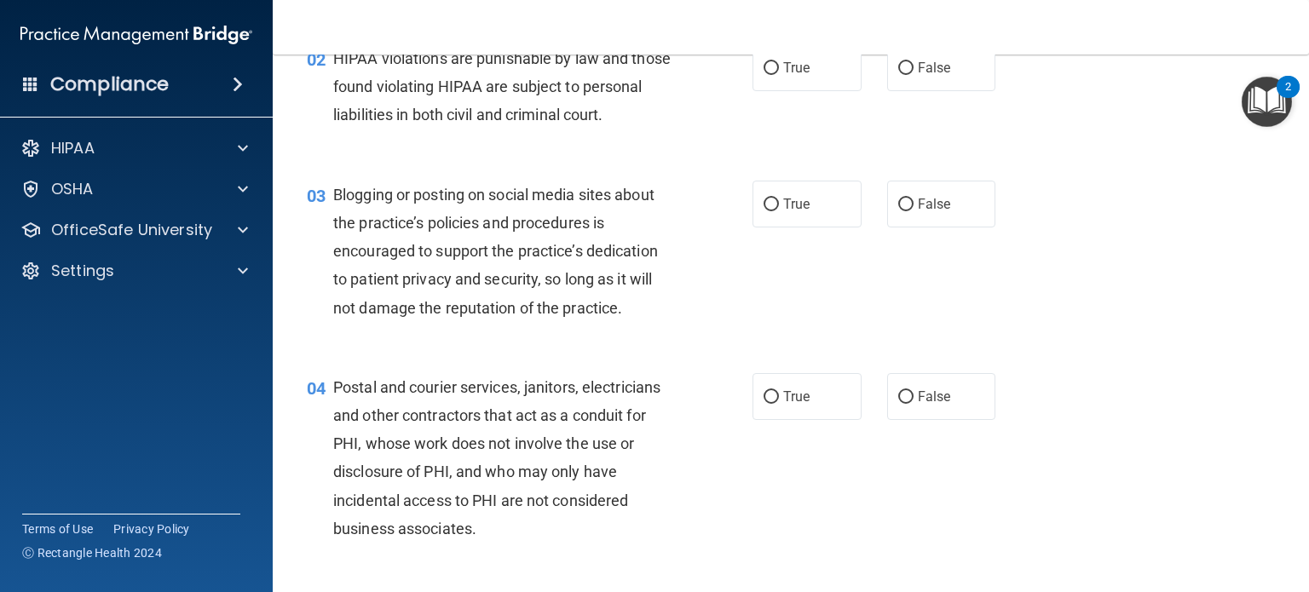
scroll to position [256, 0]
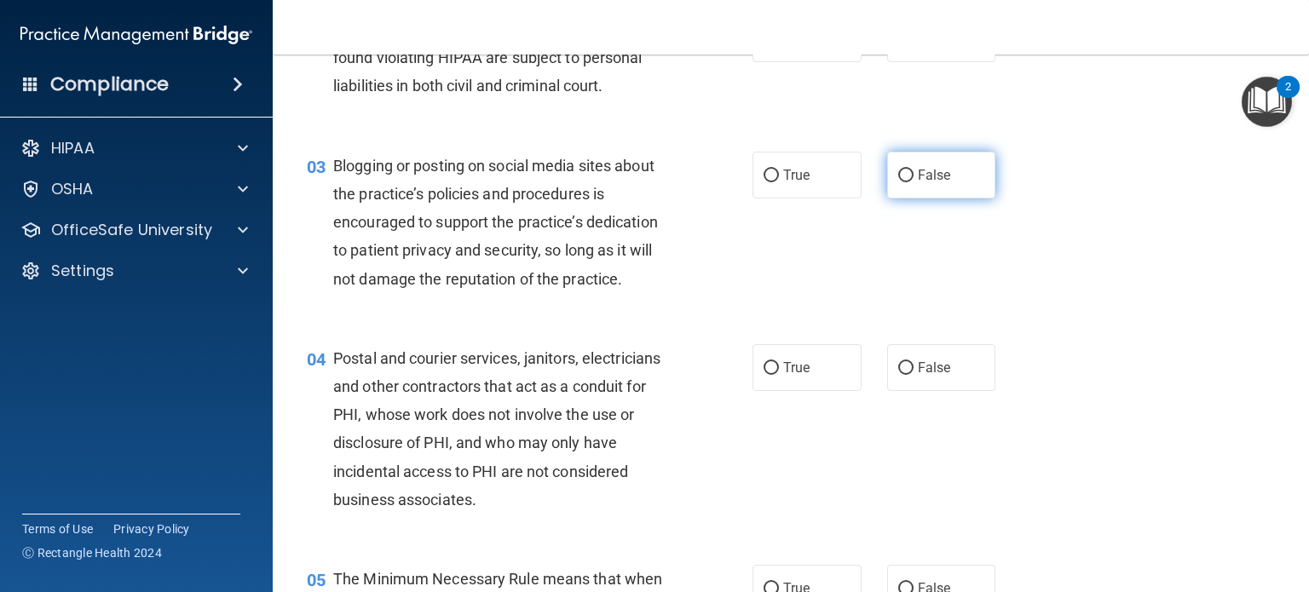
click at [933, 199] on label "False" at bounding box center [941, 175] width 109 height 47
click at [914, 182] on input "False" at bounding box center [905, 176] width 15 height 13
radio input "true"
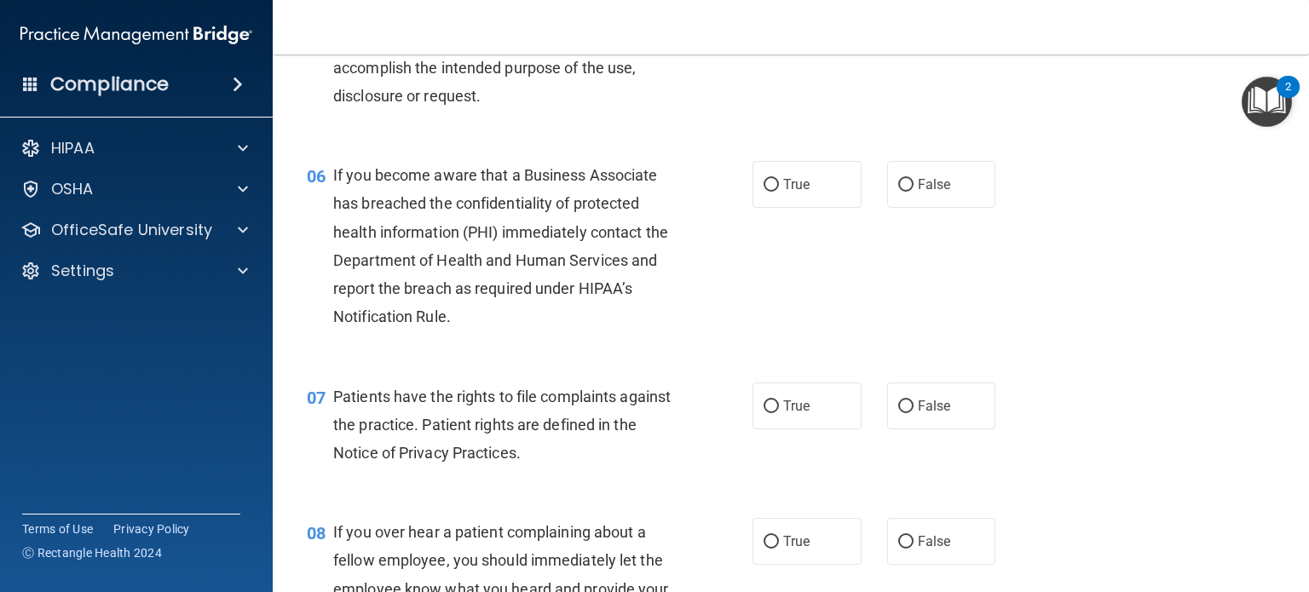
scroll to position [938, 0]
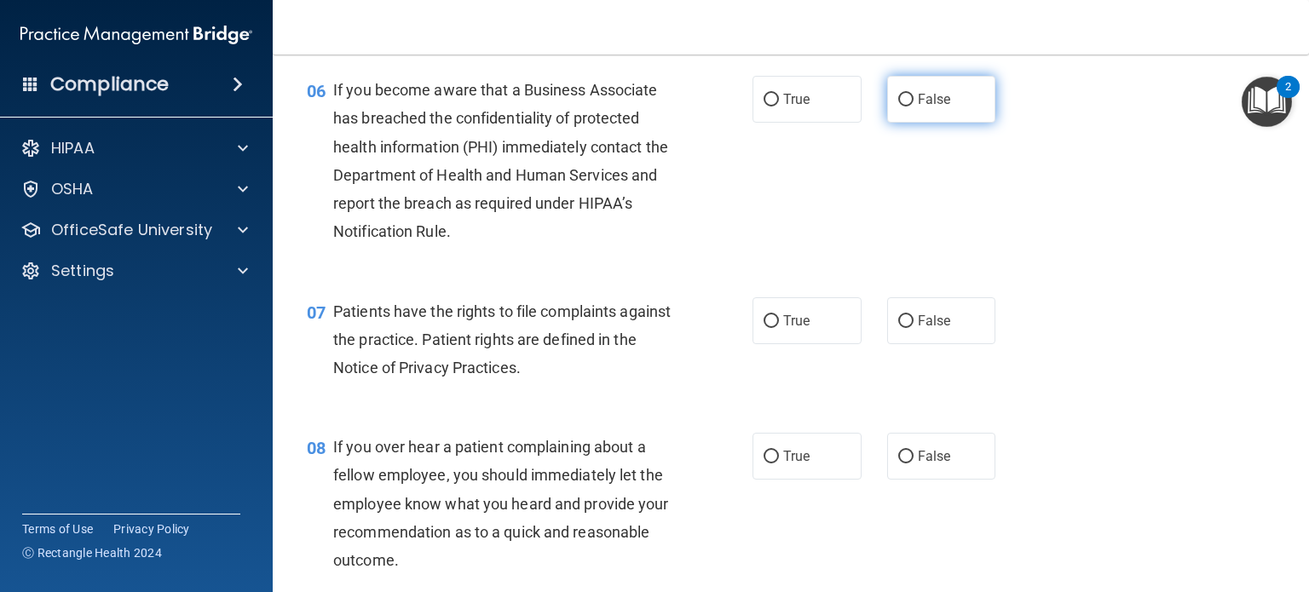
click at [919, 123] on label "False" at bounding box center [941, 99] width 109 height 47
click at [914, 107] on input "False" at bounding box center [905, 100] width 15 height 13
radio input "true"
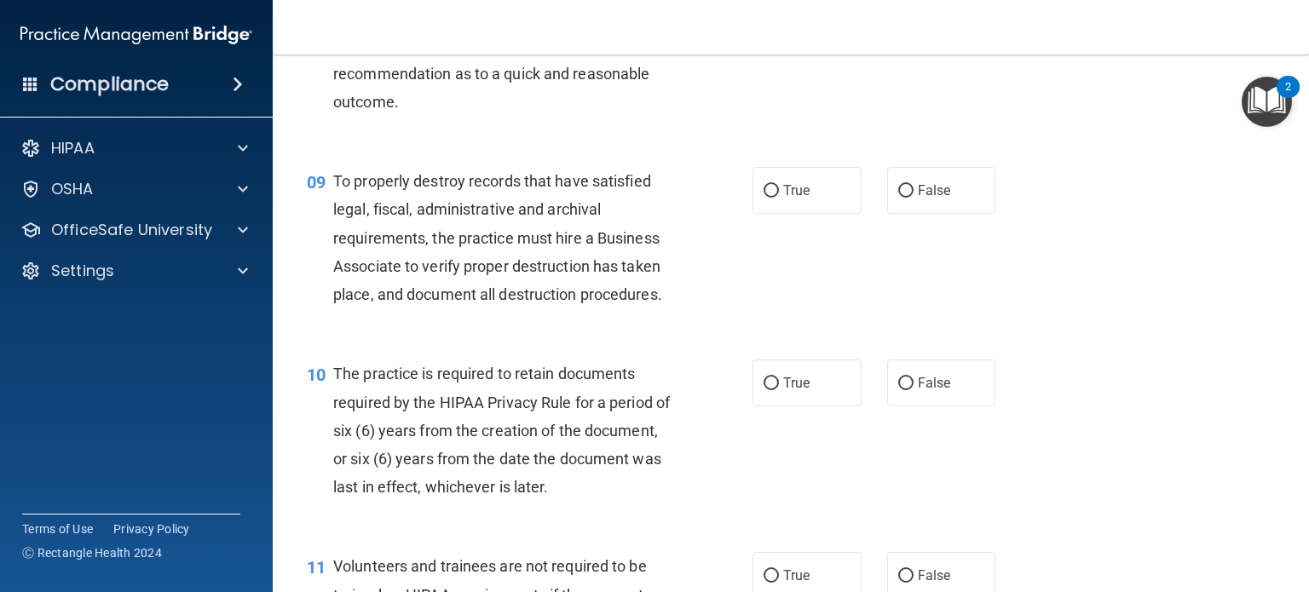
scroll to position [1620, 0]
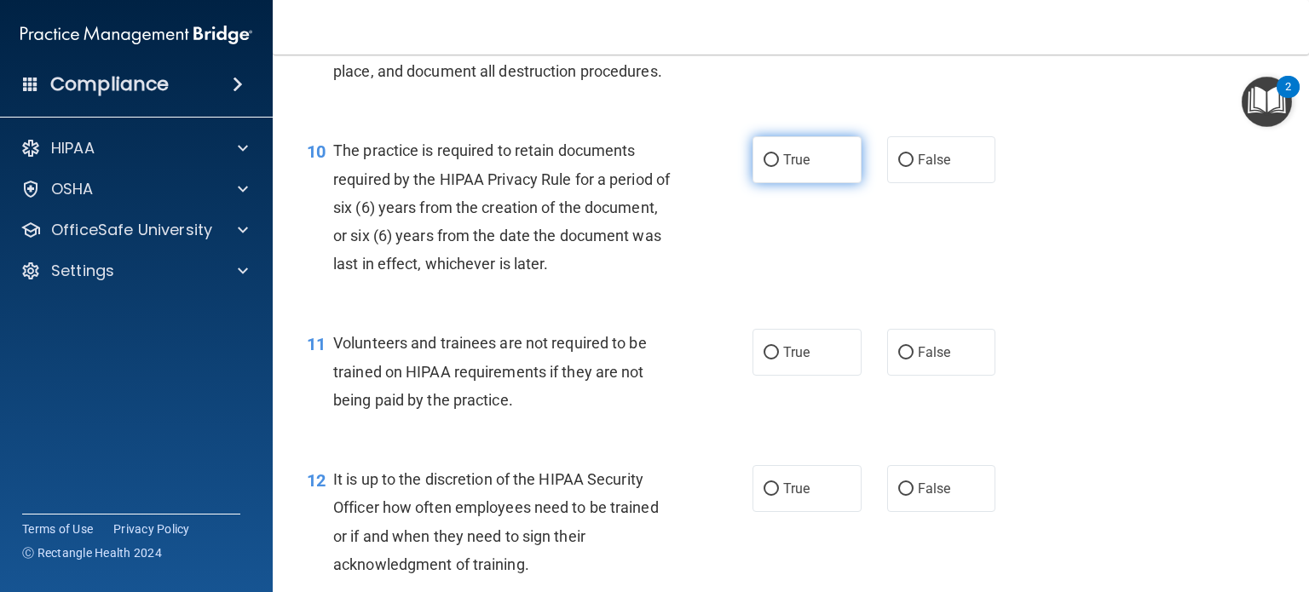
click at [782, 183] on label "True" at bounding box center [807, 159] width 109 height 47
click at [779, 167] on input "True" at bounding box center [771, 160] width 15 height 13
radio input "true"
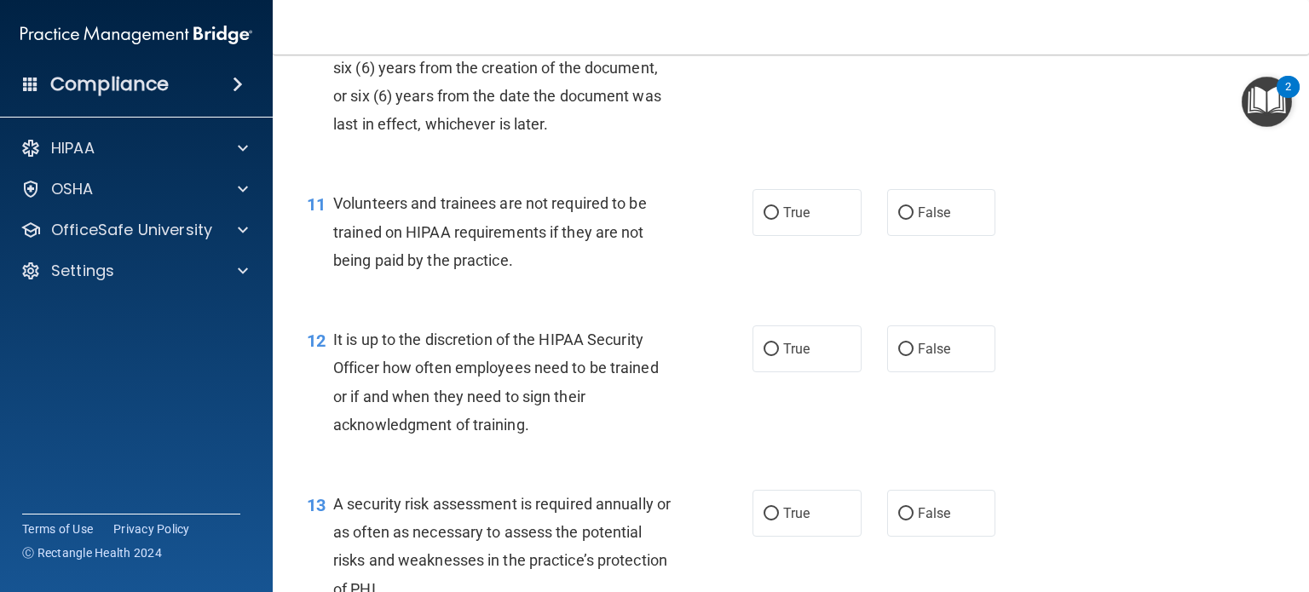
scroll to position [1790, 0]
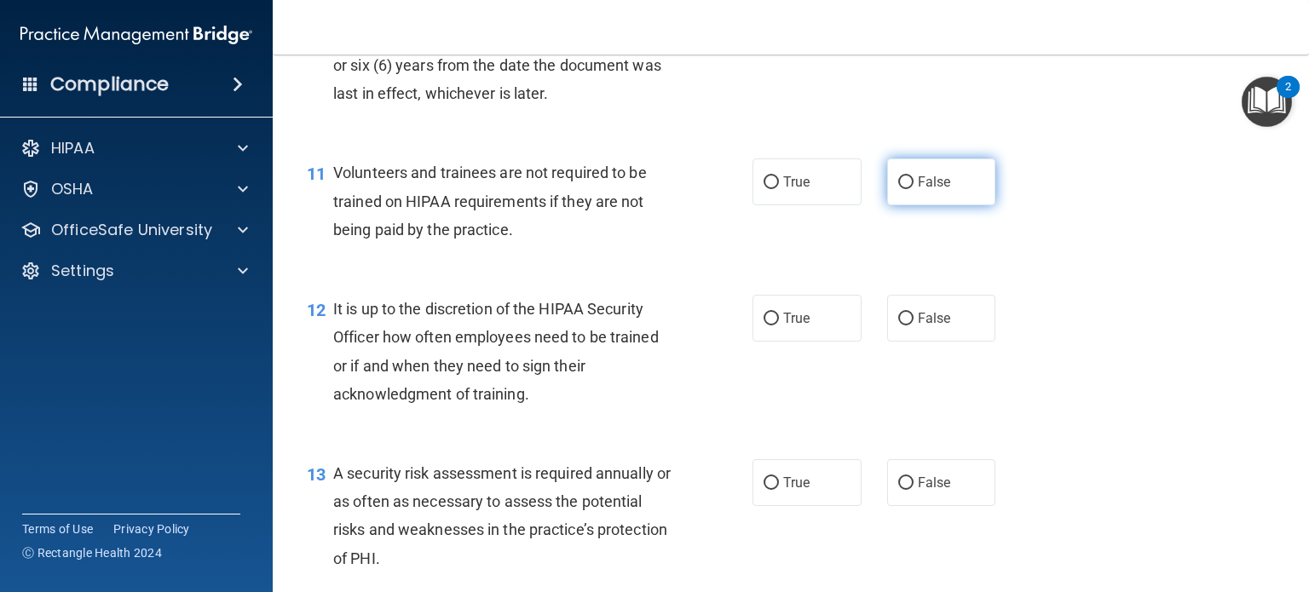
drag, startPoint x: 961, startPoint y: 224, endPoint x: 944, endPoint y: 223, distance: 16.2
click at [959, 205] on label "False" at bounding box center [941, 182] width 109 height 47
click at [914, 189] on input "False" at bounding box center [905, 182] width 15 height 13
radio input "true"
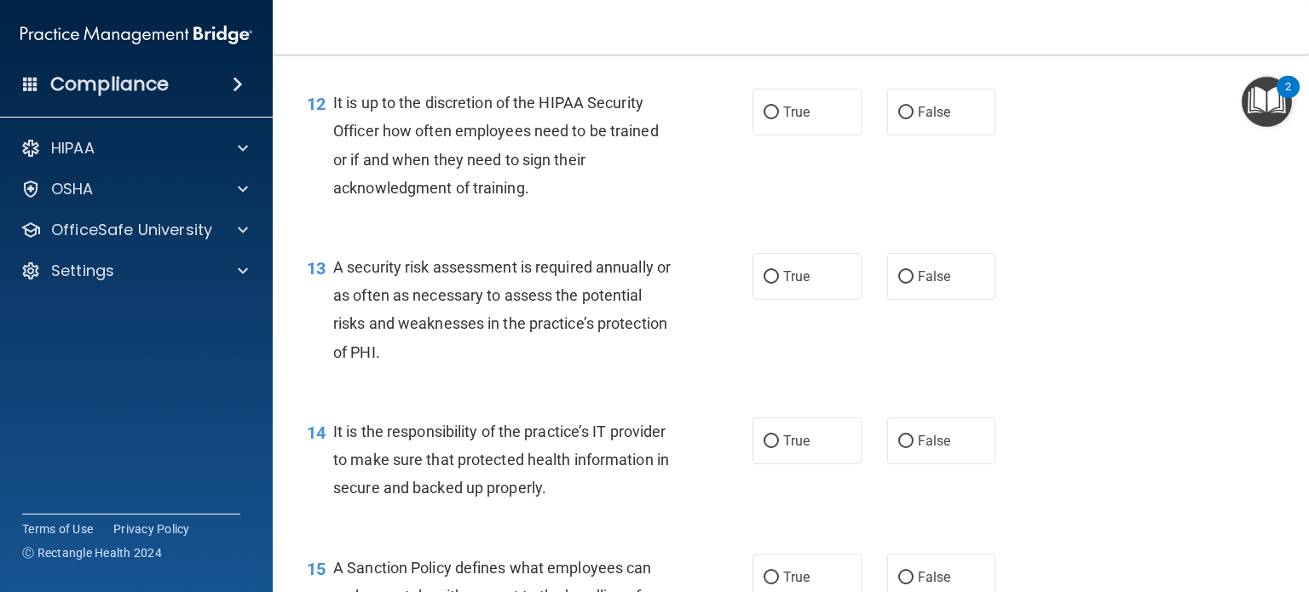
scroll to position [2046, 0]
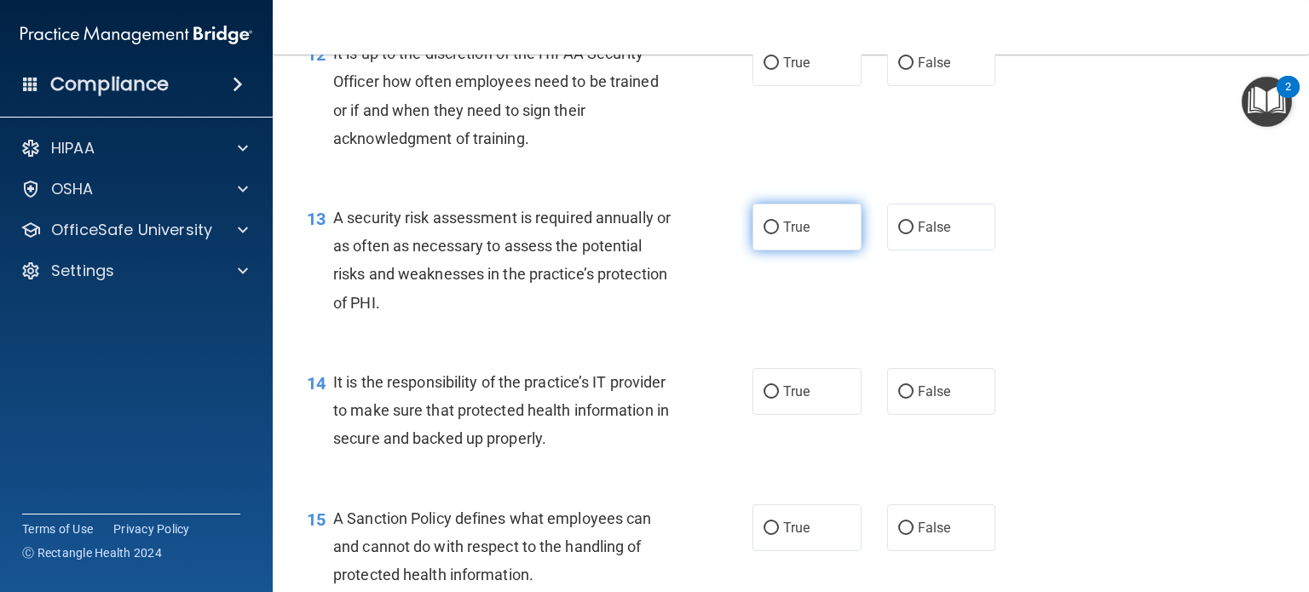
click at [784, 235] on span "True" at bounding box center [796, 227] width 26 height 16
click at [779, 234] on input "True" at bounding box center [771, 228] width 15 height 13
radio input "true"
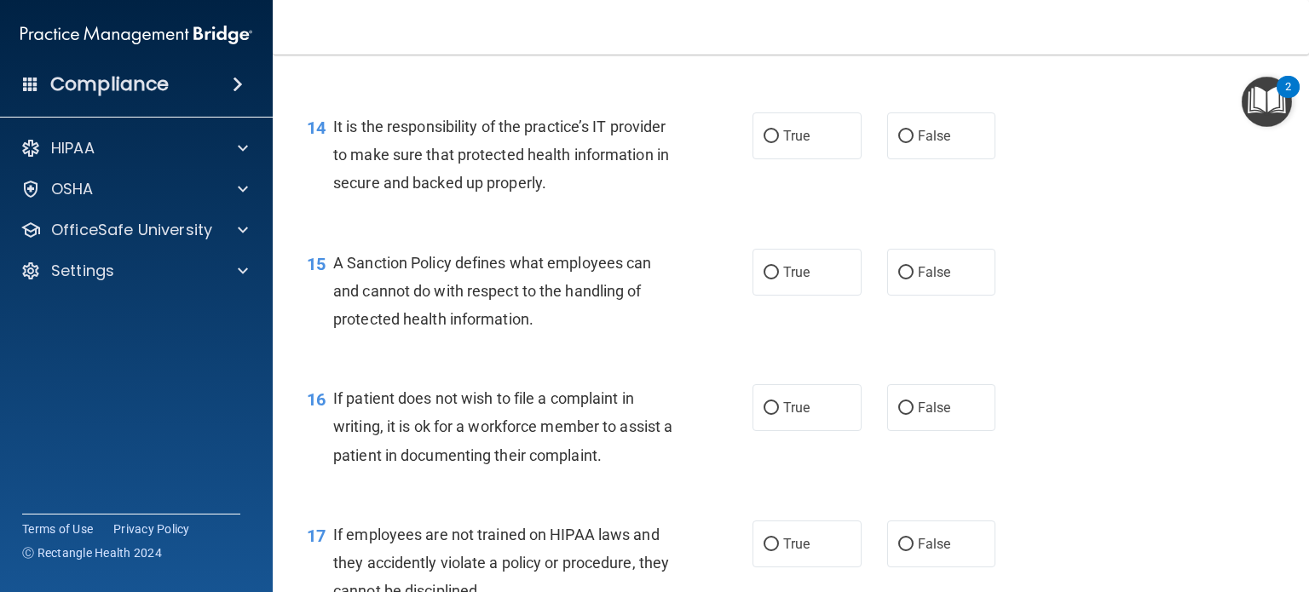
scroll to position [2387, 0]
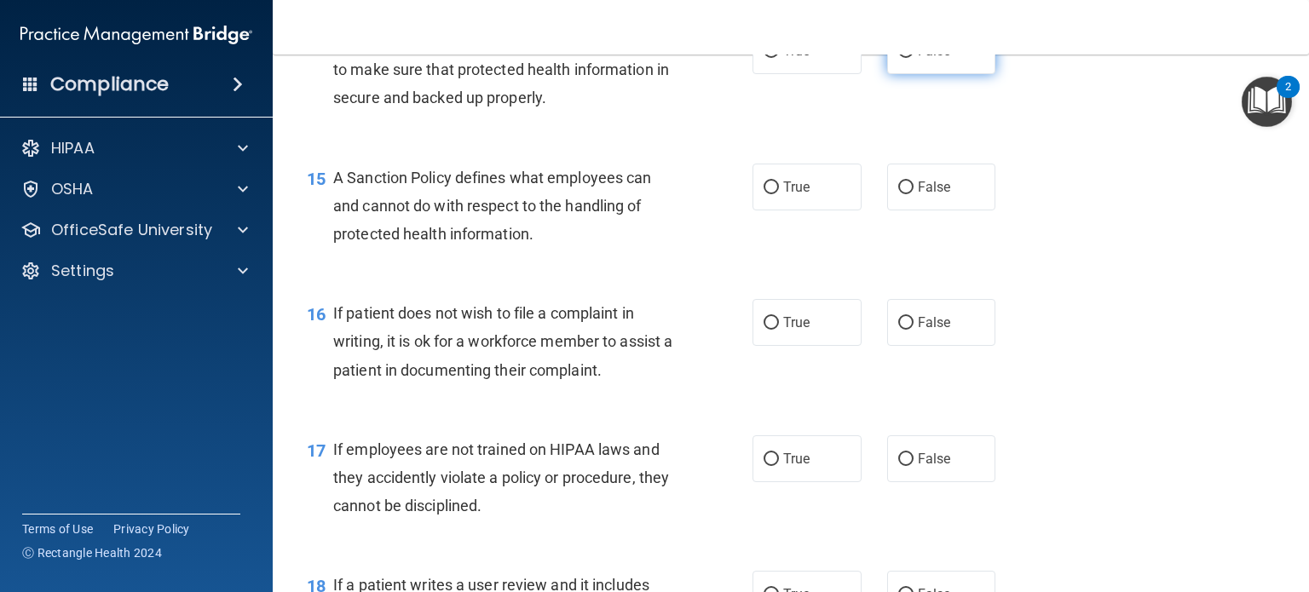
click at [921, 59] on span "False" at bounding box center [934, 51] width 33 height 16
click at [914, 58] on input "False" at bounding box center [905, 51] width 15 height 13
radio input "true"
click at [893, 211] on label "False" at bounding box center [941, 187] width 109 height 47
click at [898, 194] on input "False" at bounding box center [905, 188] width 15 height 13
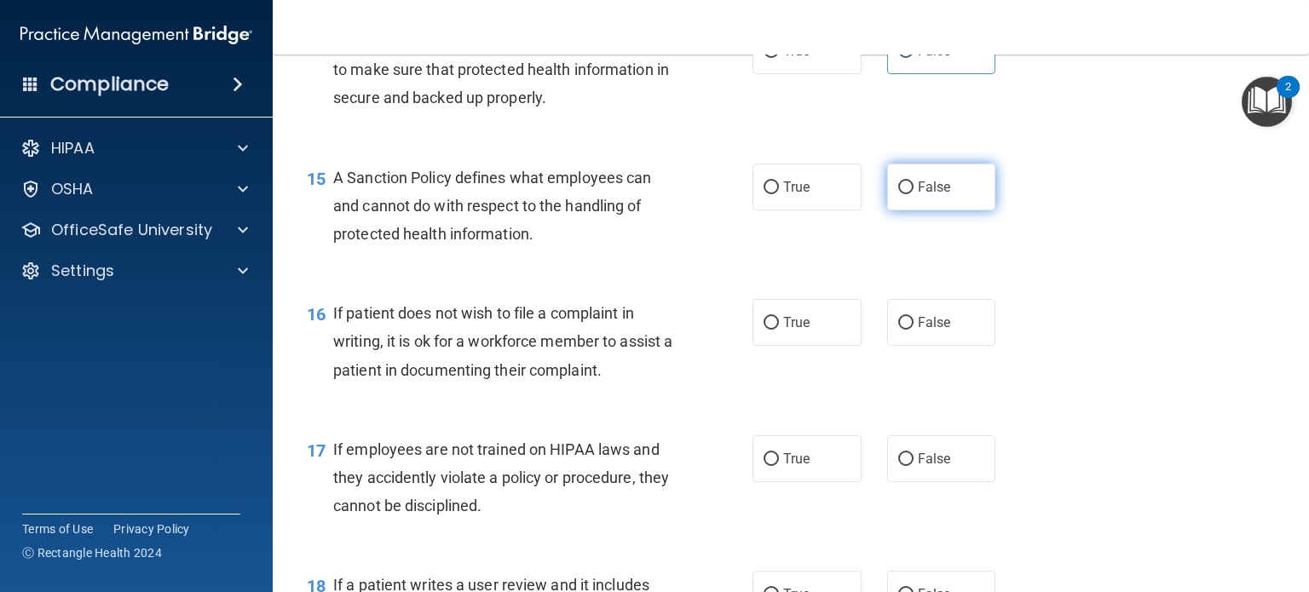
radio input "true"
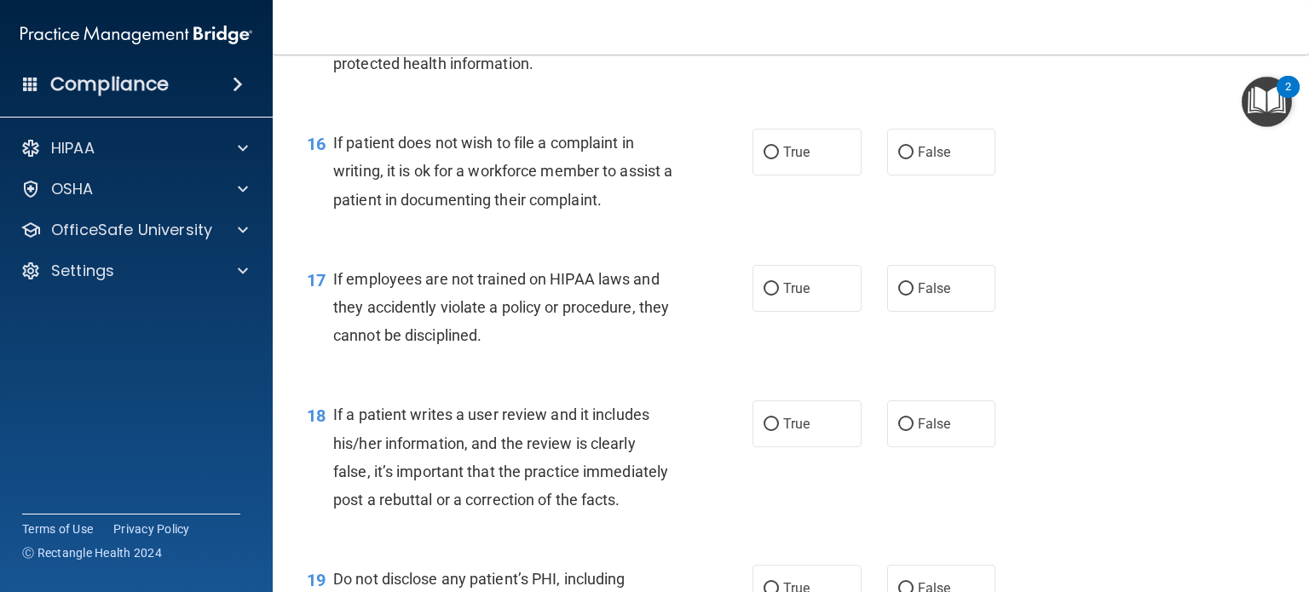
scroll to position [2643, 0]
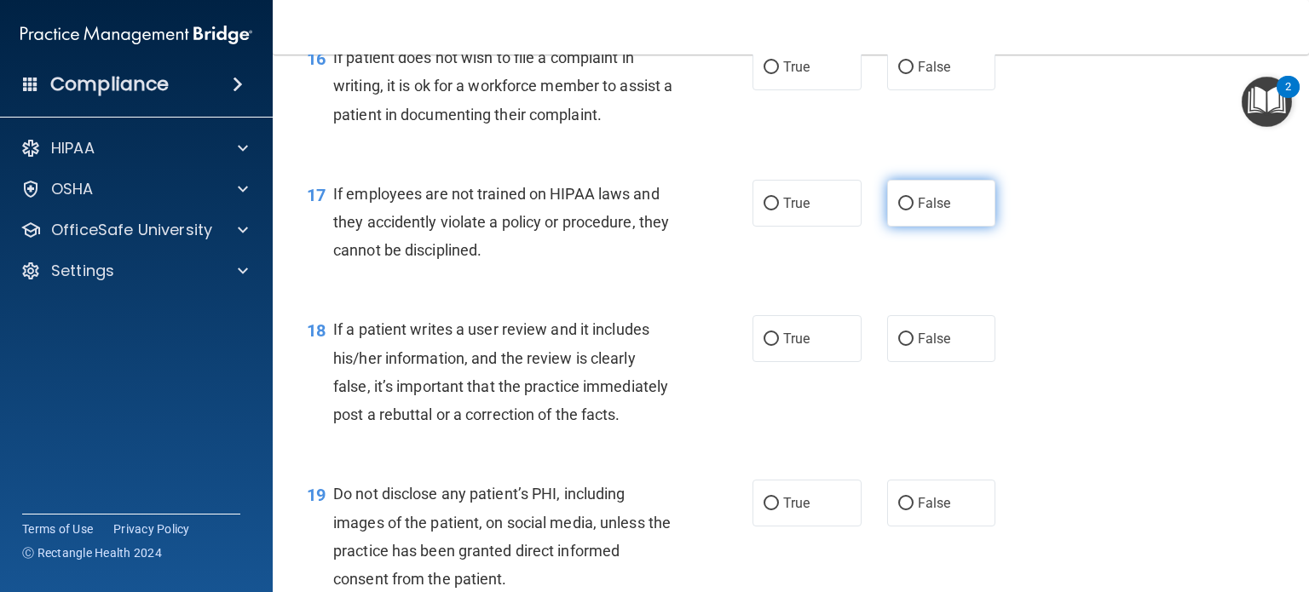
click at [887, 227] on label "False" at bounding box center [941, 203] width 109 height 47
click at [898, 211] on input "False" at bounding box center [905, 204] width 15 height 13
radio input "true"
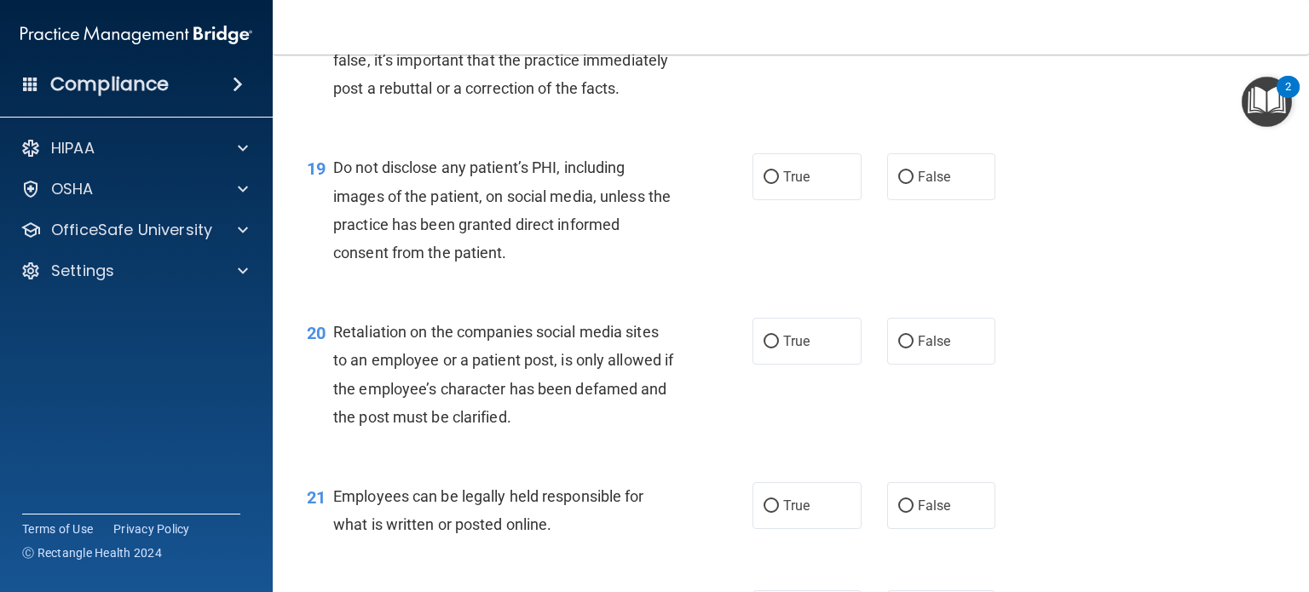
scroll to position [3324, 0]
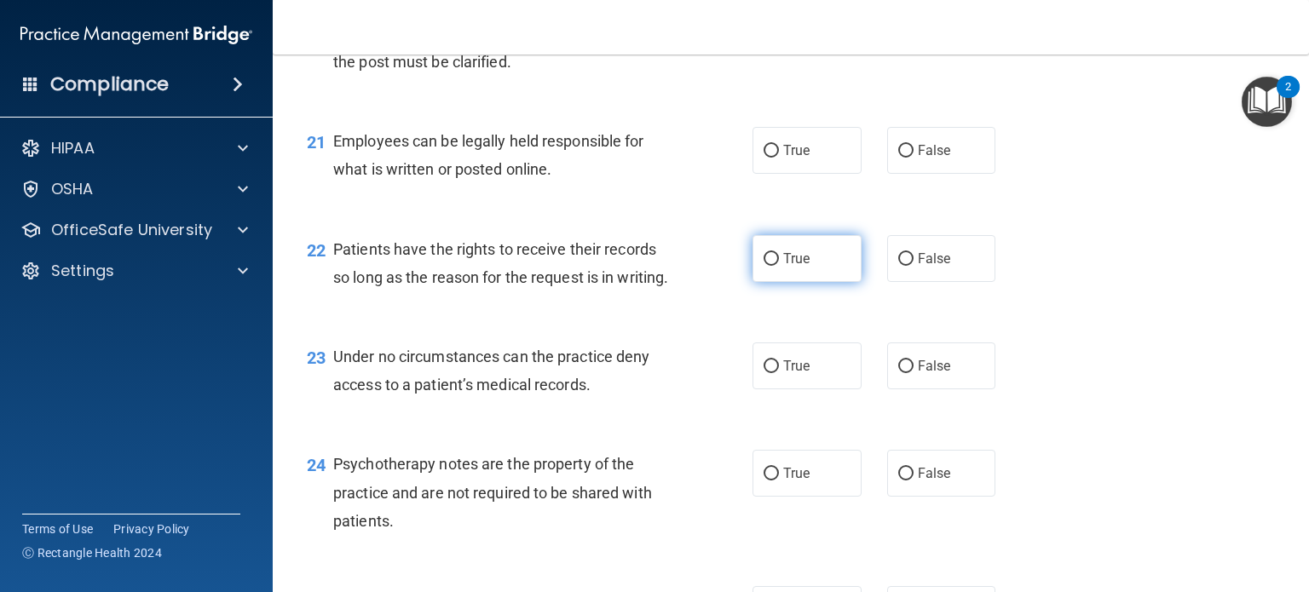
click at [787, 267] on span "True" at bounding box center [796, 259] width 26 height 16
click at [779, 266] on input "True" at bounding box center [771, 259] width 15 height 13
radio input "true"
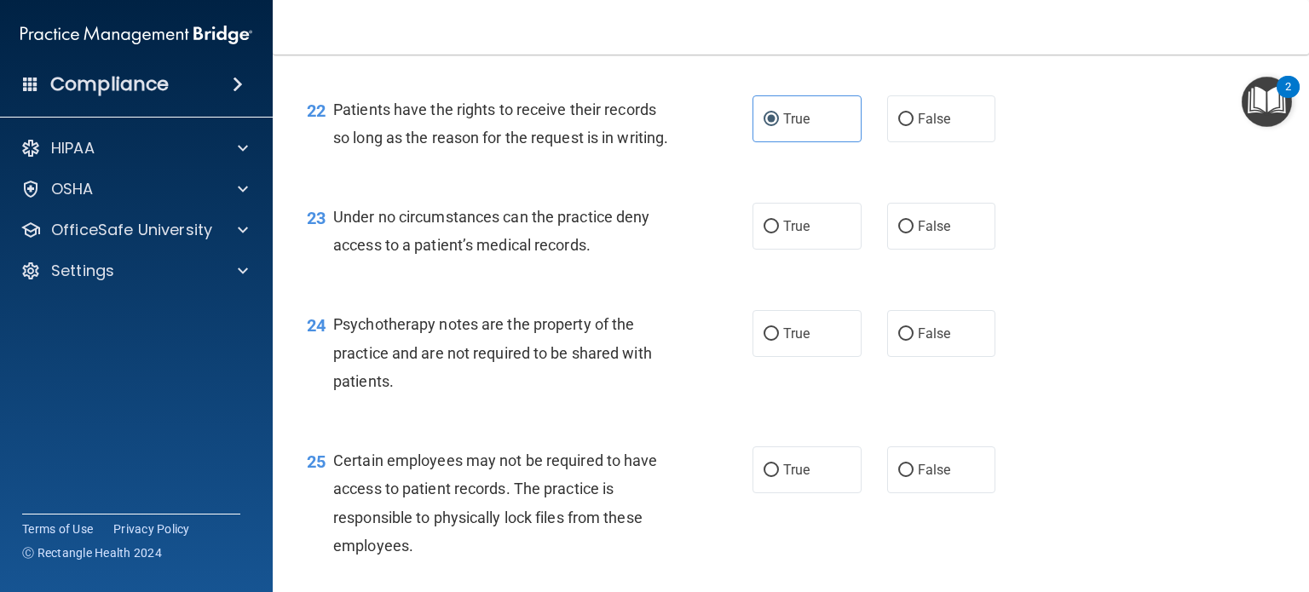
scroll to position [3495, 0]
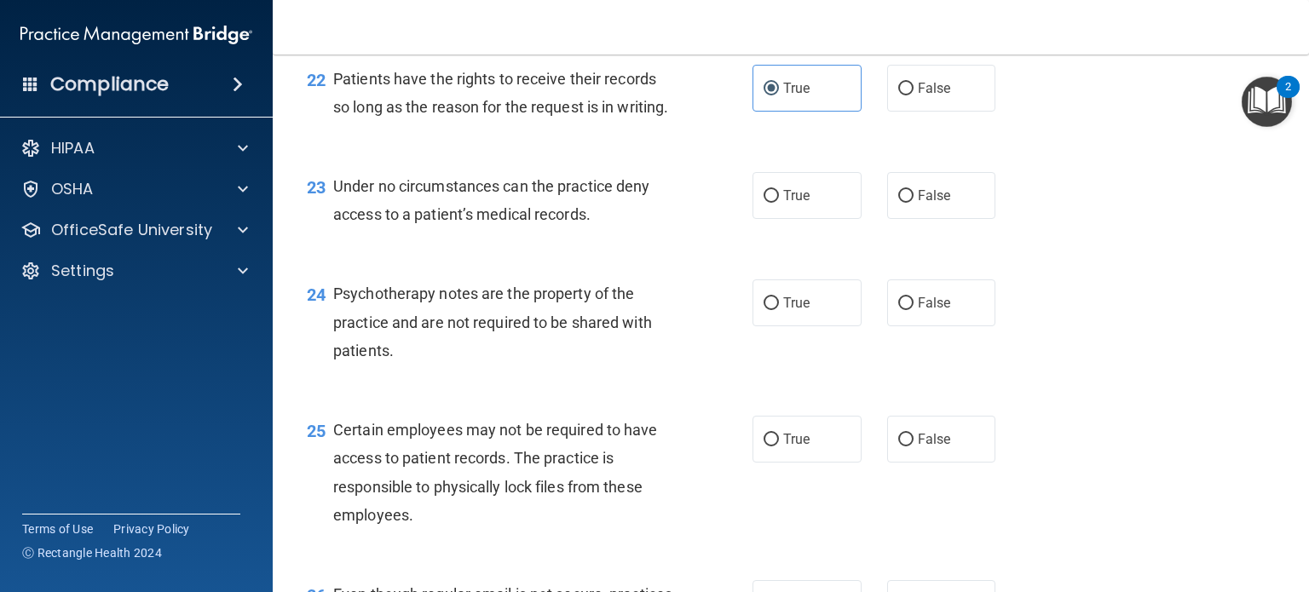
drag, startPoint x: 923, startPoint y: 146, endPoint x: 876, endPoint y: 155, distance: 47.8
click at [922, 96] on span "False" at bounding box center [934, 88] width 33 height 16
click at [914, 95] on input "False" at bounding box center [905, 89] width 15 height 13
radio input "true"
radio input "false"
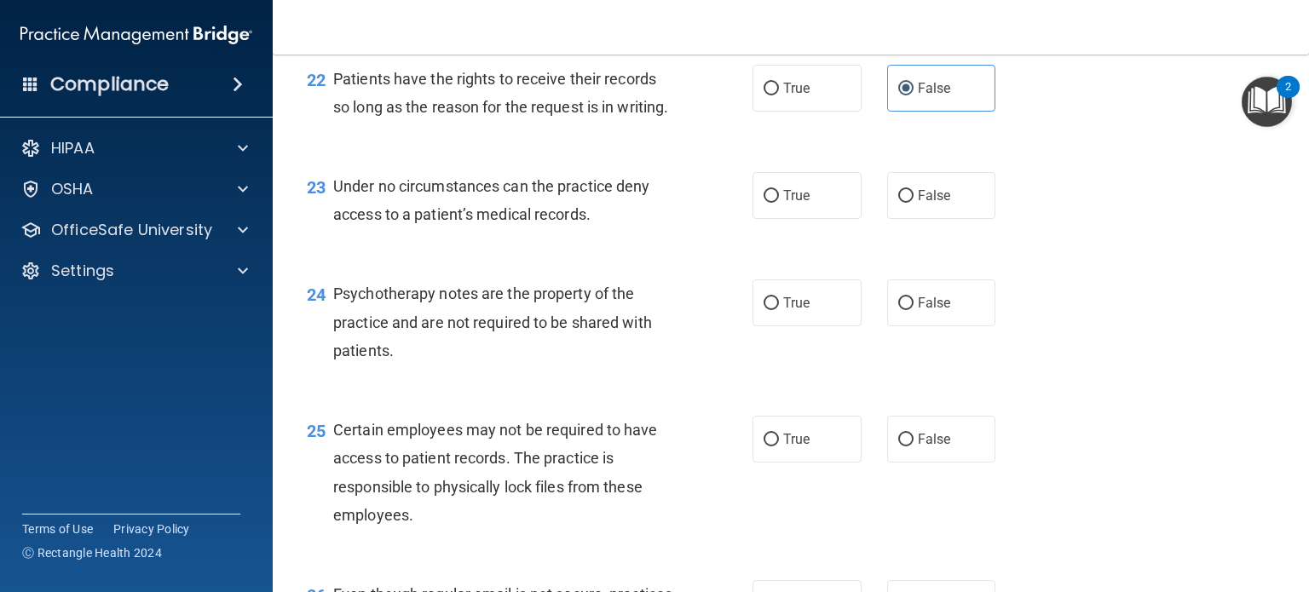
click at [949, 258] on div "23 Under no circumstances can the practice deny access to a patient’s medical r…" at bounding box center [791, 204] width 994 height 107
click at [938, 219] on label "False" at bounding box center [941, 195] width 109 height 47
click at [807, 326] on label "True" at bounding box center [807, 303] width 109 height 47
click at [779, 310] on input "True" at bounding box center [771, 303] width 15 height 13
radio input "true"
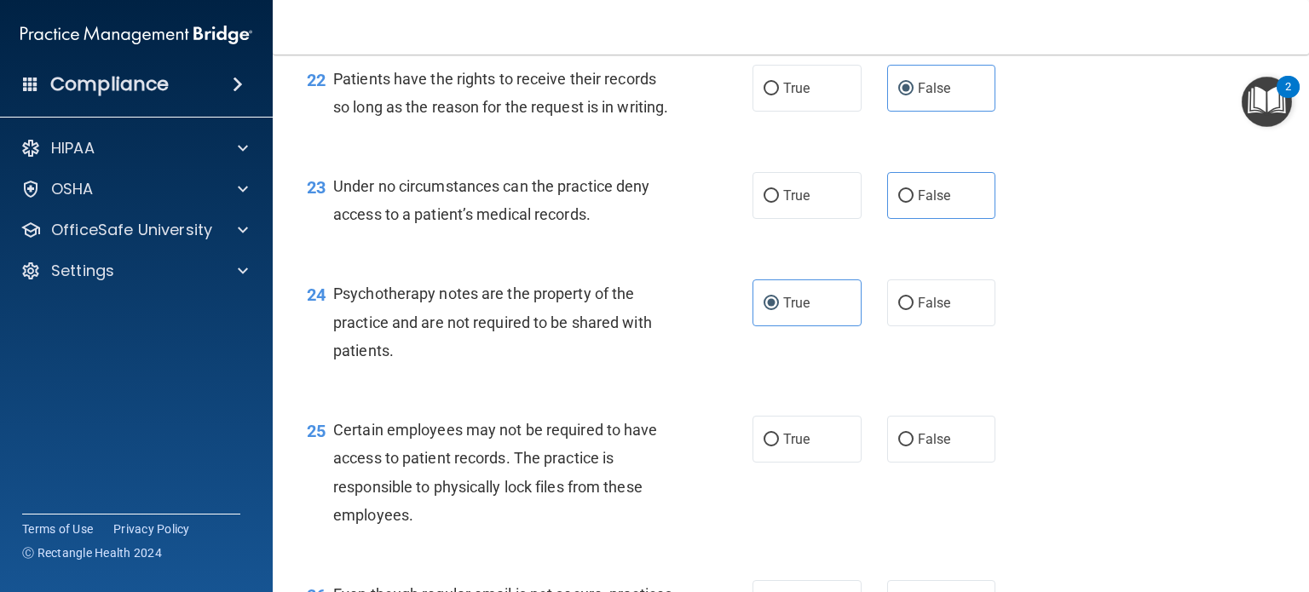
scroll to position [3580, 0]
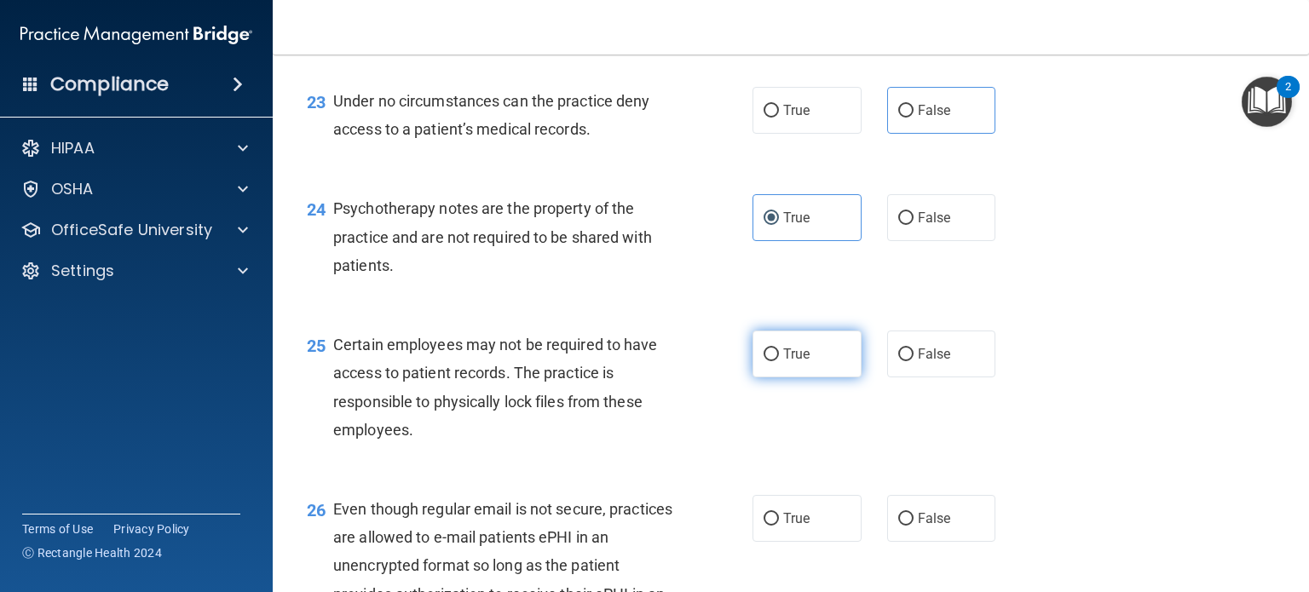
click at [794, 378] on label "True" at bounding box center [807, 354] width 109 height 47
click at [779, 361] on input "True" at bounding box center [771, 355] width 15 height 13
radio input "true"
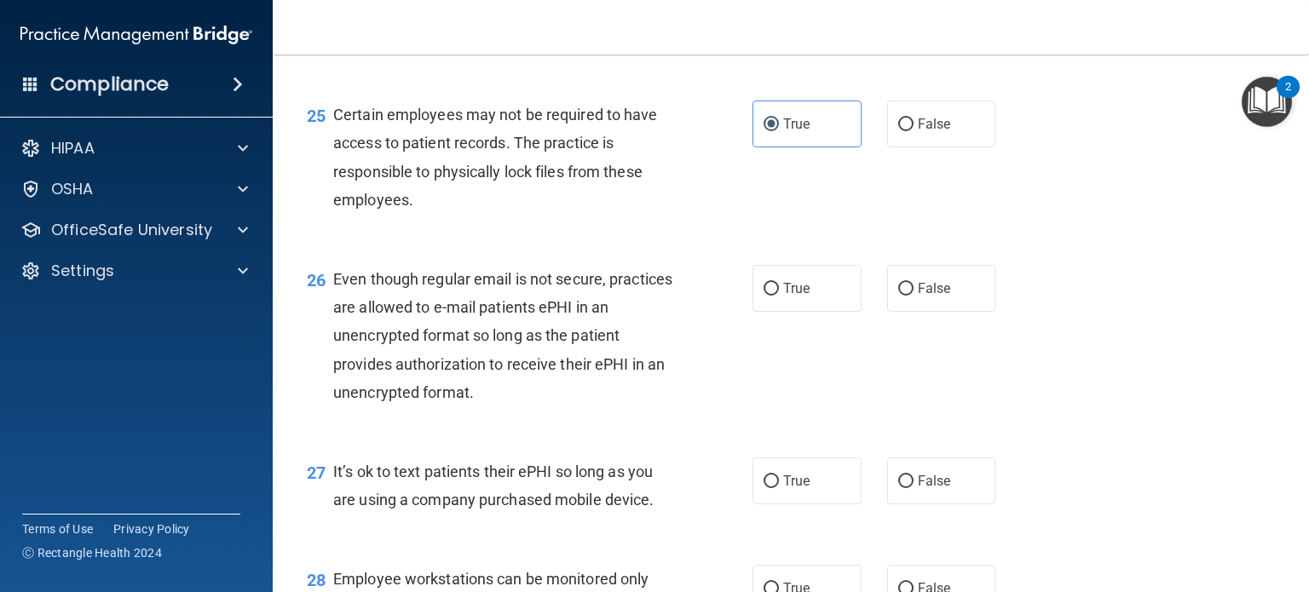
scroll to position [3836, 0]
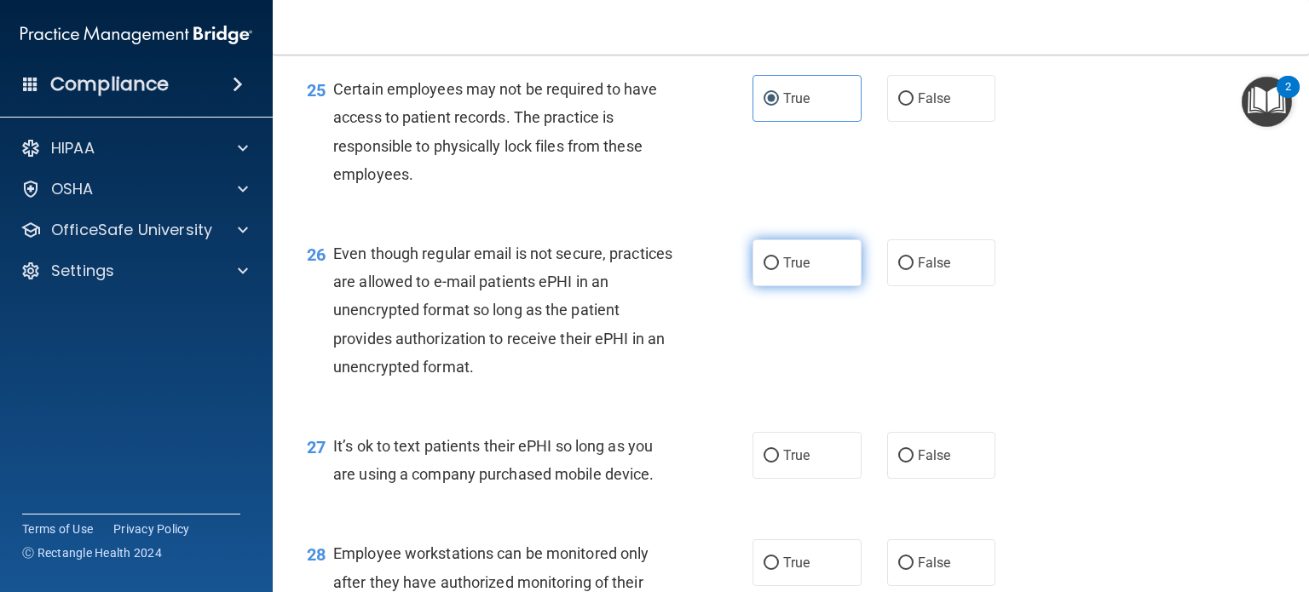
click at [829, 286] on label "True" at bounding box center [807, 263] width 109 height 47
click at [779, 270] on input "True" at bounding box center [771, 263] width 15 height 13
radio input "true"
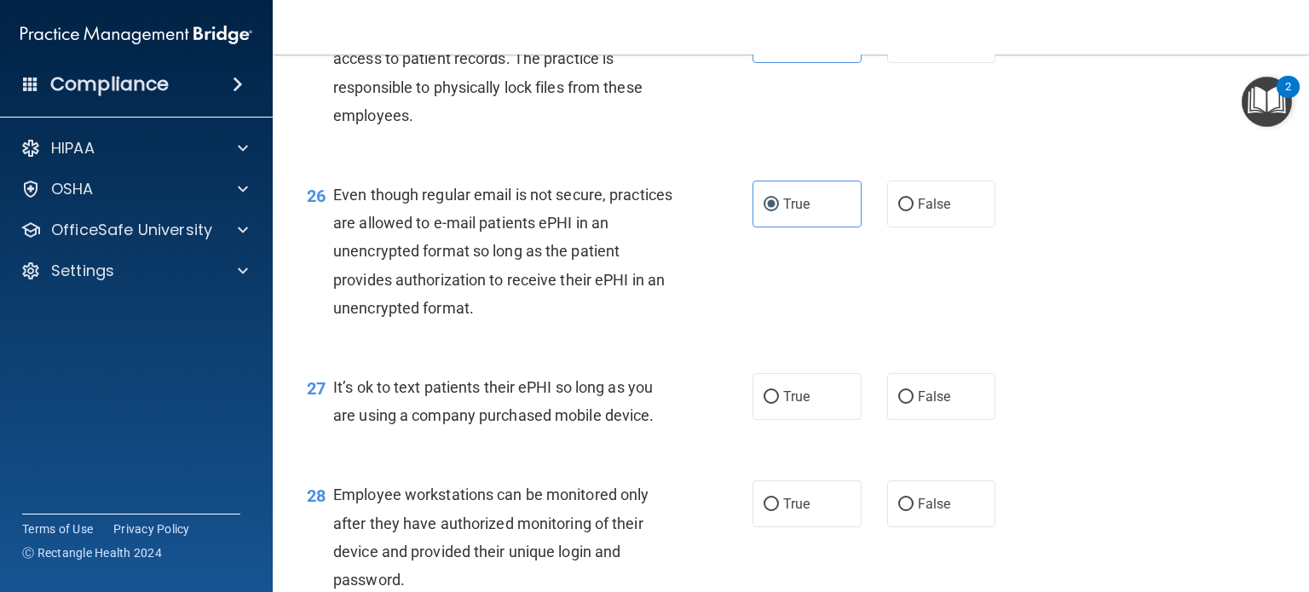
scroll to position [4006, 0]
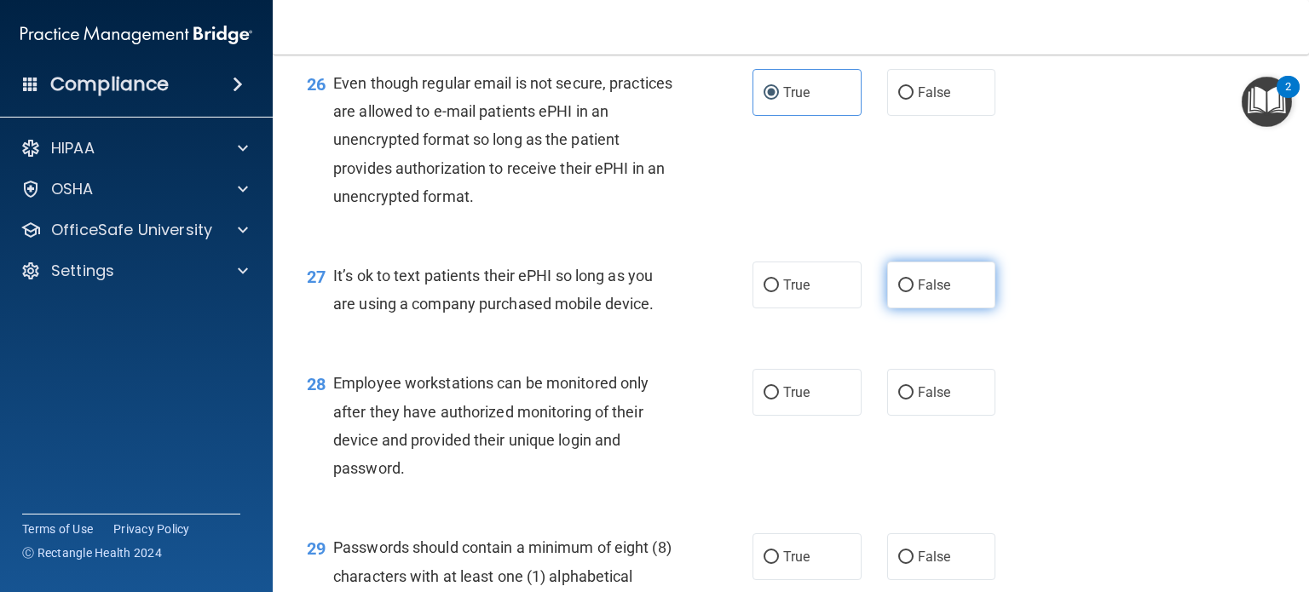
click at [914, 309] on label "False" at bounding box center [941, 285] width 109 height 47
click at [914, 292] on input "False" at bounding box center [905, 286] width 15 height 13
radio input "true"
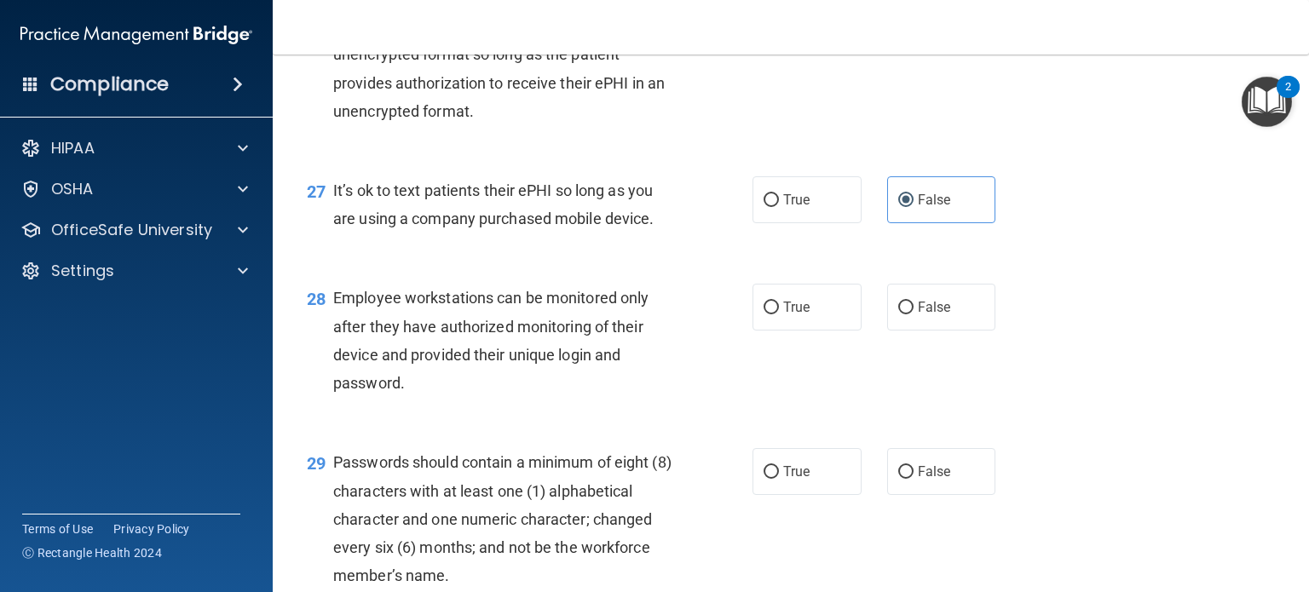
scroll to position [4177, 0]
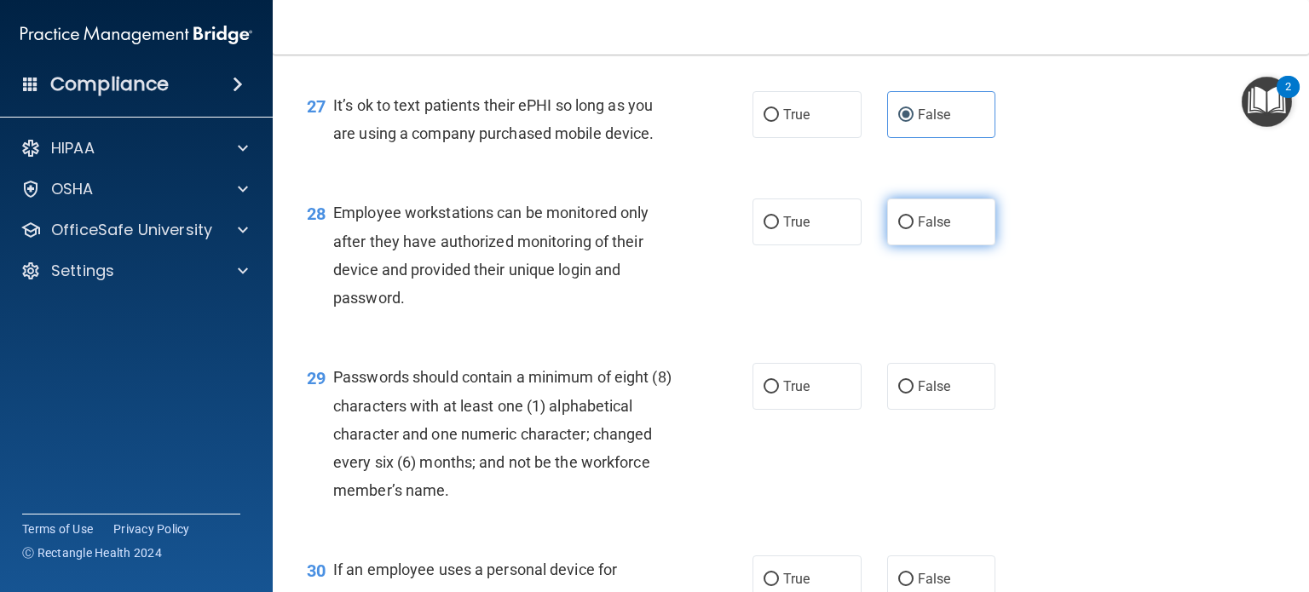
click at [947, 246] on label "False" at bounding box center [941, 222] width 109 height 47
click at [914, 229] on input "False" at bounding box center [905, 223] width 15 height 13
radio input "true"
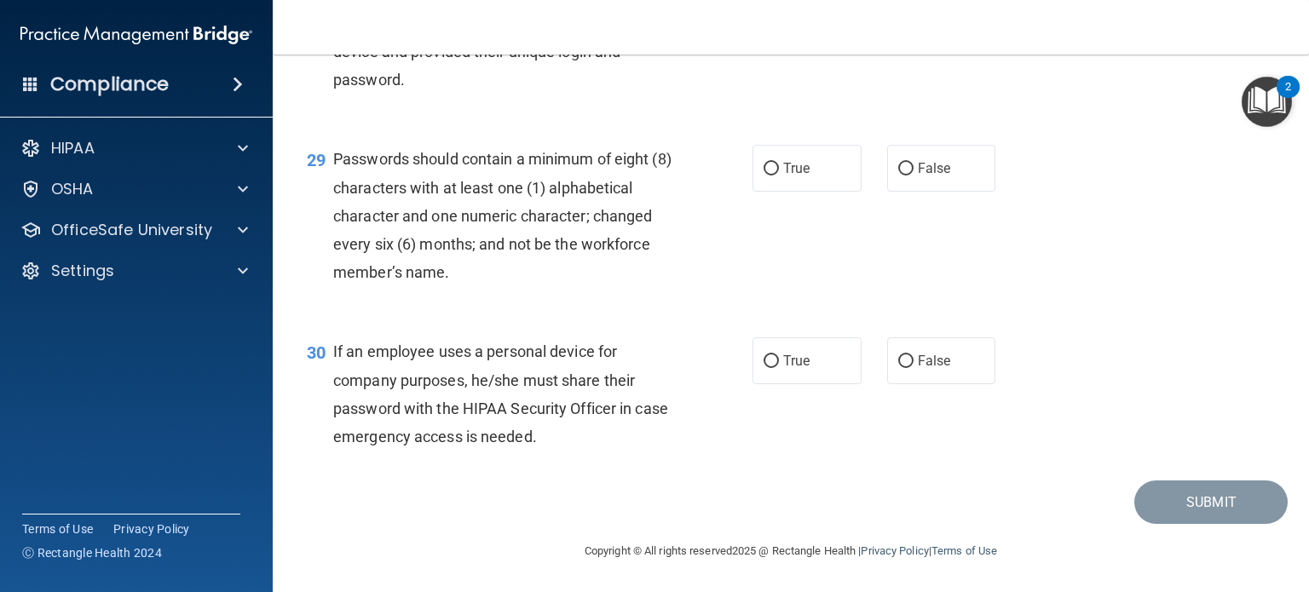
scroll to position [4433, 0]
click at [799, 192] on label "True" at bounding box center [807, 168] width 109 height 47
click at [779, 176] on input "True" at bounding box center [771, 169] width 15 height 13
radio input "true"
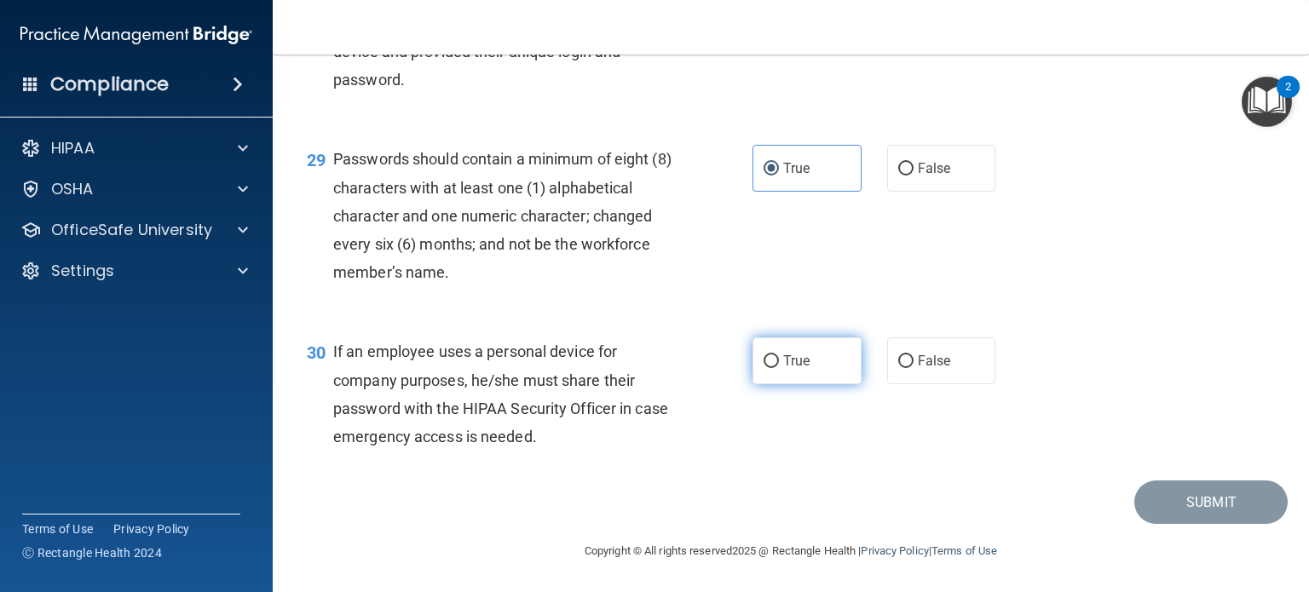
click at [806, 378] on label "True" at bounding box center [807, 361] width 109 height 47
click at [779, 368] on input "True" at bounding box center [771, 361] width 15 height 13
radio input "true"
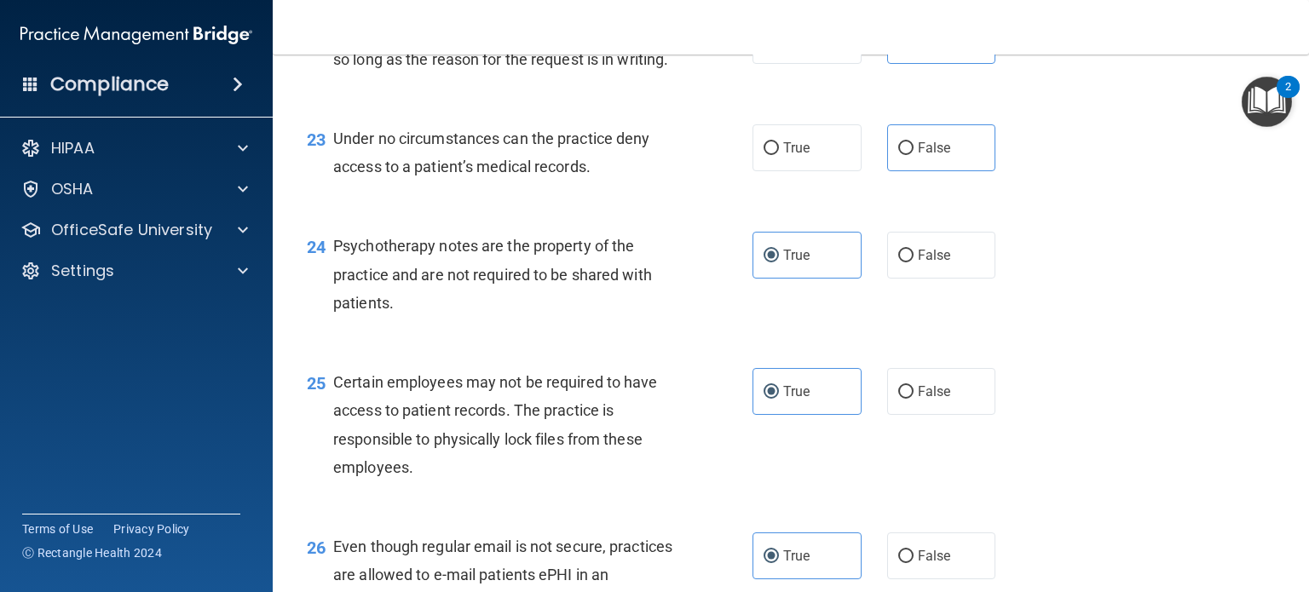
scroll to position [3457, 0]
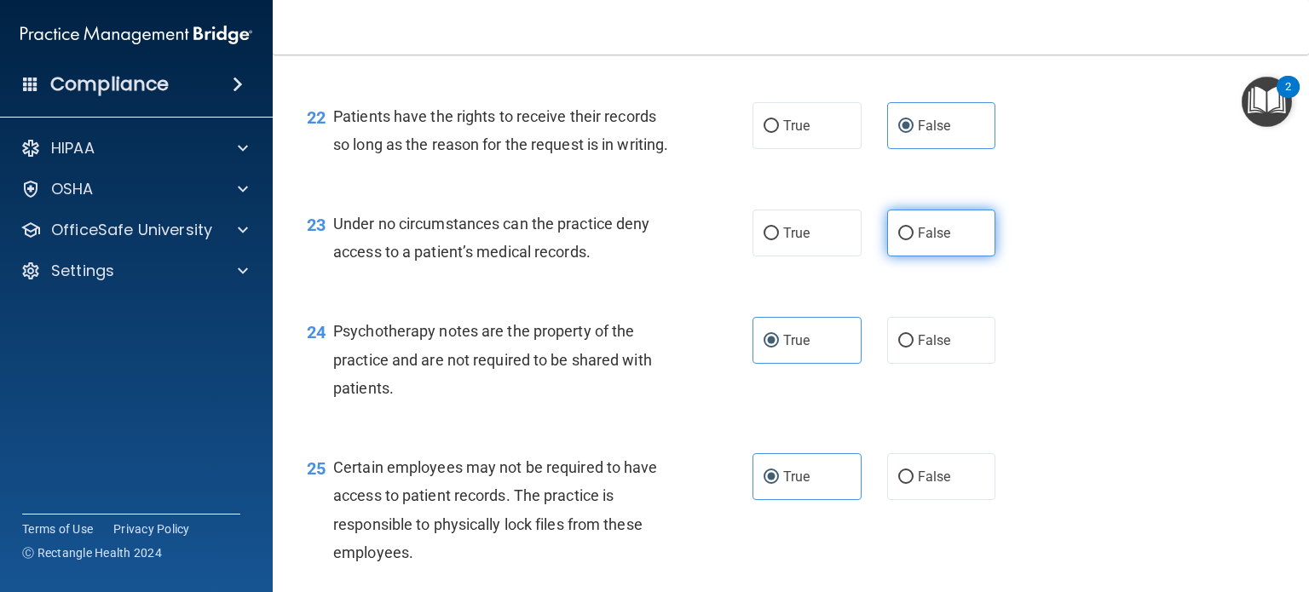
click at [910, 257] on label "False" at bounding box center [941, 233] width 109 height 47
click at [910, 240] on input "False" at bounding box center [905, 234] width 15 height 13
radio input "true"
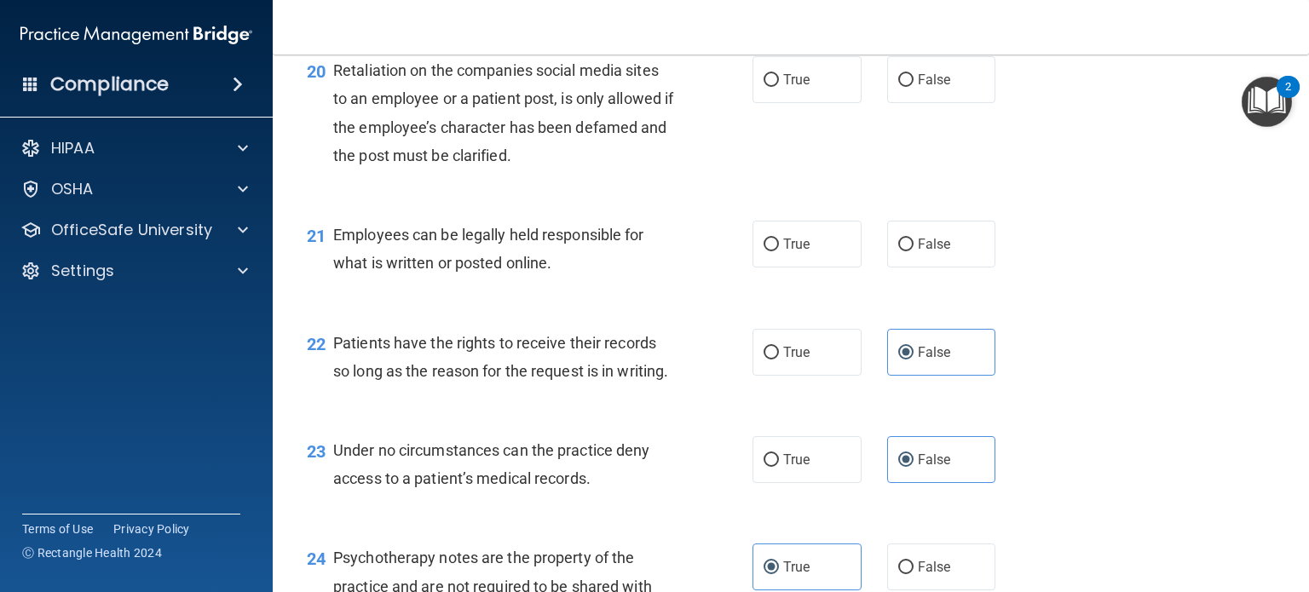
scroll to position [3202, 0]
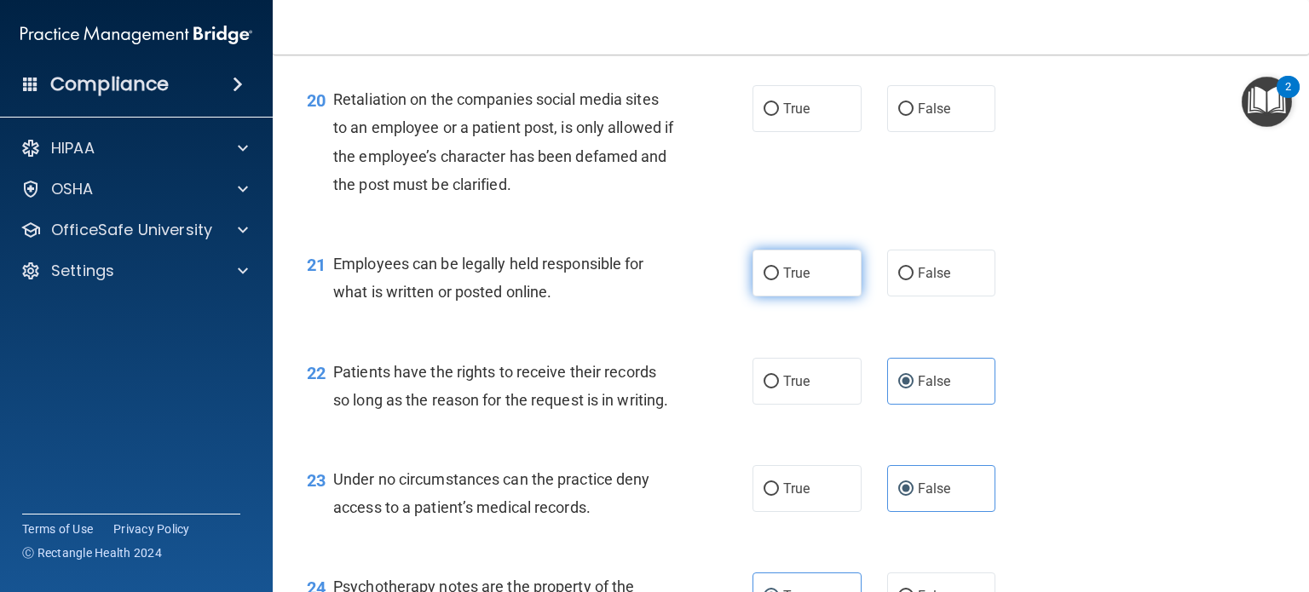
click at [783, 281] on span "True" at bounding box center [796, 273] width 26 height 16
click at [777, 280] on input "True" at bounding box center [771, 274] width 15 height 13
radio input "true"
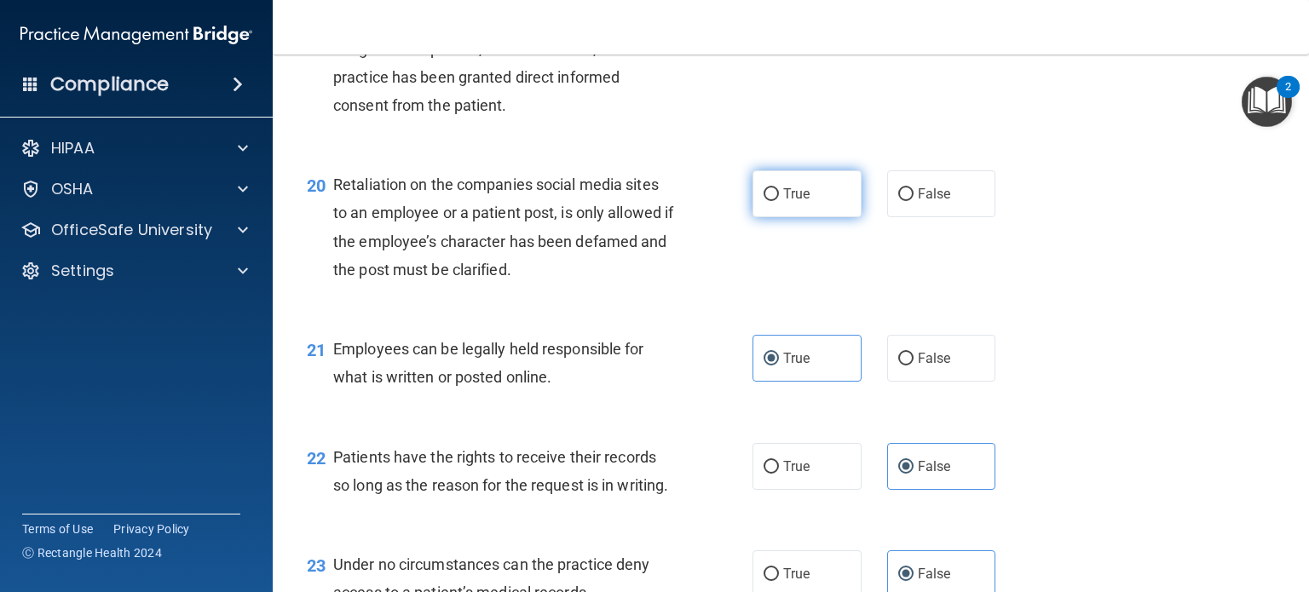
click at [798, 202] on span "True" at bounding box center [796, 194] width 26 height 16
click at [779, 201] on input "True" at bounding box center [771, 194] width 15 height 13
radio input "true"
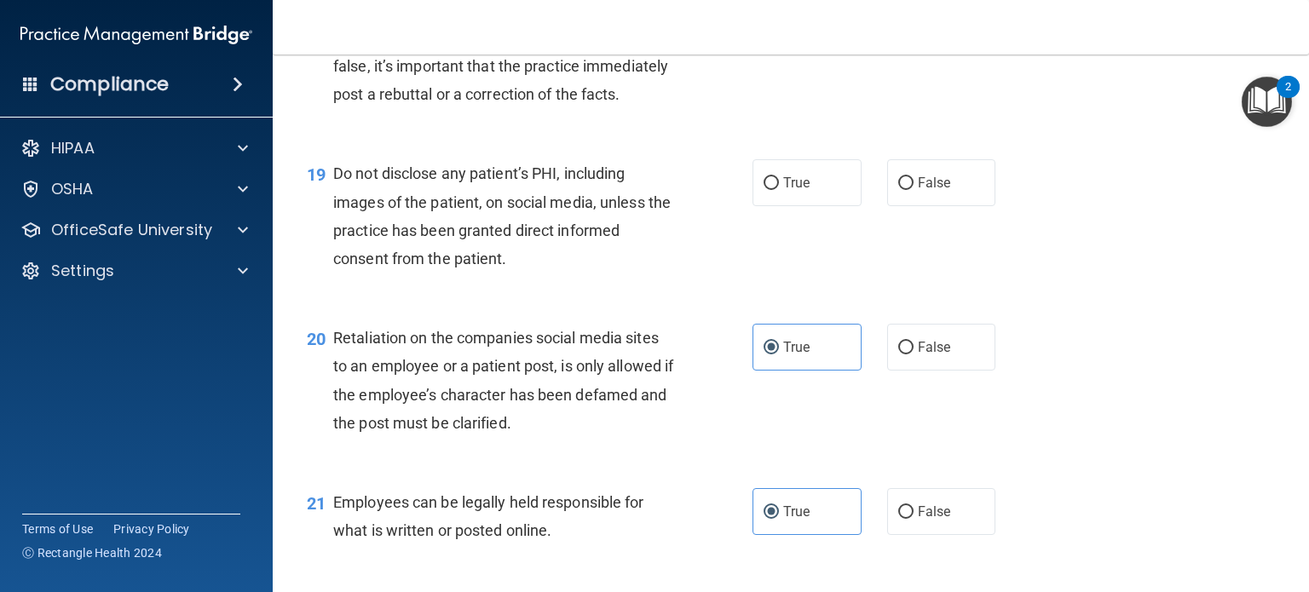
scroll to position [2946, 0]
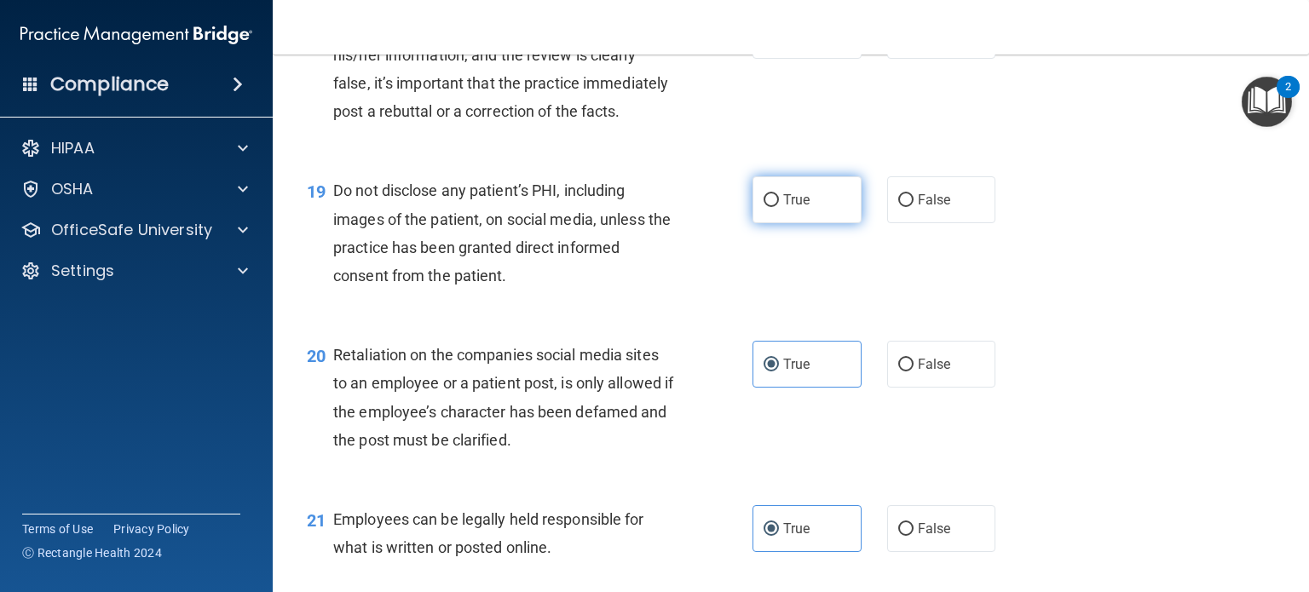
click at [794, 208] on span "True" at bounding box center [796, 200] width 26 height 16
click at [779, 207] on input "True" at bounding box center [771, 200] width 15 height 13
radio input "true"
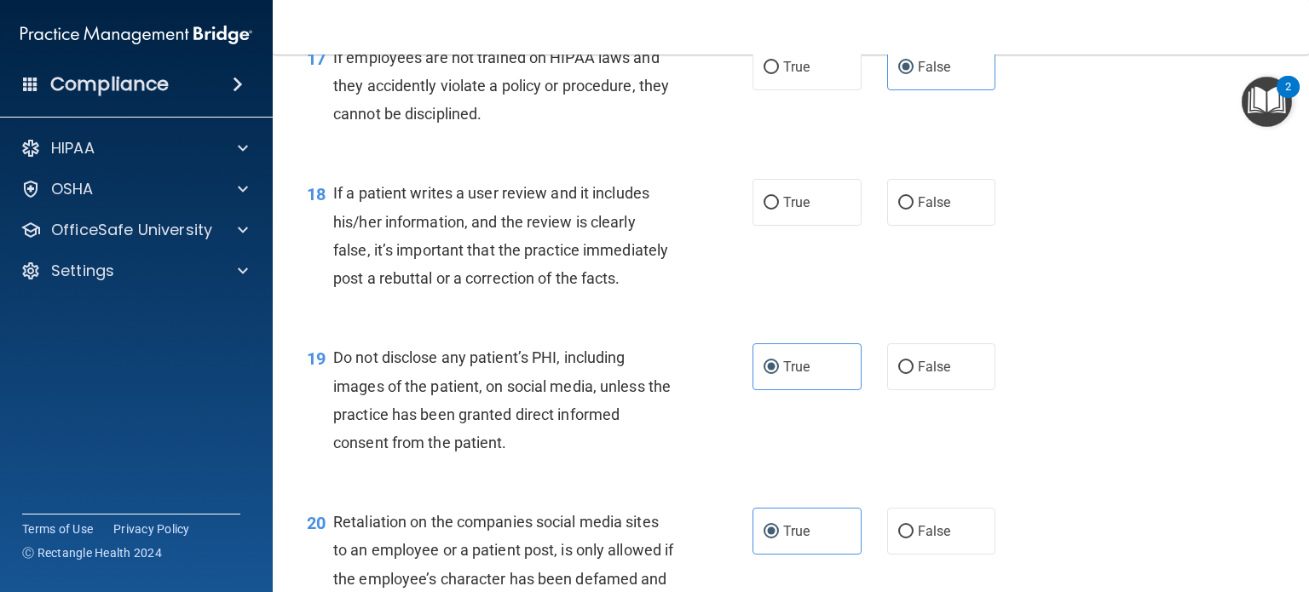
scroll to position [2776, 0]
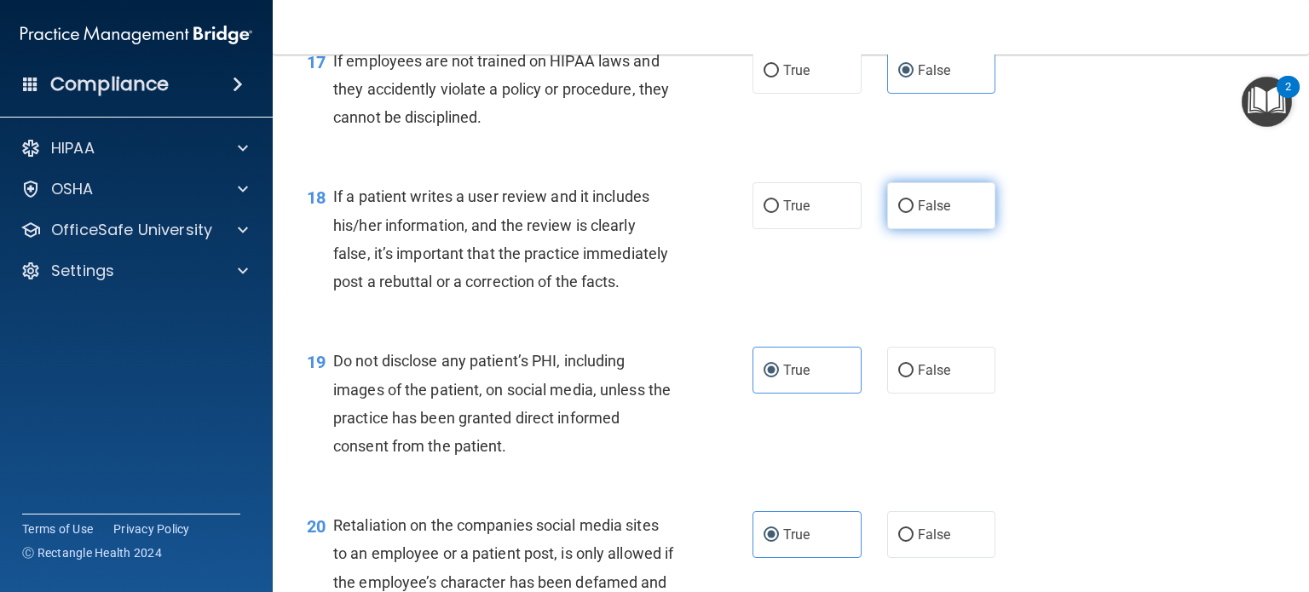
click at [916, 229] on label "False" at bounding box center [941, 205] width 109 height 47
click at [914, 213] on input "False" at bounding box center [905, 206] width 15 height 13
radio input "true"
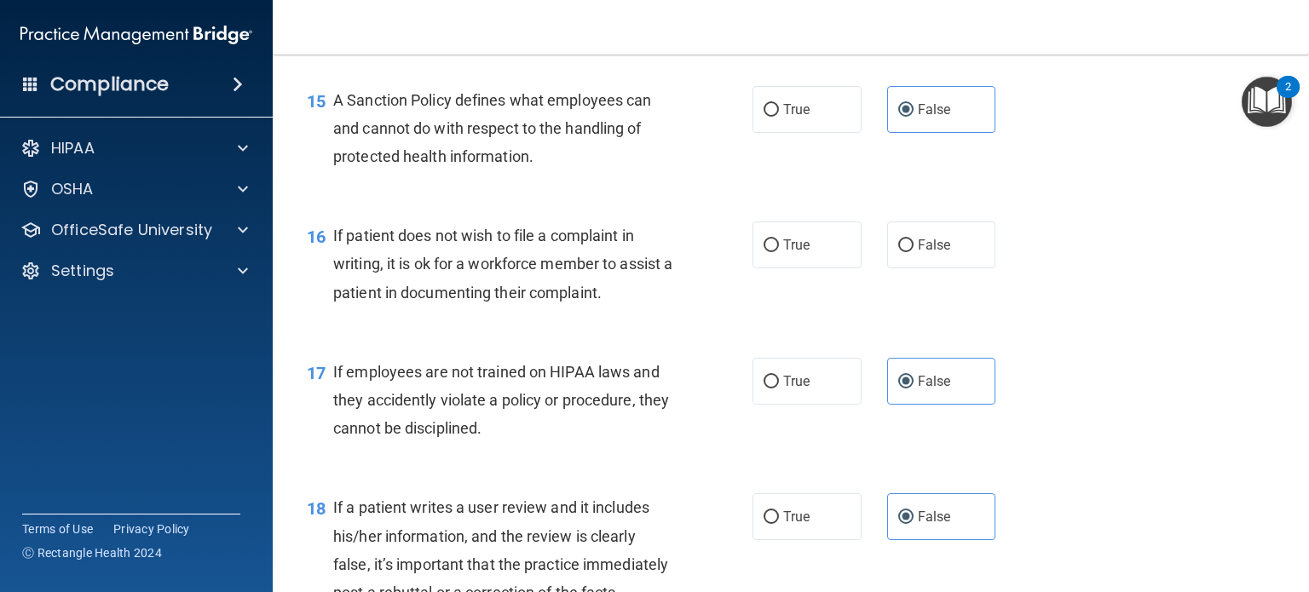
scroll to position [2435, 0]
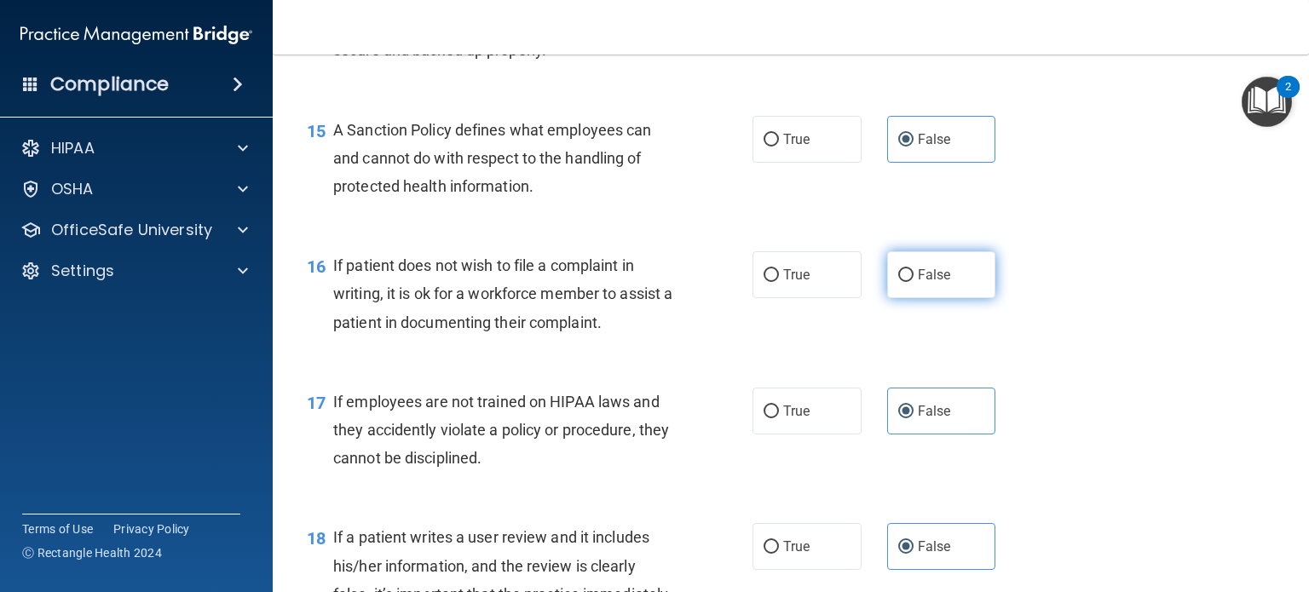
drag, startPoint x: 917, startPoint y: 317, endPoint x: 896, endPoint y: 316, distance: 21.3
click at [917, 298] on label "False" at bounding box center [941, 274] width 109 height 47
click at [914, 282] on input "False" at bounding box center [905, 275] width 15 height 13
radio input "true"
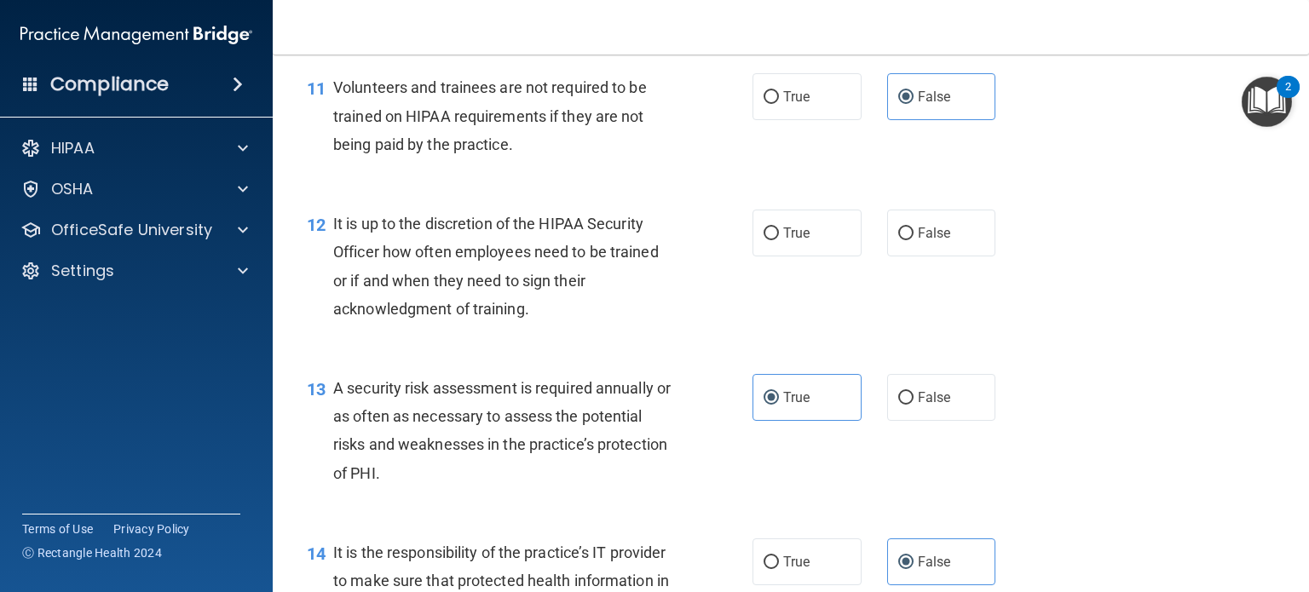
scroll to position [1838, 0]
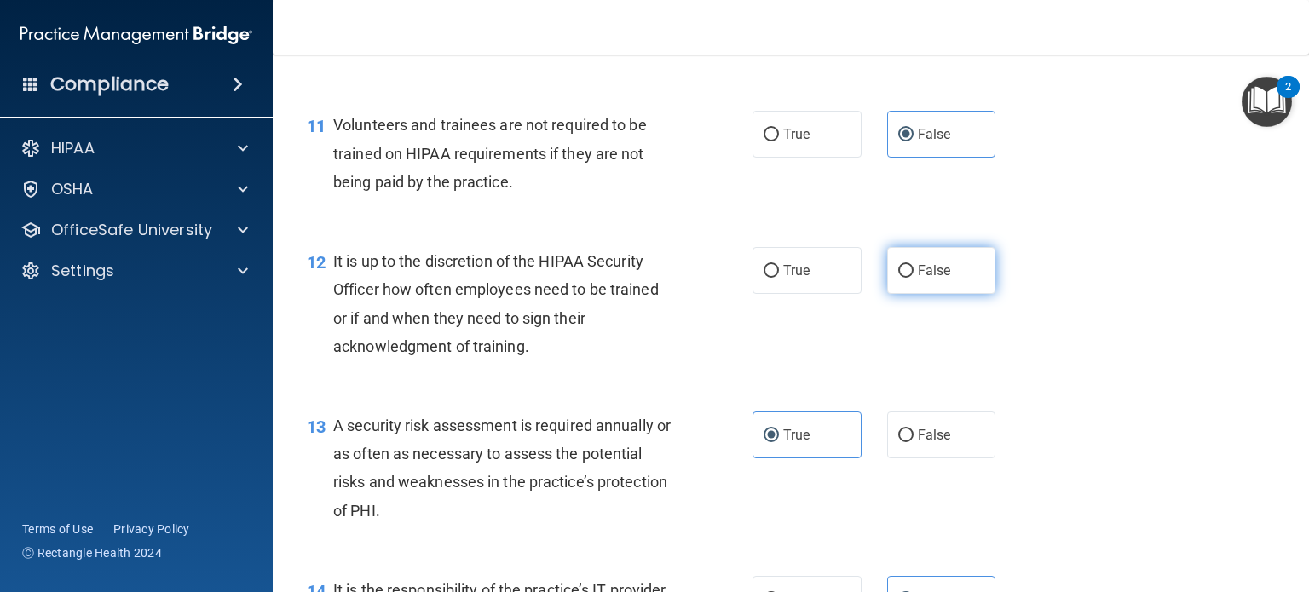
click at [918, 279] on span "False" at bounding box center [934, 271] width 33 height 16
click at [914, 278] on input "False" at bounding box center [905, 271] width 15 height 13
radio input "true"
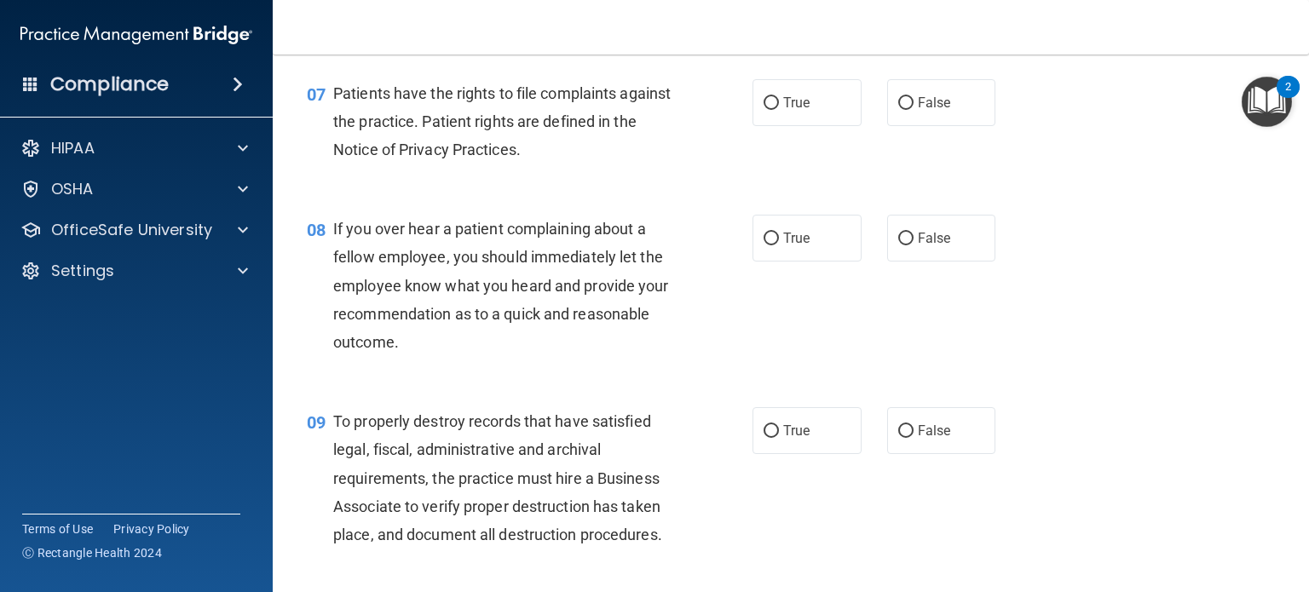
scroll to position [1241, 0]
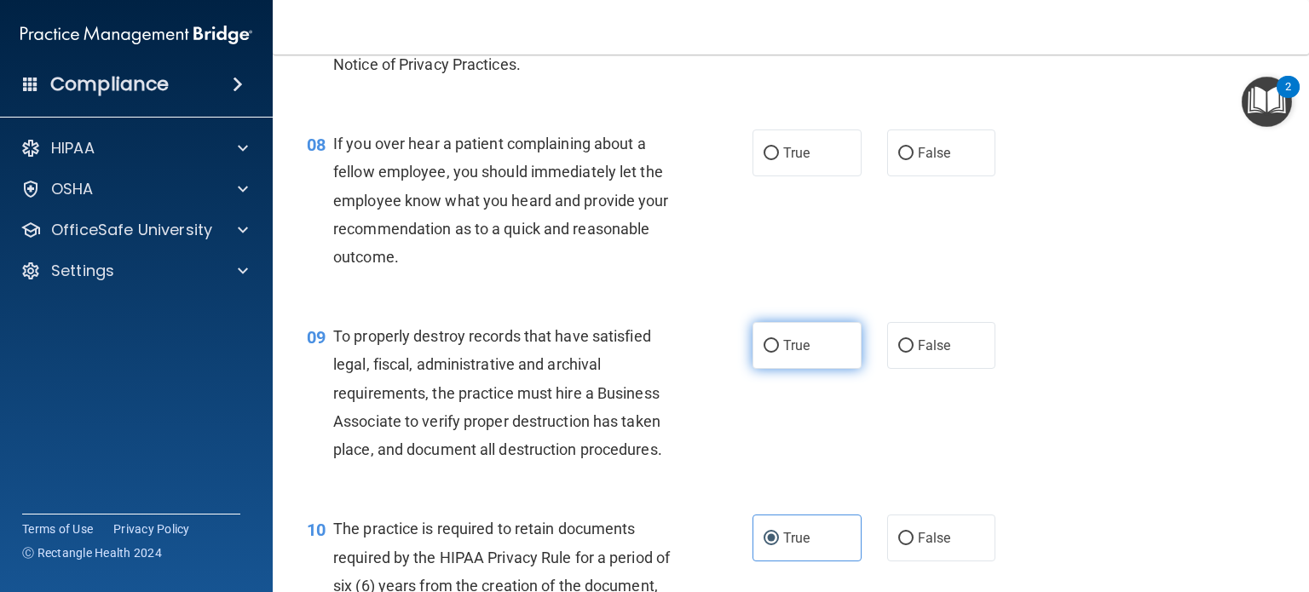
click at [805, 369] on label "True" at bounding box center [807, 345] width 109 height 47
click at [779, 353] on input "True" at bounding box center [771, 346] width 15 height 13
radio input "true"
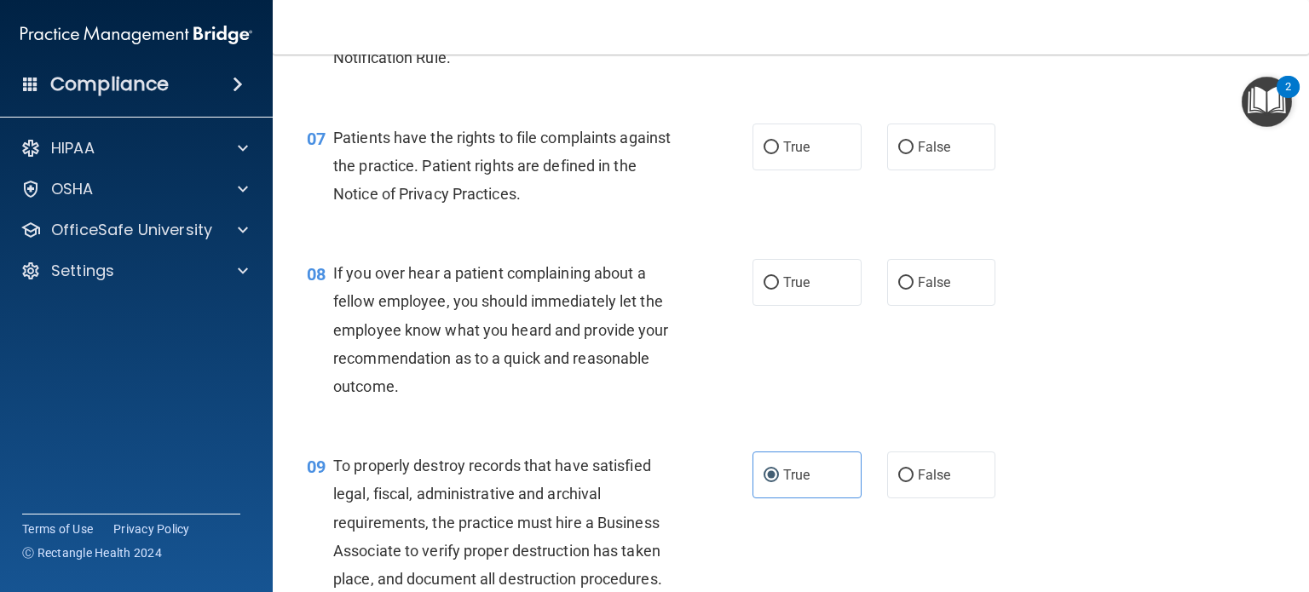
scroll to position [1071, 0]
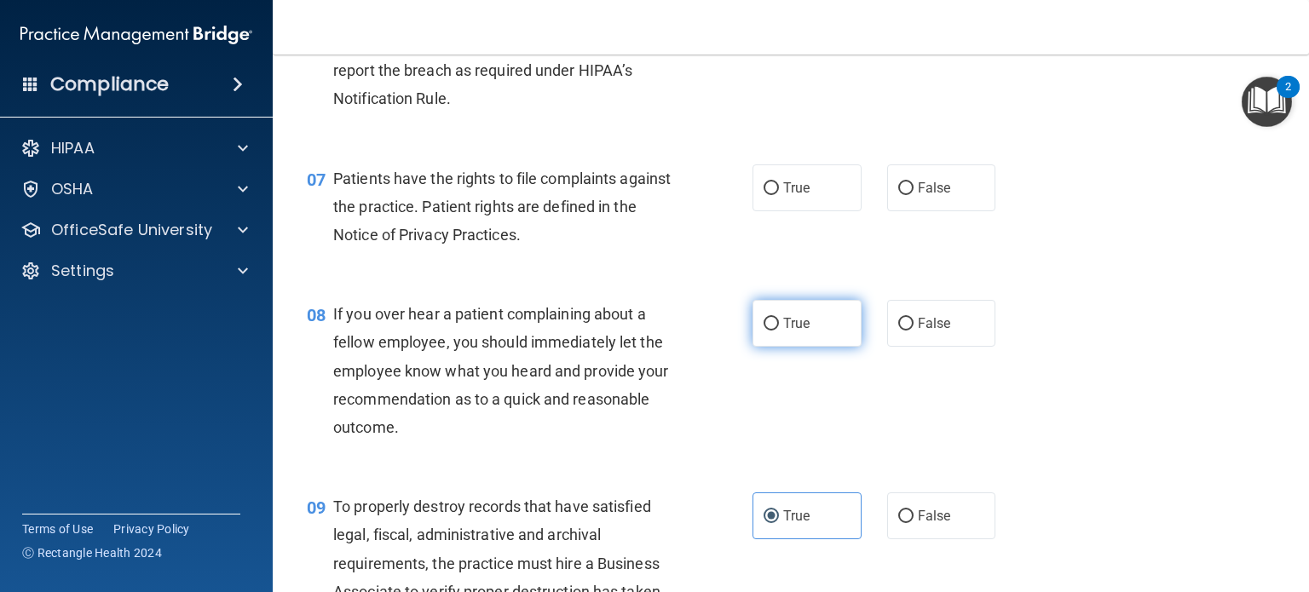
click at [827, 347] on label "True" at bounding box center [807, 323] width 109 height 47
click at [779, 331] on input "True" at bounding box center [771, 324] width 15 height 13
radio input "true"
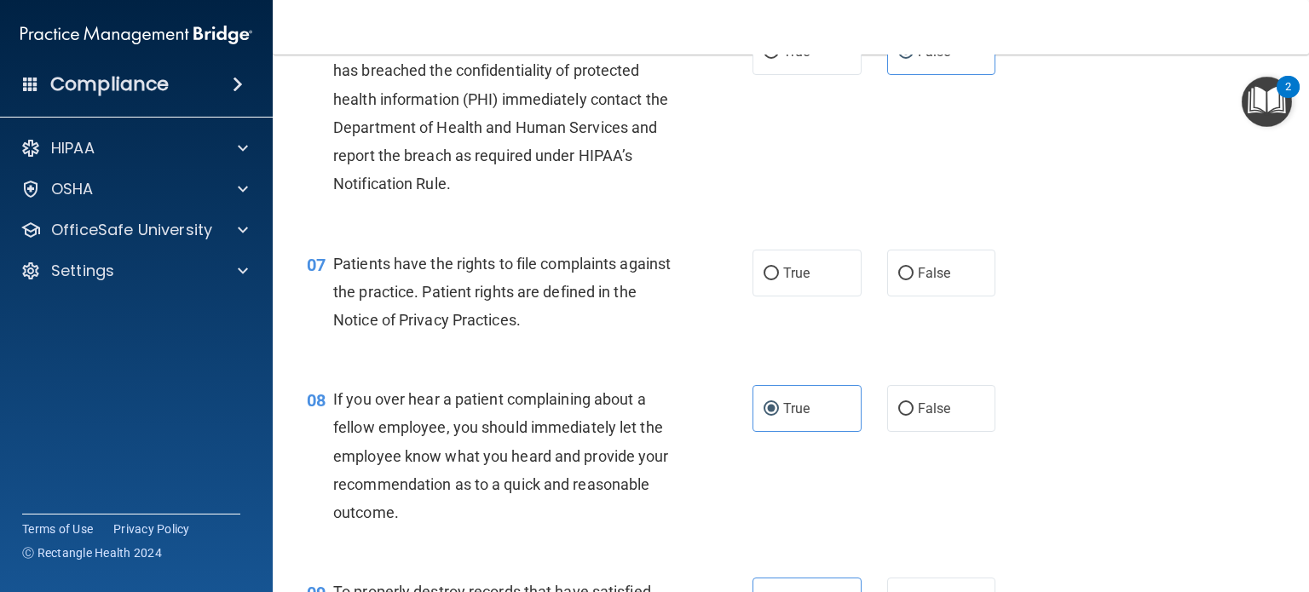
scroll to position [900, 0]
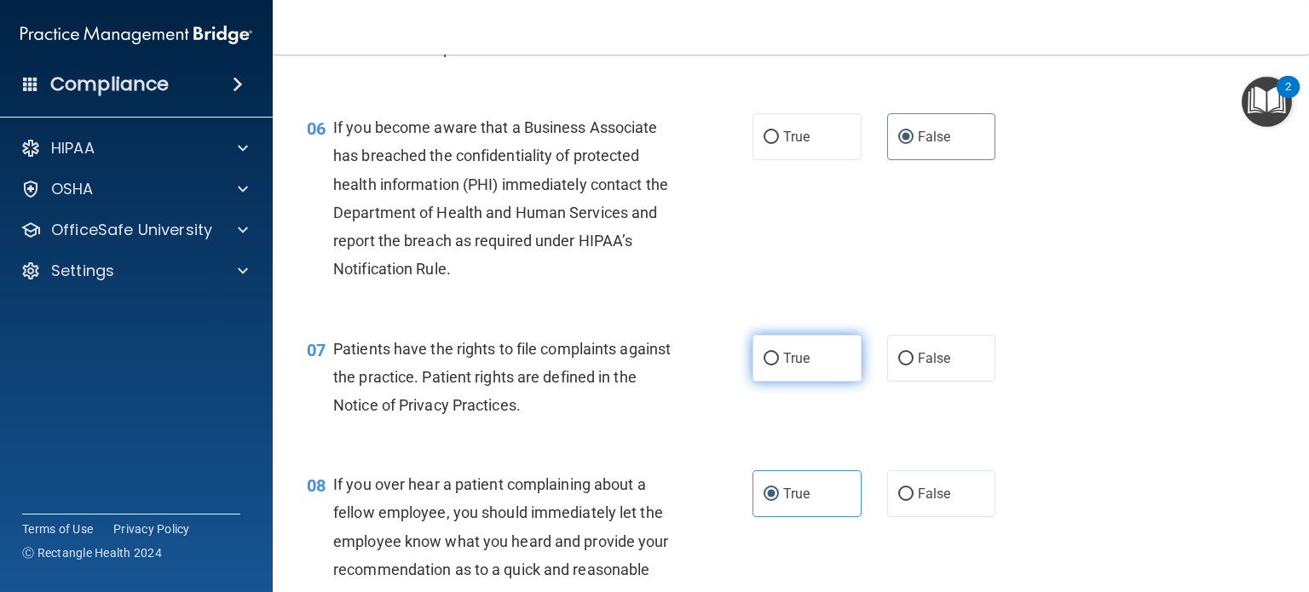
click at [811, 382] on label "True" at bounding box center [807, 358] width 109 height 47
click at [779, 366] on input "True" at bounding box center [771, 359] width 15 height 13
radio input "true"
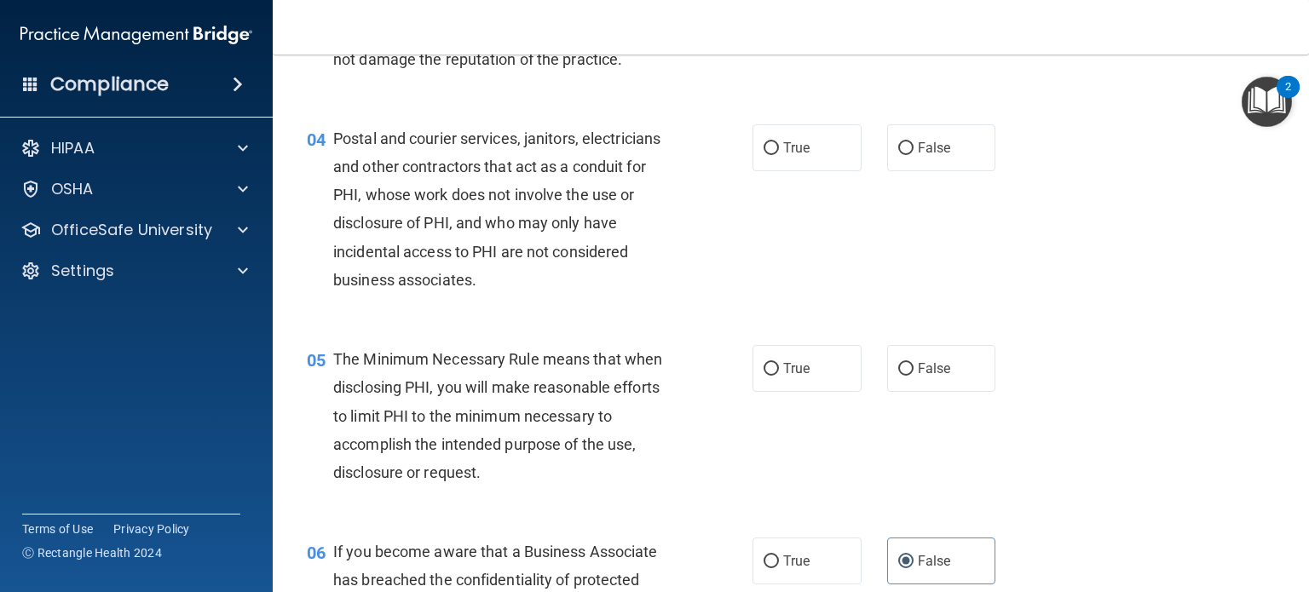
scroll to position [474, 0]
click at [809, 394] on label "True" at bounding box center [807, 370] width 109 height 47
click at [779, 378] on input "True" at bounding box center [771, 371] width 15 height 13
radio input "true"
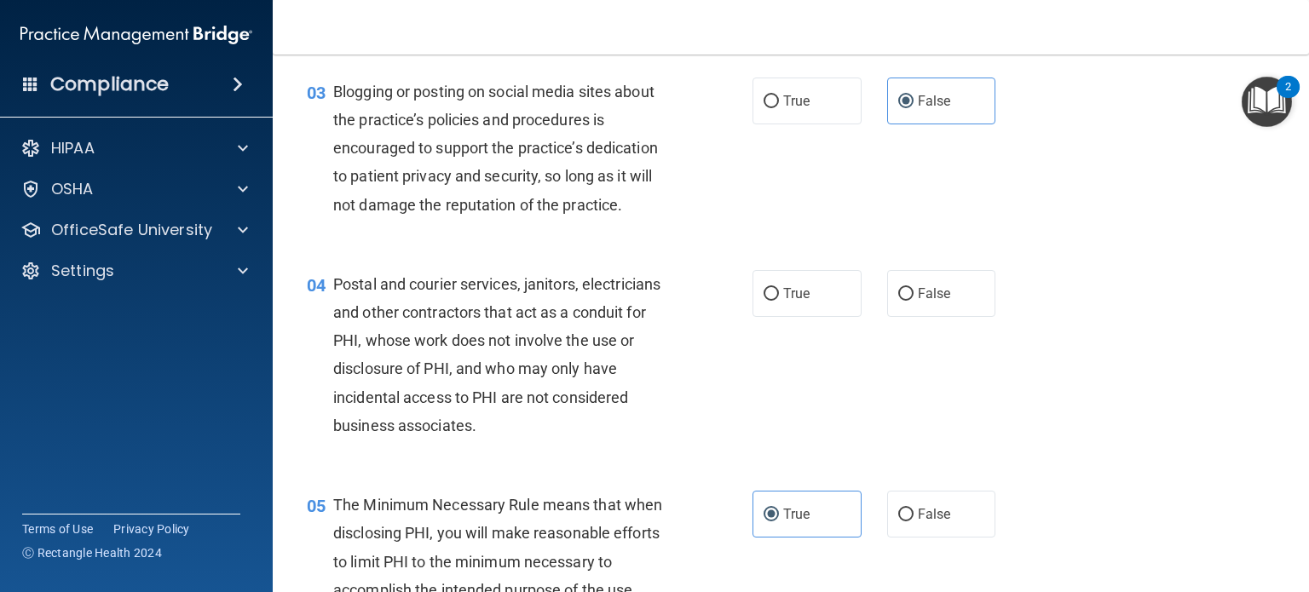
scroll to position [303, 0]
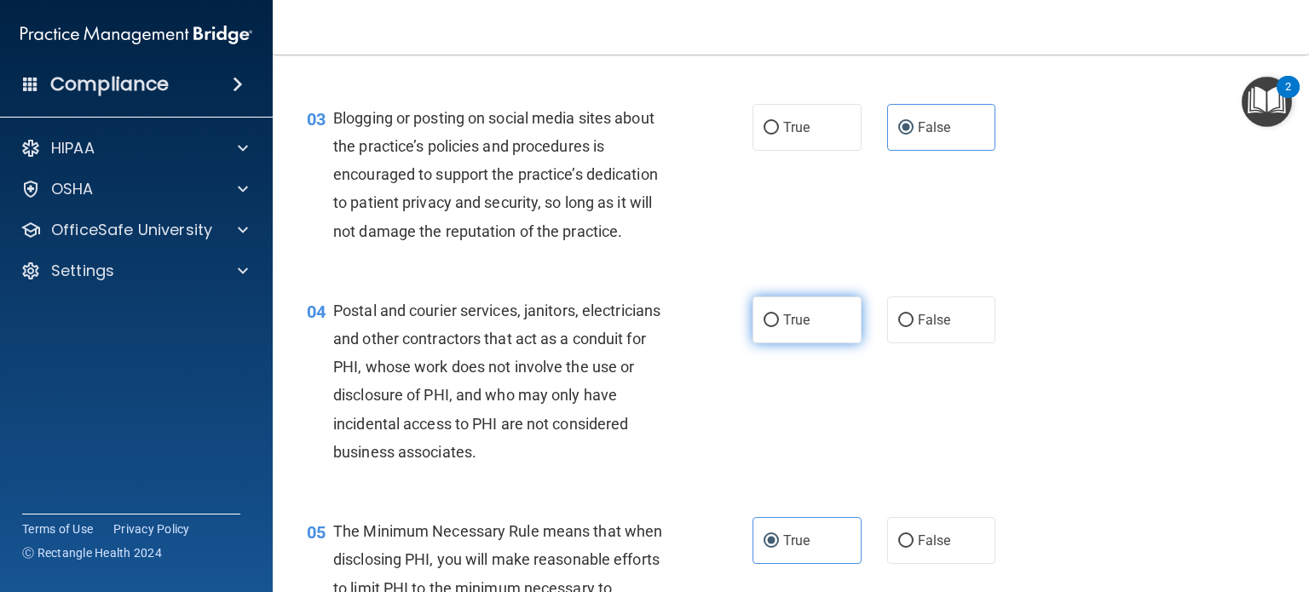
click at [774, 344] on label "True" at bounding box center [807, 320] width 109 height 47
click at [774, 327] on input "True" at bounding box center [771, 321] width 15 height 13
radio input "true"
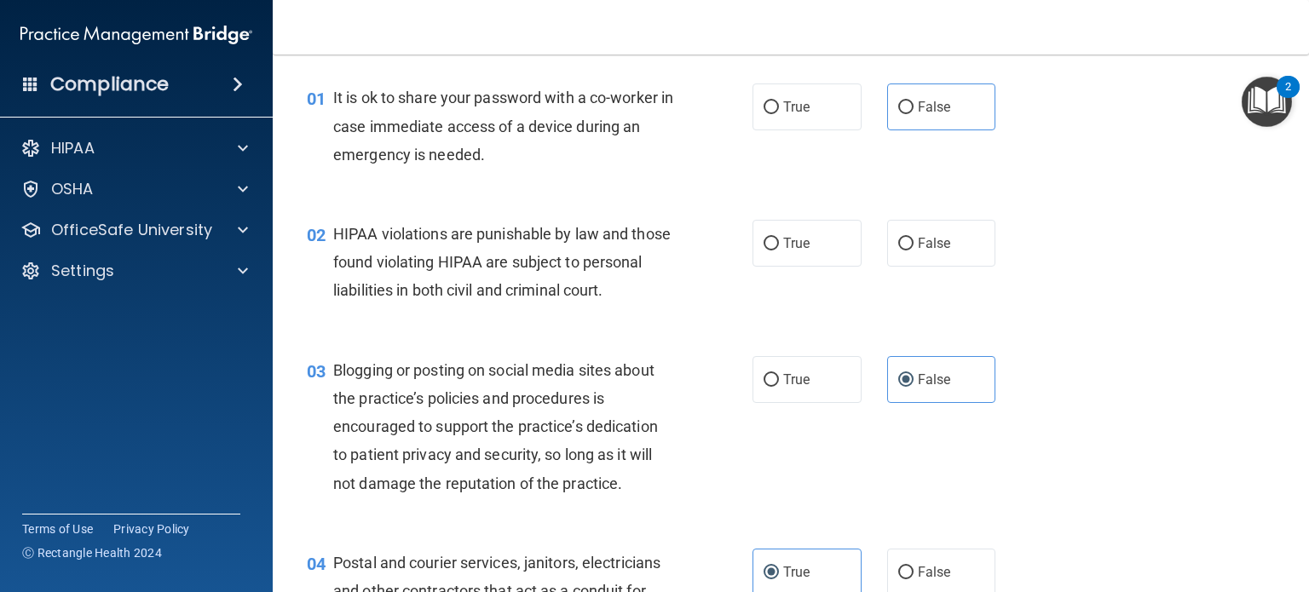
scroll to position [0, 0]
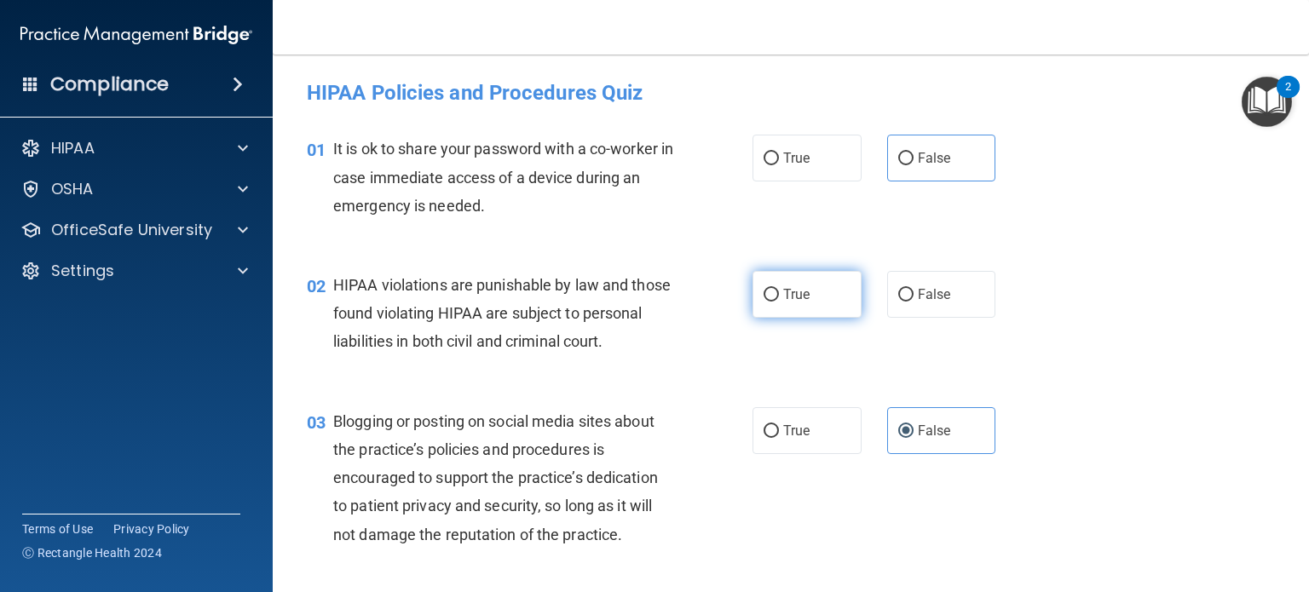
click at [798, 310] on label "True" at bounding box center [807, 294] width 109 height 47
click at [779, 302] on input "True" at bounding box center [771, 295] width 15 height 13
radio input "true"
click at [944, 303] on label "False" at bounding box center [941, 294] width 109 height 47
click at [914, 302] on input "False" at bounding box center [905, 295] width 15 height 13
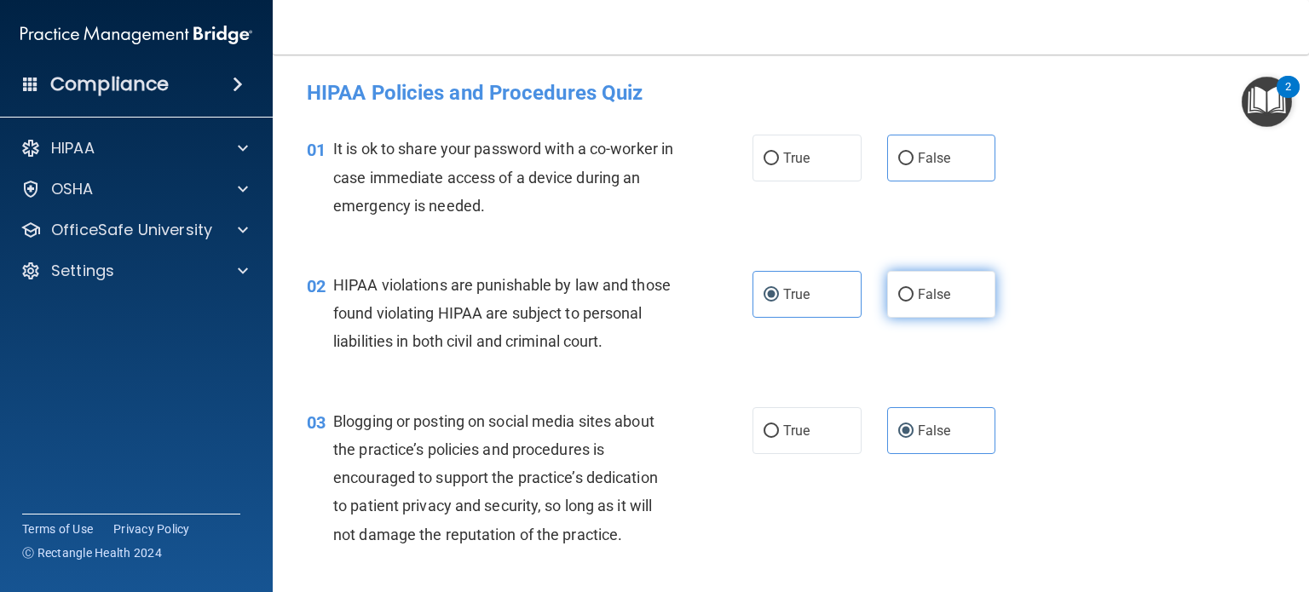
radio input "true"
radio input "false"
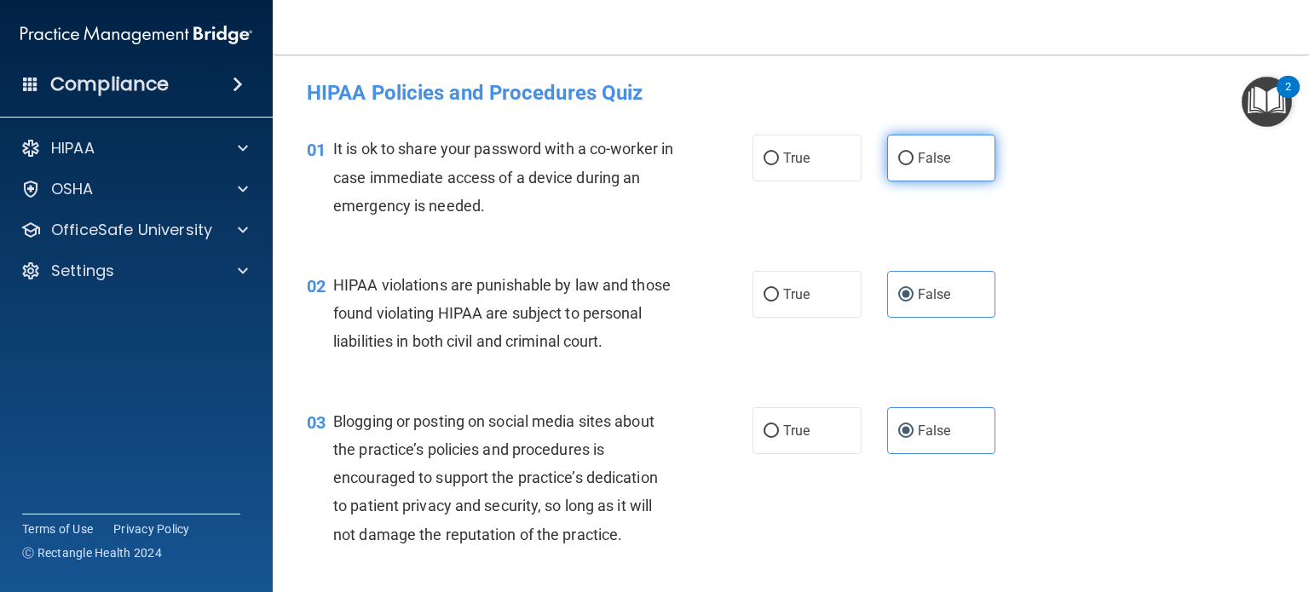
click at [950, 159] on label "False" at bounding box center [941, 158] width 109 height 47
click at [914, 159] on input "False" at bounding box center [905, 159] width 15 height 13
radio input "true"
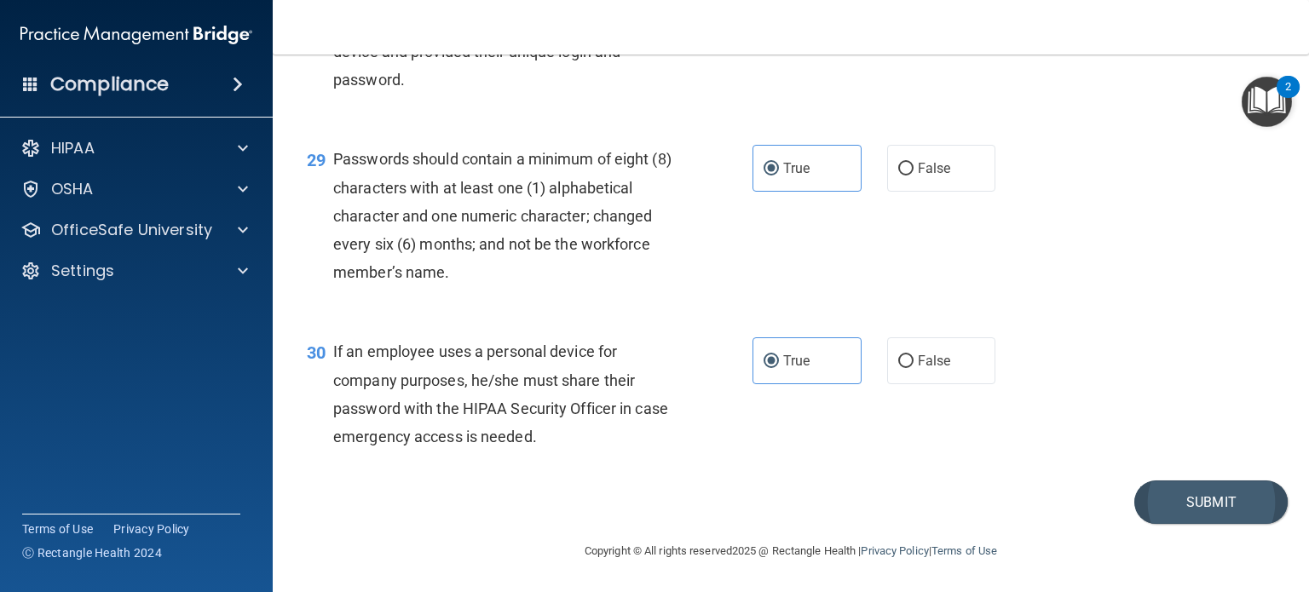
scroll to position [4480, 0]
click at [1173, 507] on button "Submit" at bounding box center [1211, 502] width 153 height 43
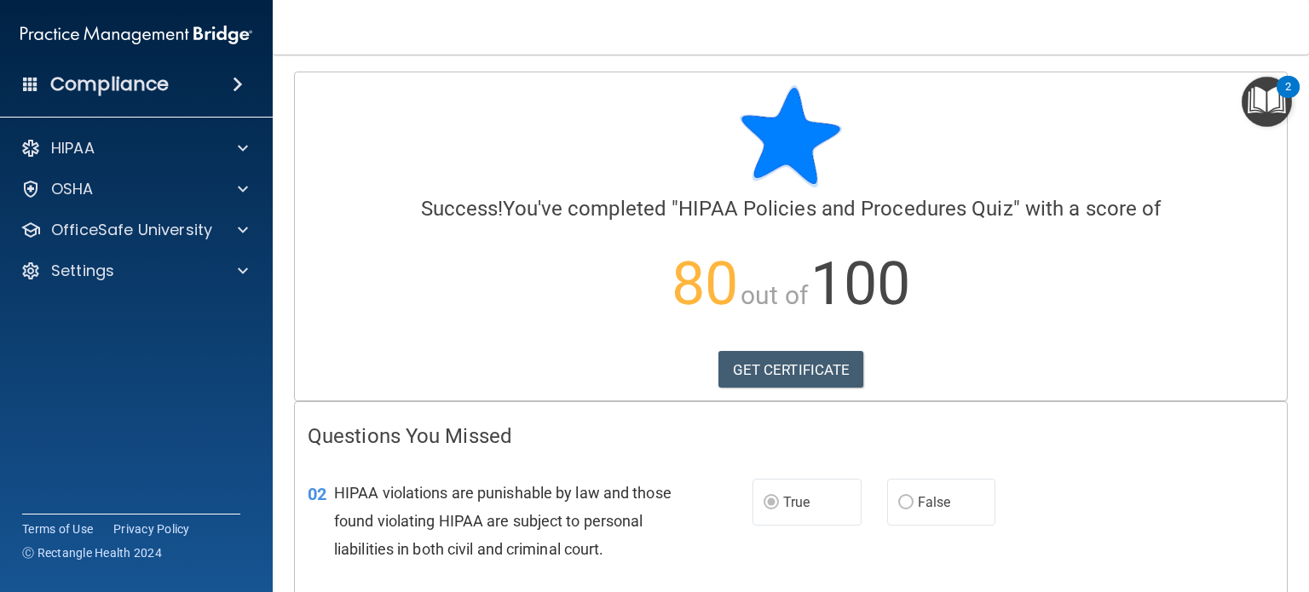
click at [436, 150] on div at bounding box center [791, 136] width 967 height 102
click at [246, 231] on span at bounding box center [243, 230] width 10 height 20
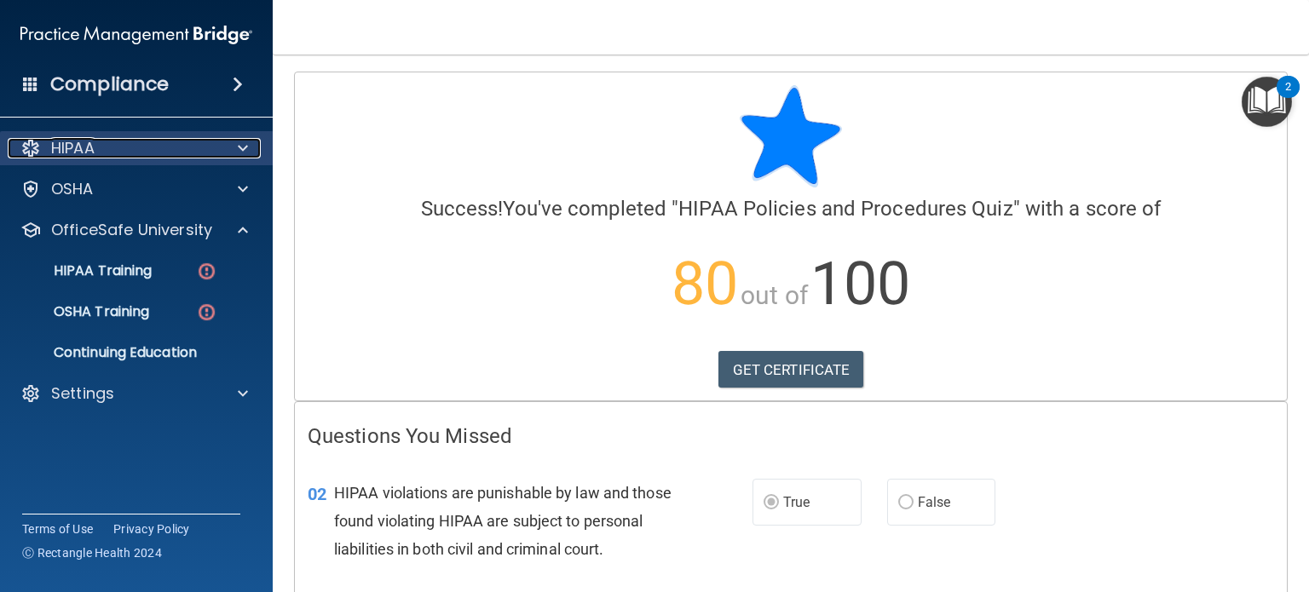
click at [243, 145] on span at bounding box center [243, 148] width 10 height 20
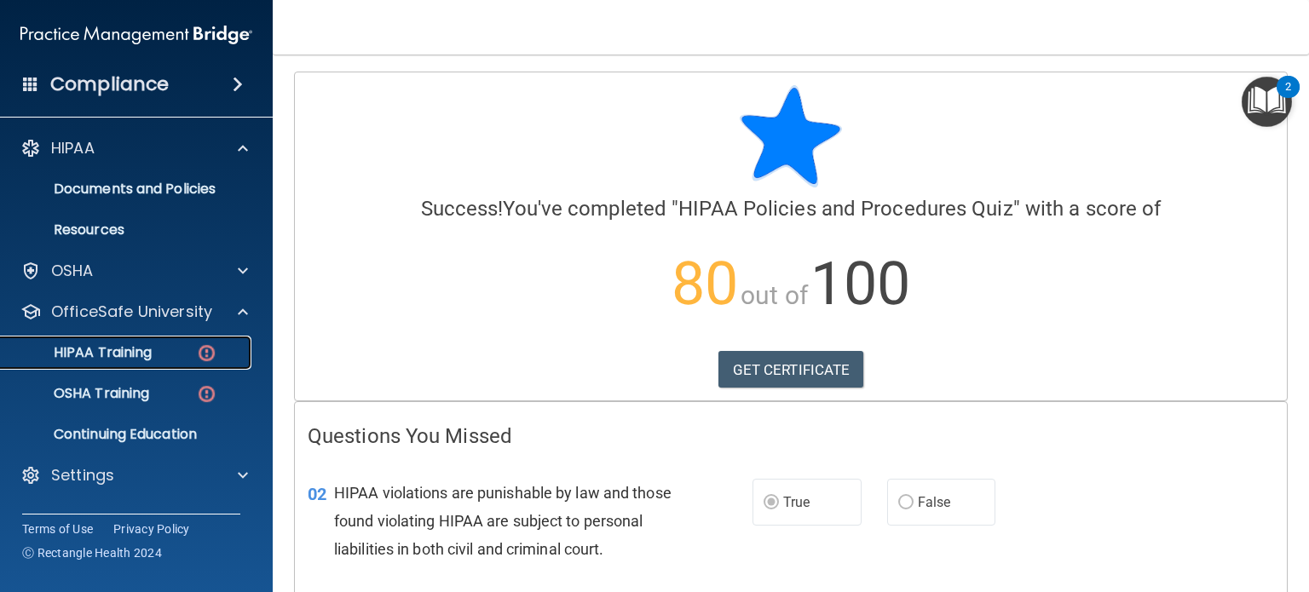
click at [187, 349] on div "HIPAA Training" at bounding box center [127, 352] width 233 height 17
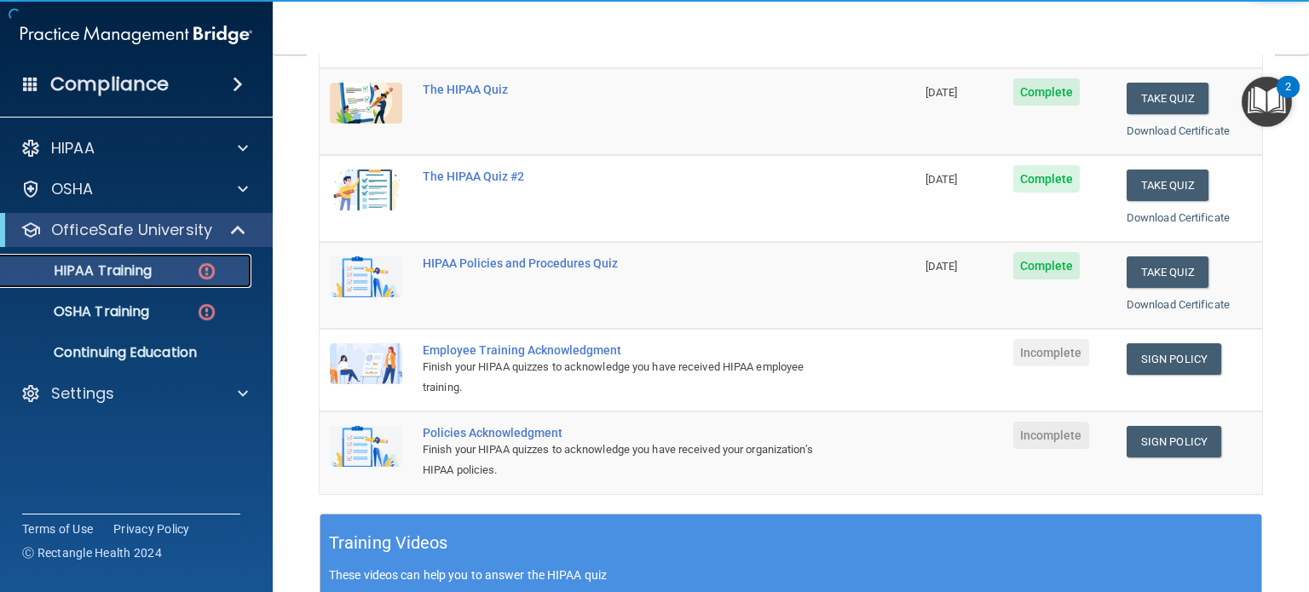
scroll to position [256, 0]
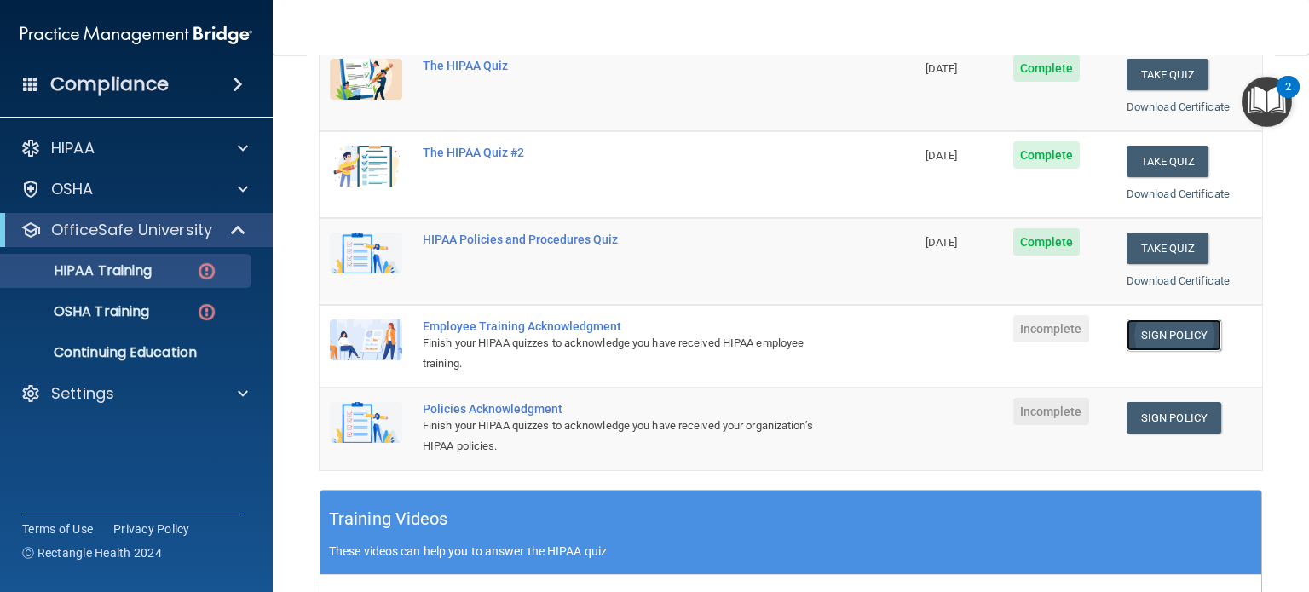
click at [1181, 338] on link "Sign Policy" at bounding box center [1174, 336] width 95 height 32
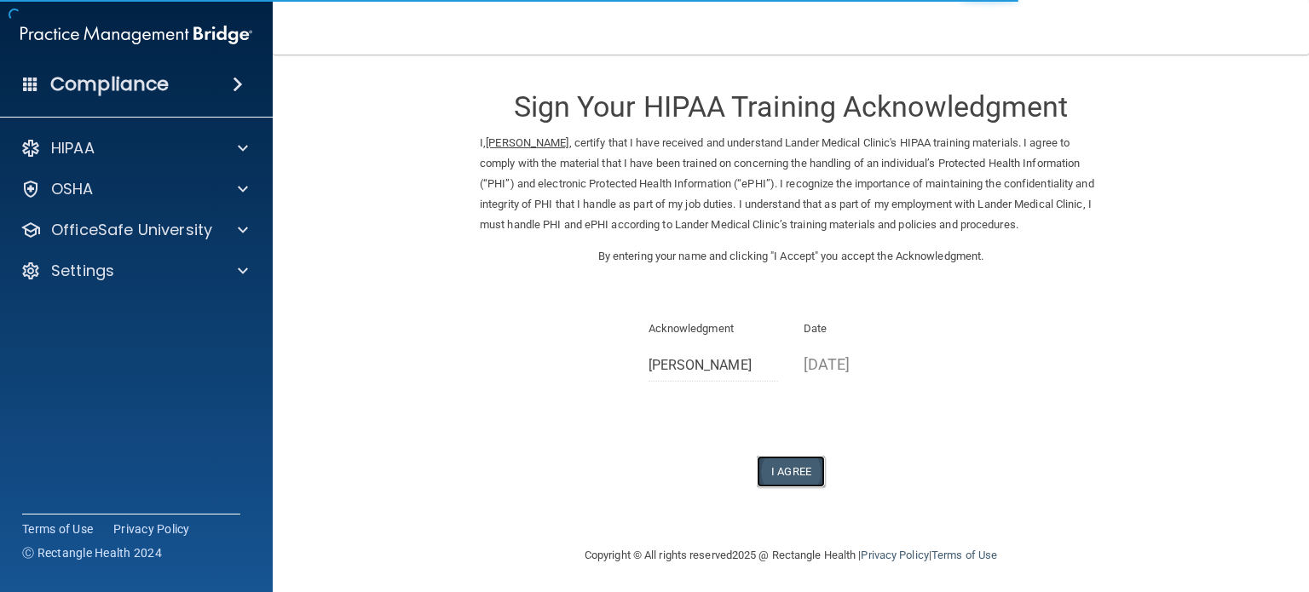
click at [785, 478] on button "I Agree" at bounding box center [791, 472] width 68 height 32
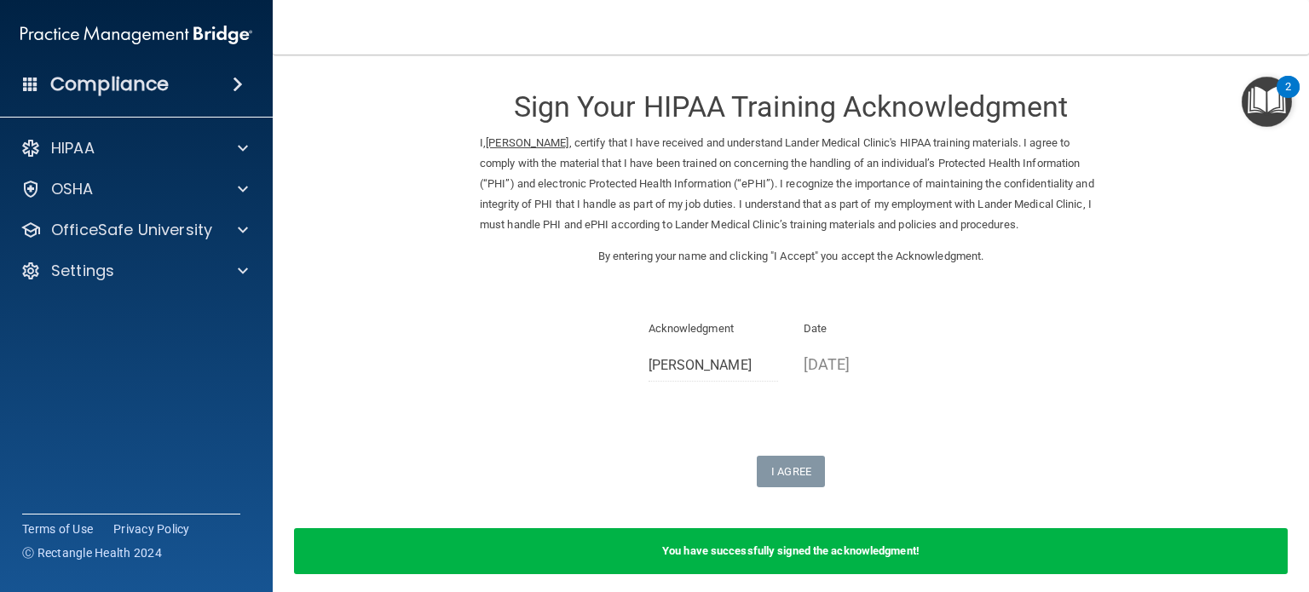
scroll to position [70, 0]
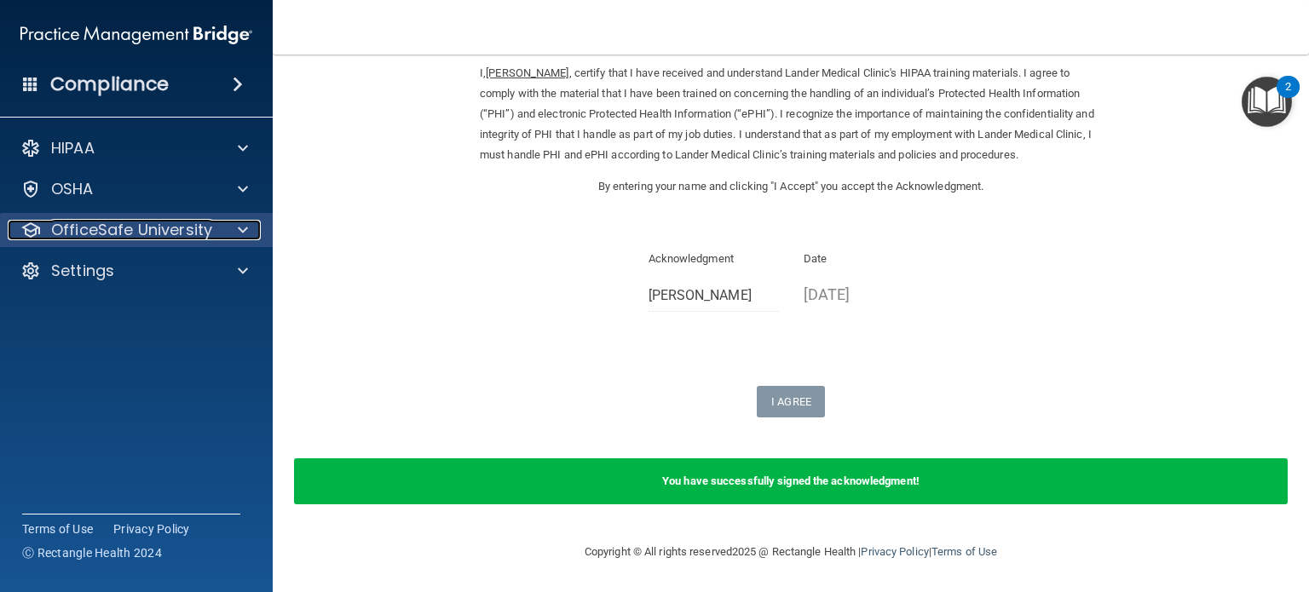
click at [251, 230] on div at bounding box center [240, 230] width 43 height 20
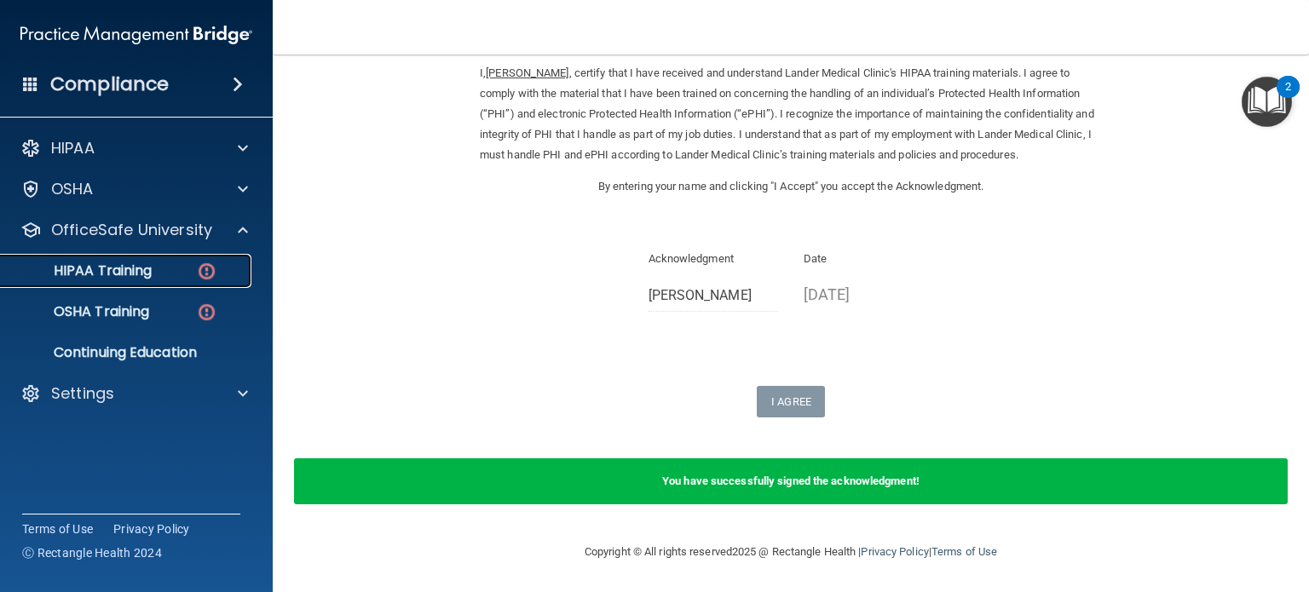
click at [125, 271] on p "HIPAA Training" at bounding box center [81, 271] width 141 height 17
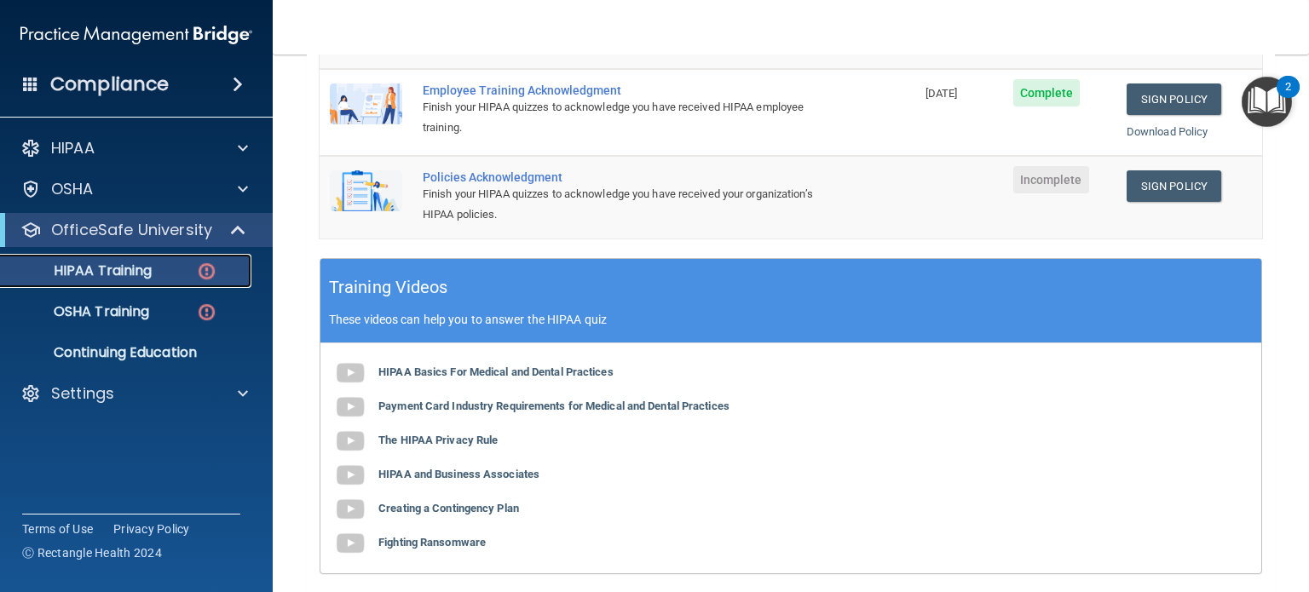
scroll to position [257, 0]
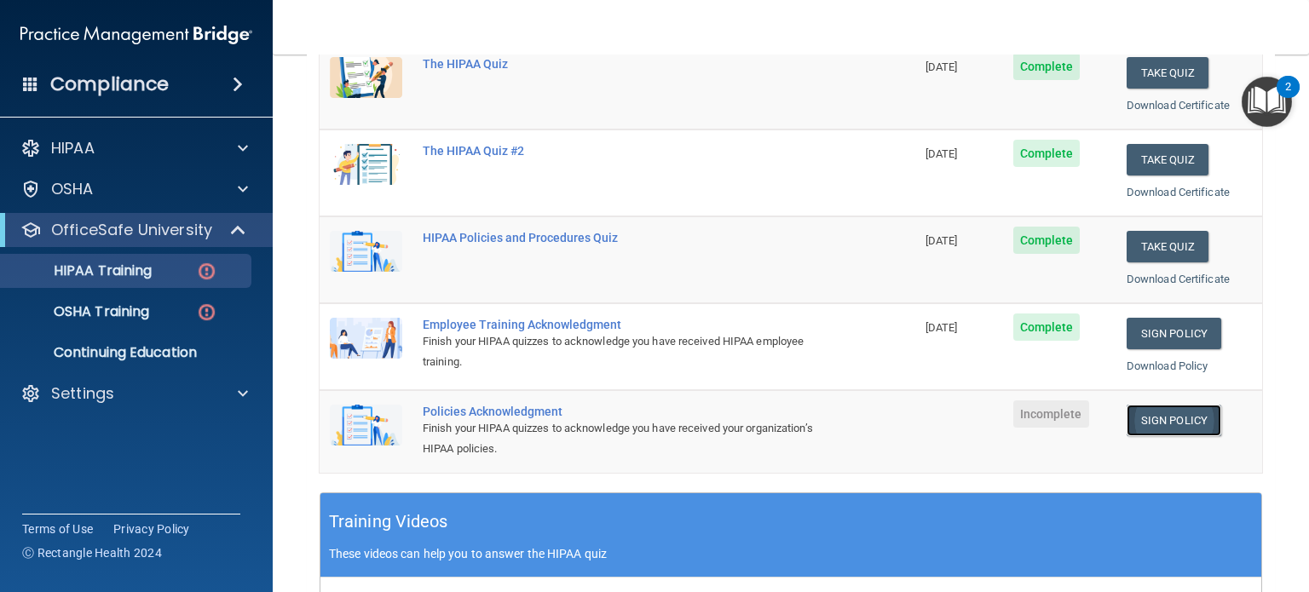
click at [1168, 423] on link "Sign Policy" at bounding box center [1174, 421] width 95 height 32
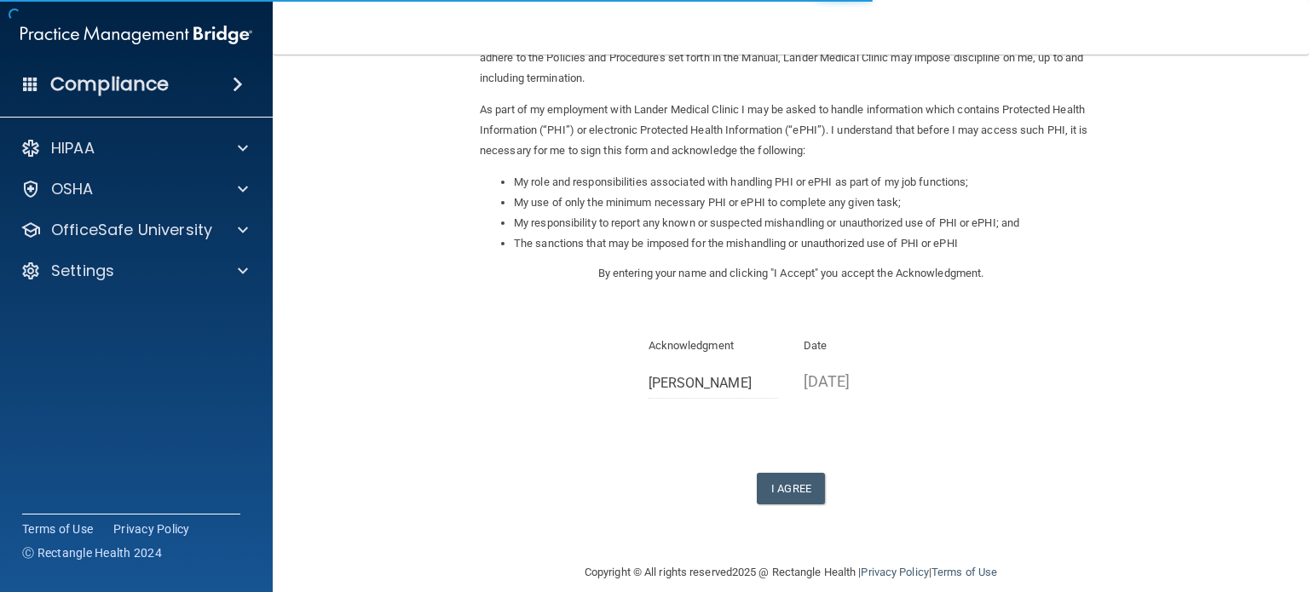
scroll to position [170, 0]
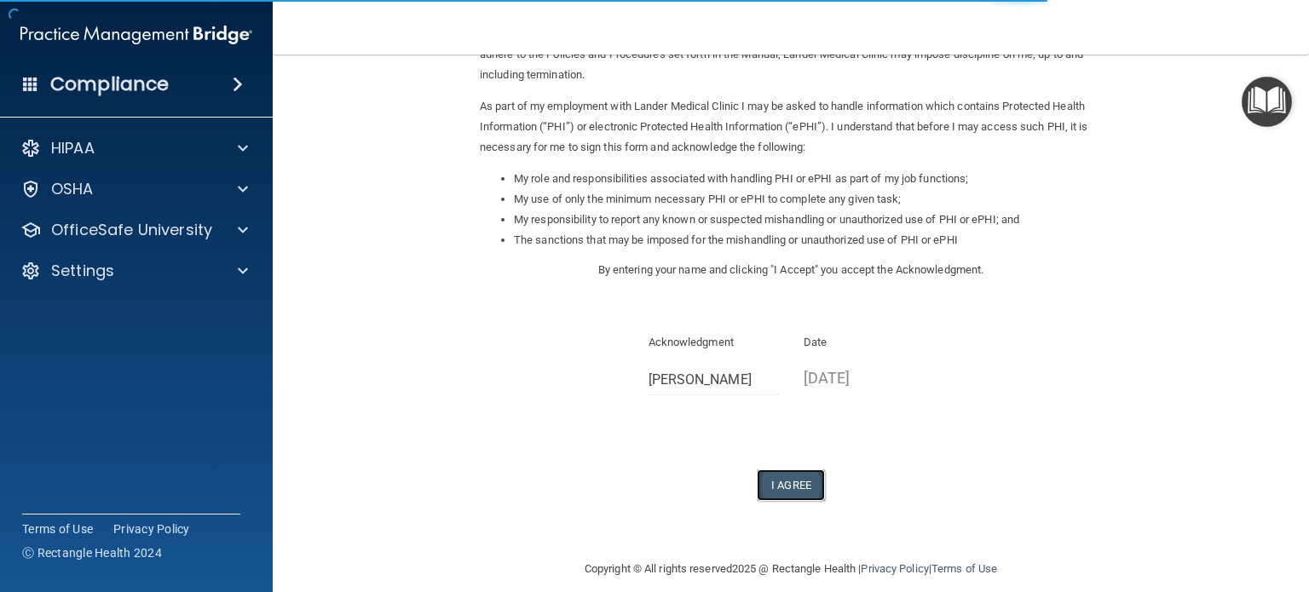
click at [781, 482] on button "I Agree" at bounding box center [791, 486] width 68 height 32
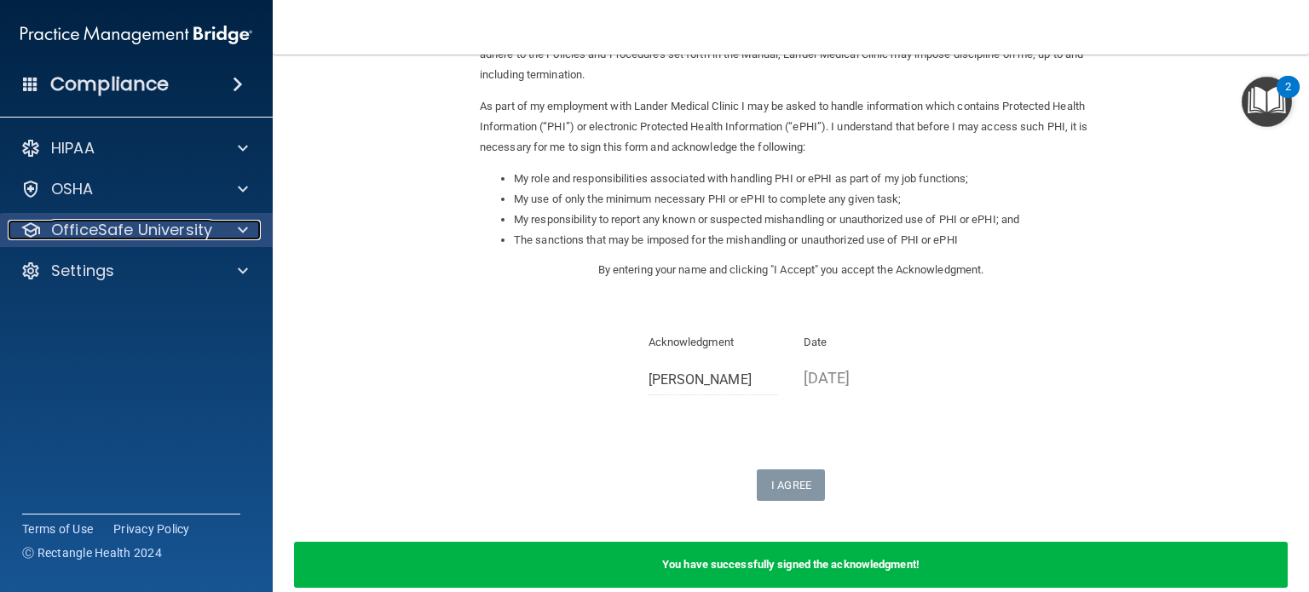
click at [243, 235] on span at bounding box center [243, 230] width 10 height 20
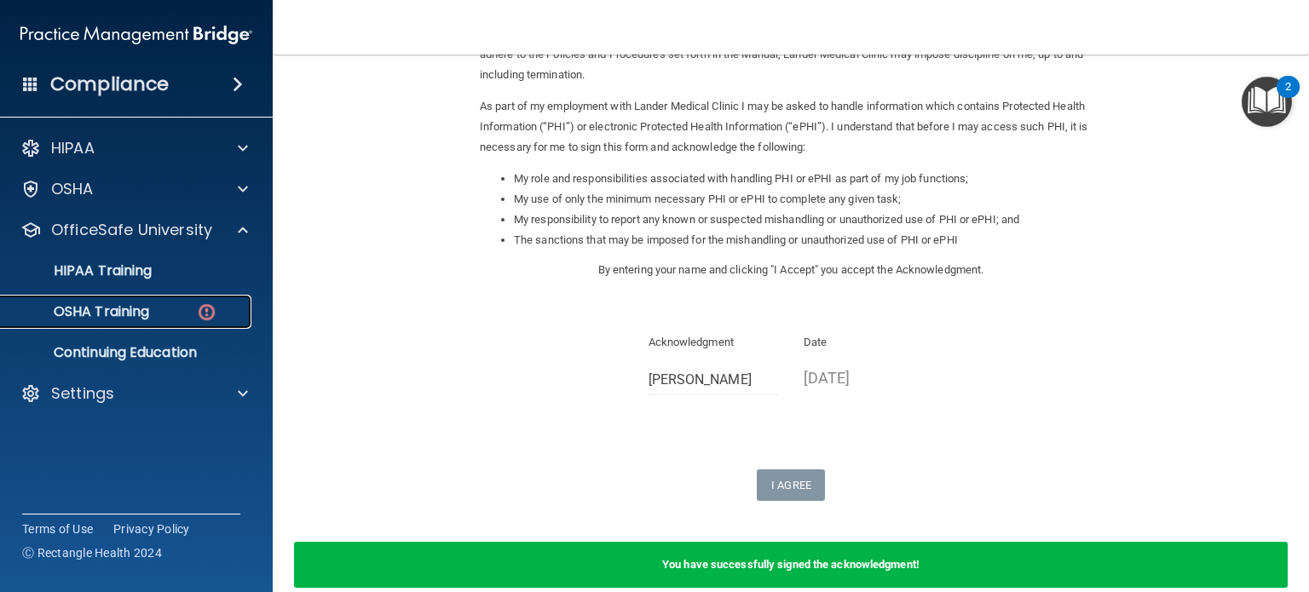
click at [207, 306] on img at bounding box center [206, 312] width 21 height 21
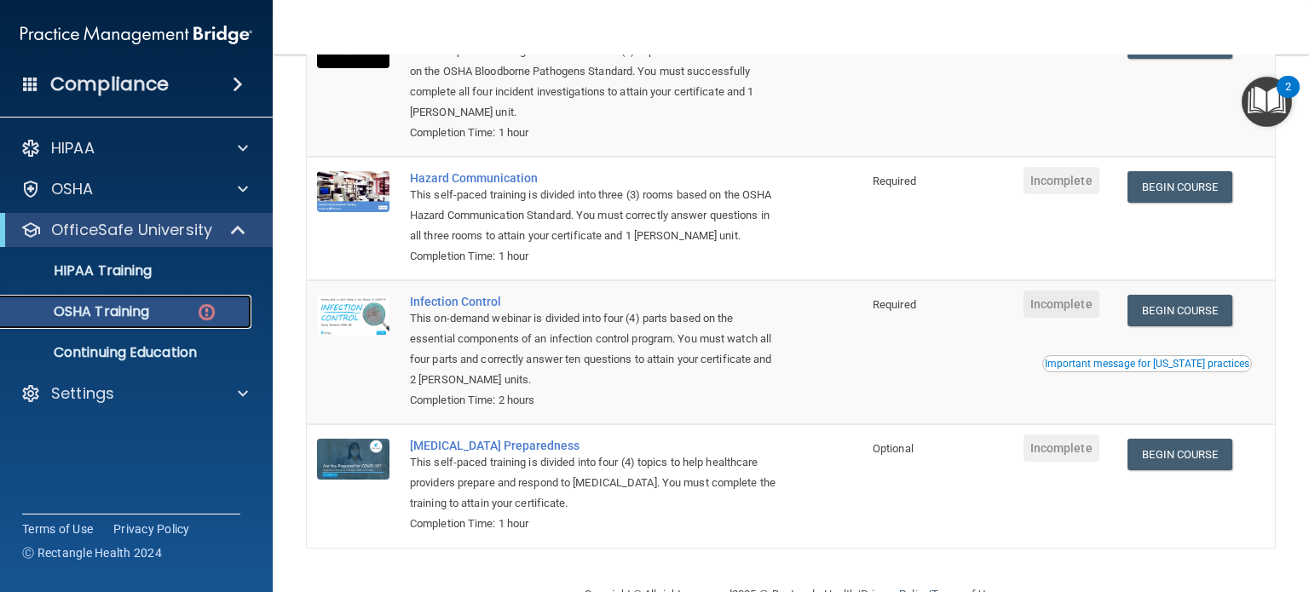
scroll to position [256, 0]
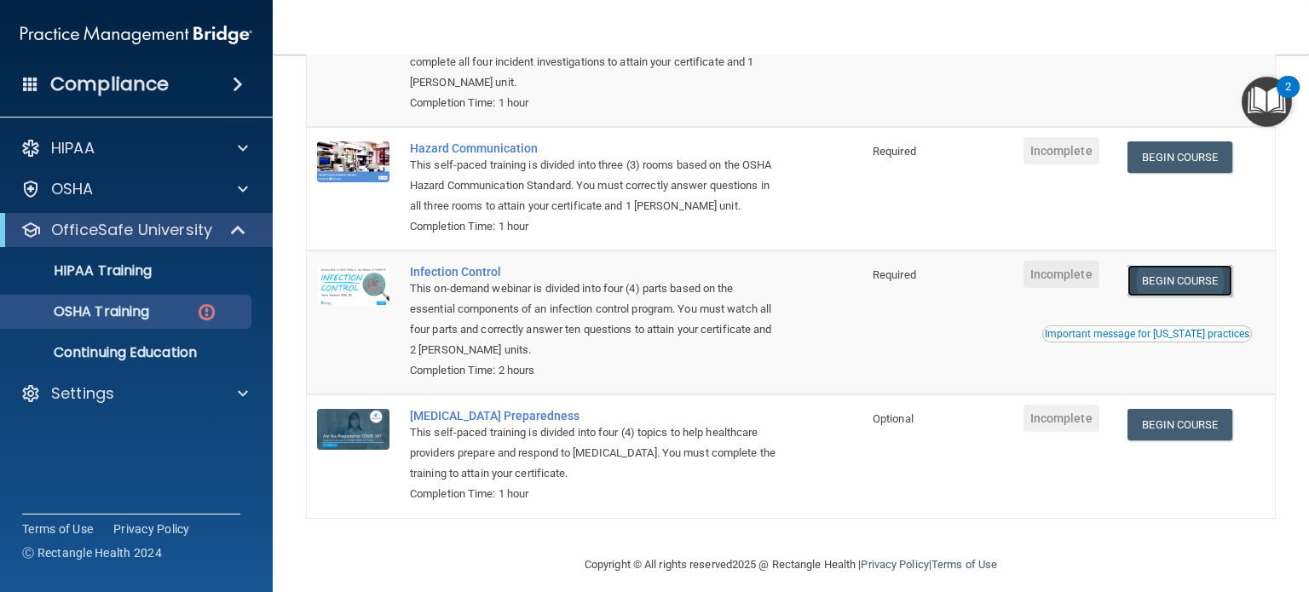
click at [1187, 291] on link "Begin Course" at bounding box center [1180, 281] width 104 height 32
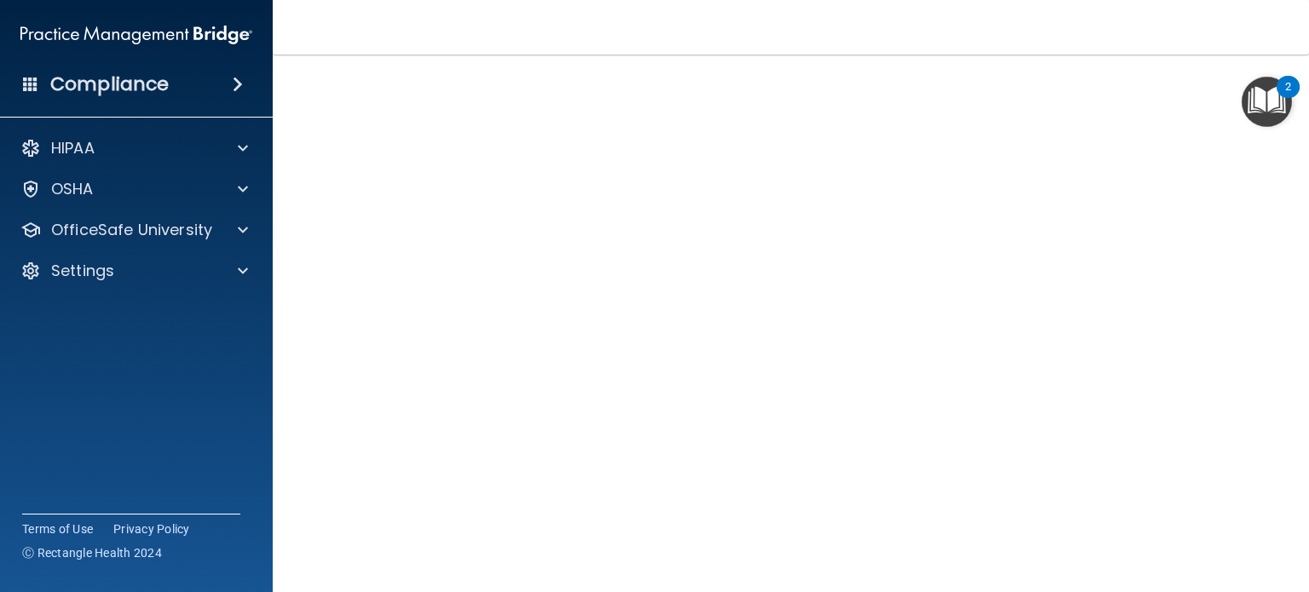
scroll to position [78, 0]
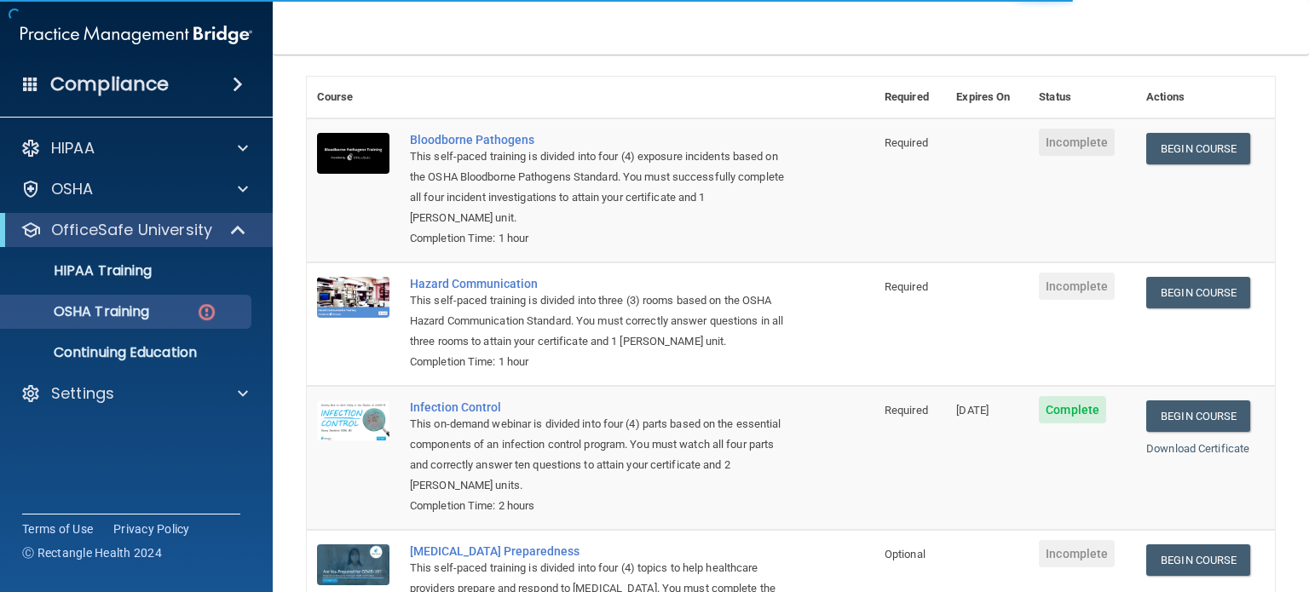
scroll to position [170, 0]
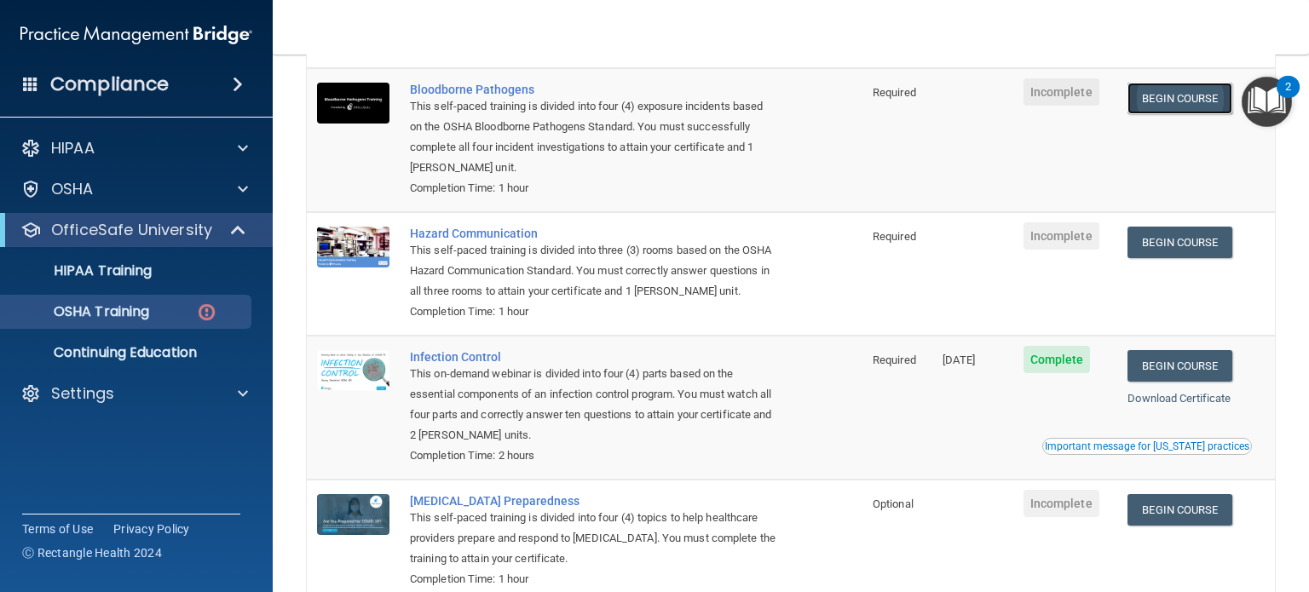
click at [1176, 107] on link "Begin Course" at bounding box center [1180, 99] width 104 height 32
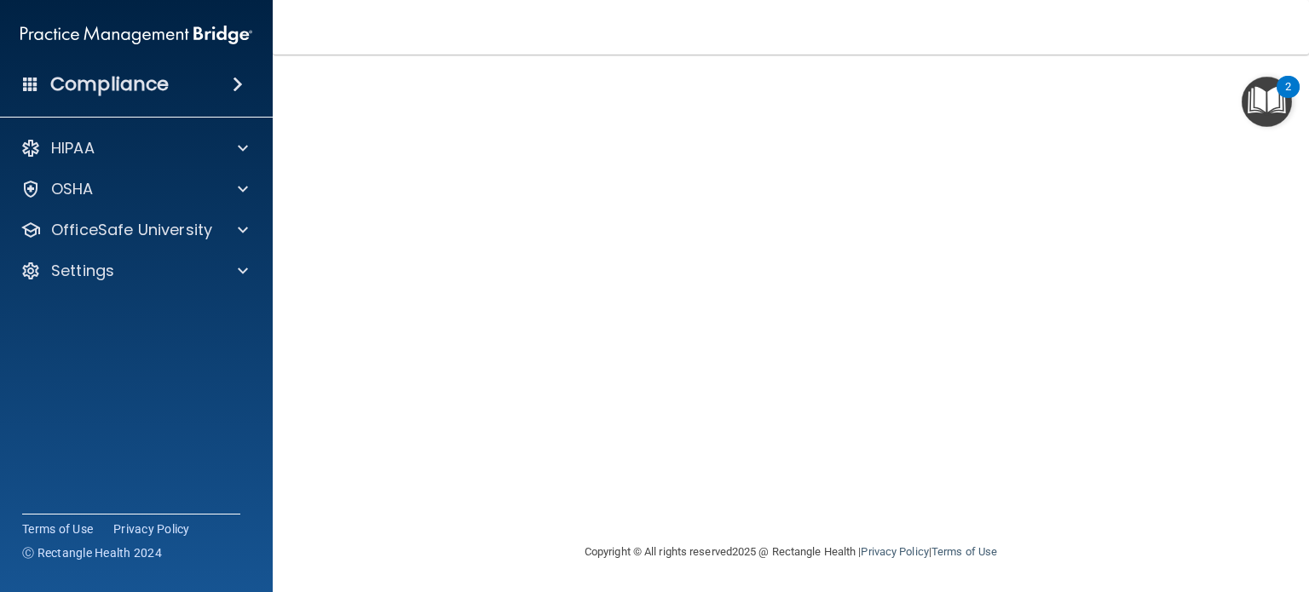
scroll to position [51, 0]
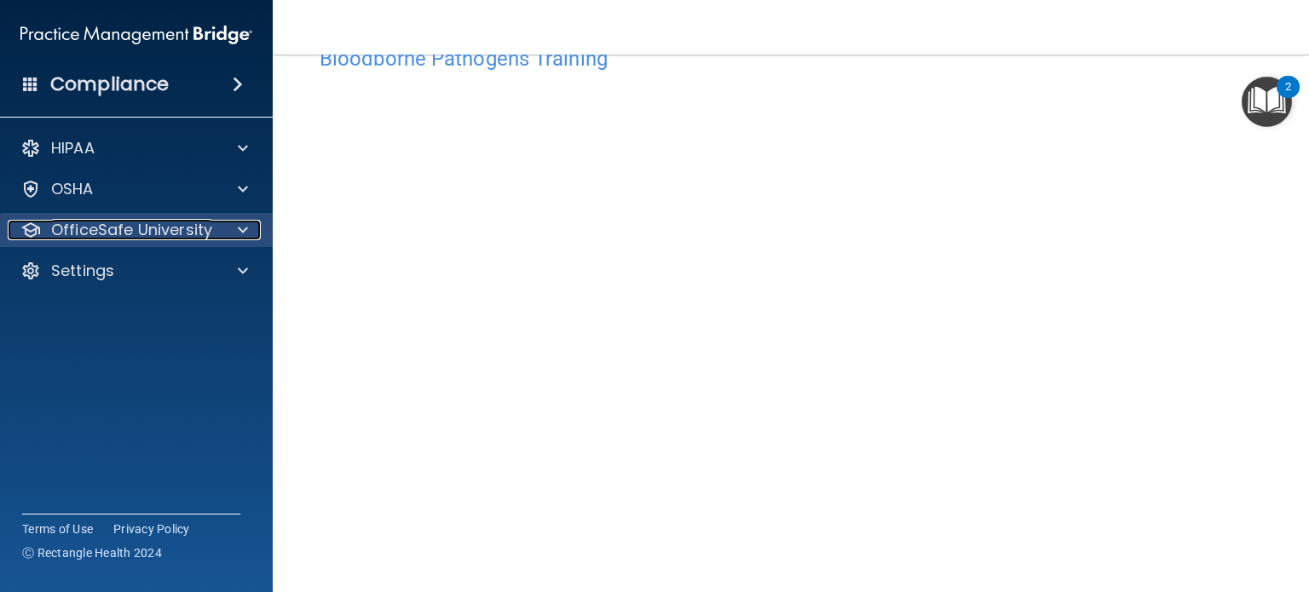
click at [247, 228] on span at bounding box center [243, 230] width 10 height 20
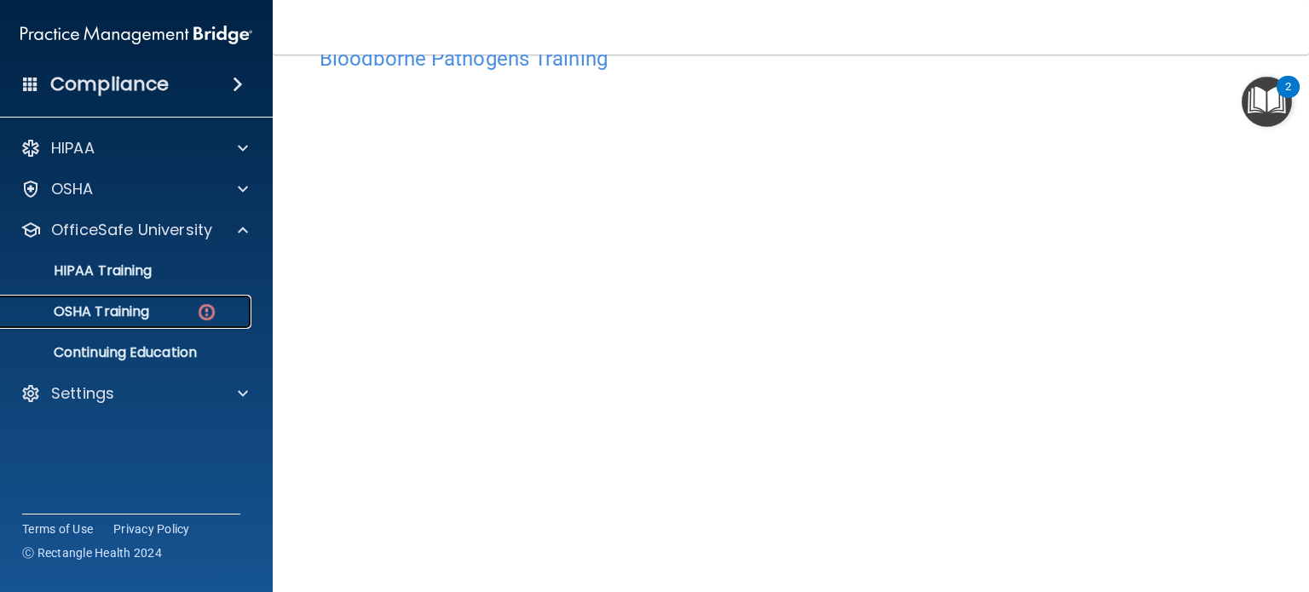
click at [154, 309] on div "OSHA Training" at bounding box center [127, 311] width 233 height 17
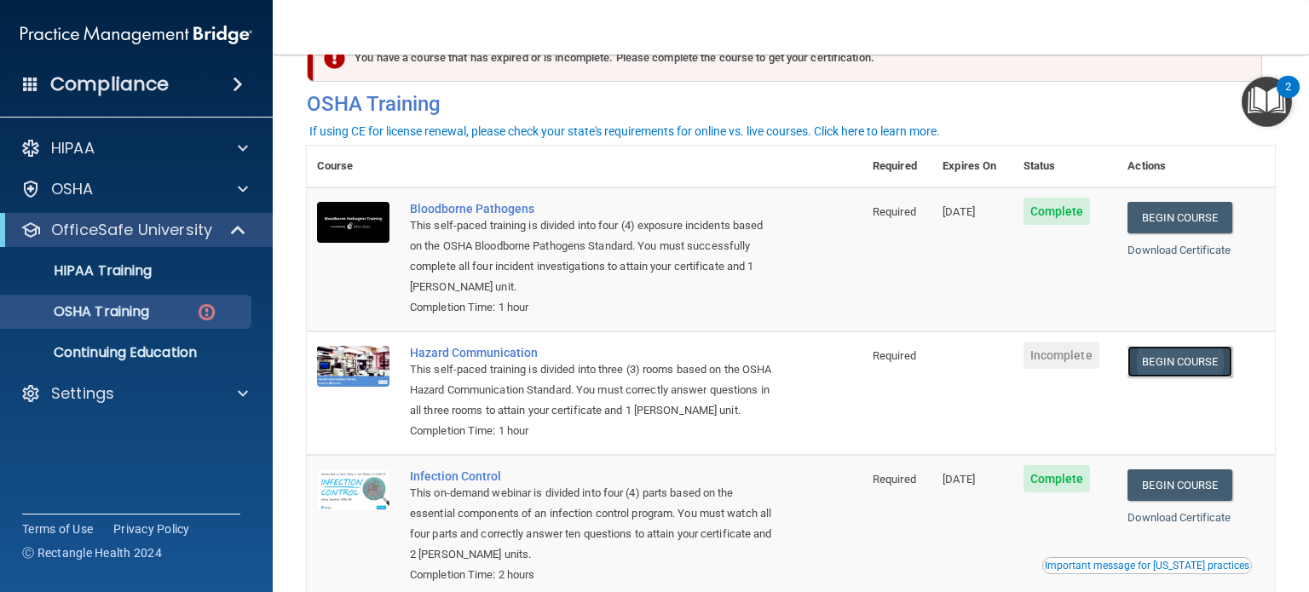
click at [1193, 360] on link "Begin Course" at bounding box center [1180, 362] width 104 height 32
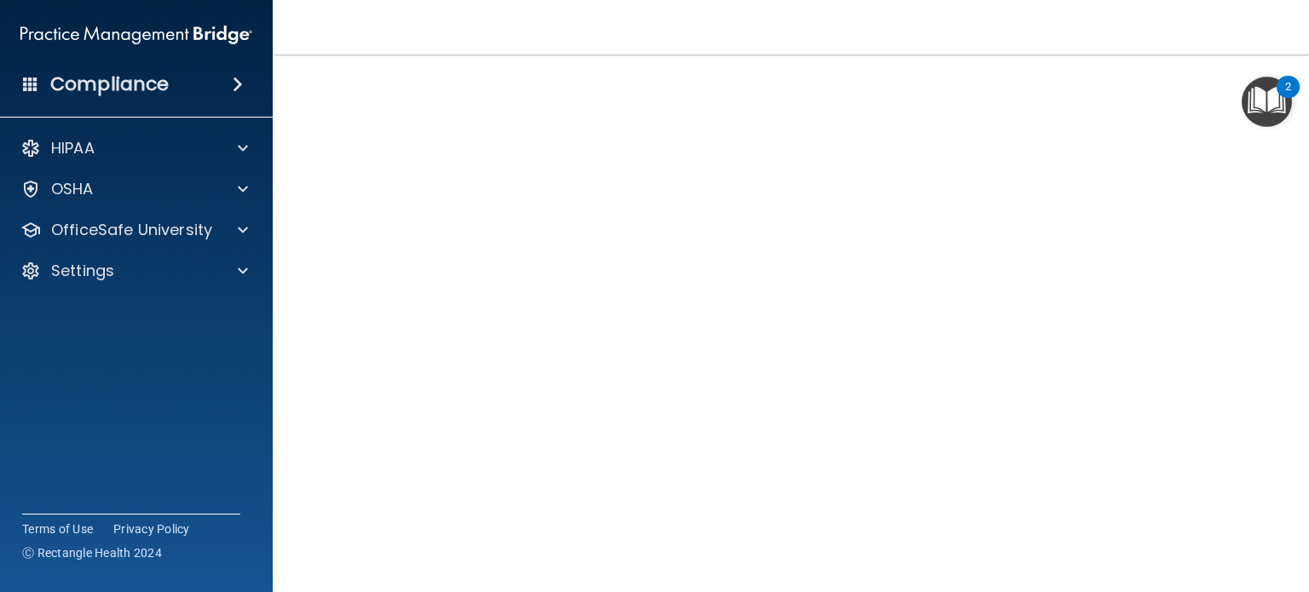
scroll to position [90, 0]
click at [1296, 378] on main "Hazard Communication Training This course doesn’t expire until . Are you sure y…" at bounding box center [791, 324] width 1037 height 538
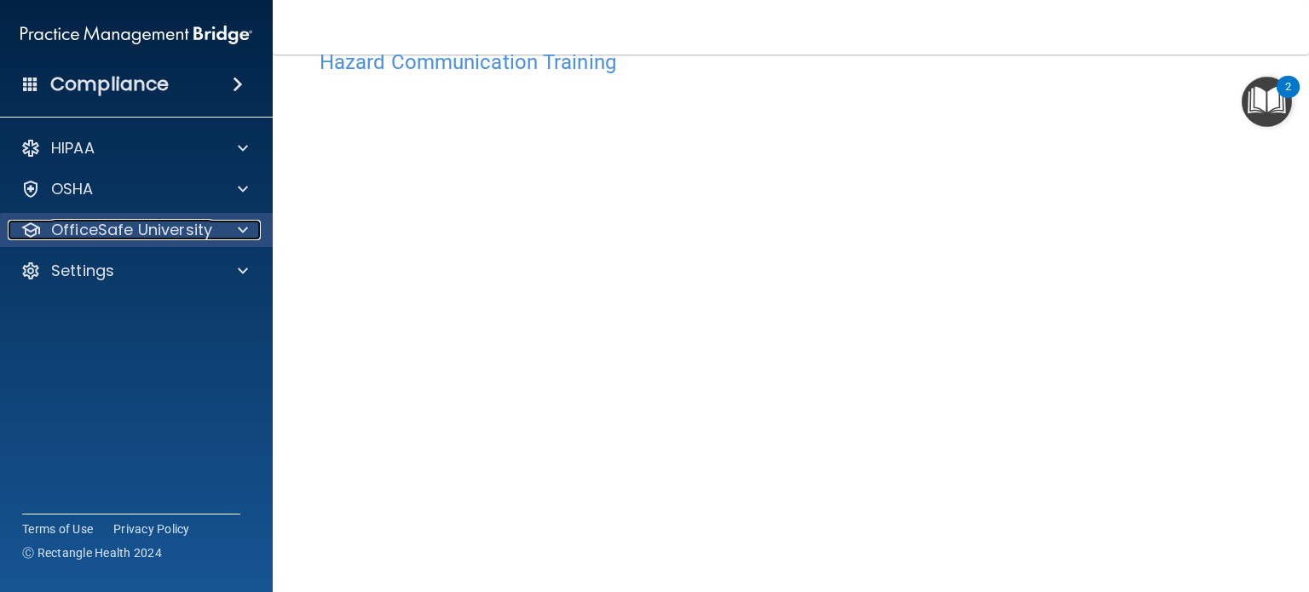
click at [238, 228] on span at bounding box center [243, 230] width 10 height 20
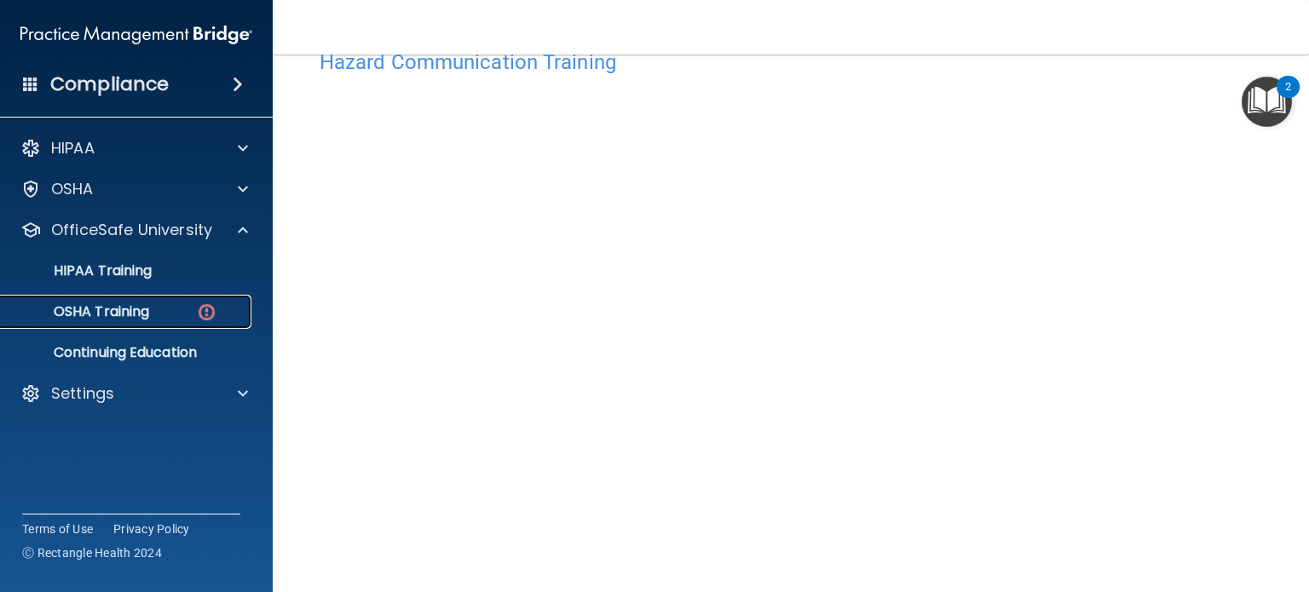
click at [139, 315] on p "OSHA Training" at bounding box center [80, 311] width 138 height 17
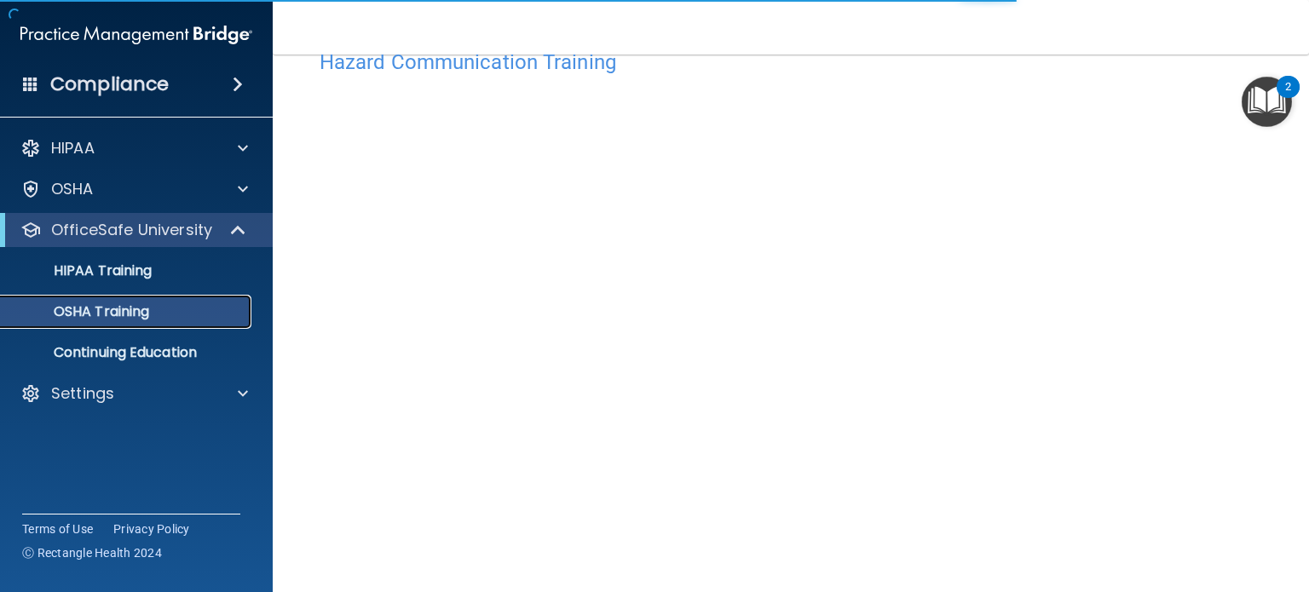
click at [139, 315] on p "OSHA Training" at bounding box center [80, 311] width 138 height 17
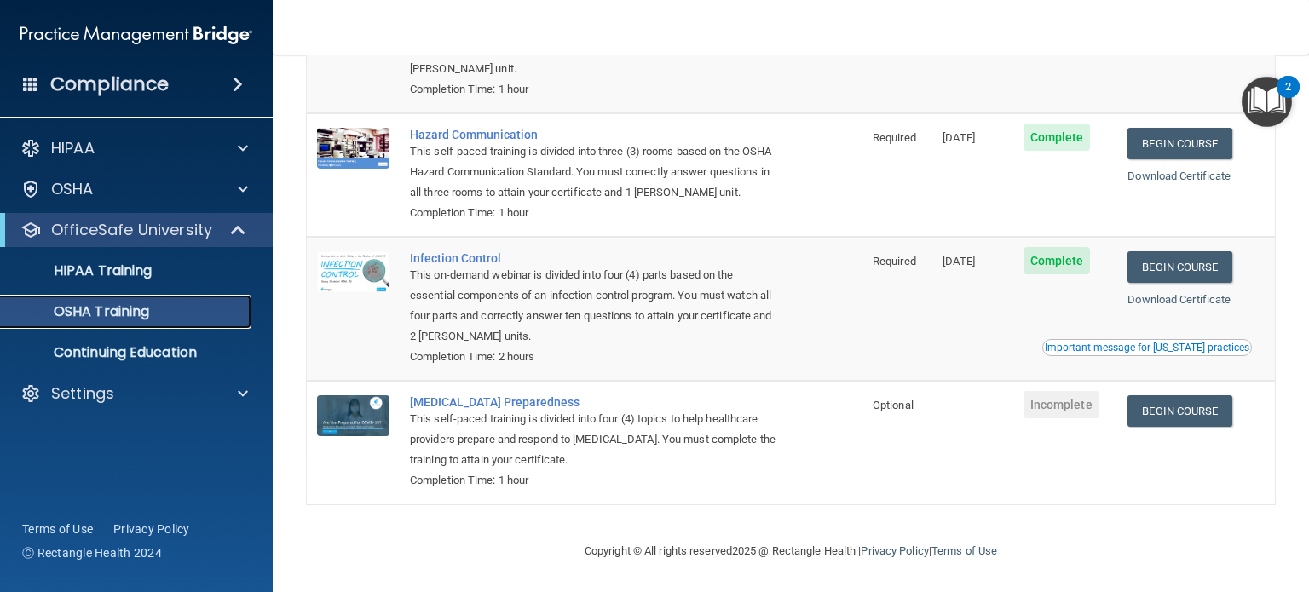
scroll to position [245, 0]
click at [1210, 413] on link "Begin Course" at bounding box center [1180, 412] width 104 height 32
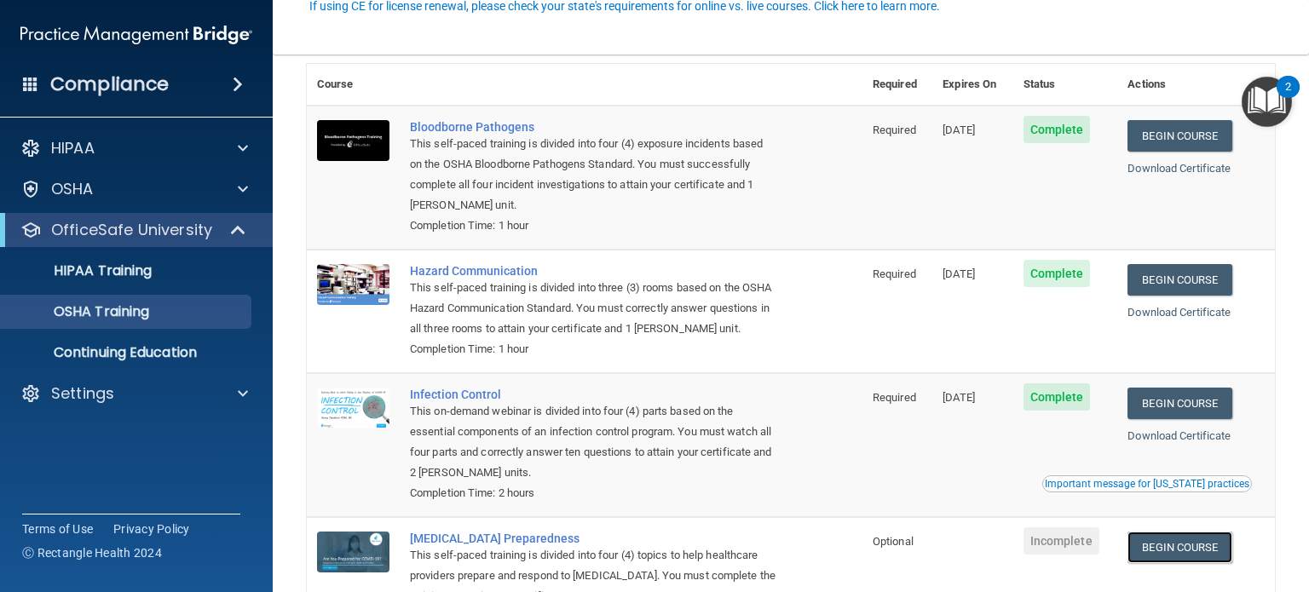
scroll to position [170, 0]
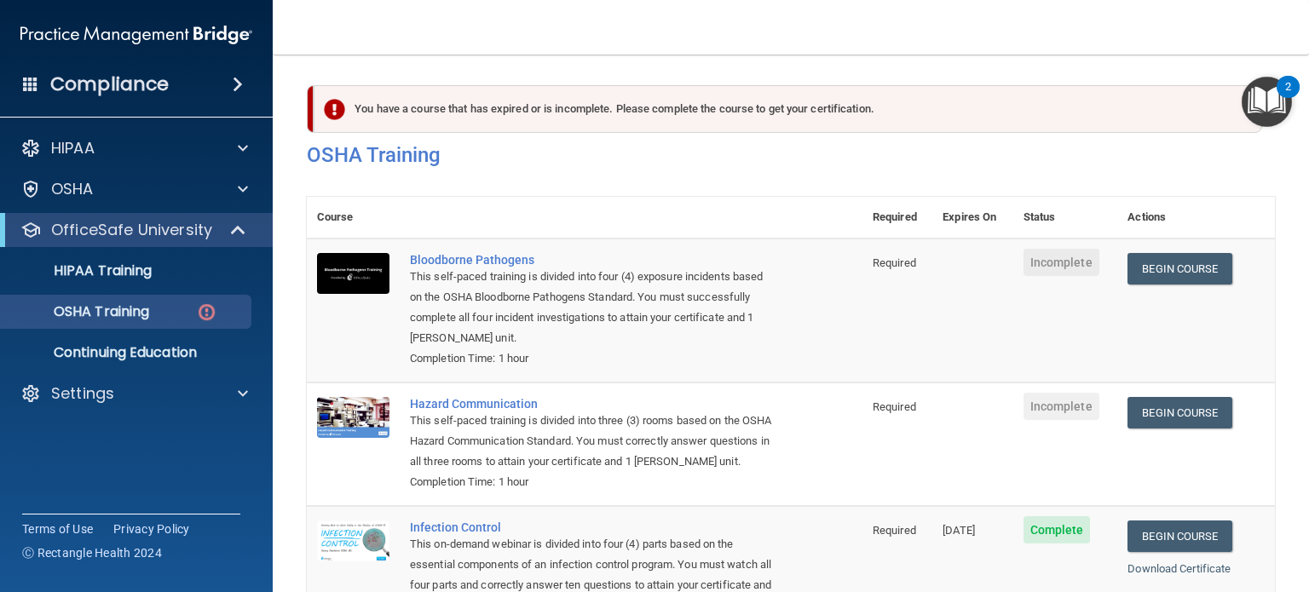
scroll to position [170, 0]
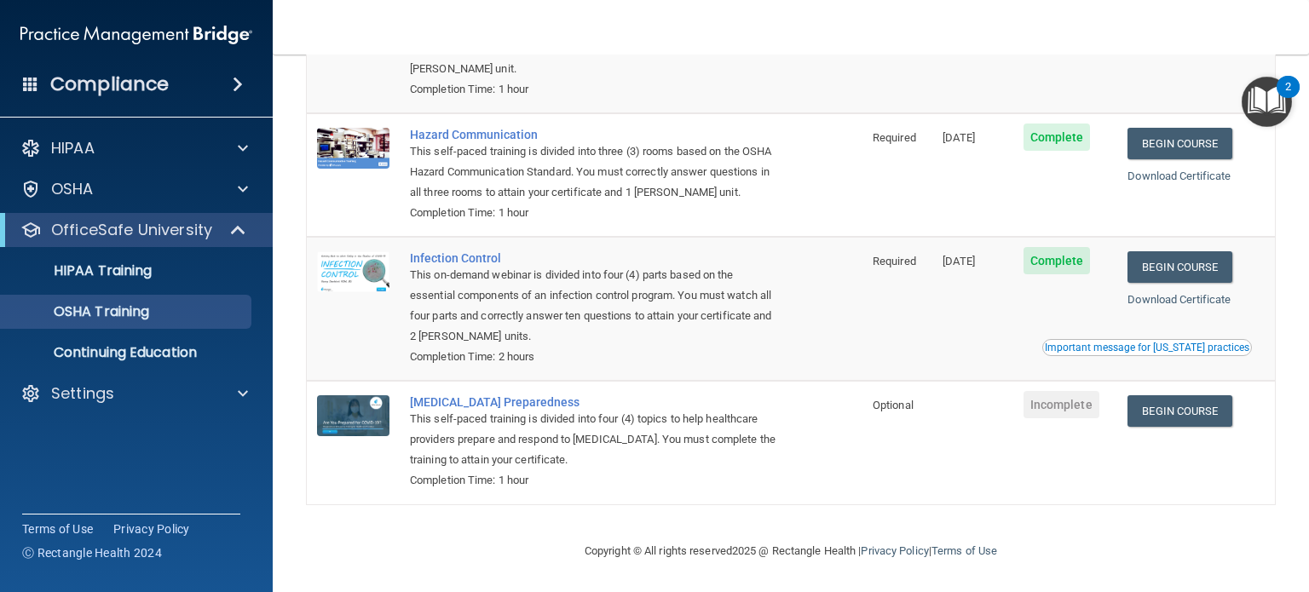
scroll to position [74, 0]
